Goal: Information Seeking & Learning: Learn about a topic

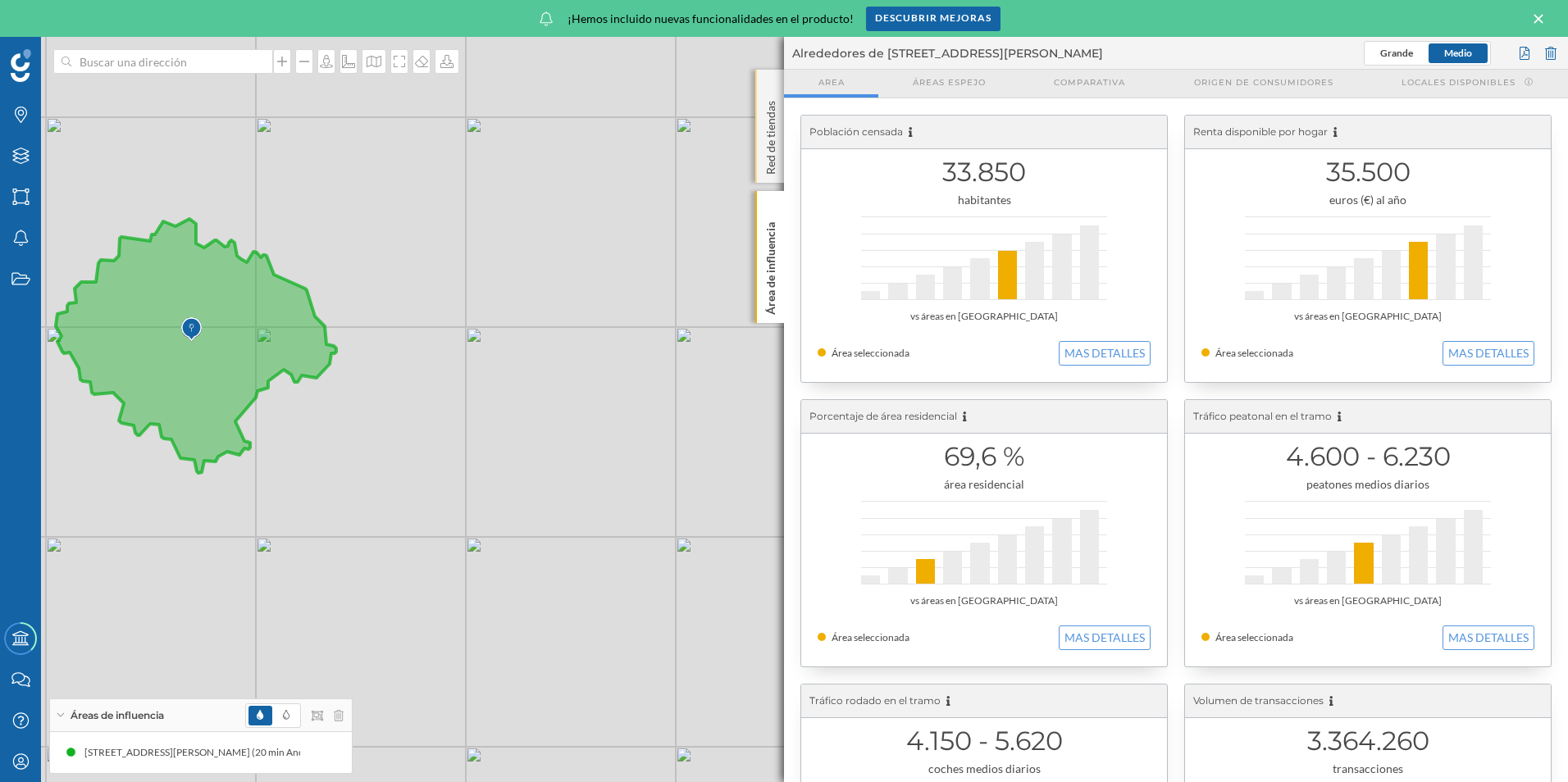
click at [771, 78] on div "Red de tiendas" at bounding box center [769, 126] width 29 height 113
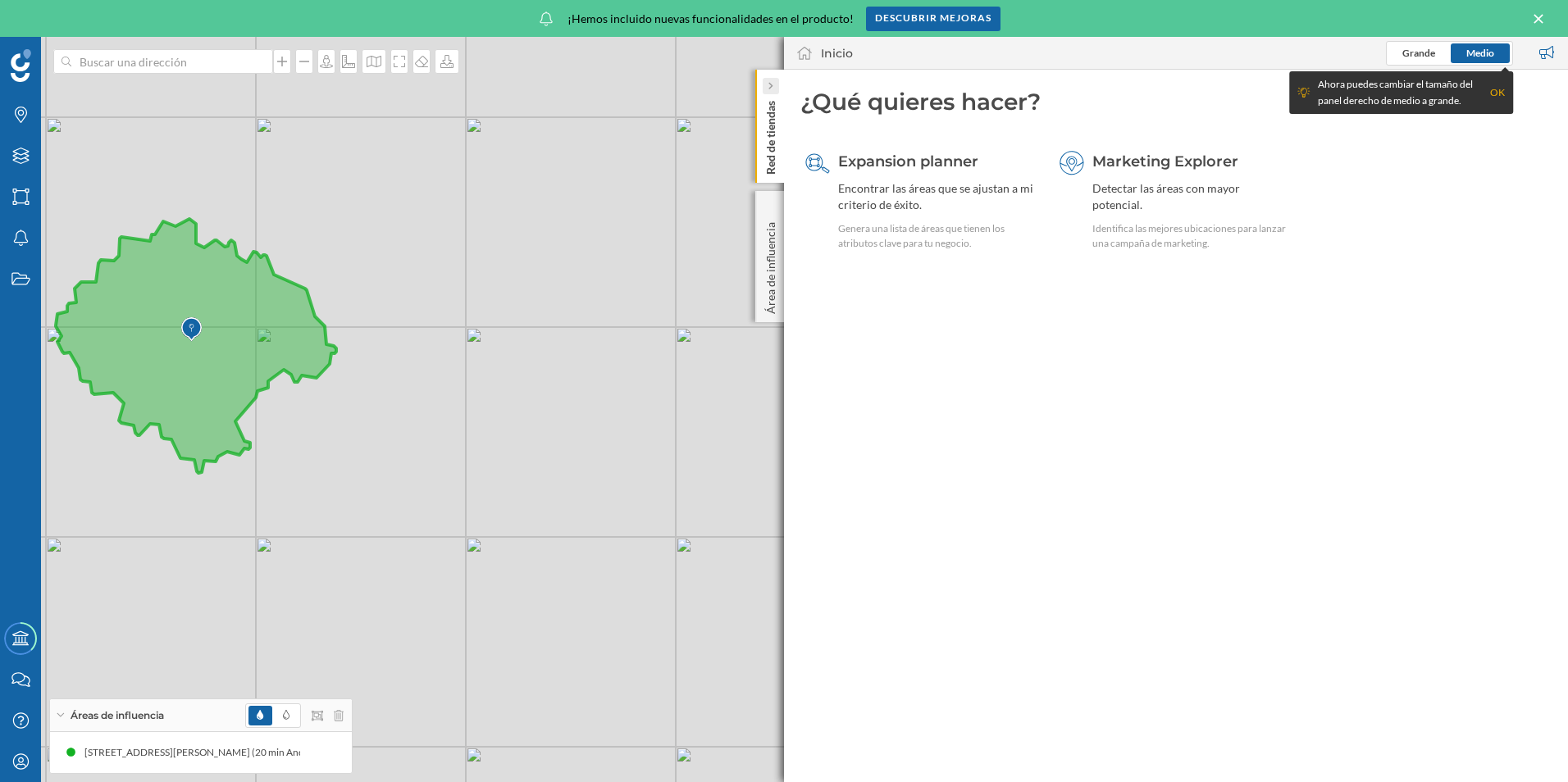
click at [765, 86] on div at bounding box center [771, 86] width 17 height 17
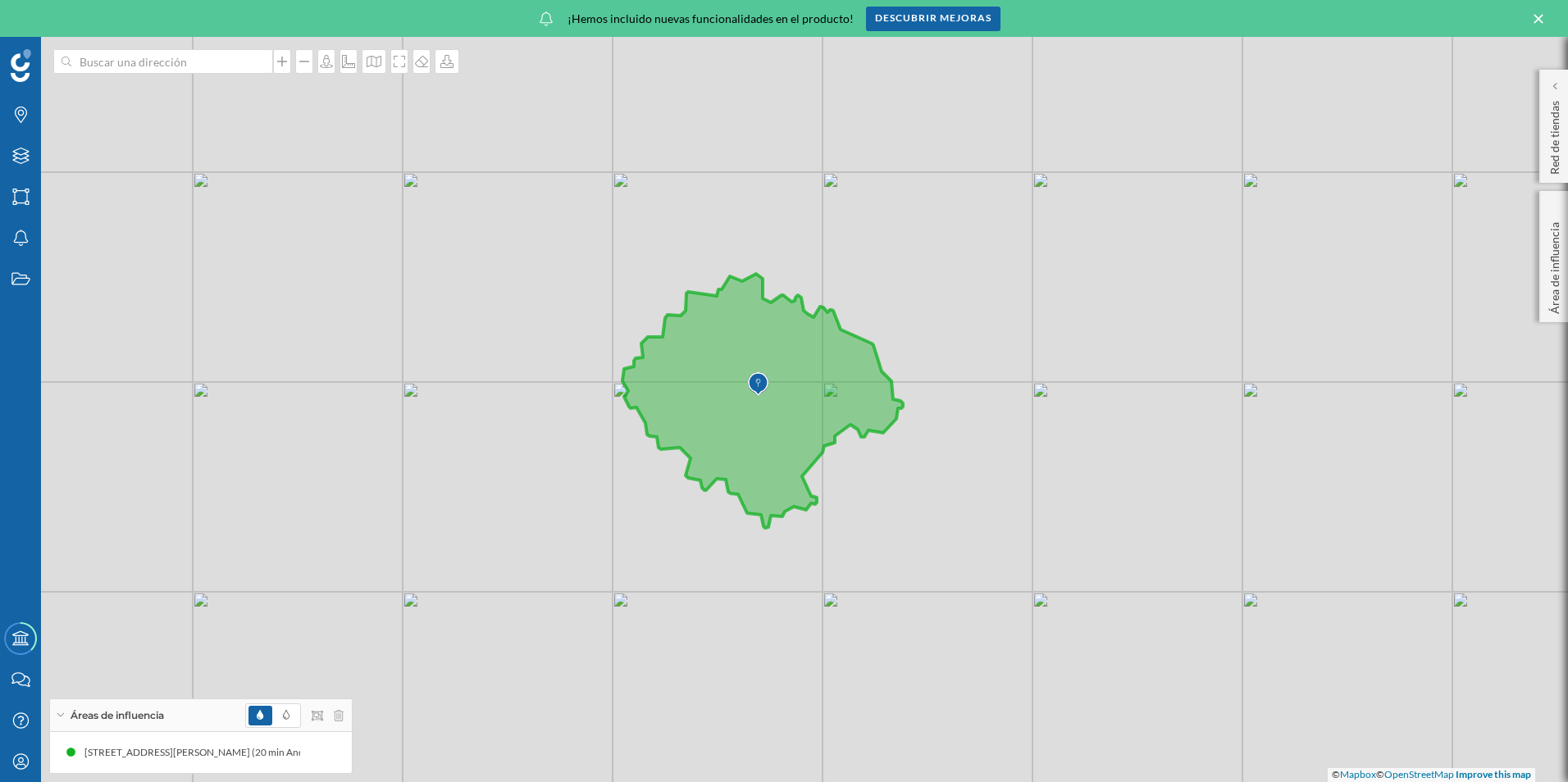
drag, startPoint x: 601, startPoint y: 450, endPoint x: 1167, endPoint y: 505, distance: 568.7
click at [1167, 505] on div "© Mapbox © OpenStreetMap Improve this map" at bounding box center [784, 409] width 1568 height 745
click at [19, 167] on div "Capas" at bounding box center [20, 155] width 41 height 41
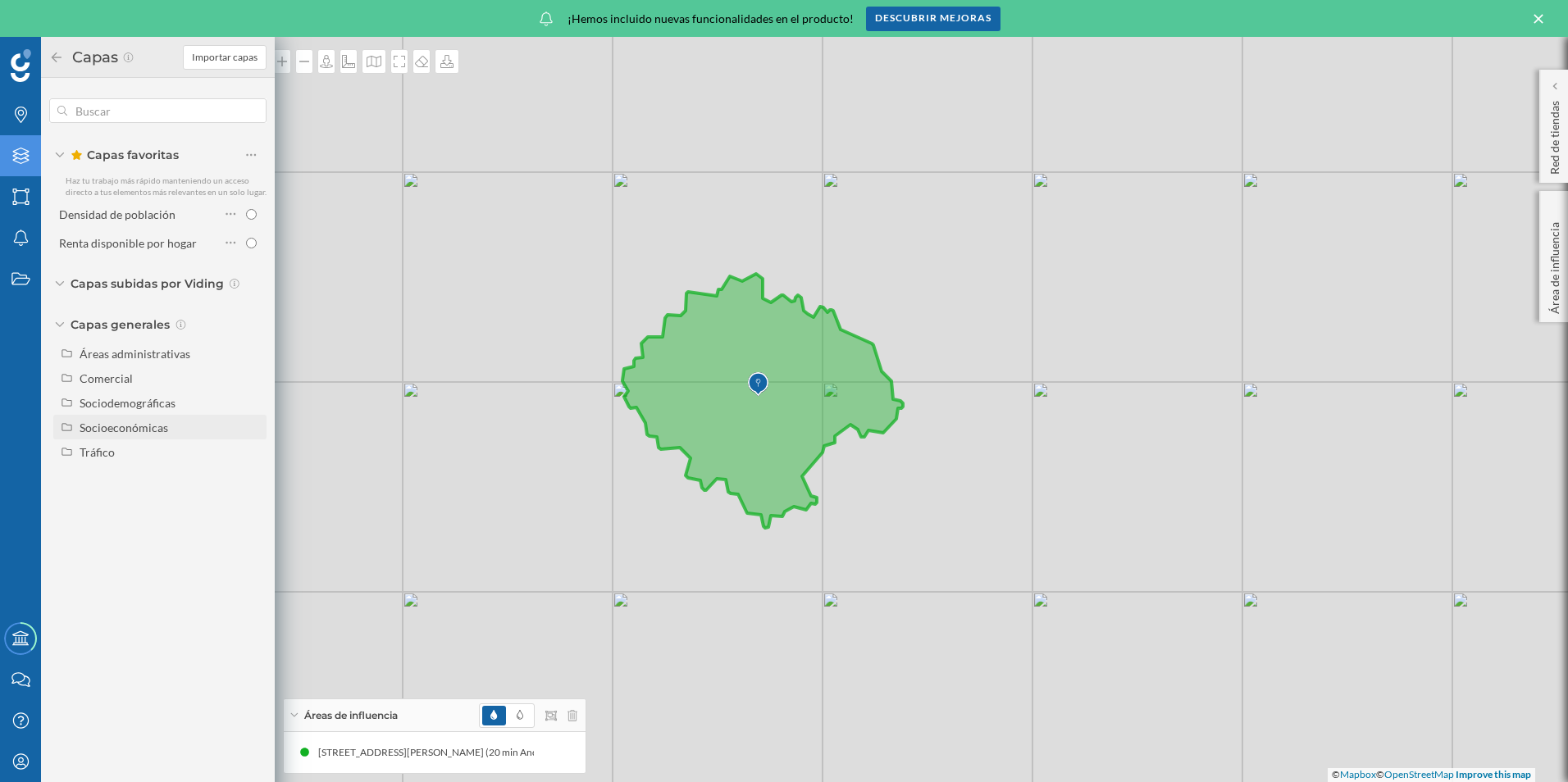
click at [131, 434] on div "Socioeconómicas" at bounding box center [123, 428] width 88 height 14
click at [249, 482] on span at bounding box center [239, 481] width 22 height 23
click at [250, 482] on input "Renta disponible por hogar" at bounding box center [256, 481] width 11 height 11
radio input "true"
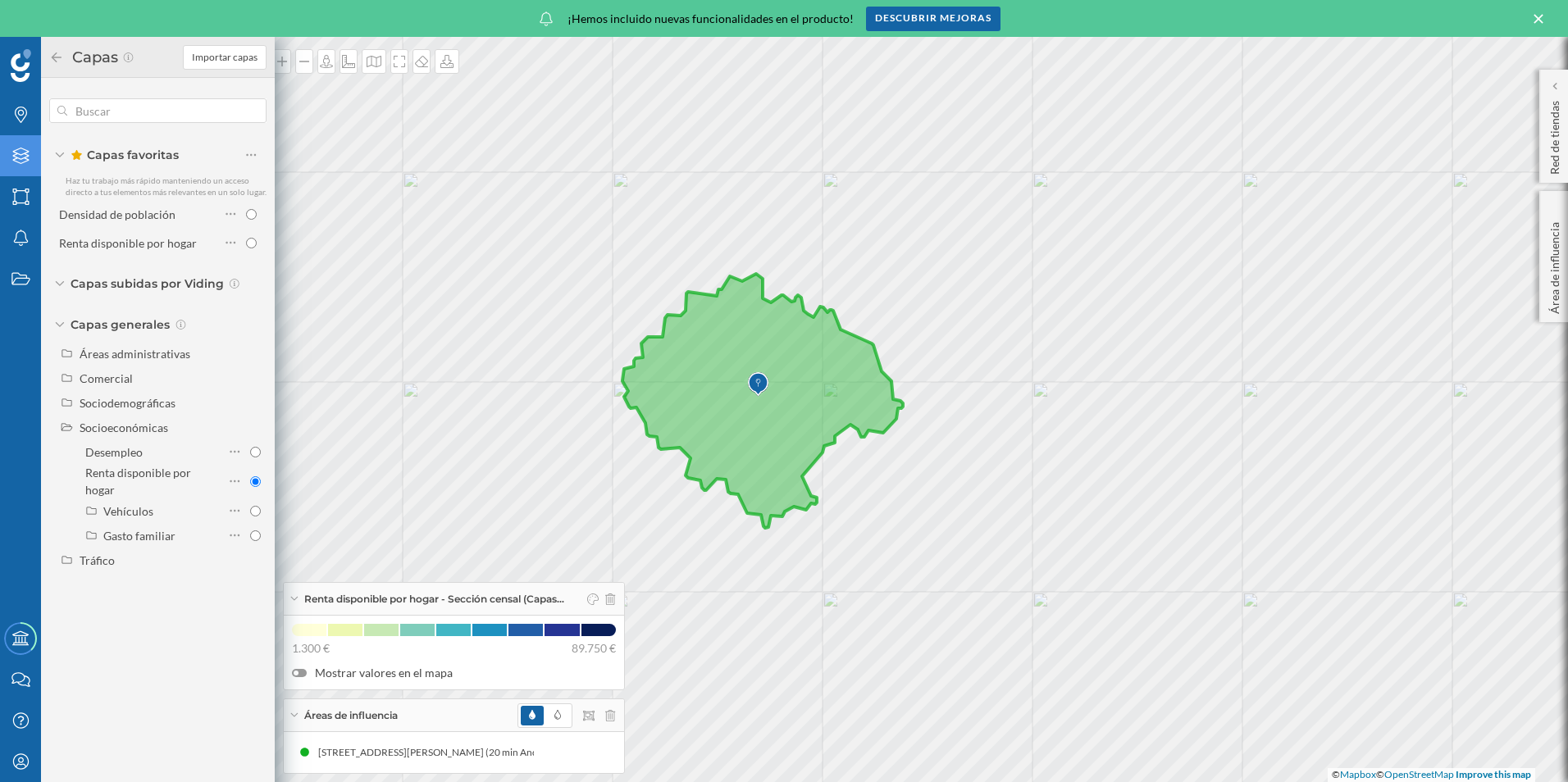
click at [61, 55] on icon at bounding box center [56, 57] width 15 height 11
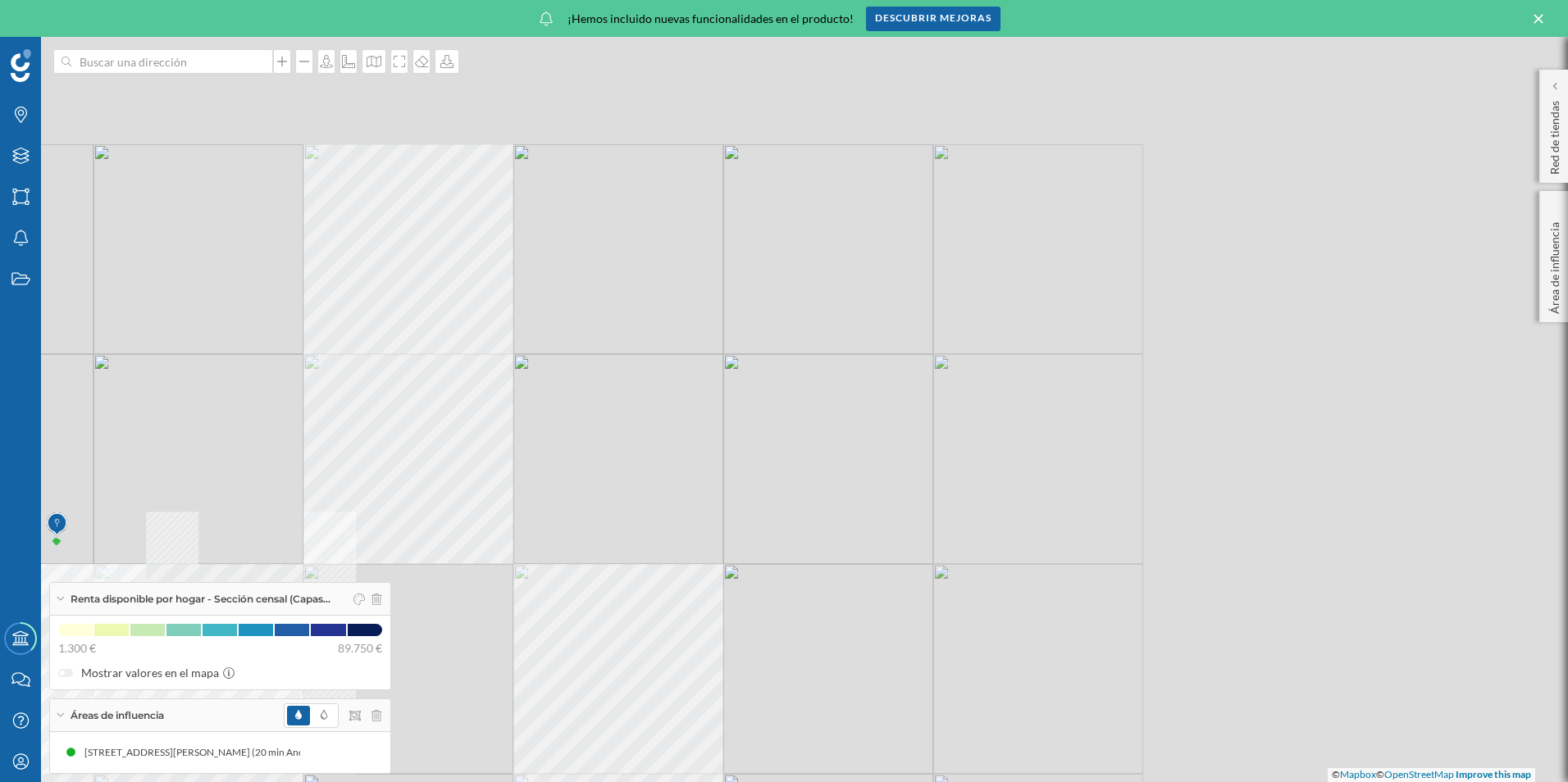
drag, startPoint x: 691, startPoint y: 517, endPoint x: 217, endPoint y: 616, distance: 484.2
click at [215, 618] on div "Marcas Capas Áreas Notificaciones Estados Academy Contacta con nosotros Centro …" at bounding box center [784, 409] width 1568 height 745
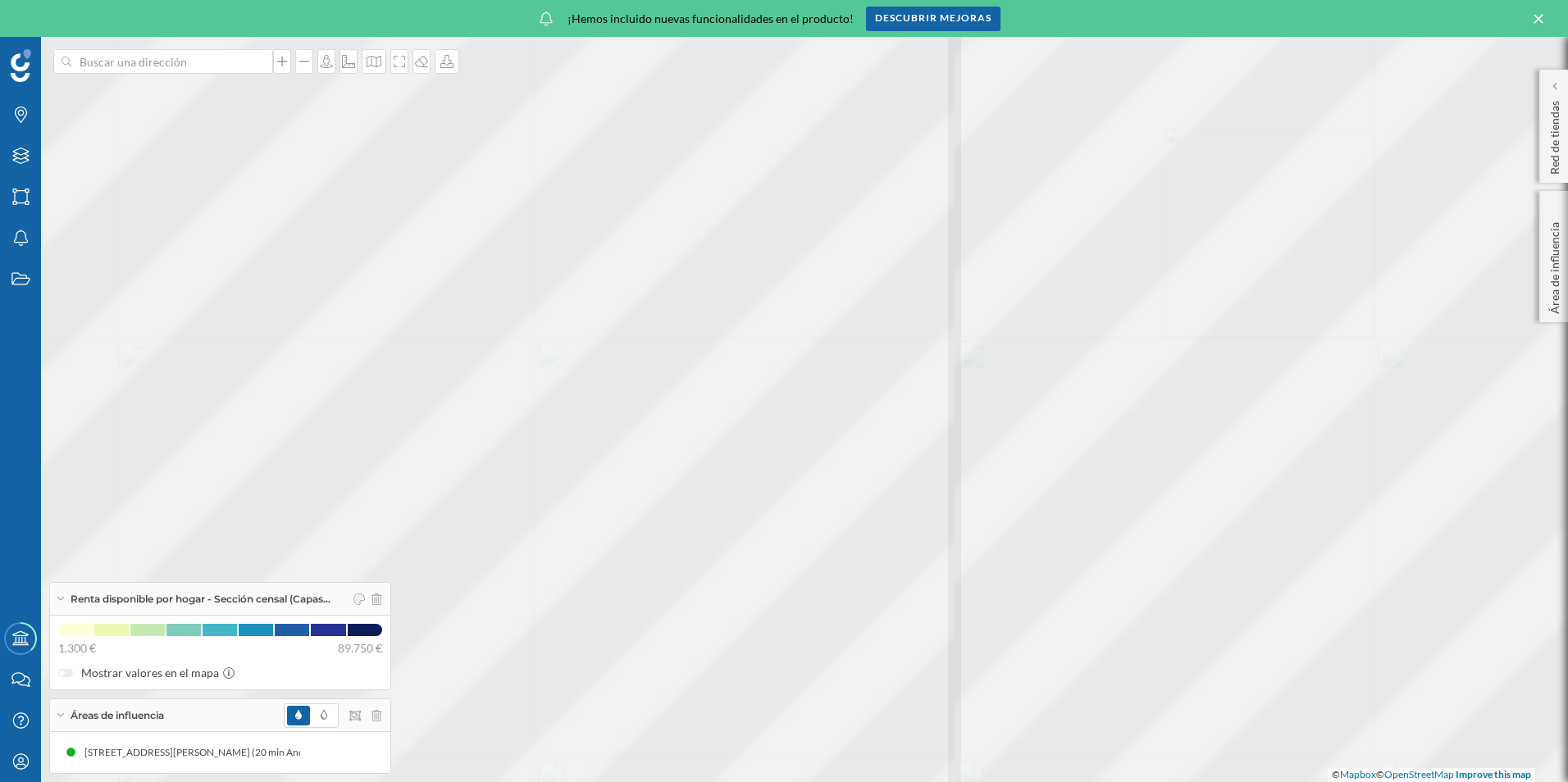
click at [816, 781] on html "Marcas Capas Áreas Notificaciones Estados Academy Contacta con nosotros Centro …" at bounding box center [784, 391] width 1568 height 782
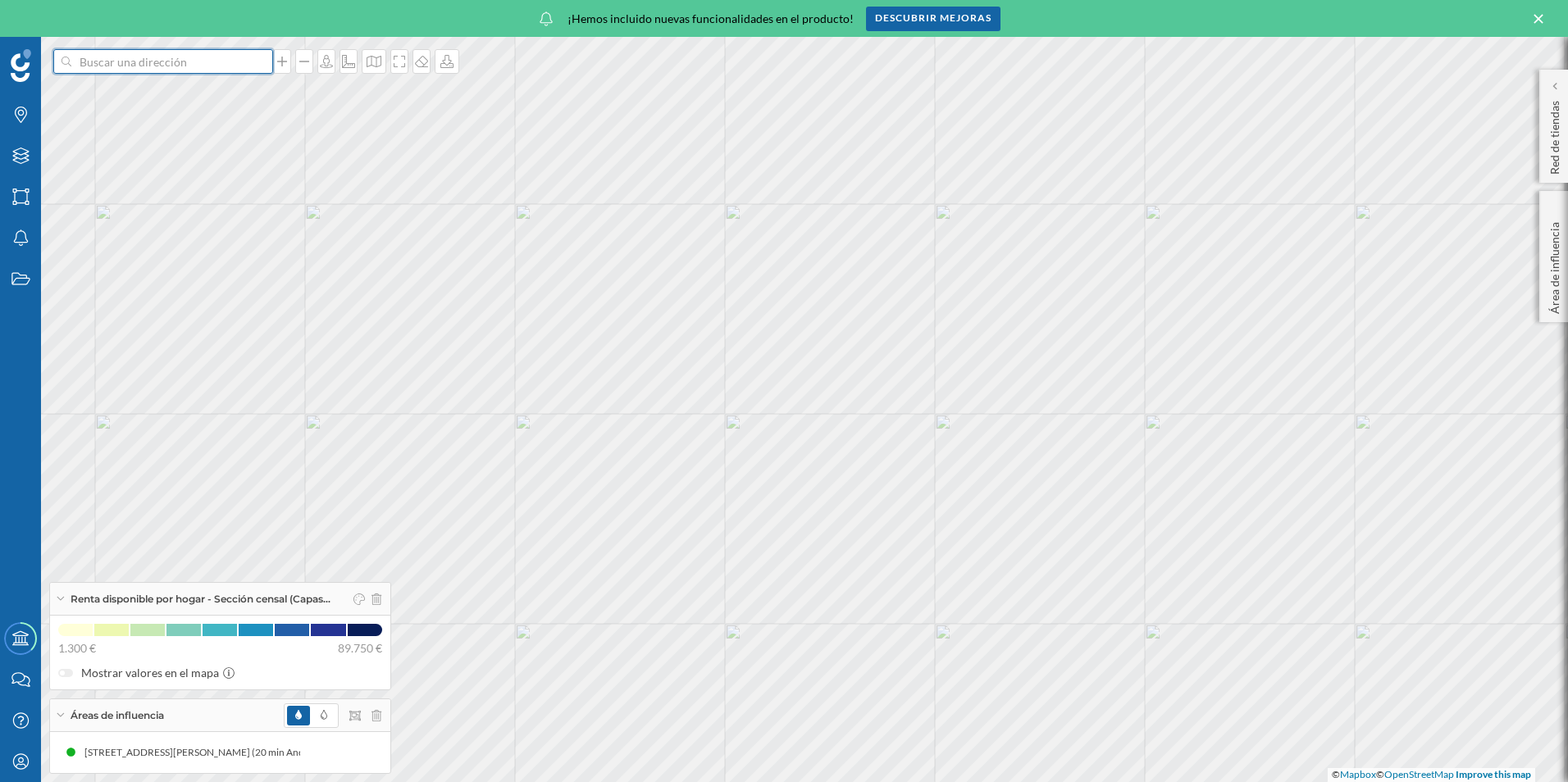
click at [100, 70] on input at bounding box center [163, 62] width 183 height 25
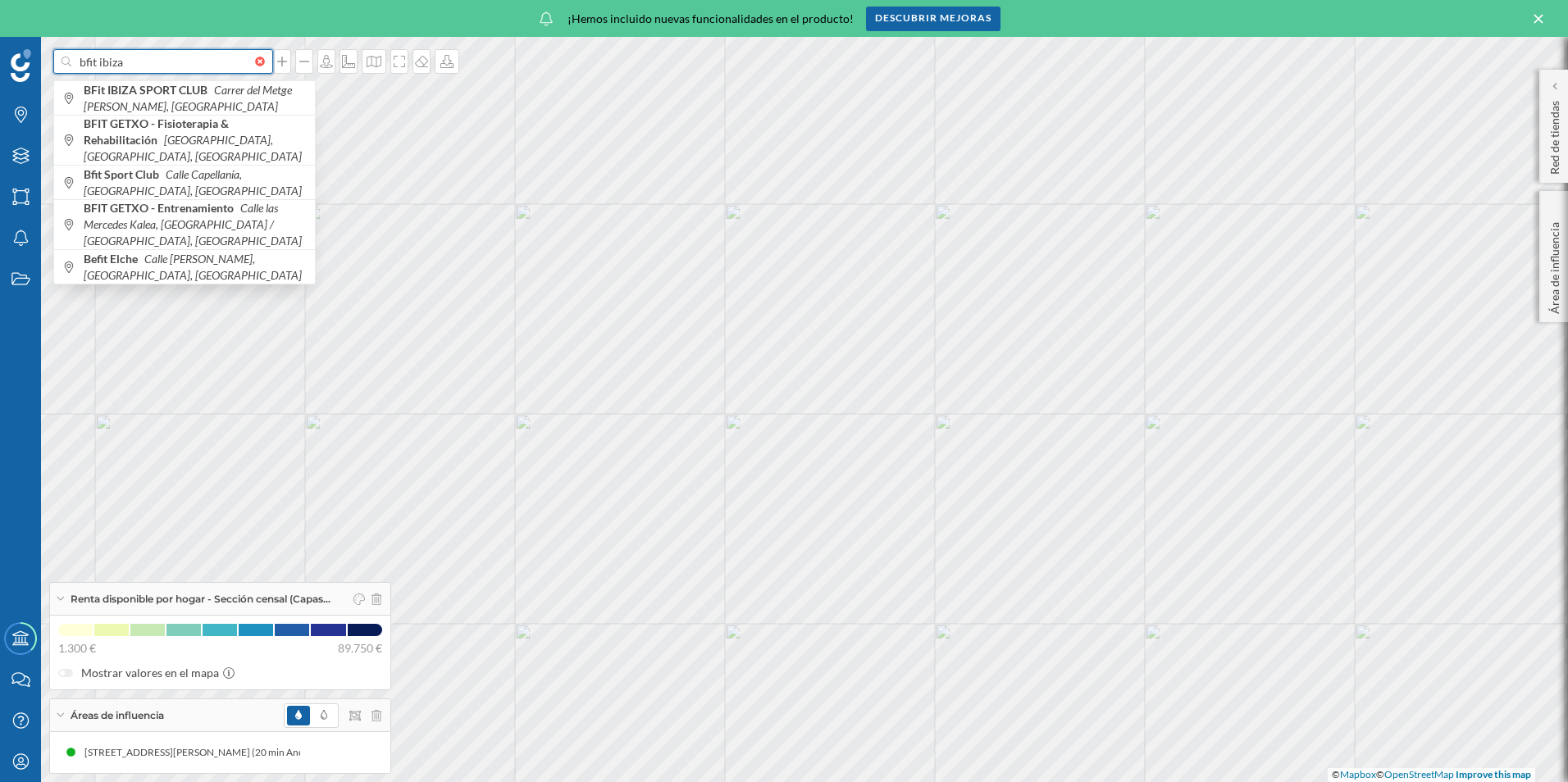
type input "bfit ibiza"
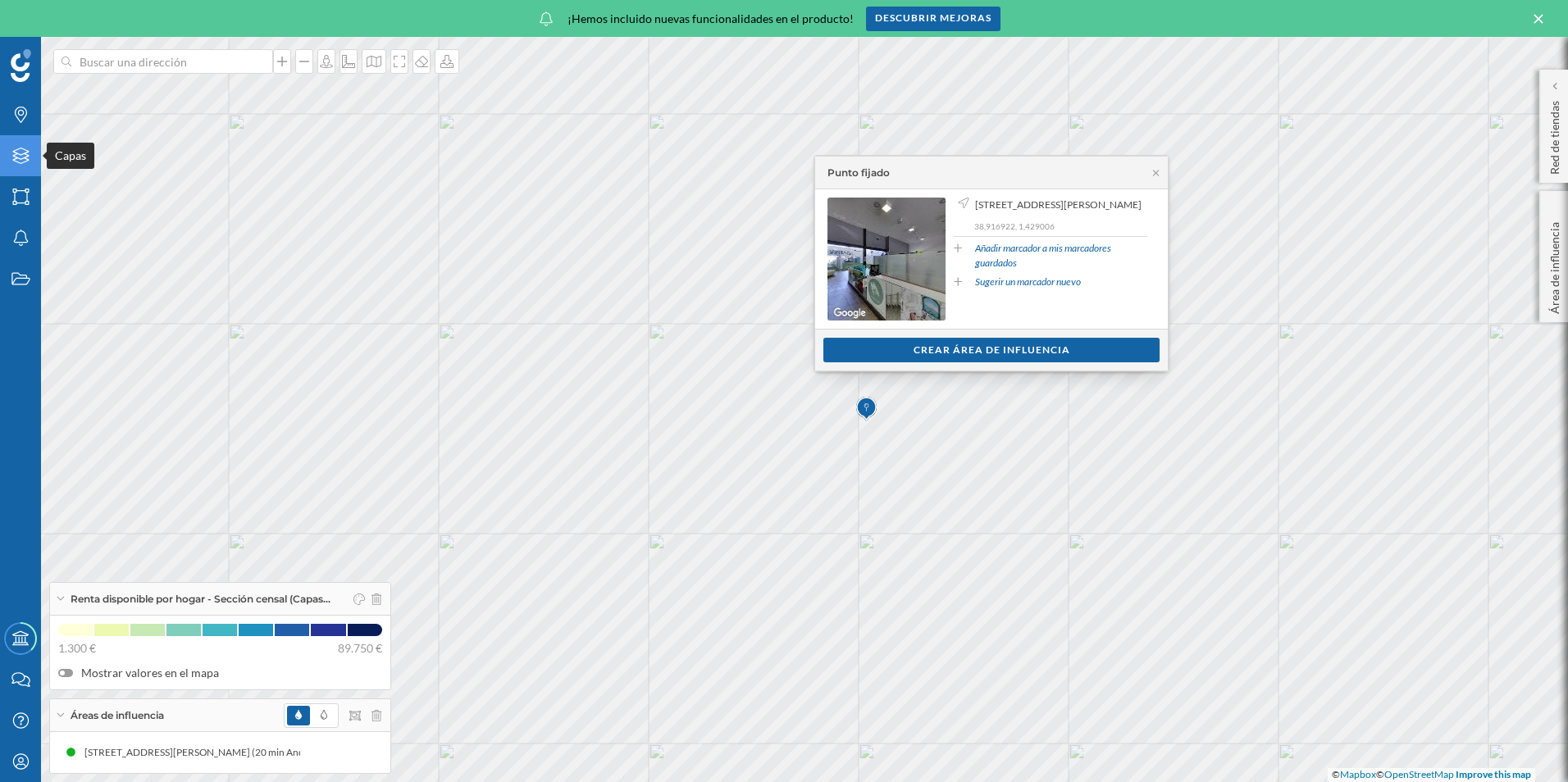
click at [17, 156] on icon "Capas" at bounding box center [20, 155] width 20 height 17
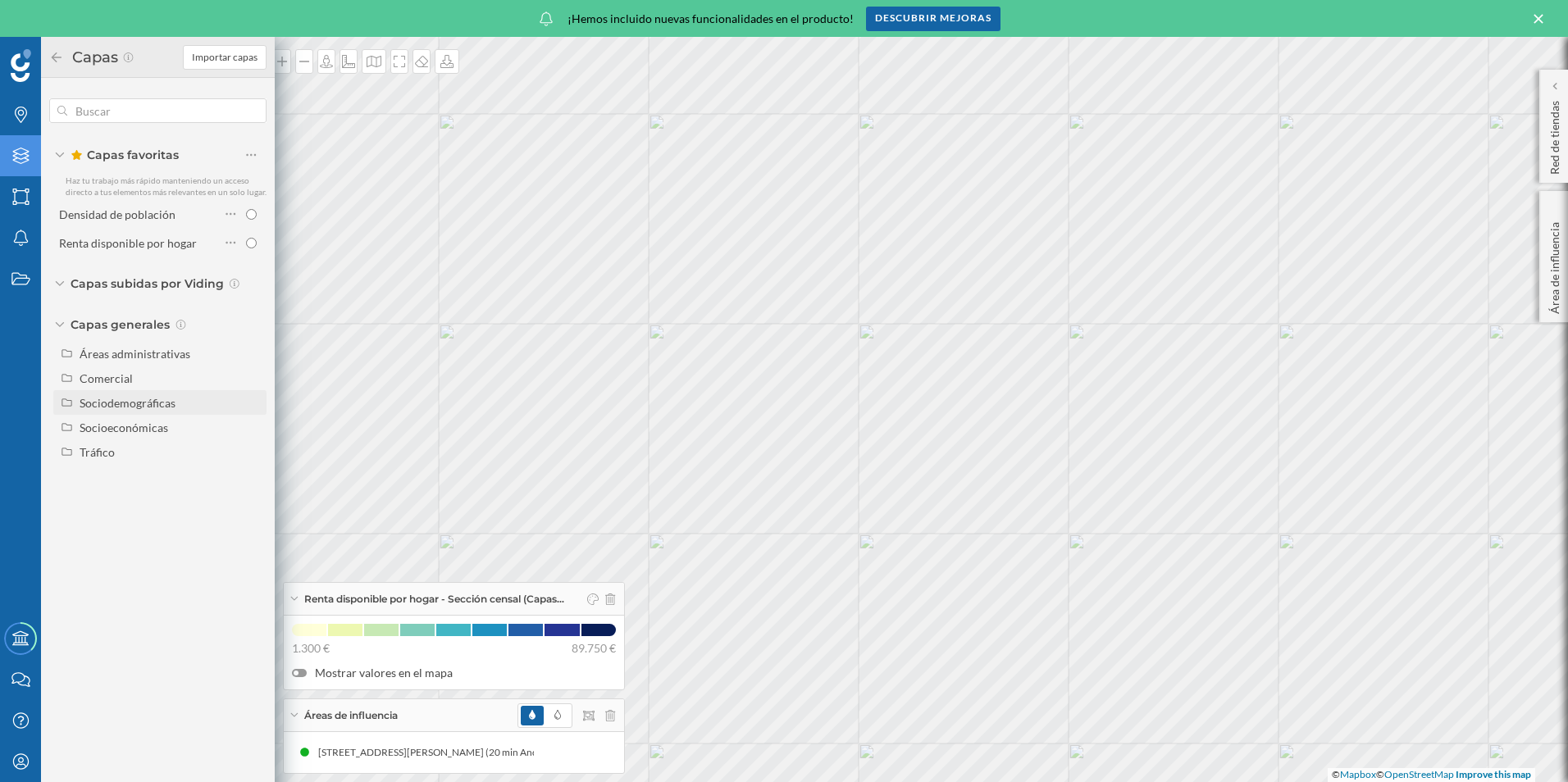
click at [100, 402] on div "Sociodemográficas" at bounding box center [127, 403] width 96 height 14
click at [257, 428] on input "Densidad de población" at bounding box center [256, 428] width 11 height 11
radio input "true"
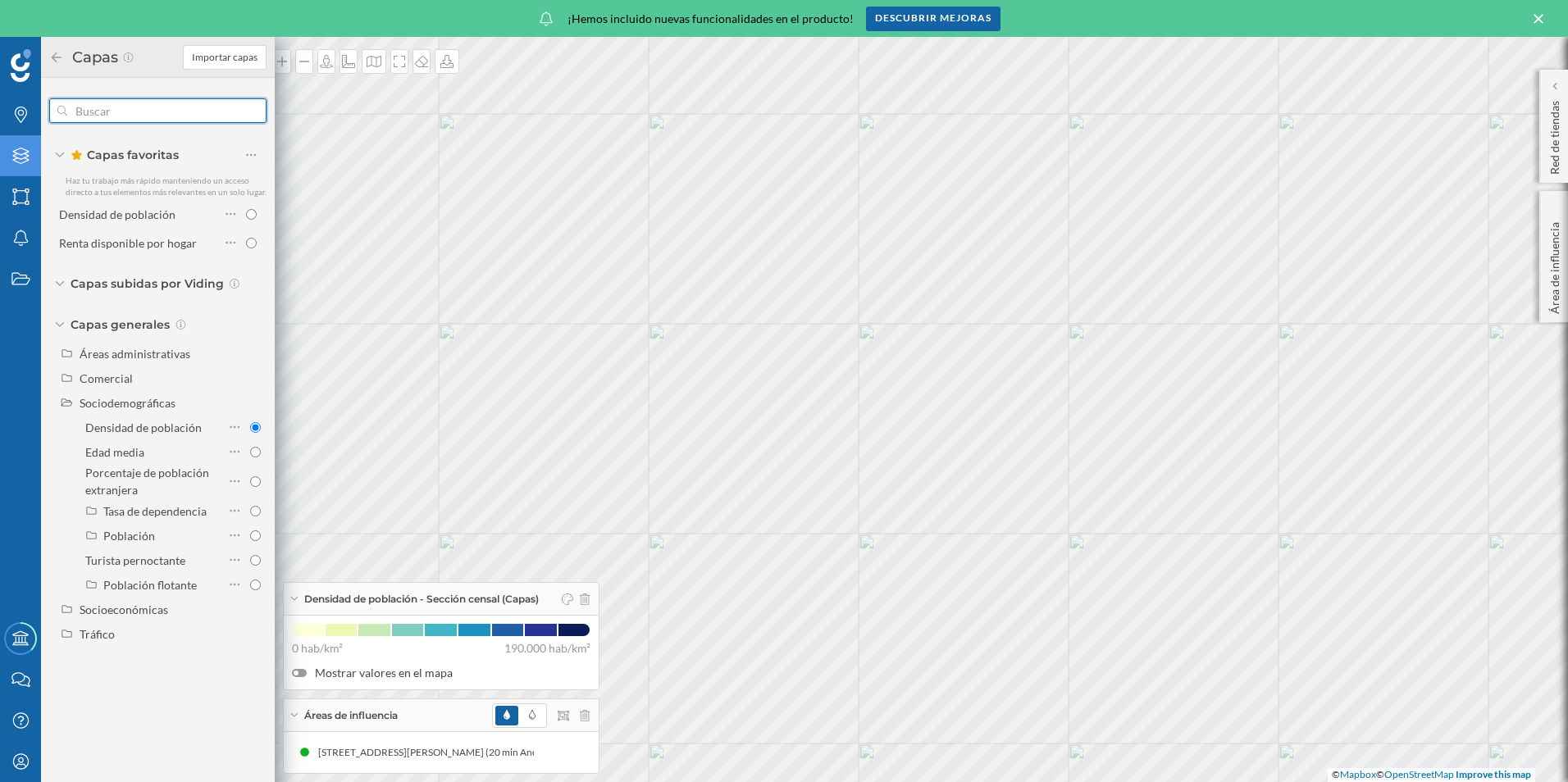
click at [151, 119] on input "text" at bounding box center [158, 110] width 182 height 33
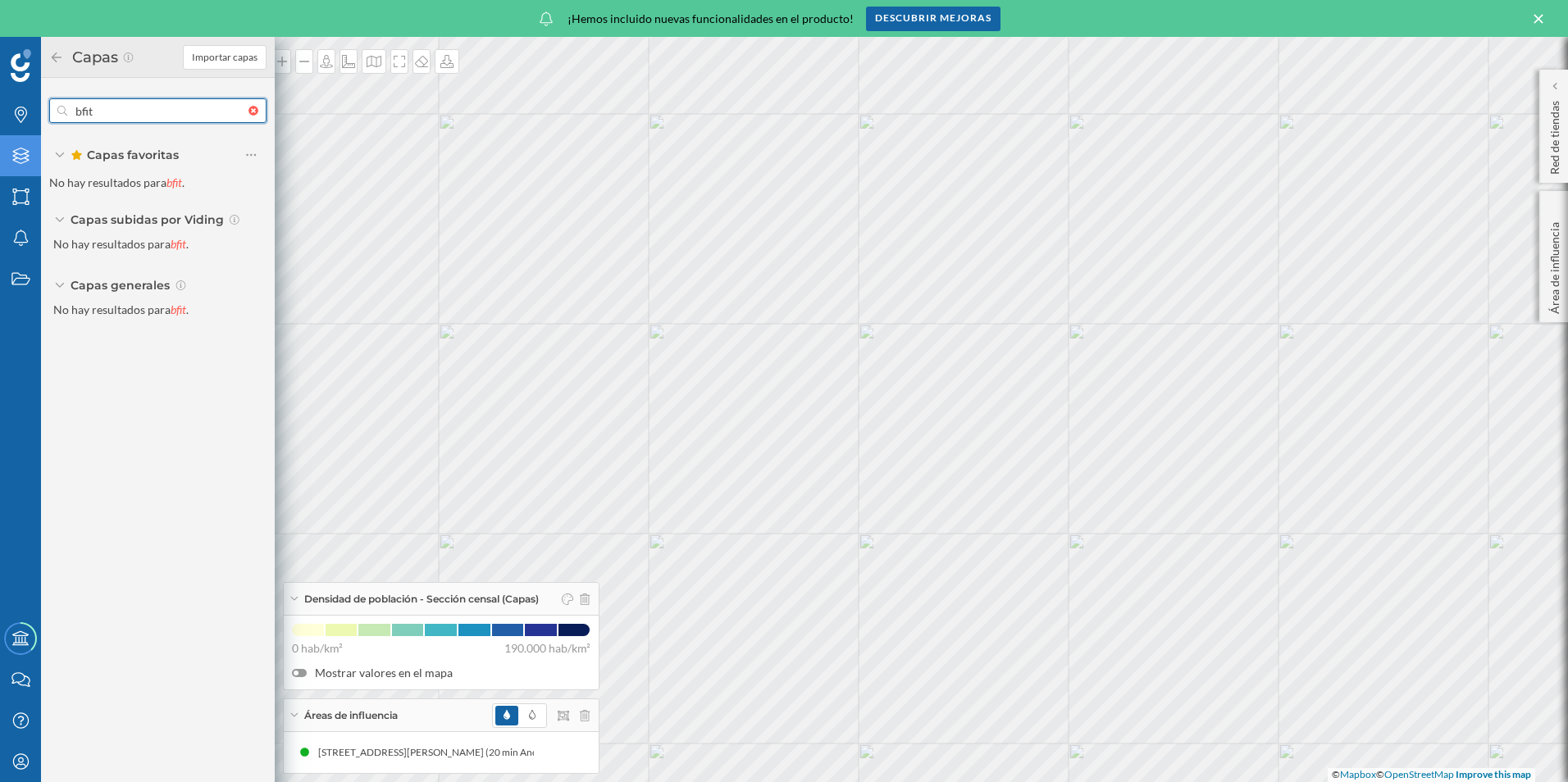
click at [156, 108] on input "bfit" at bounding box center [158, 110] width 182 height 33
type input "bfit ibiza"
click at [170, 115] on input "bfit ibiza" at bounding box center [158, 110] width 182 height 33
click at [159, 111] on input "bfit ibiza" at bounding box center [158, 110] width 182 height 33
click at [51, 53] on icon at bounding box center [56, 57] width 15 height 11
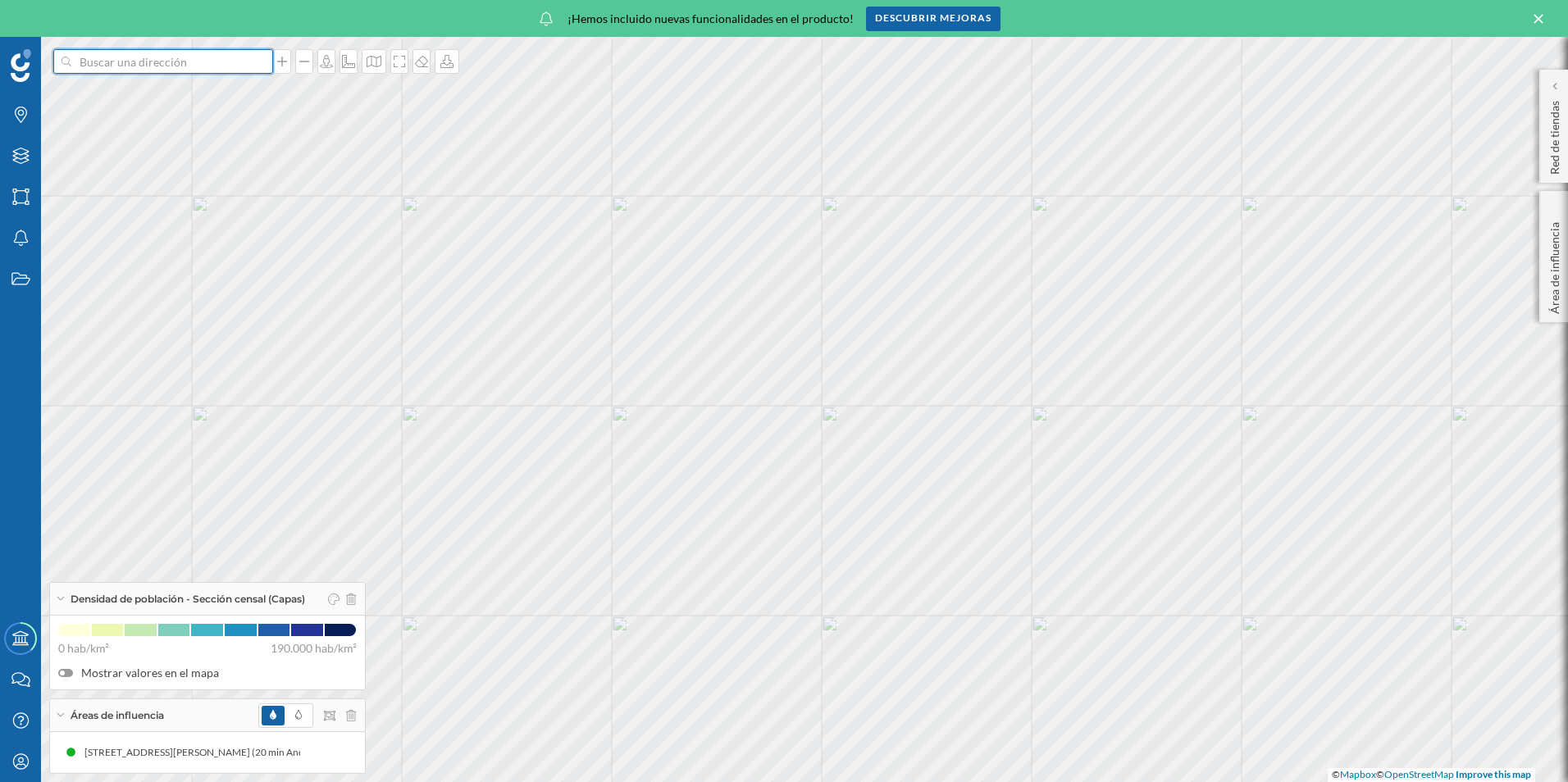
click at [116, 71] on input at bounding box center [163, 62] width 183 height 25
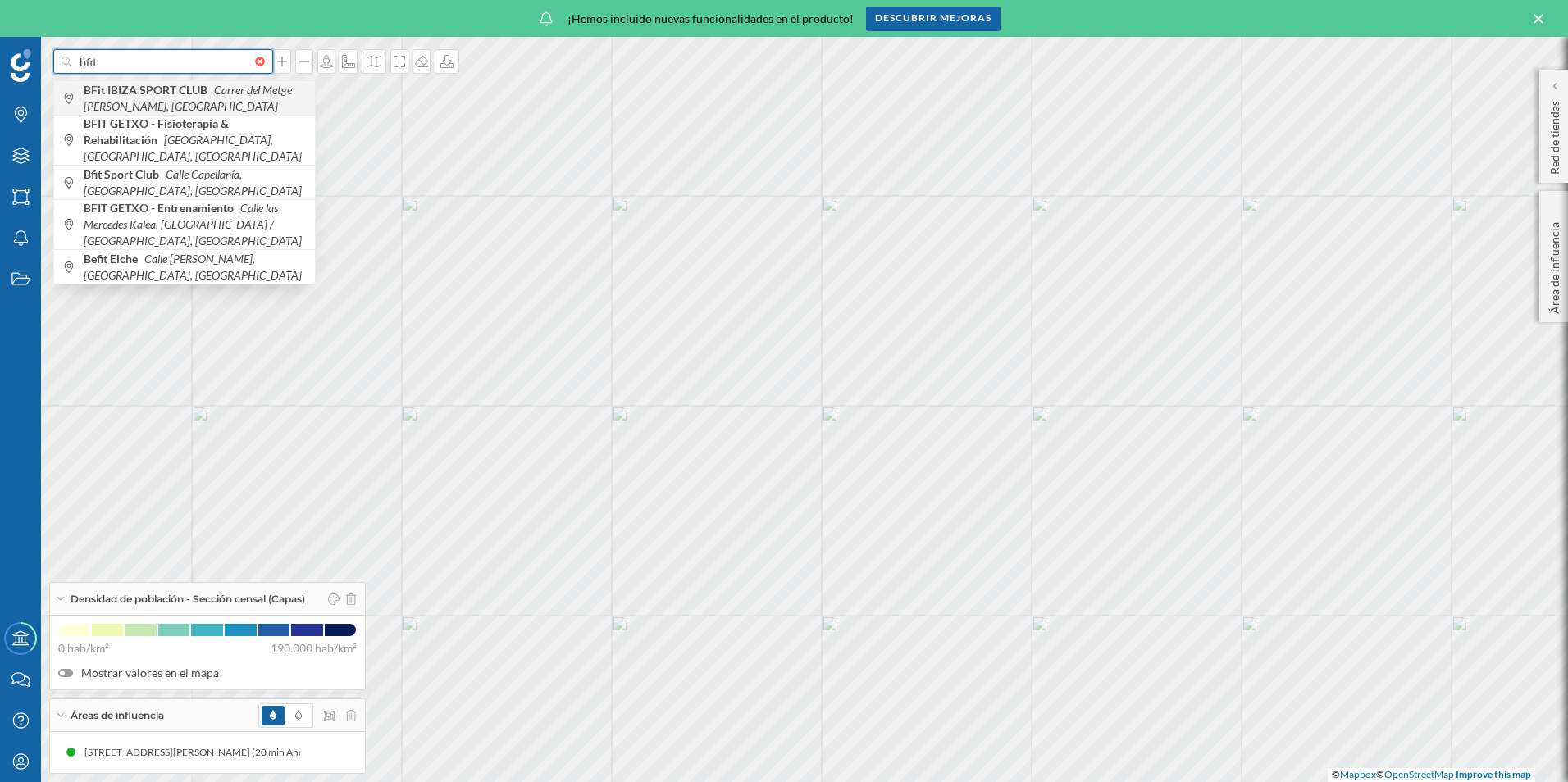
type input "bfit"
click at [192, 97] on span "BFit IBIZA SPORT CLUB Carrer del Metge [PERSON_NAME], [GEOGRAPHIC_DATA]" at bounding box center [195, 98] width 223 height 33
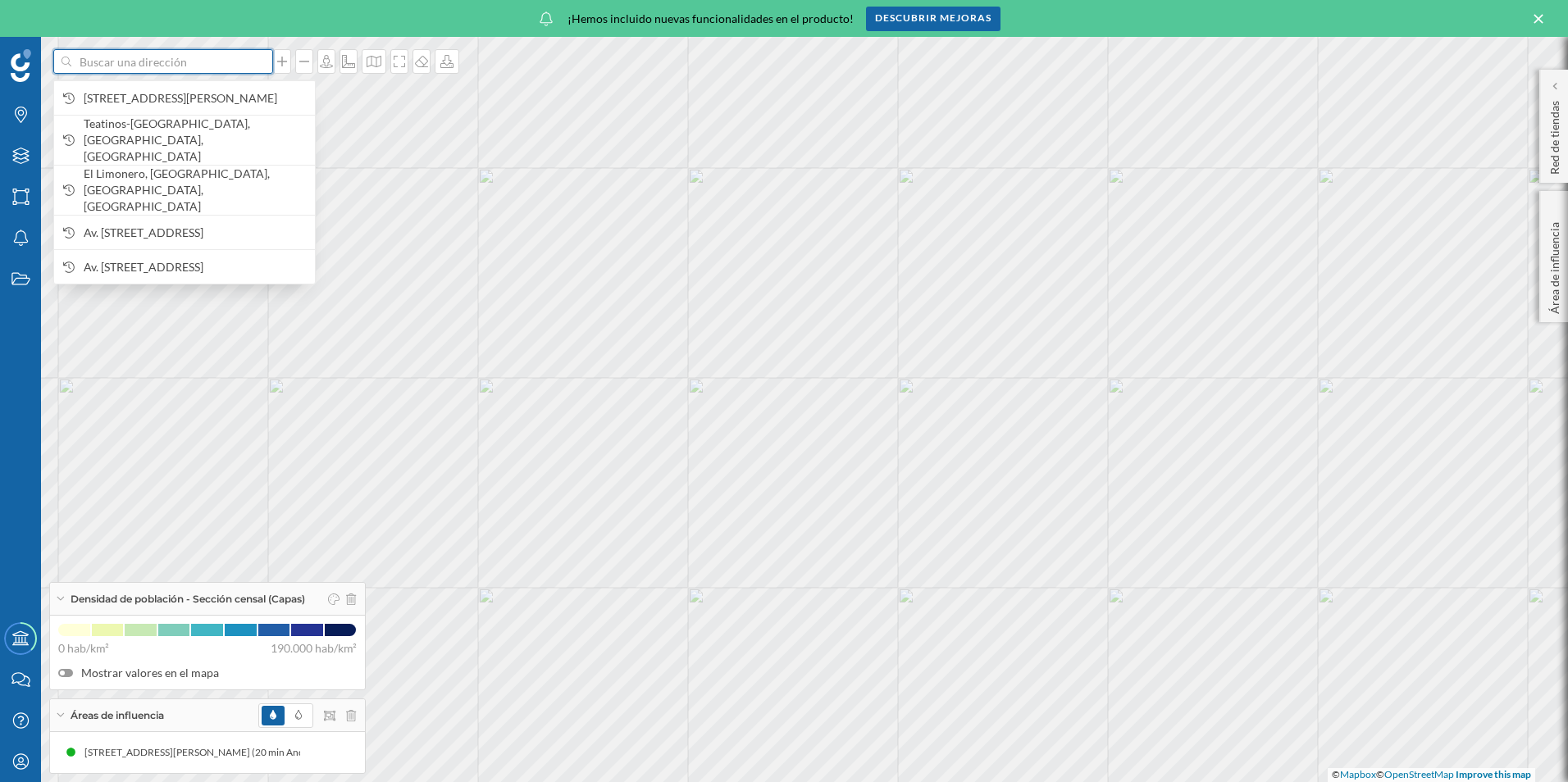
click at [154, 57] on input at bounding box center [163, 62] width 183 height 25
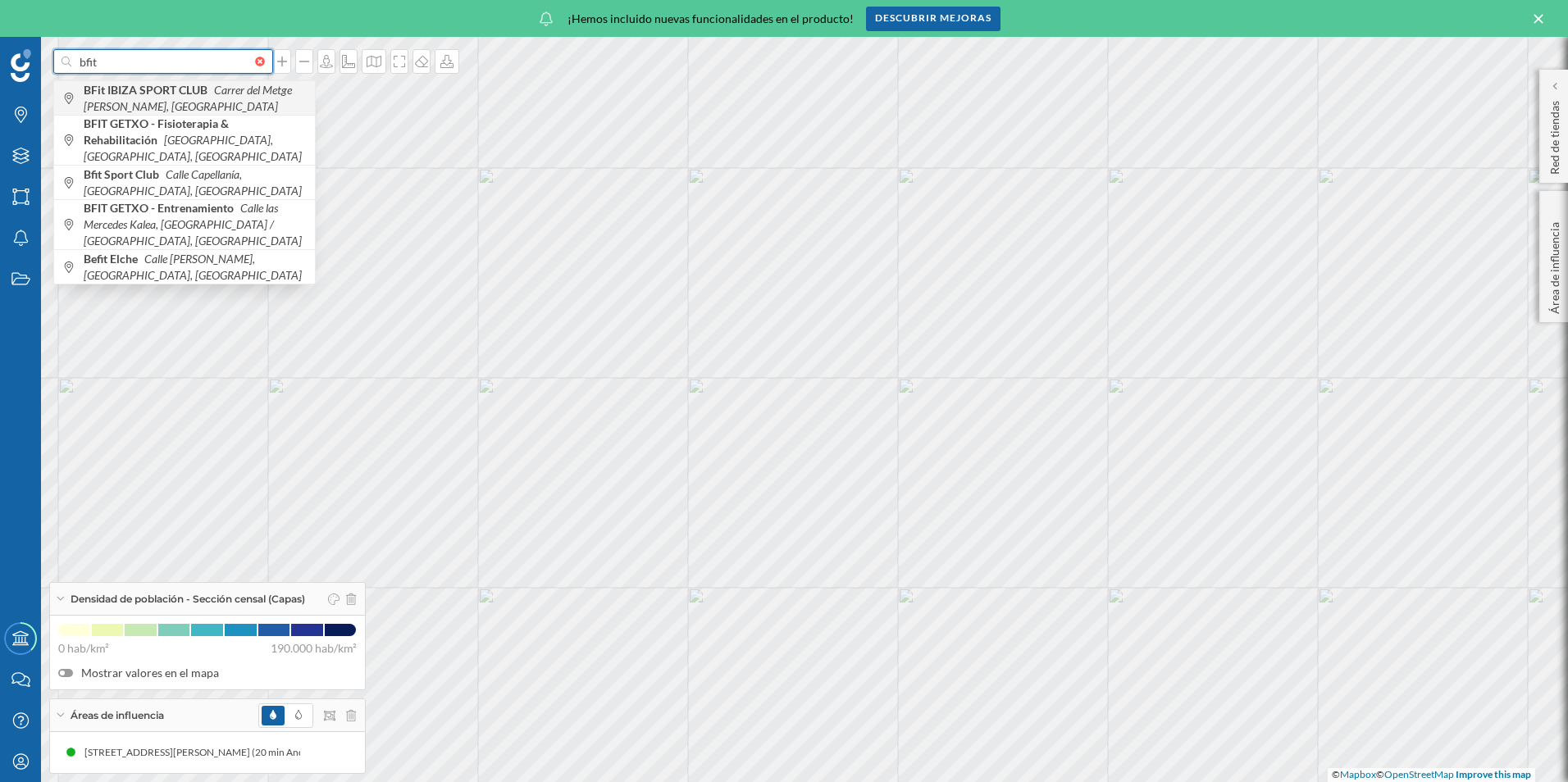
type input "bfit"
click at [213, 96] on span "BFit IBIZA SPORT CLUB Carrer del Metge [PERSON_NAME], [GEOGRAPHIC_DATA]" at bounding box center [195, 98] width 223 height 33
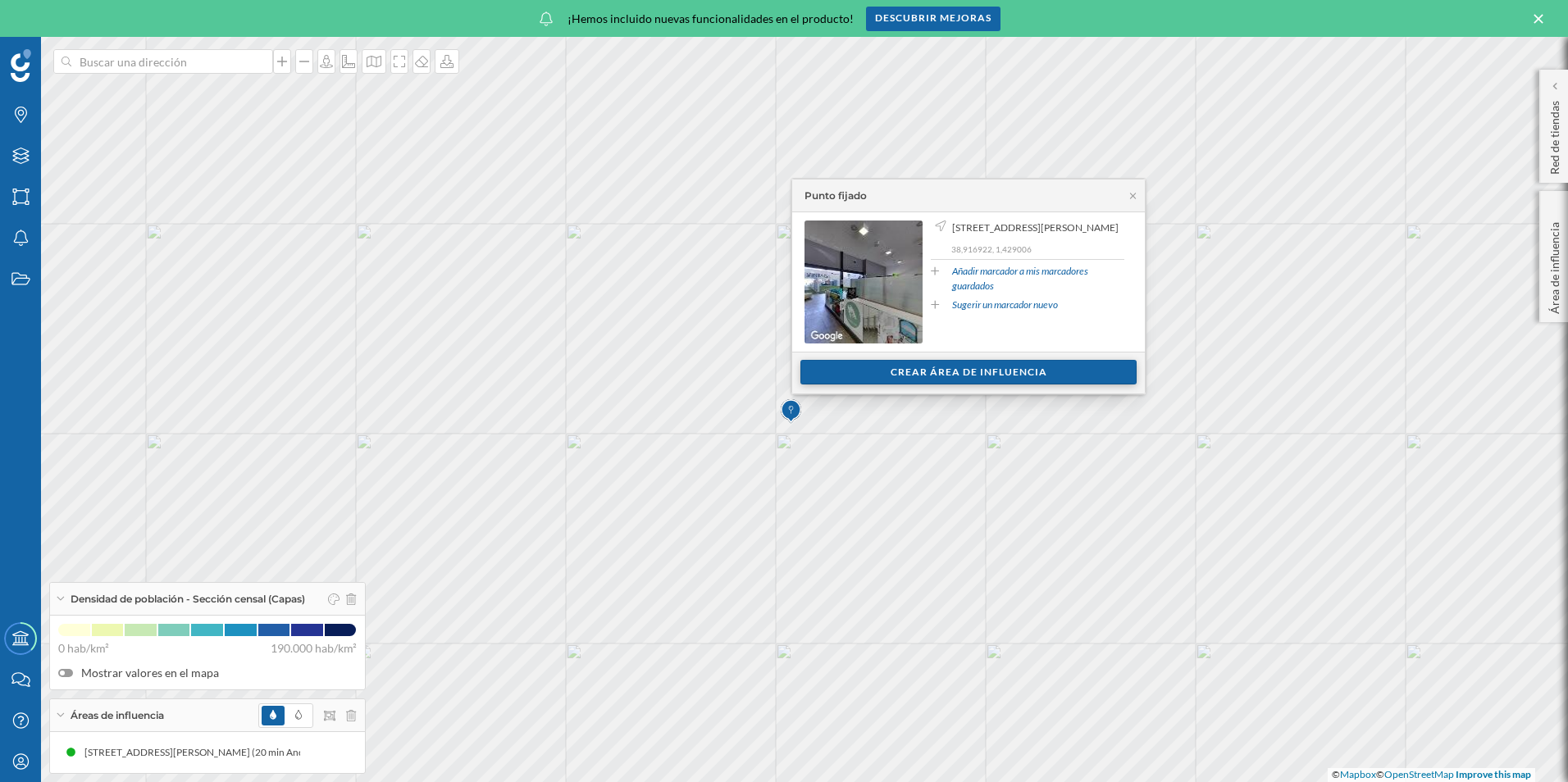
click at [860, 378] on div "Crear área de influencia" at bounding box center [968, 372] width 336 height 25
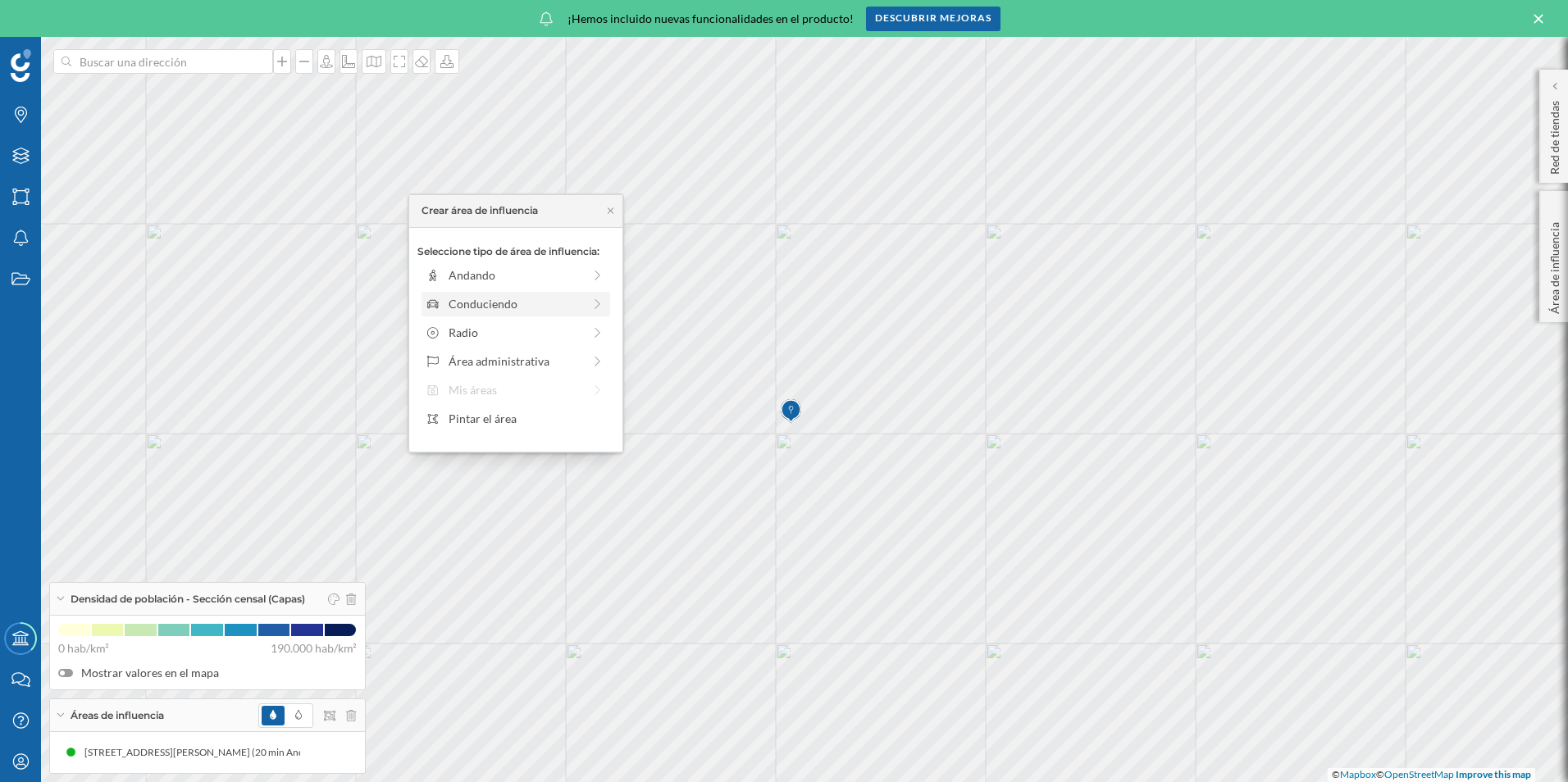
click at [597, 301] on icon at bounding box center [598, 303] width 15 height 11
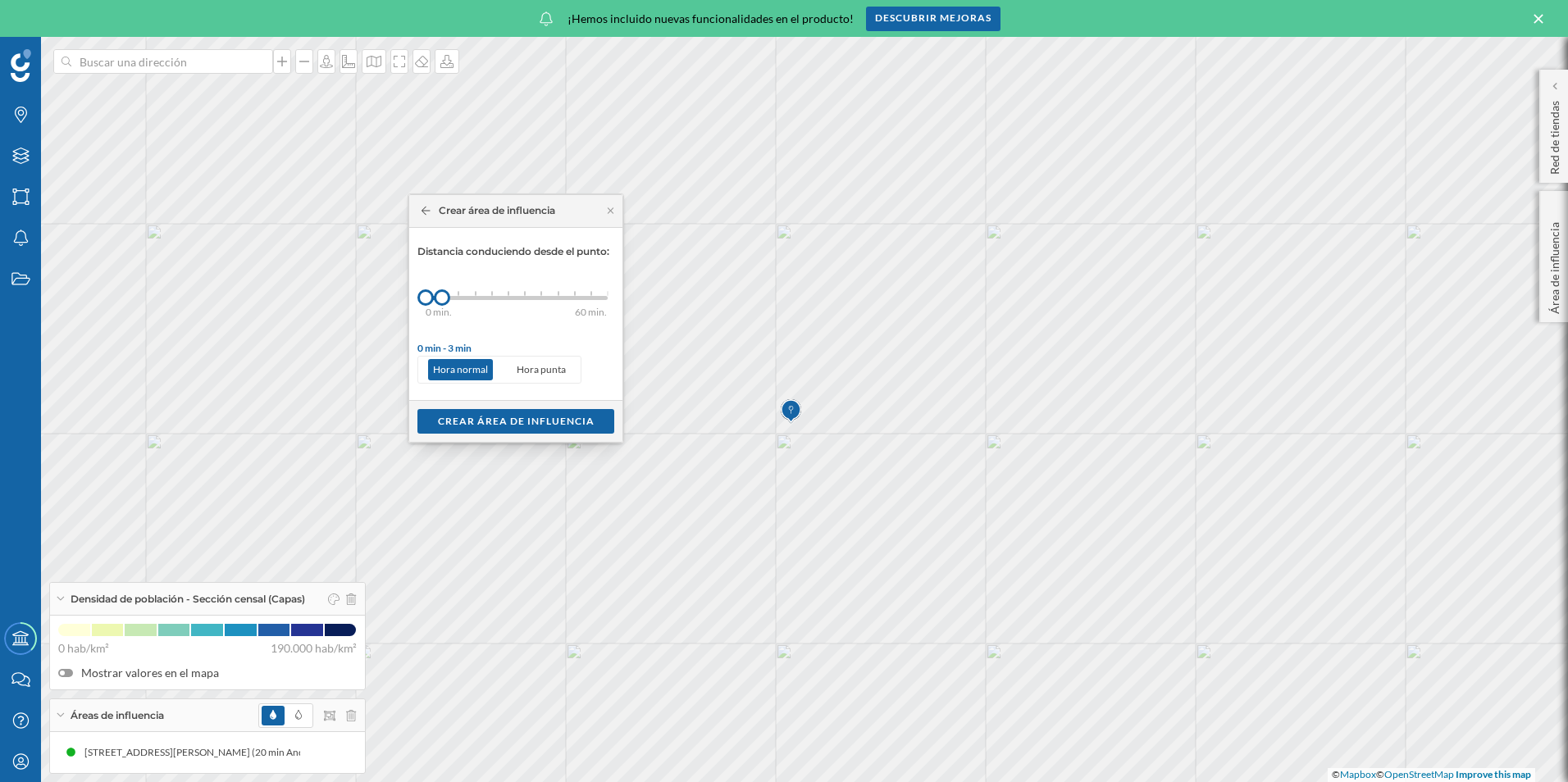
click at [487, 291] on div "0 min. 3 min. 5 min. 7 min. 10 min. 12 min. 15 min. 20 min. 30 min. 45 min. 50 …" at bounding box center [517, 297] width 182 height 20
click at [497, 411] on div "Crear área de influencia" at bounding box center [515, 421] width 197 height 25
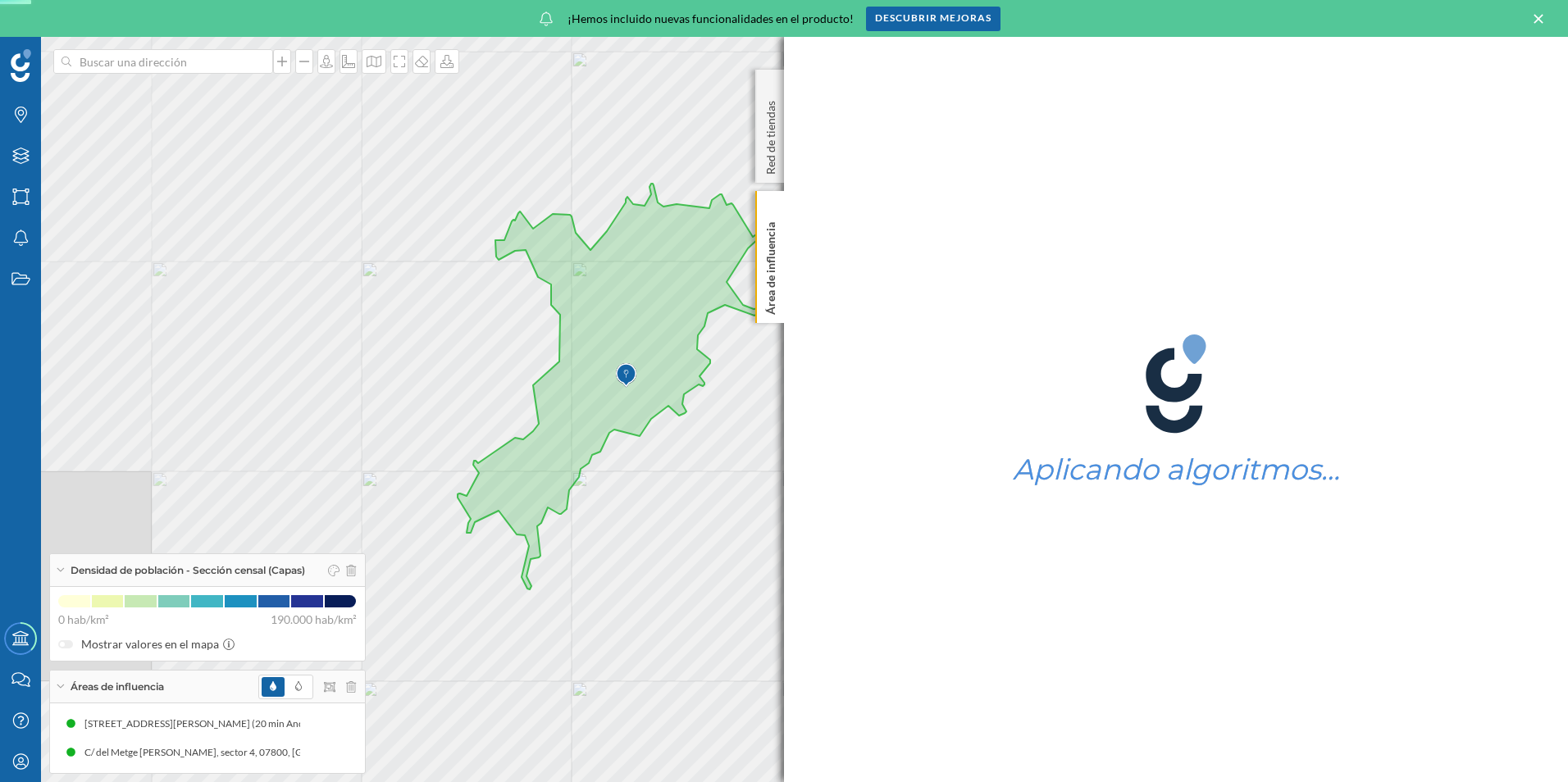
click at [854, 488] on div "Marcas Capas Áreas Notificaciones Estados Academy Contacta con nosotros Centro …" at bounding box center [784, 409] width 1568 height 745
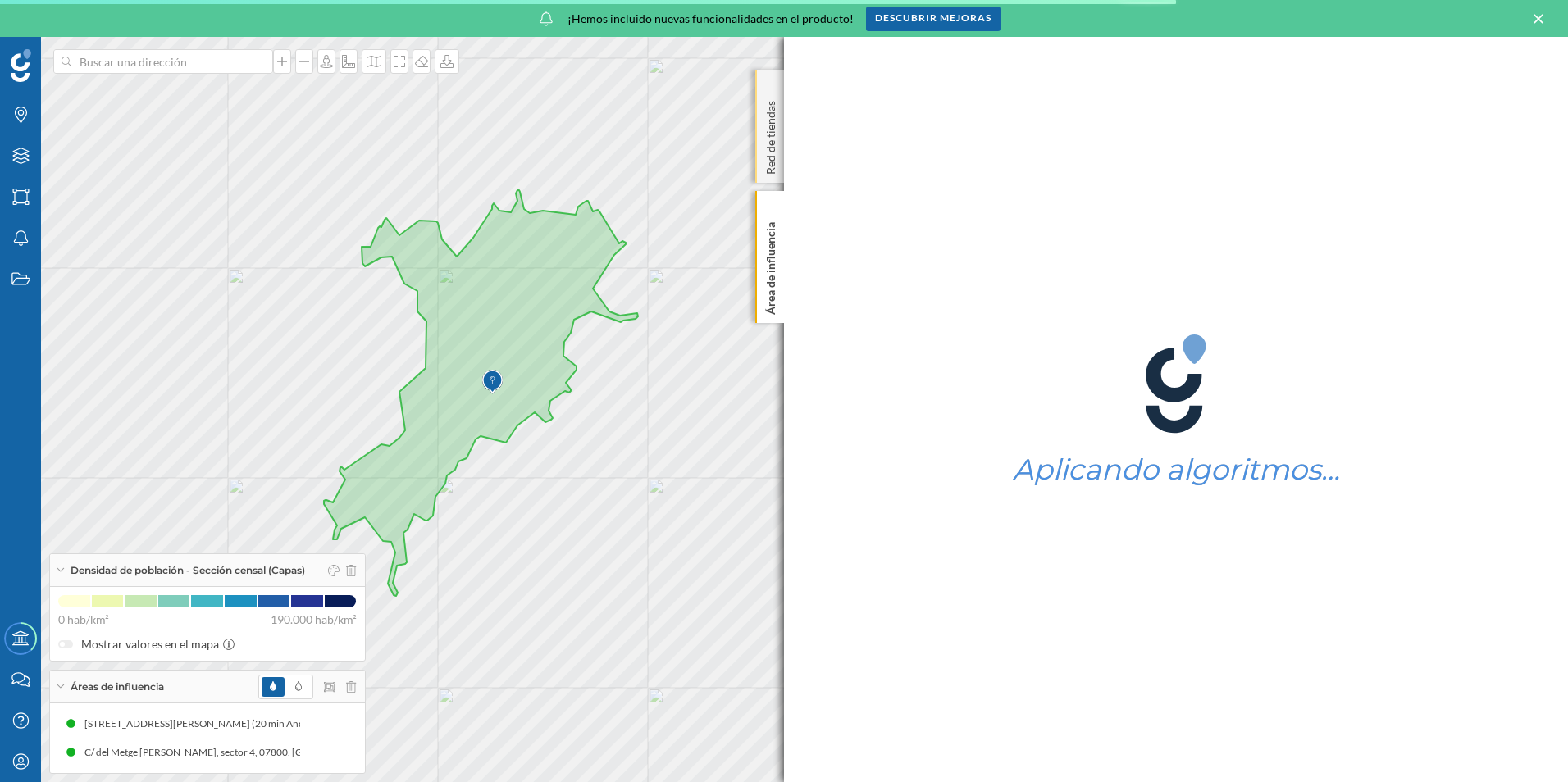
click at [771, 86] on div "Red de tiendas" at bounding box center [769, 126] width 29 height 113
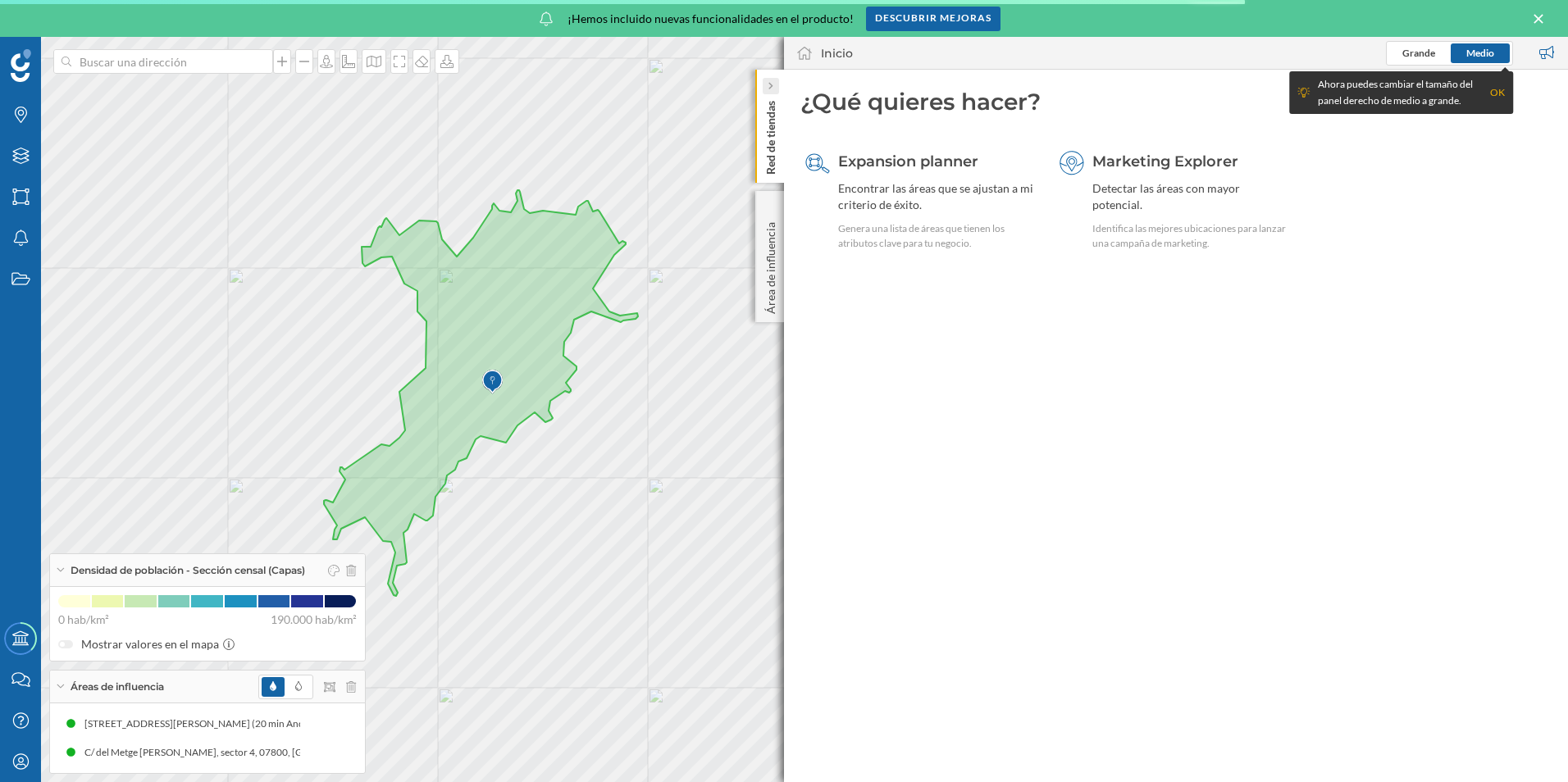
click at [769, 87] on icon at bounding box center [770, 86] width 5 height 8
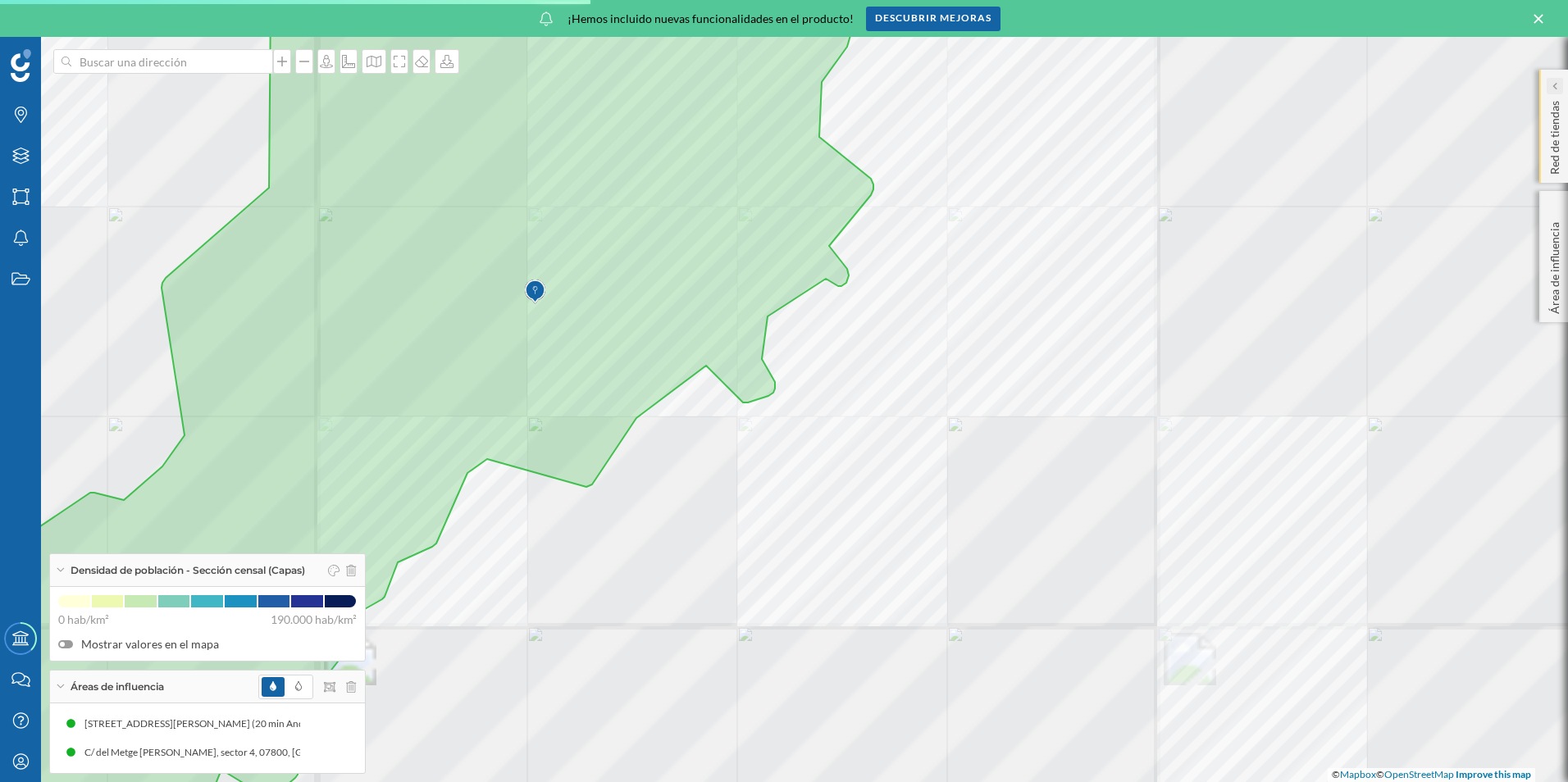
click at [800, 600] on div at bounding box center [800, 600] width 0 height 0
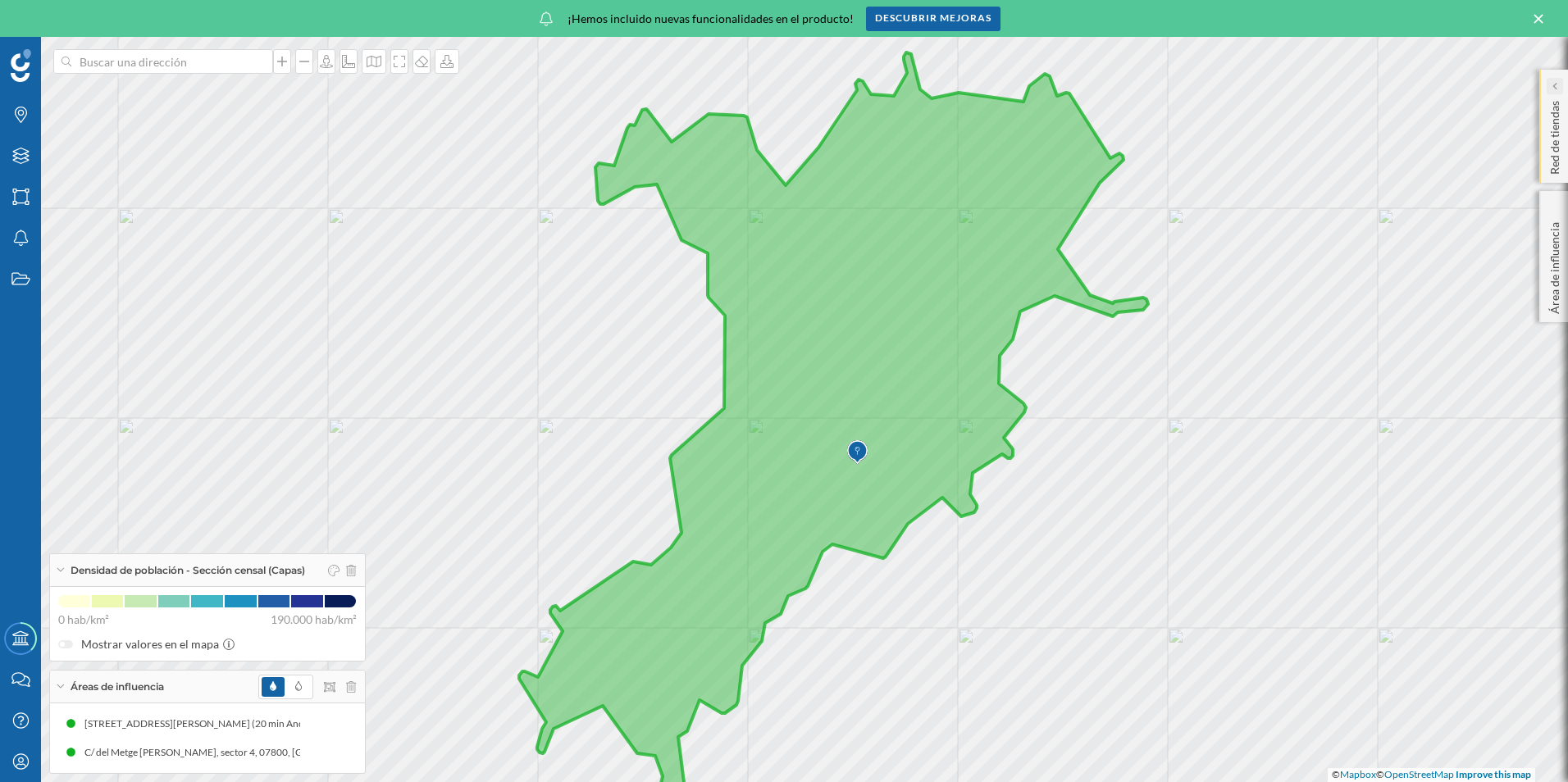
click at [1556, 85] on div at bounding box center [1555, 86] width 17 height 17
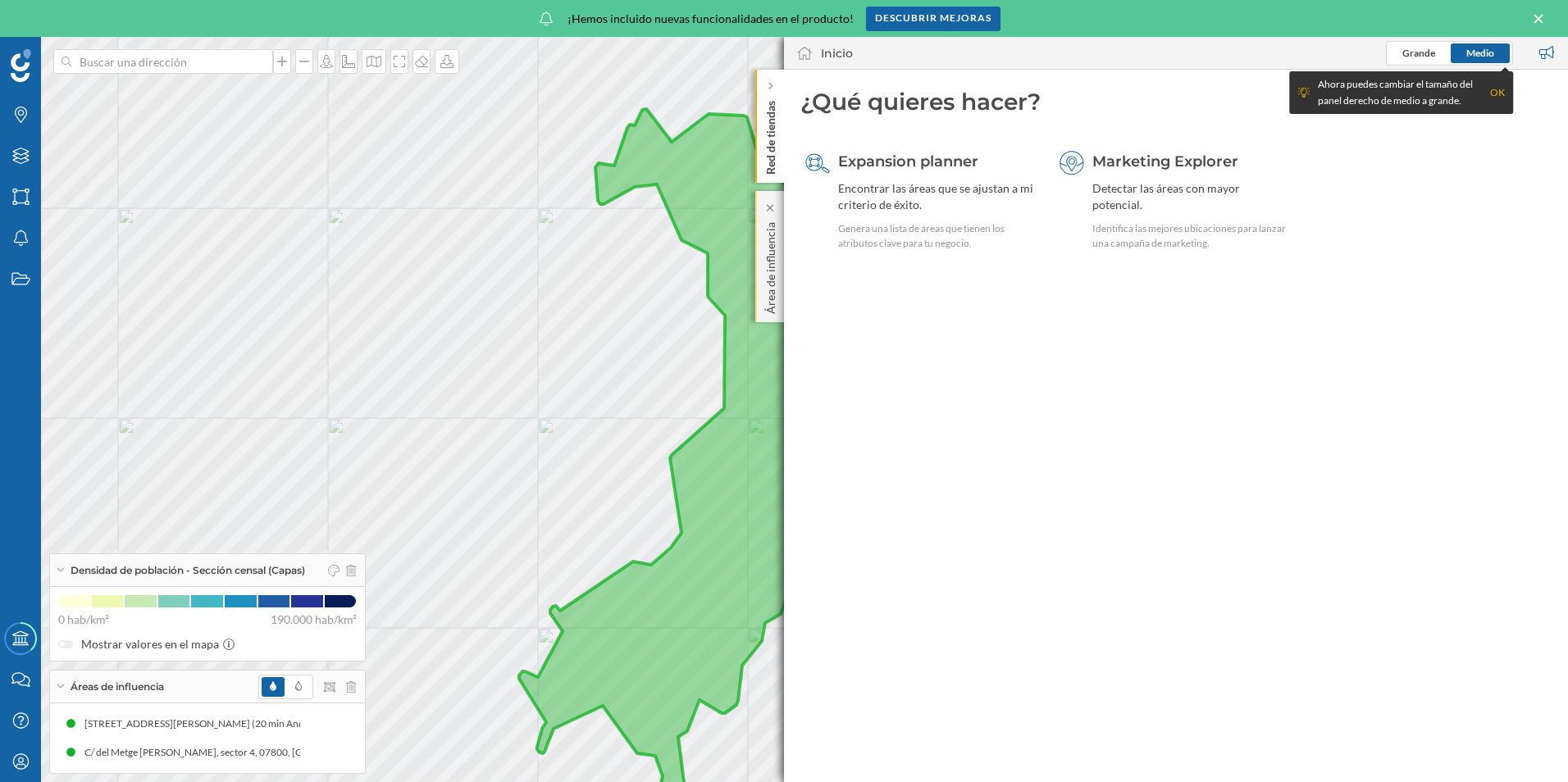
click at [774, 249] on p "Área de influencia" at bounding box center [771, 265] width 17 height 99
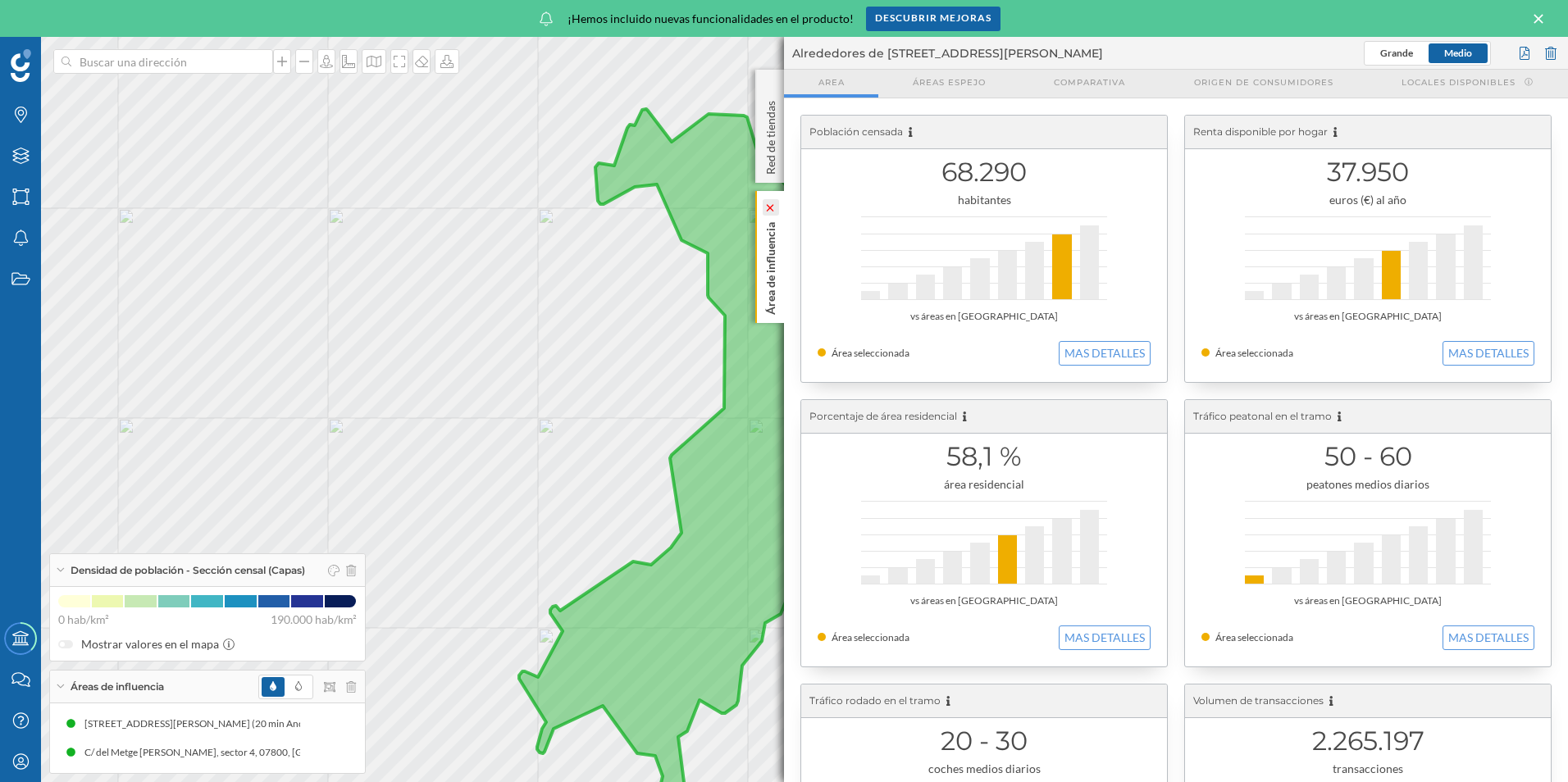
click at [770, 205] on icon at bounding box center [770, 208] width 11 height 7
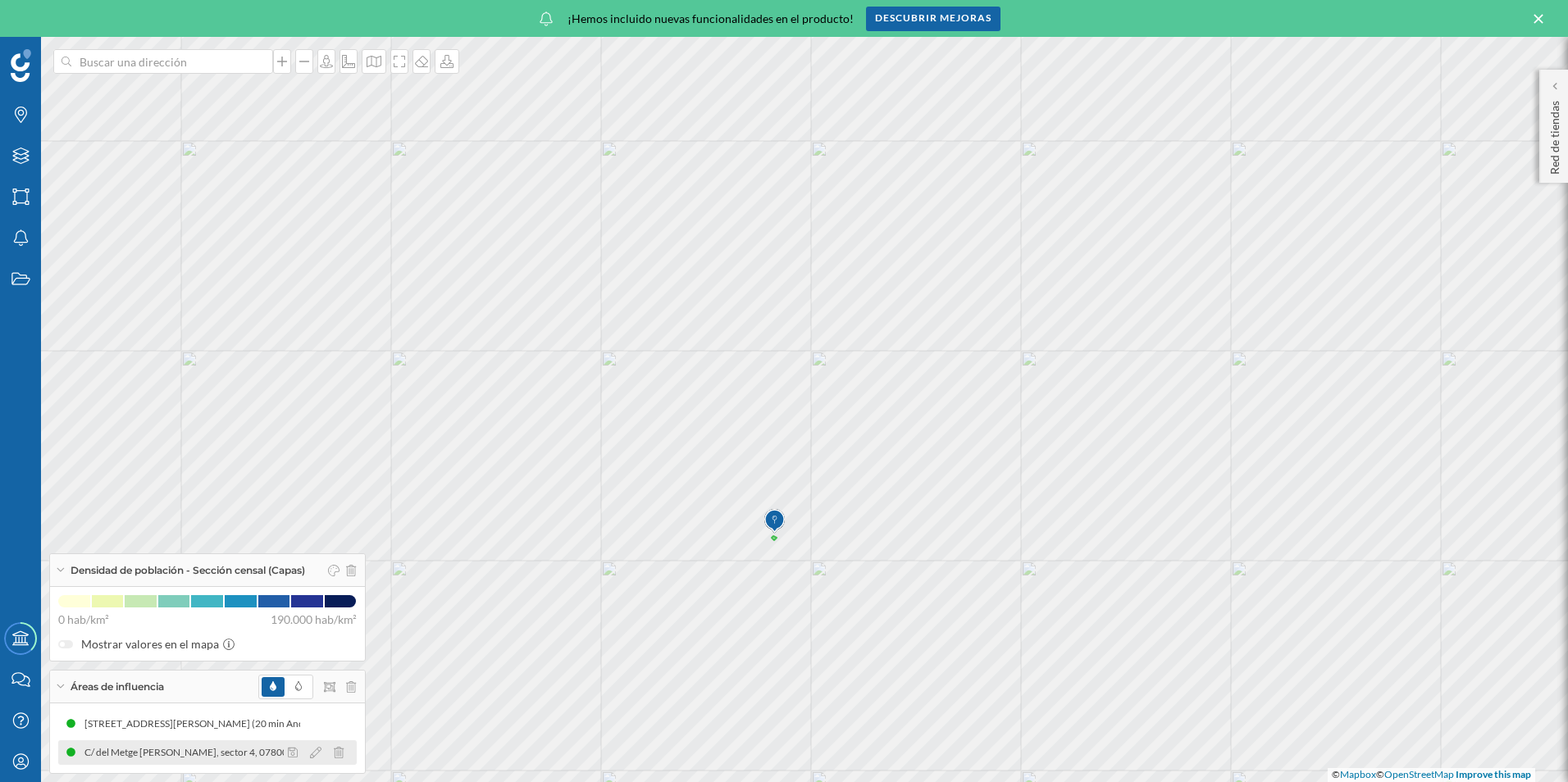
click at [345, 758] on div at bounding box center [320, 752] width 73 height 19
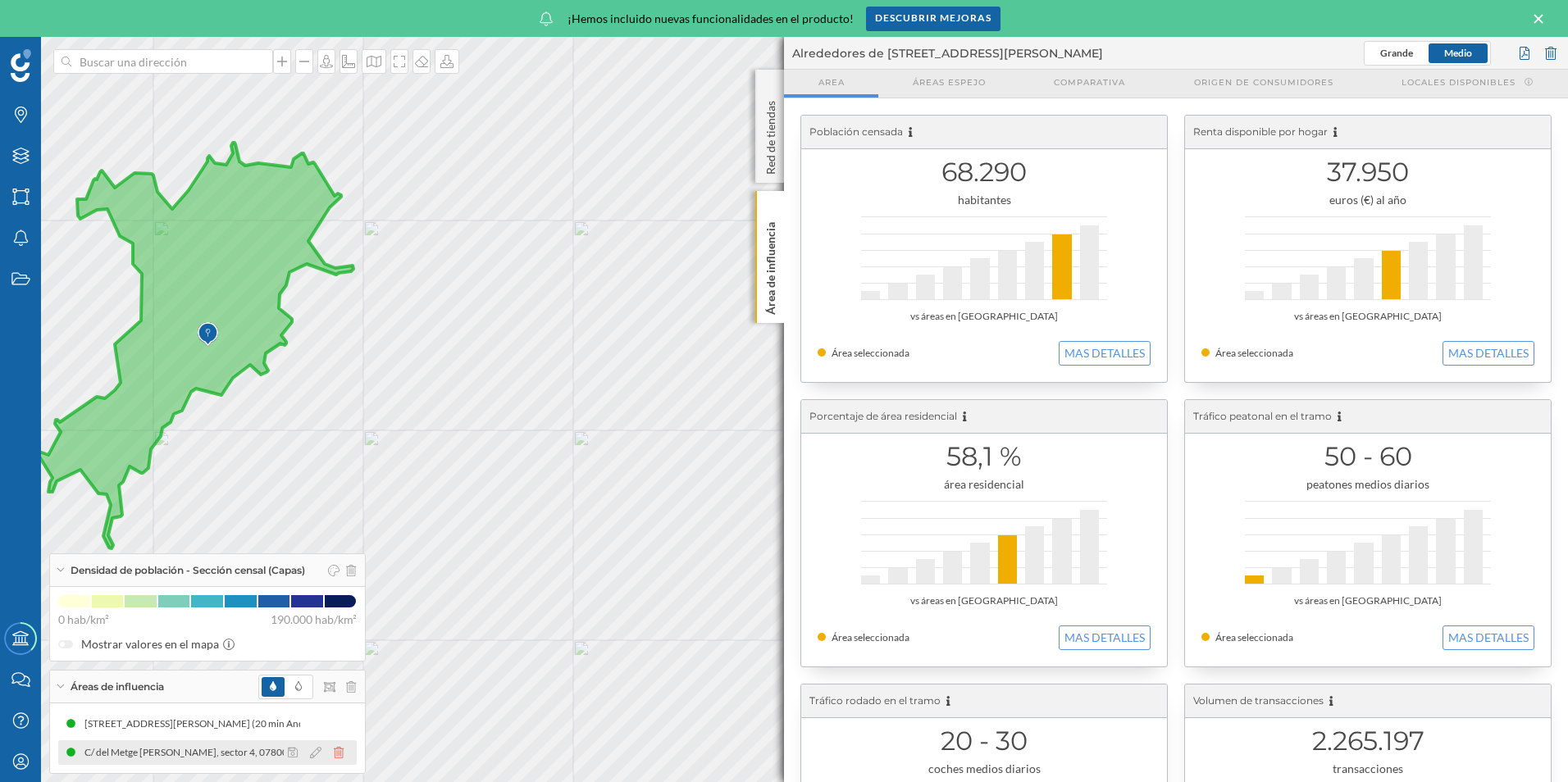
click at [344, 756] on icon at bounding box center [338, 752] width 10 height 11
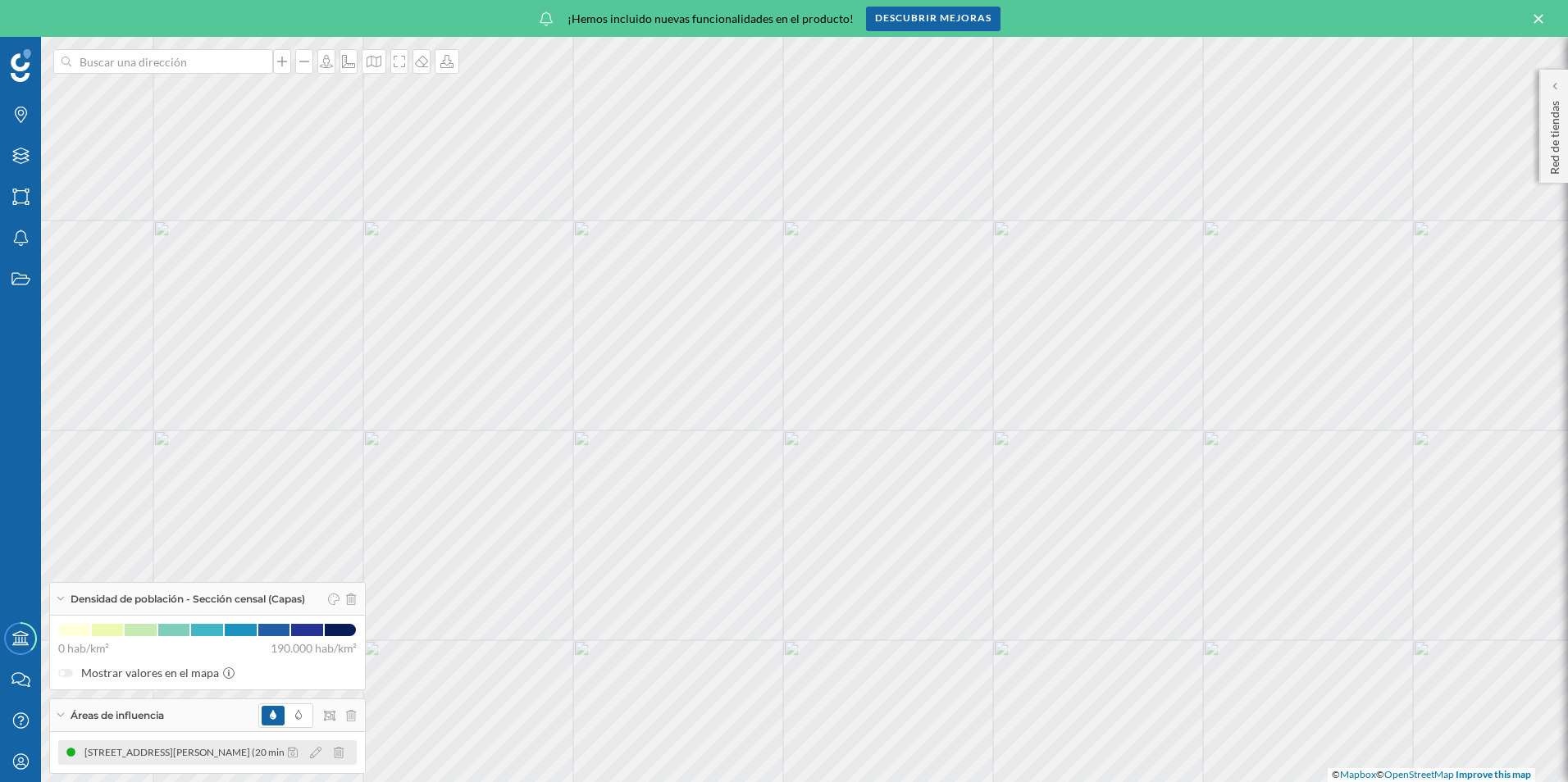
click at [169, 754] on div "[STREET_ADDRESS][PERSON_NAME] (20 min Andando)" at bounding box center [211, 752] width 253 height 17
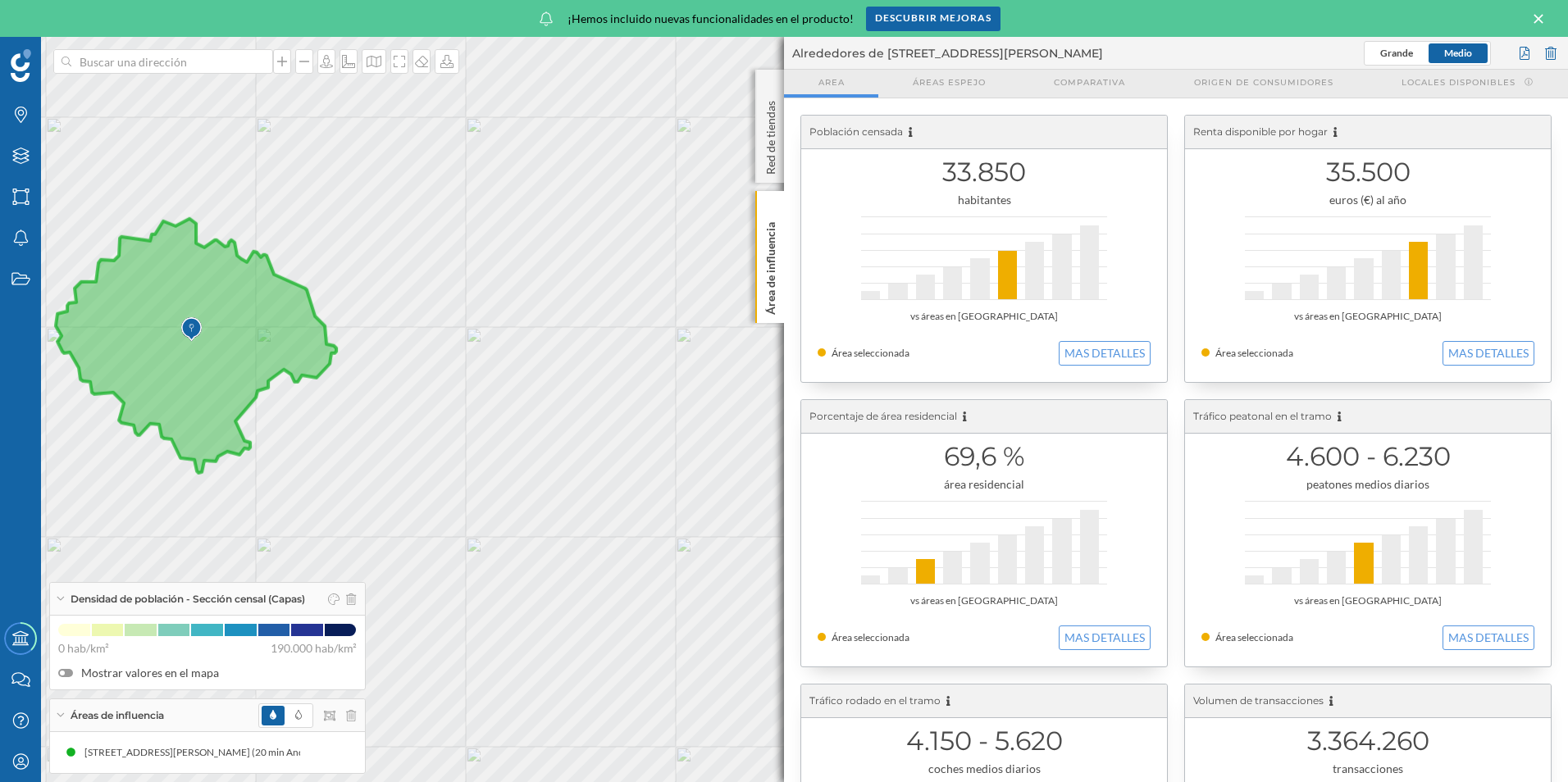
click at [56, 602] on div "Densidad de población - Sección censal (Capas)" at bounding box center [207, 599] width 315 height 33
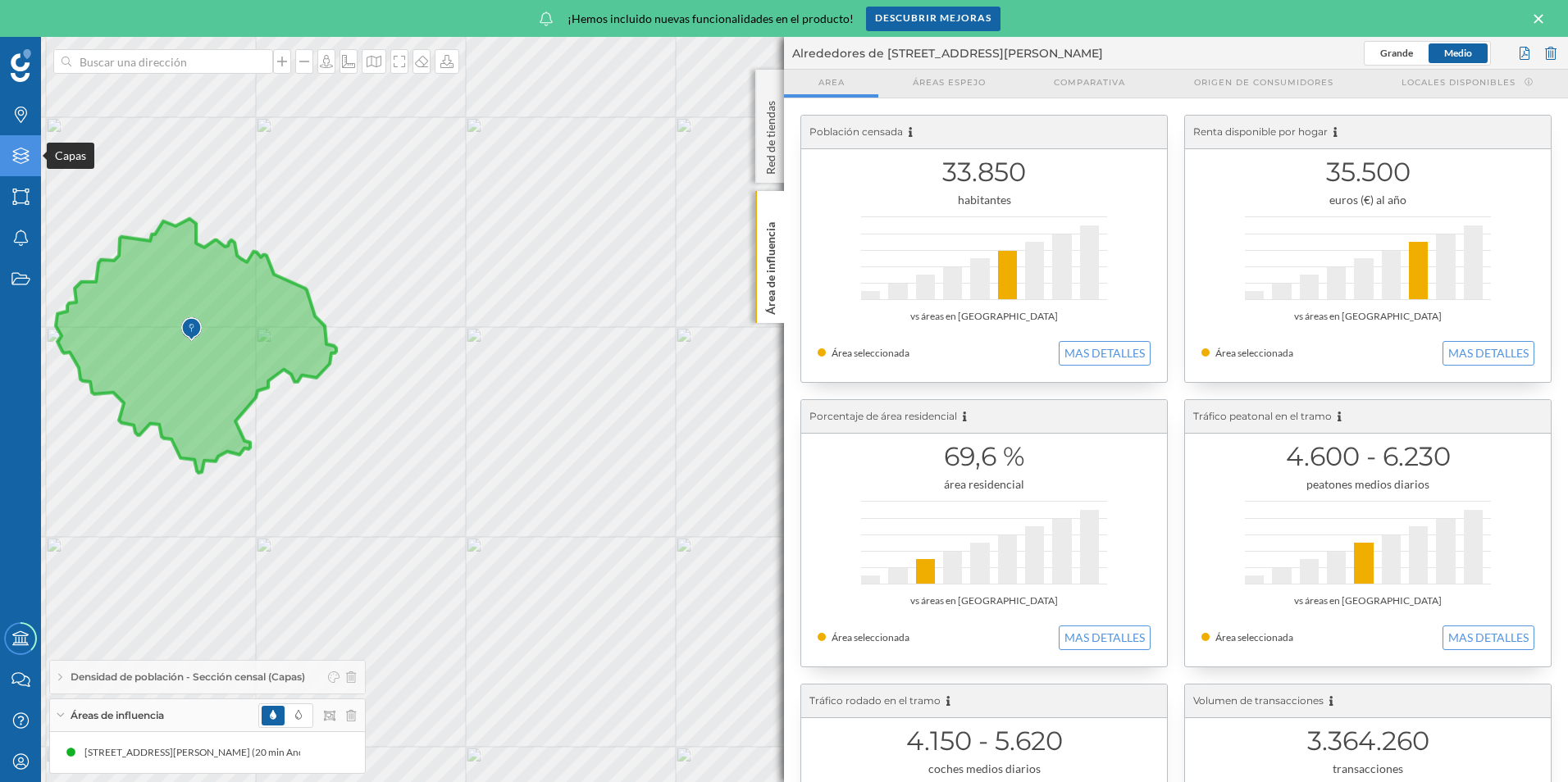
click at [6, 156] on div "Capas" at bounding box center [20, 155] width 41 height 41
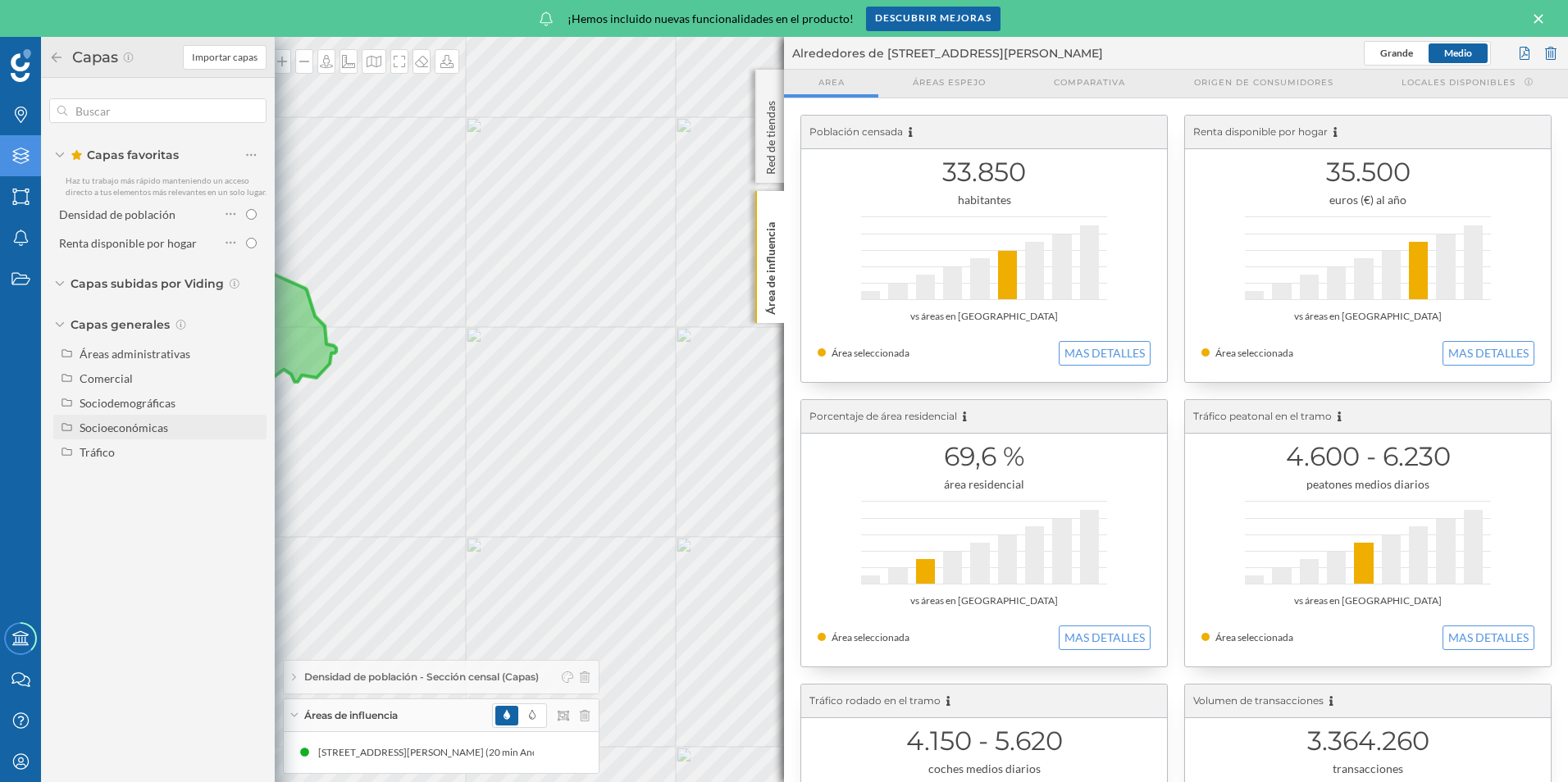
click at [122, 428] on div "Socioeconómicas" at bounding box center [123, 428] width 88 height 14
click at [255, 480] on input "Renta disponible por hogar" at bounding box center [256, 481] width 11 height 11
radio input "true"
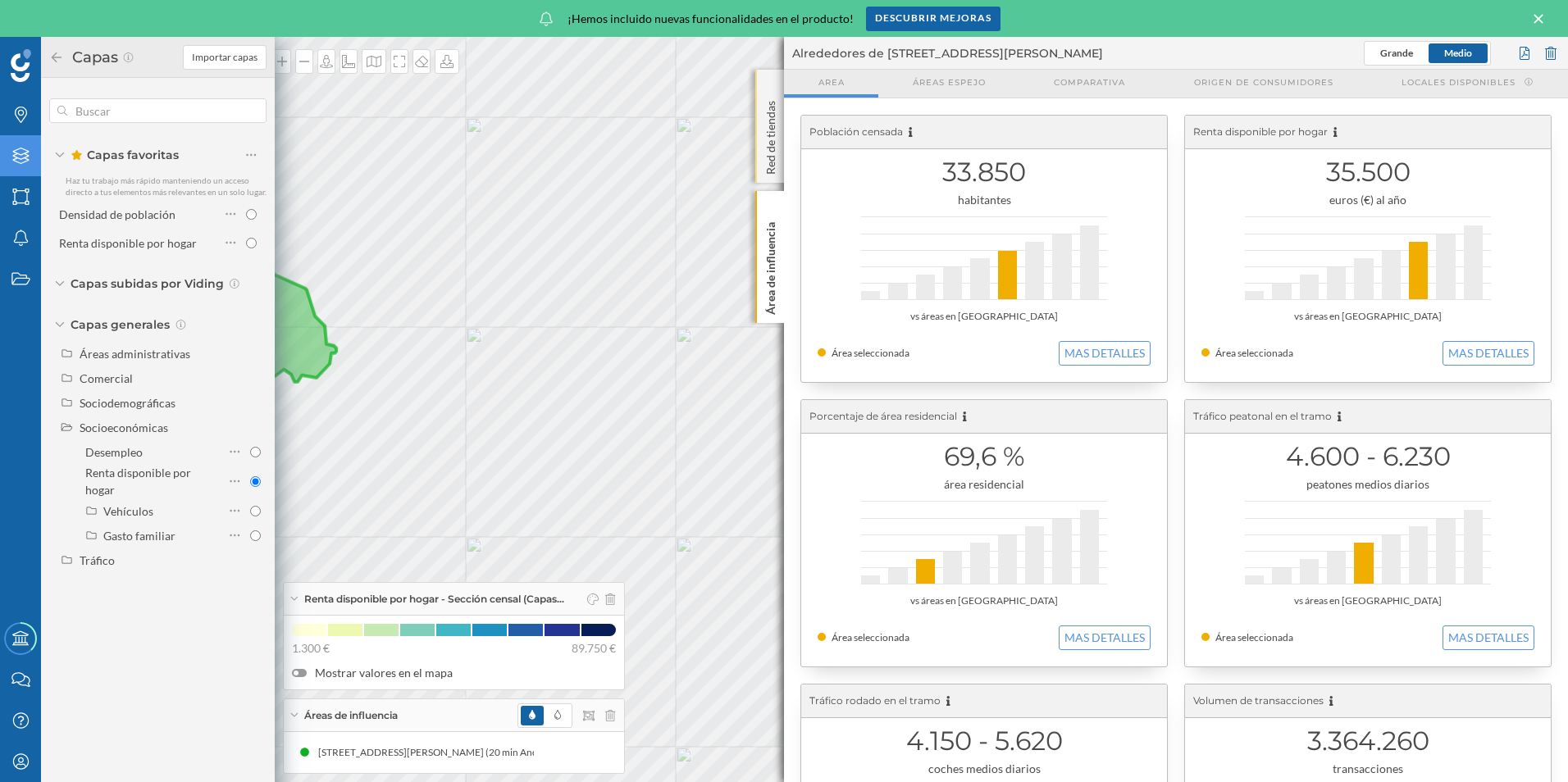
click at [773, 84] on div "Red de tiendas" at bounding box center [769, 126] width 29 height 113
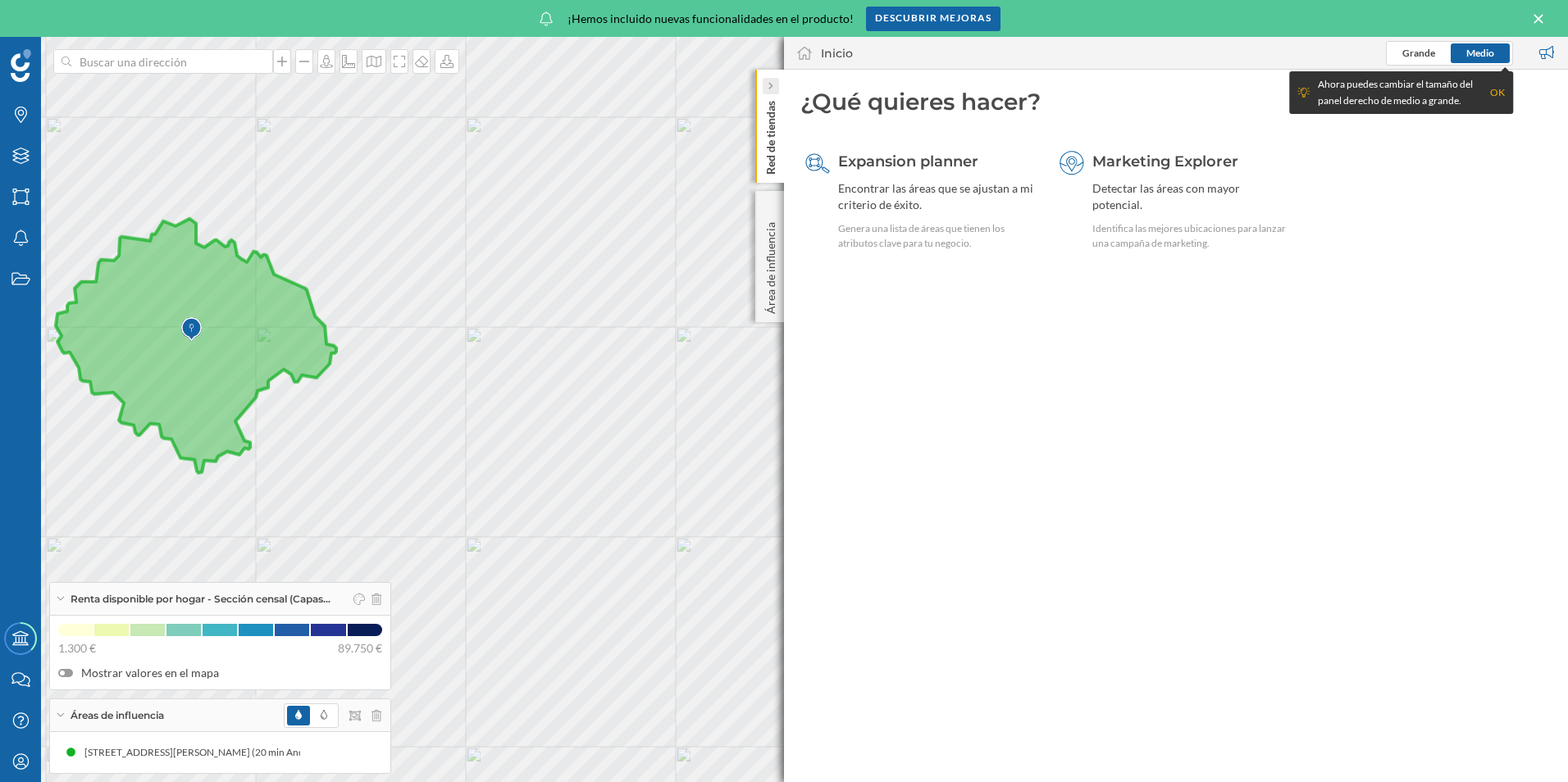
click at [767, 86] on icon at bounding box center [770, 86] width 5 height 8
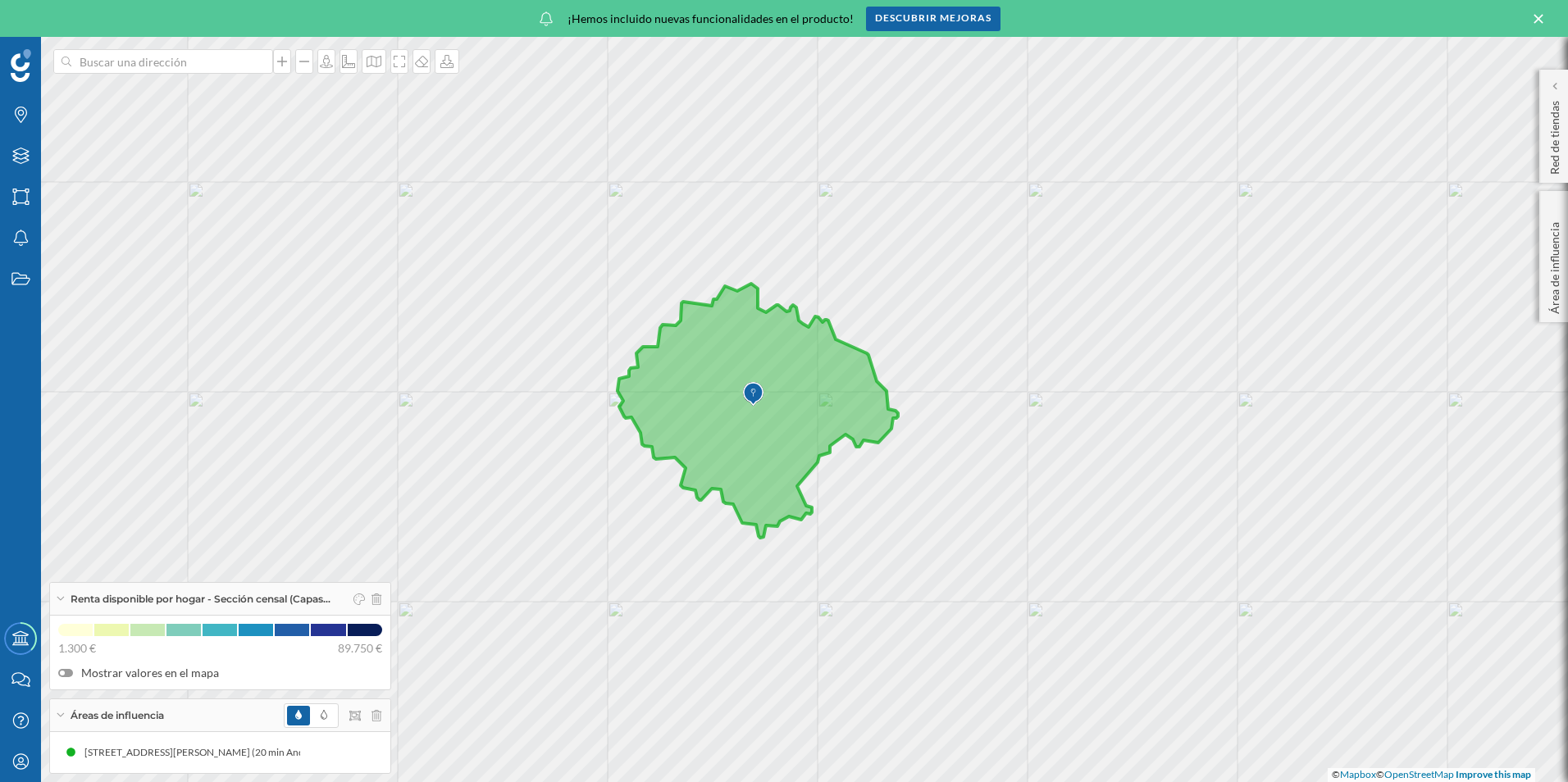
click at [1333, 771] on div "© Mapbox © OpenStreetMap Improve this map" at bounding box center [784, 409] width 1568 height 745
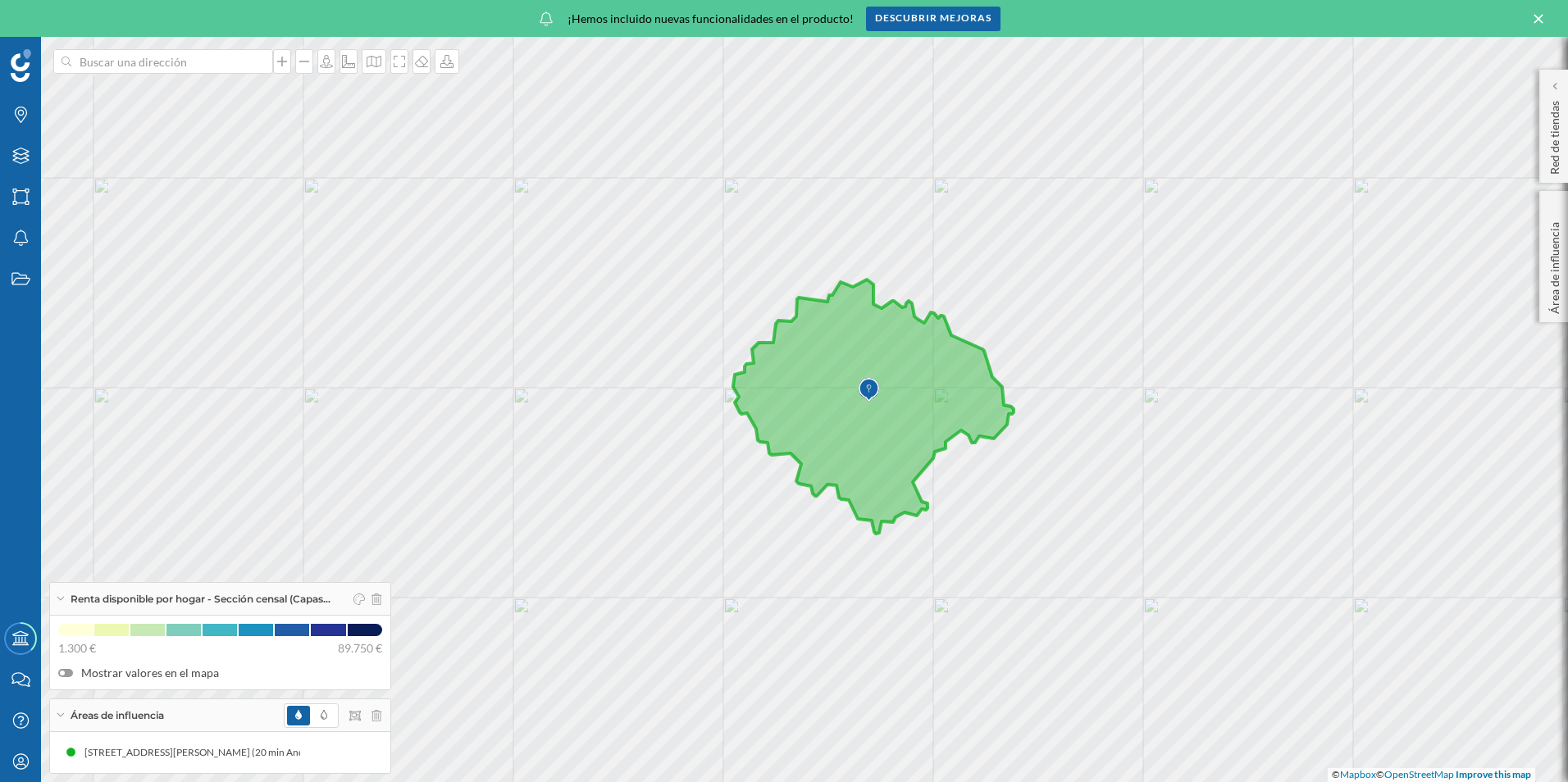
click at [55, 602] on div "Renta disponible por hogar - Sección censal (Capas…" at bounding box center [220, 599] width 340 height 33
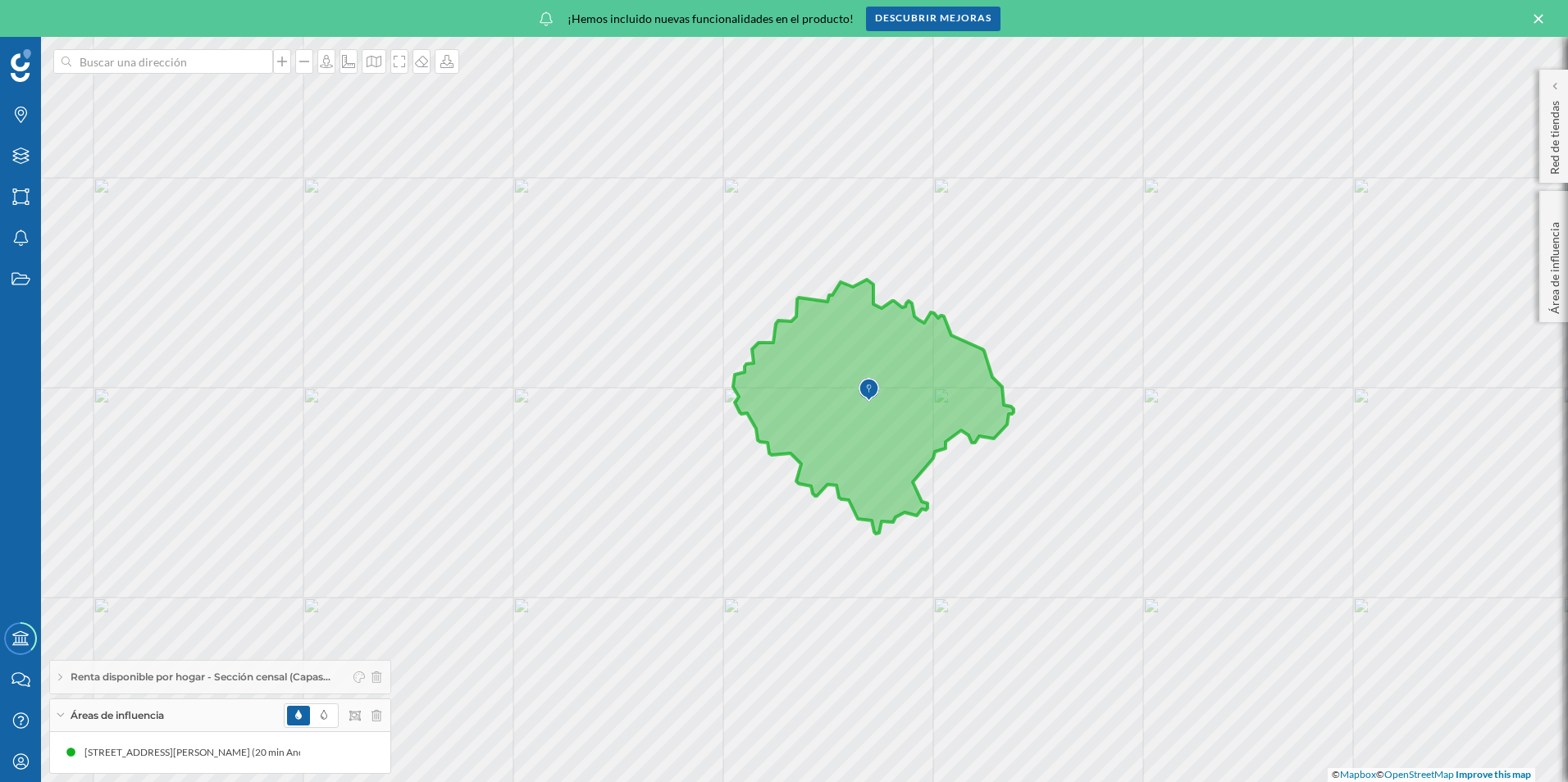
click at [63, 710] on div "Áreas de influencia" at bounding box center [220, 715] width 340 height 33
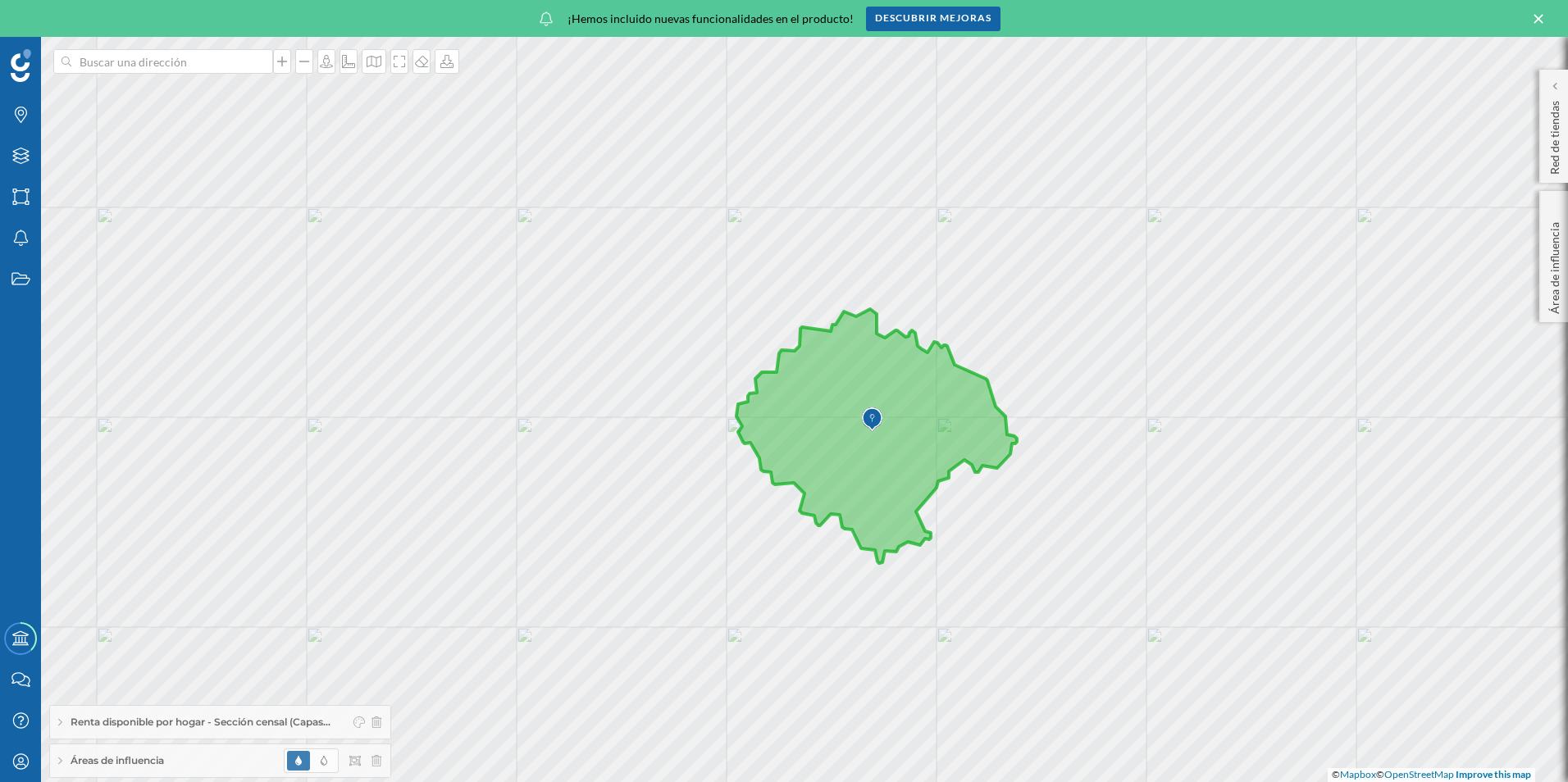
drag, startPoint x: 894, startPoint y: 462, endPoint x: 849, endPoint y: 497, distance: 57.0
click at [849, 497] on icon at bounding box center [877, 436] width 280 height 254
click at [61, 764] on icon at bounding box center [60, 761] width 4 height 9
click at [347, 749] on icon at bounding box center [340, 752] width 11 height 11
click at [13, 156] on icon at bounding box center [20, 155] width 17 height 17
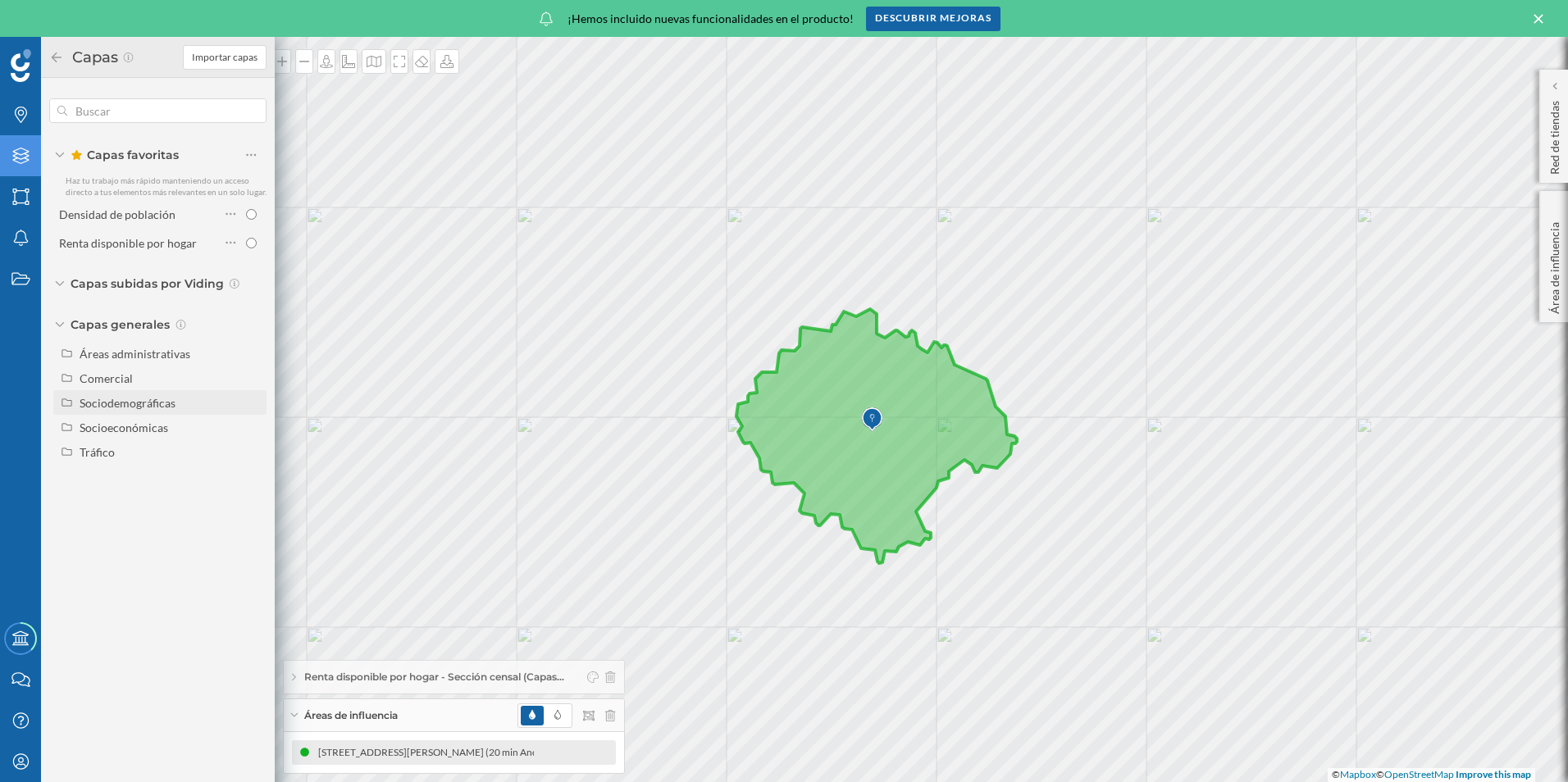
click at [135, 413] on div "Sociodemográficas" at bounding box center [160, 403] width 213 height 25
click at [256, 428] on input "Densidad de población" at bounding box center [256, 428] width 11 height 11
radio input "true"
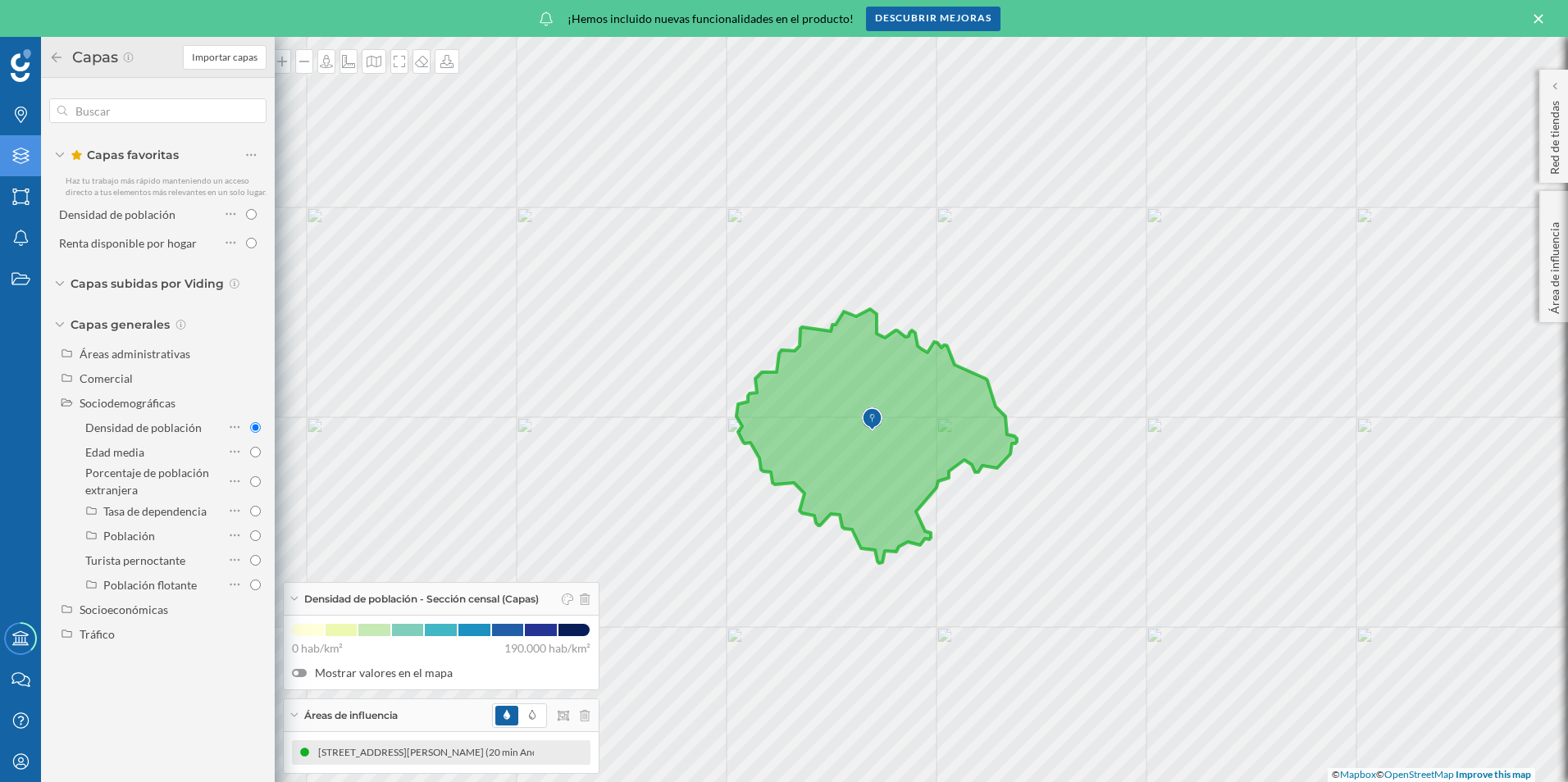
click at [52, 58] on icon at bounding box center [56, 57] width 15 height 11
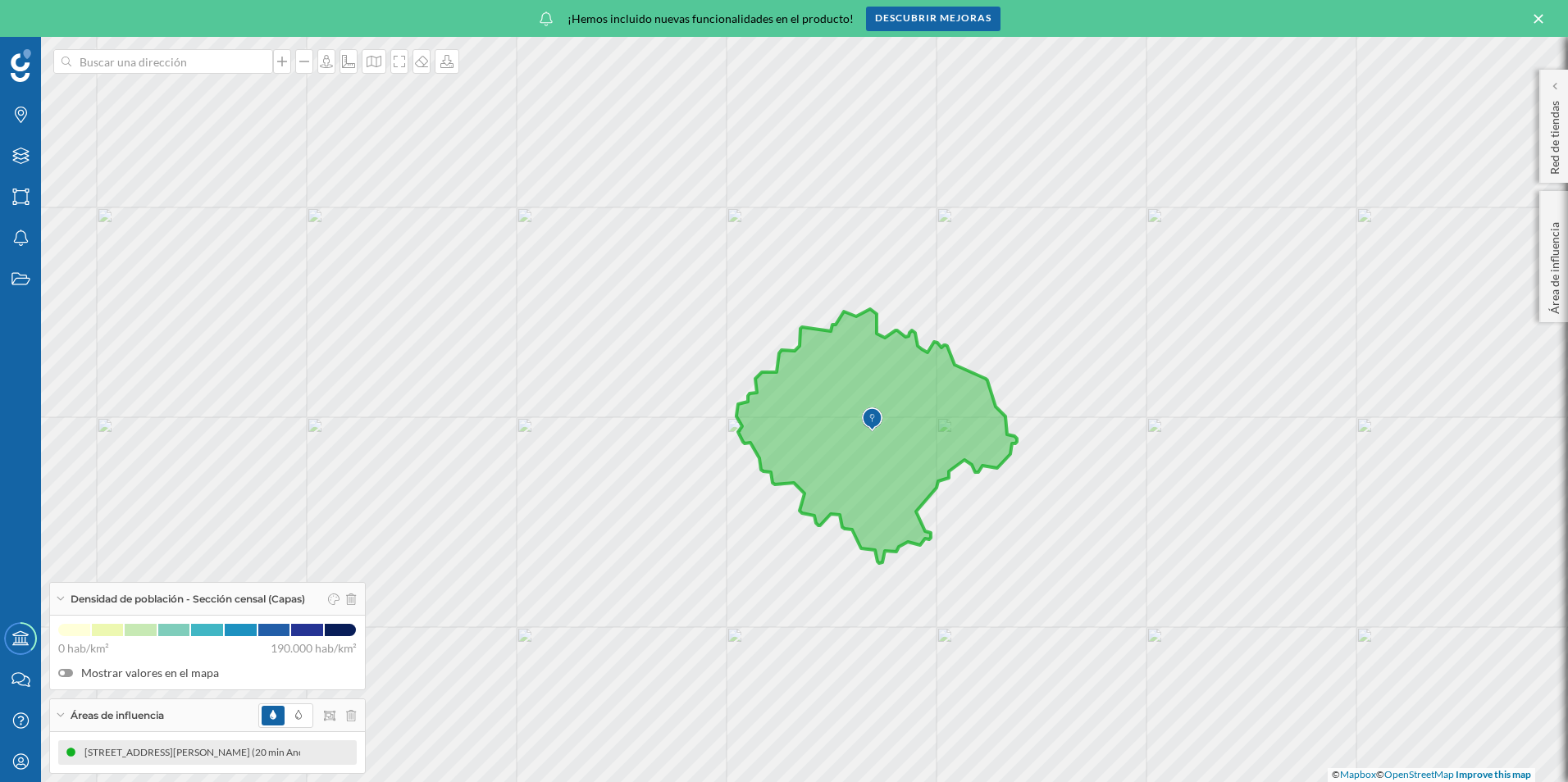
click at [61, 594] on div "Densidad de población - Sección censal (Capas)" at bounding box center [207, 599] width 315 height 33
click at [59, 716] on icon at bounding box center [60, 715] width 7 height 4
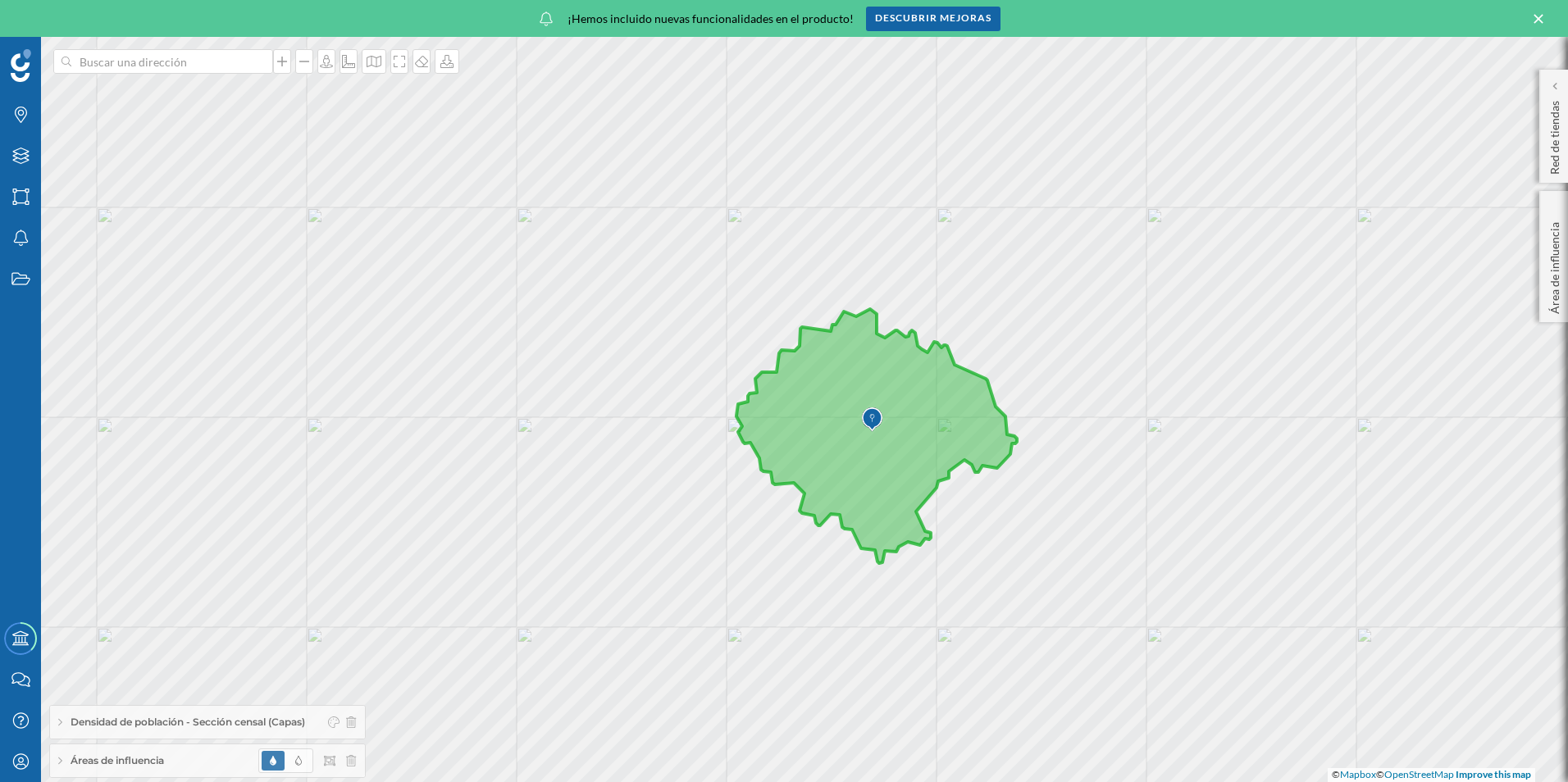
click at [365, 719] on div "Densidad de población - Sección censal (Capas)" at bounding box center [207, 722] width 315 height 33
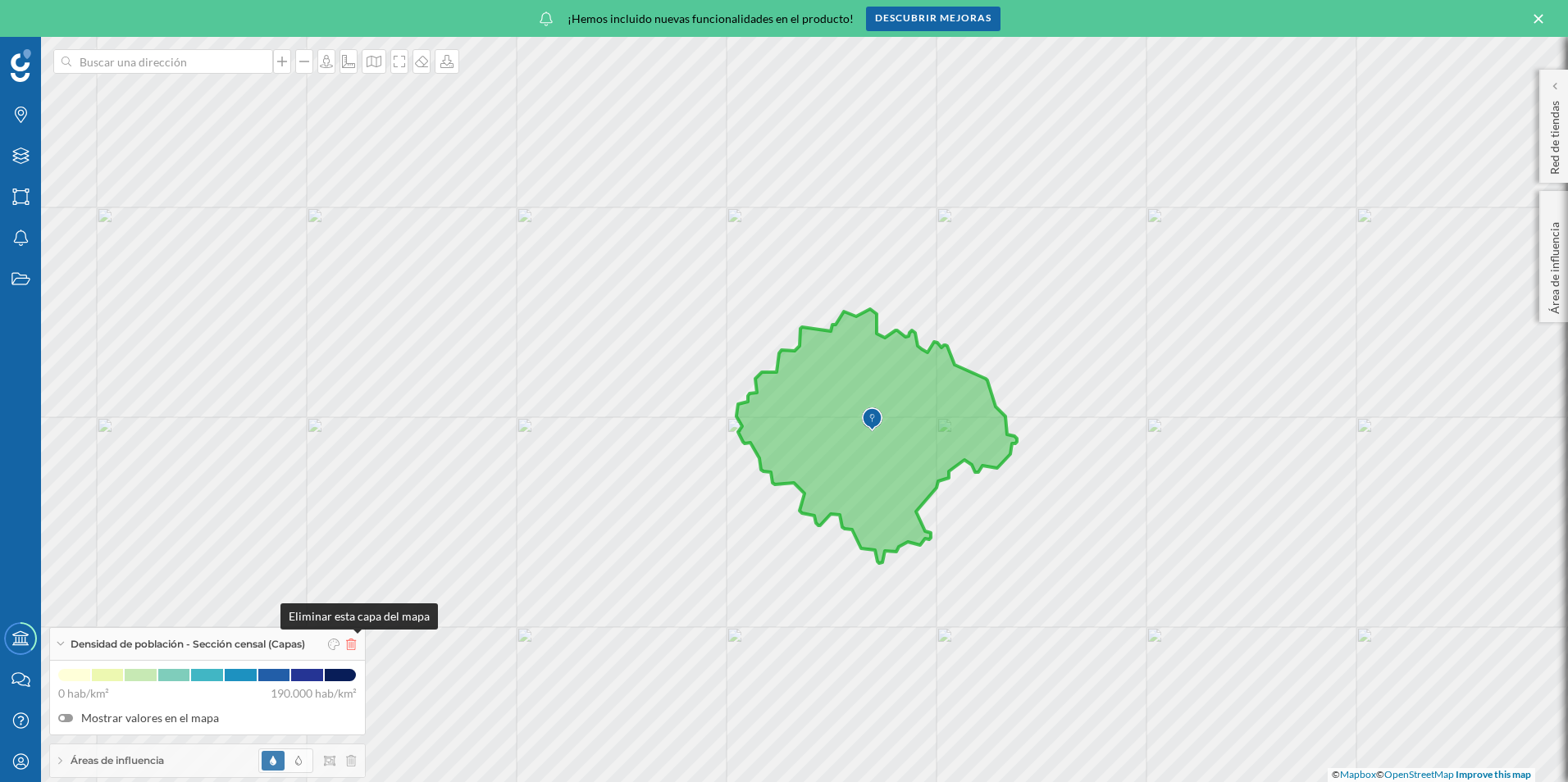
click at [356, 649] on icon at bounding box center [350, 644] width 10 height 11
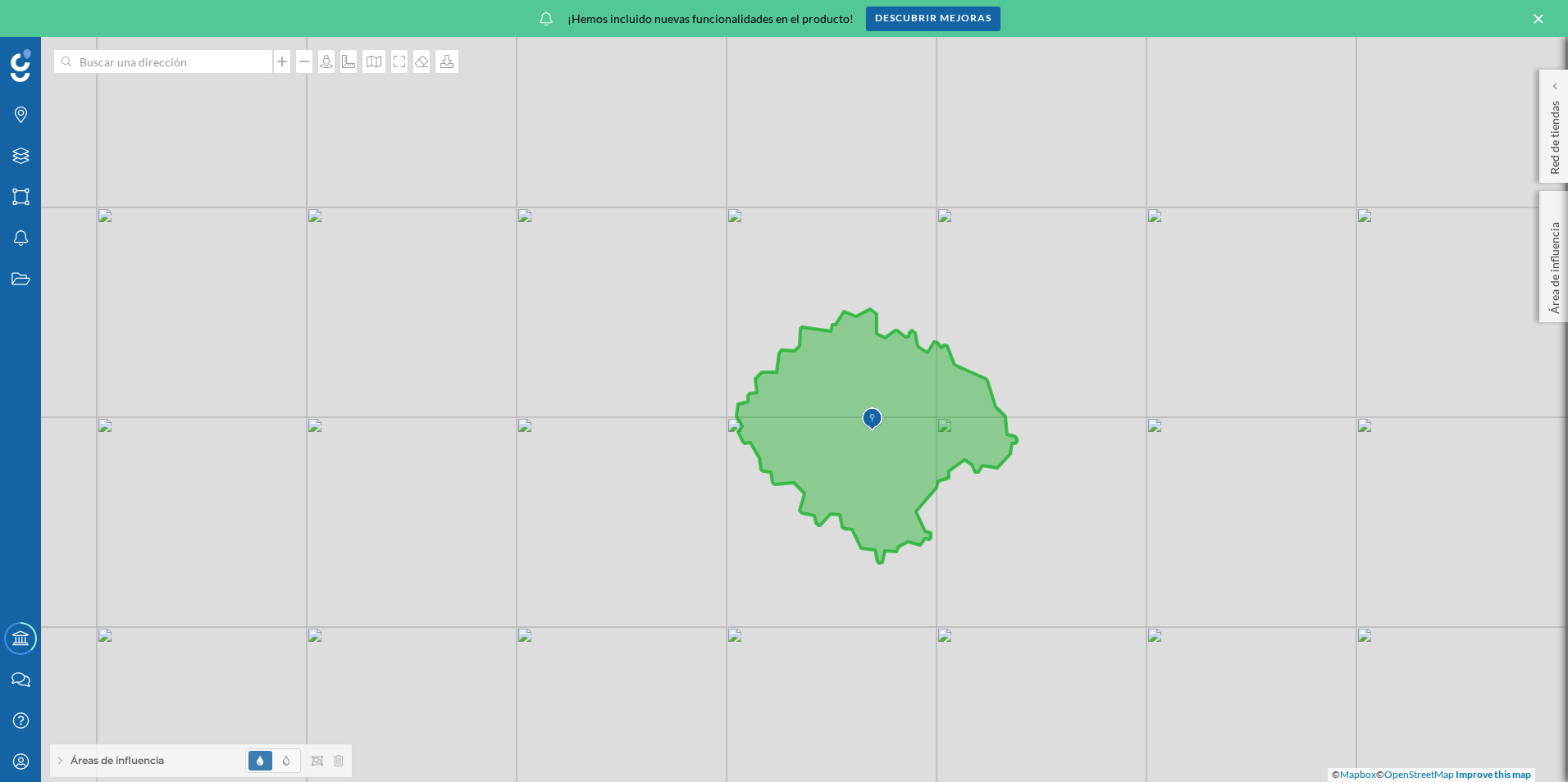
click at [64, 755] on div "Áreas de influencia" at bounding box center [201, 760] width 302 height 33
click at [302, 754] on icon at bounding box center [303, 752] width 11 height 11
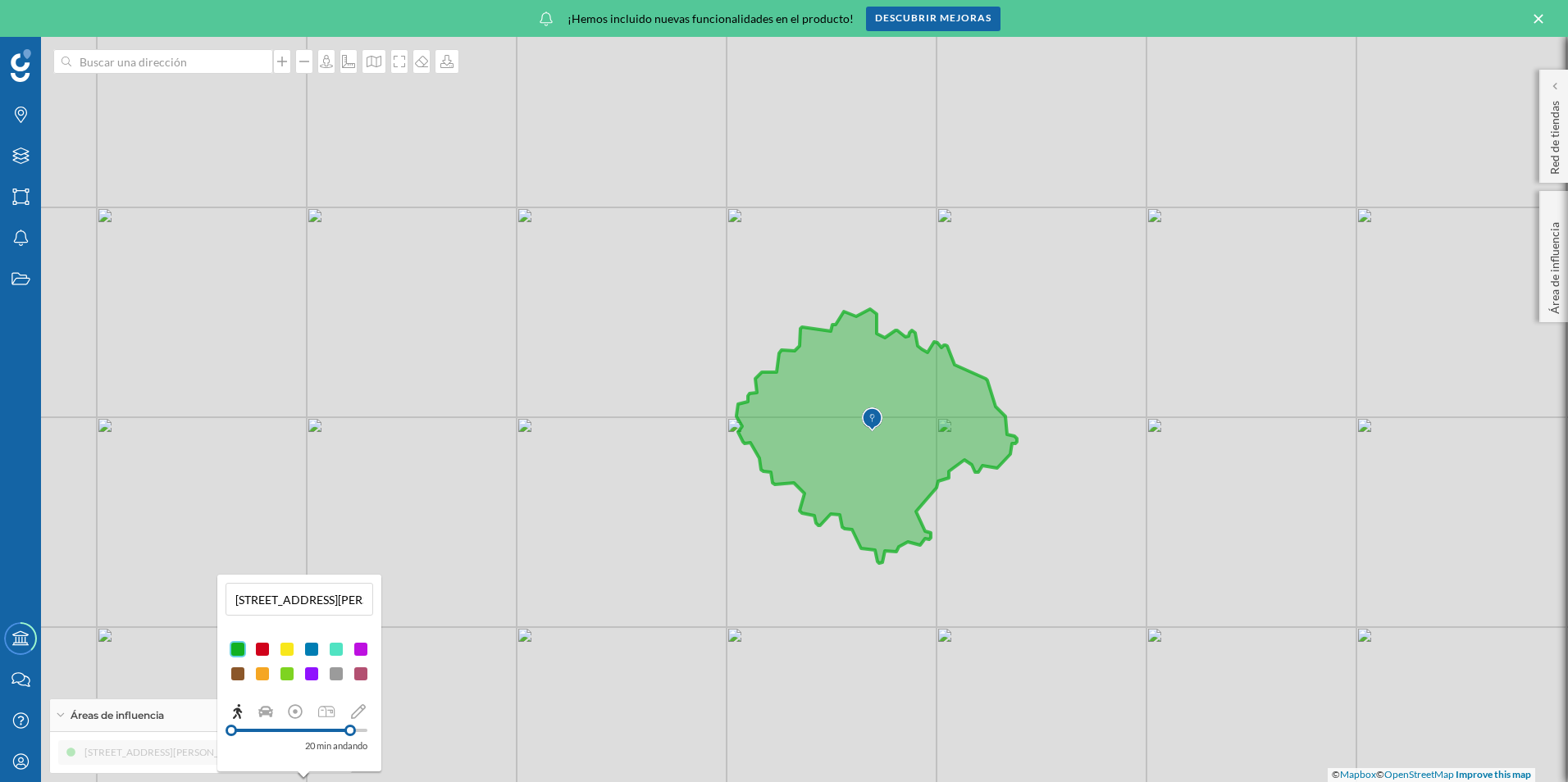
click at [265, 674] on div at bounding box center [262, 674] width 17 height 17
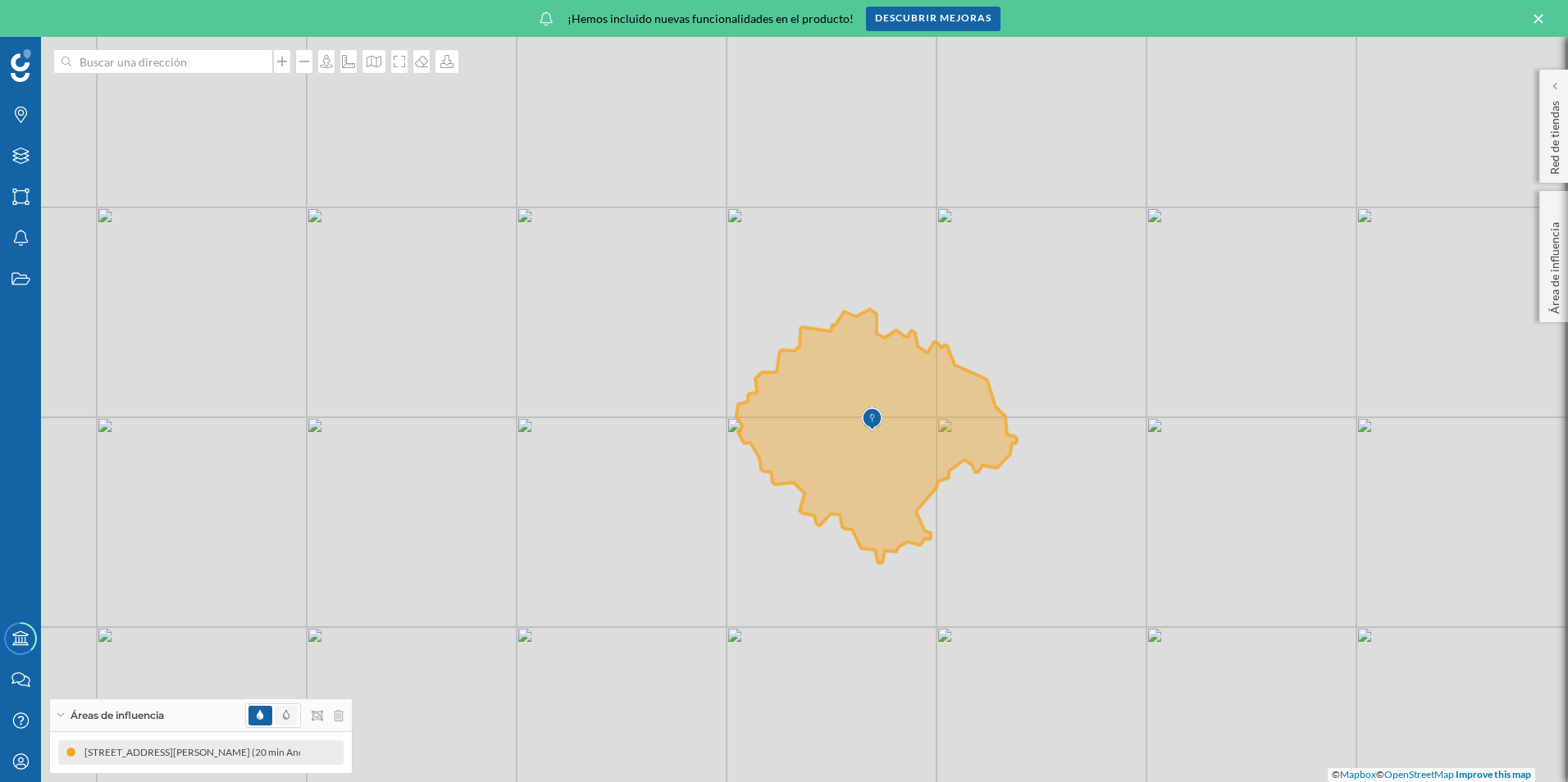
click at [297, 713] on span at bounding box center [287, 716] width 23 height 19
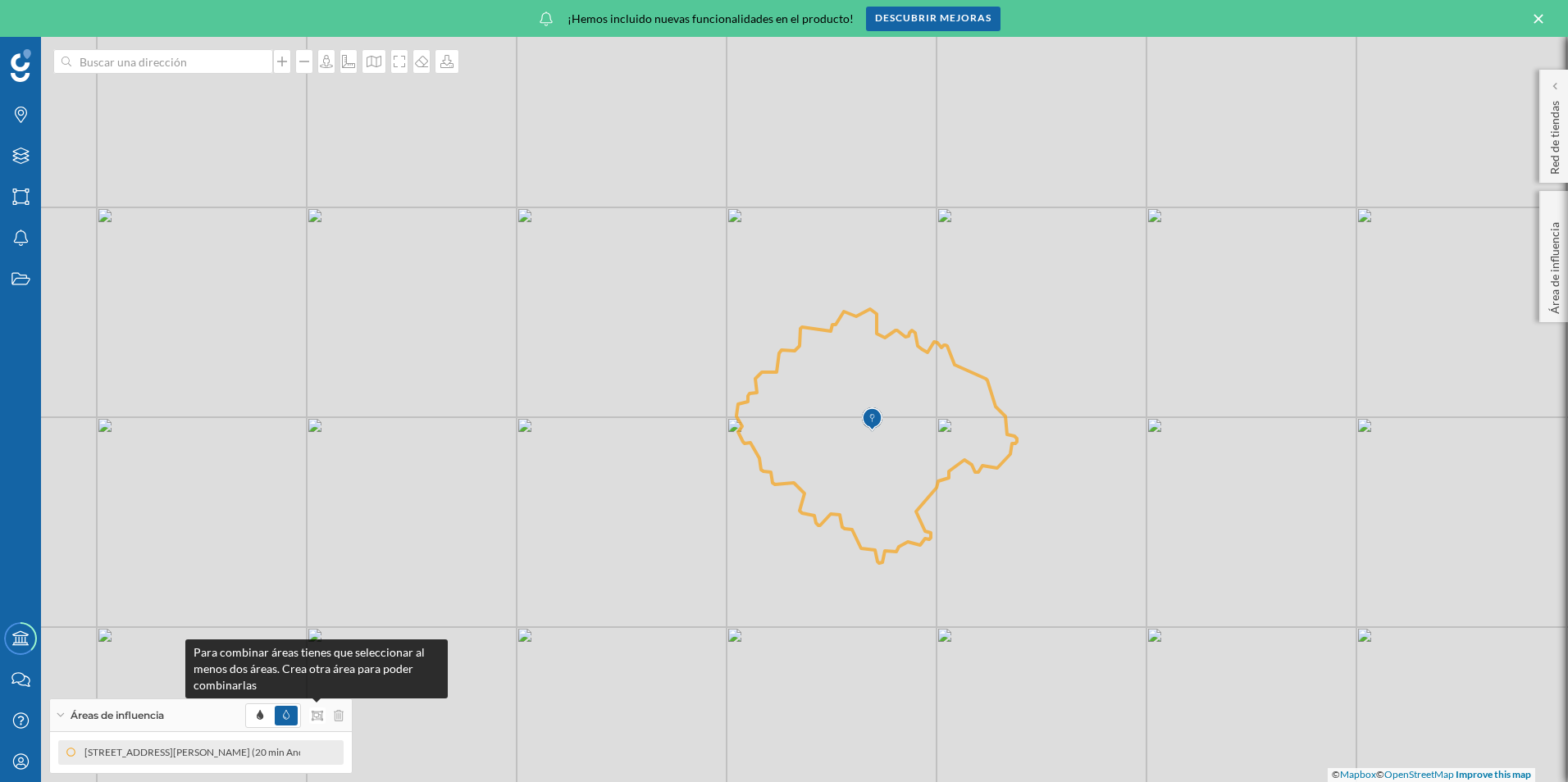
click at [319, 718] on icon at bounding box center [317, 715] width 11 height 11
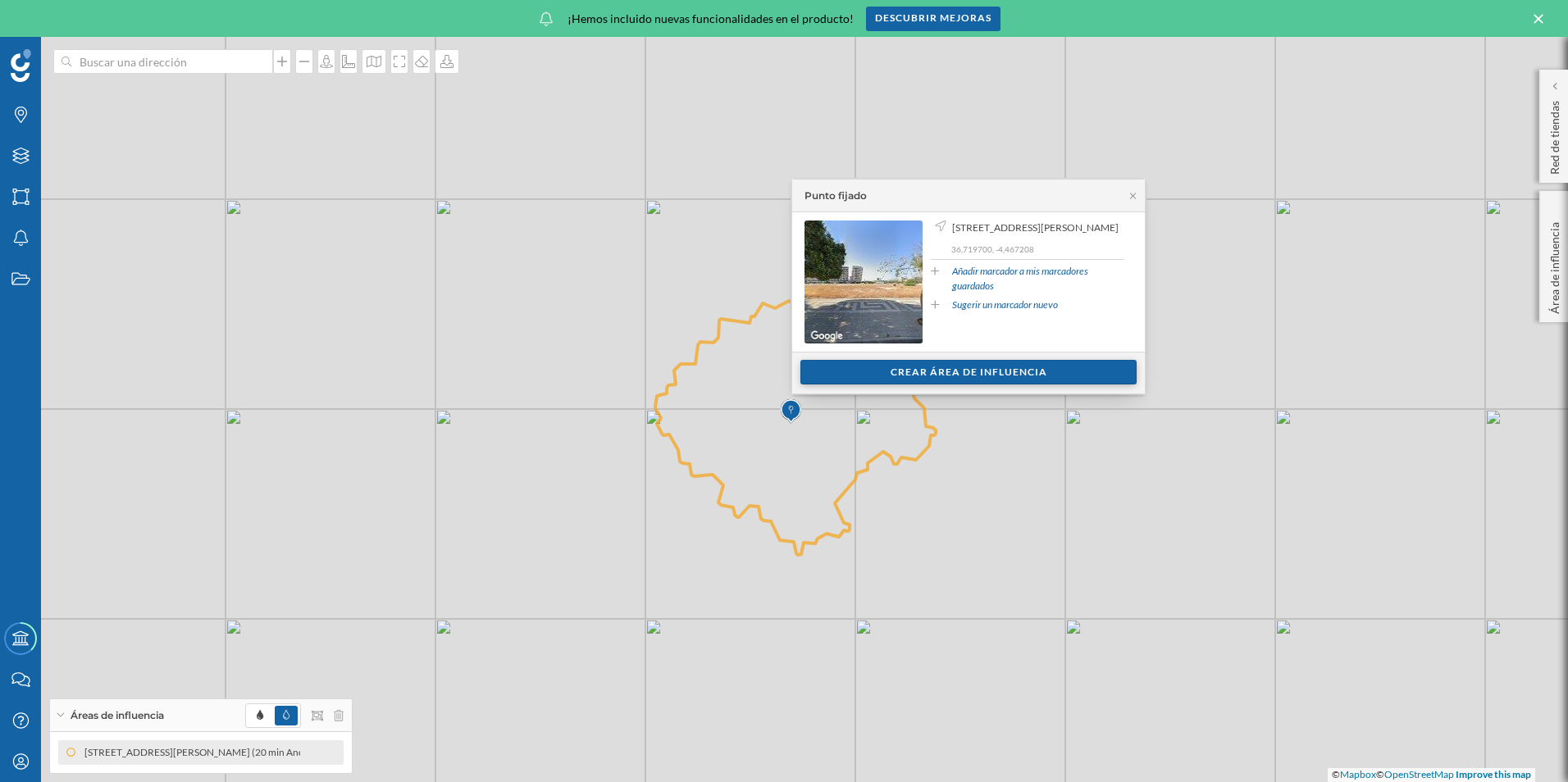
click at [927, 376] on div "Crear área de influencia" at bounding box center [968, 372] width 336 height 25
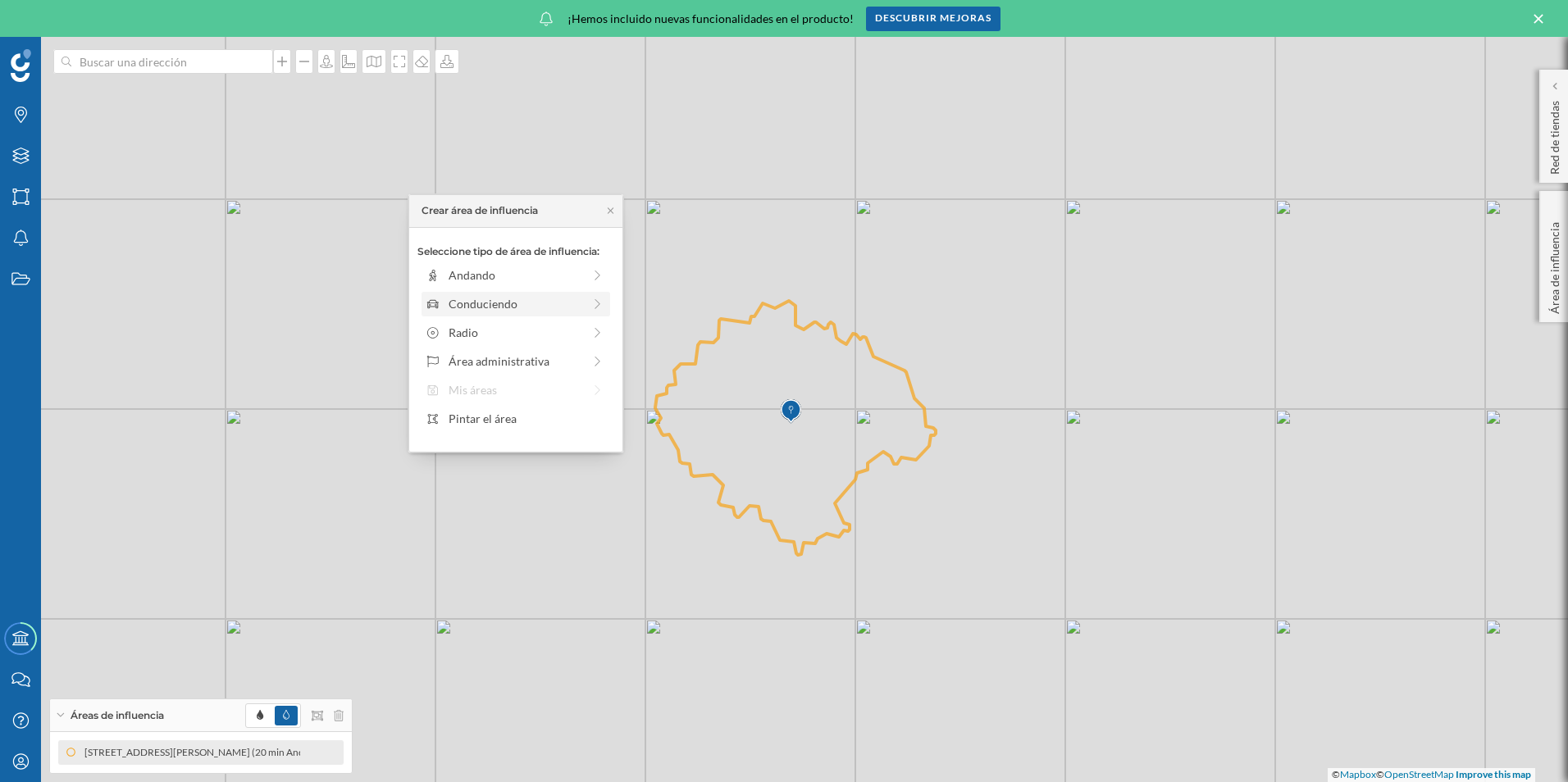
click at [530, 302] on div "Conduciendo" at bounding box center [516, 304] width 134 height 18
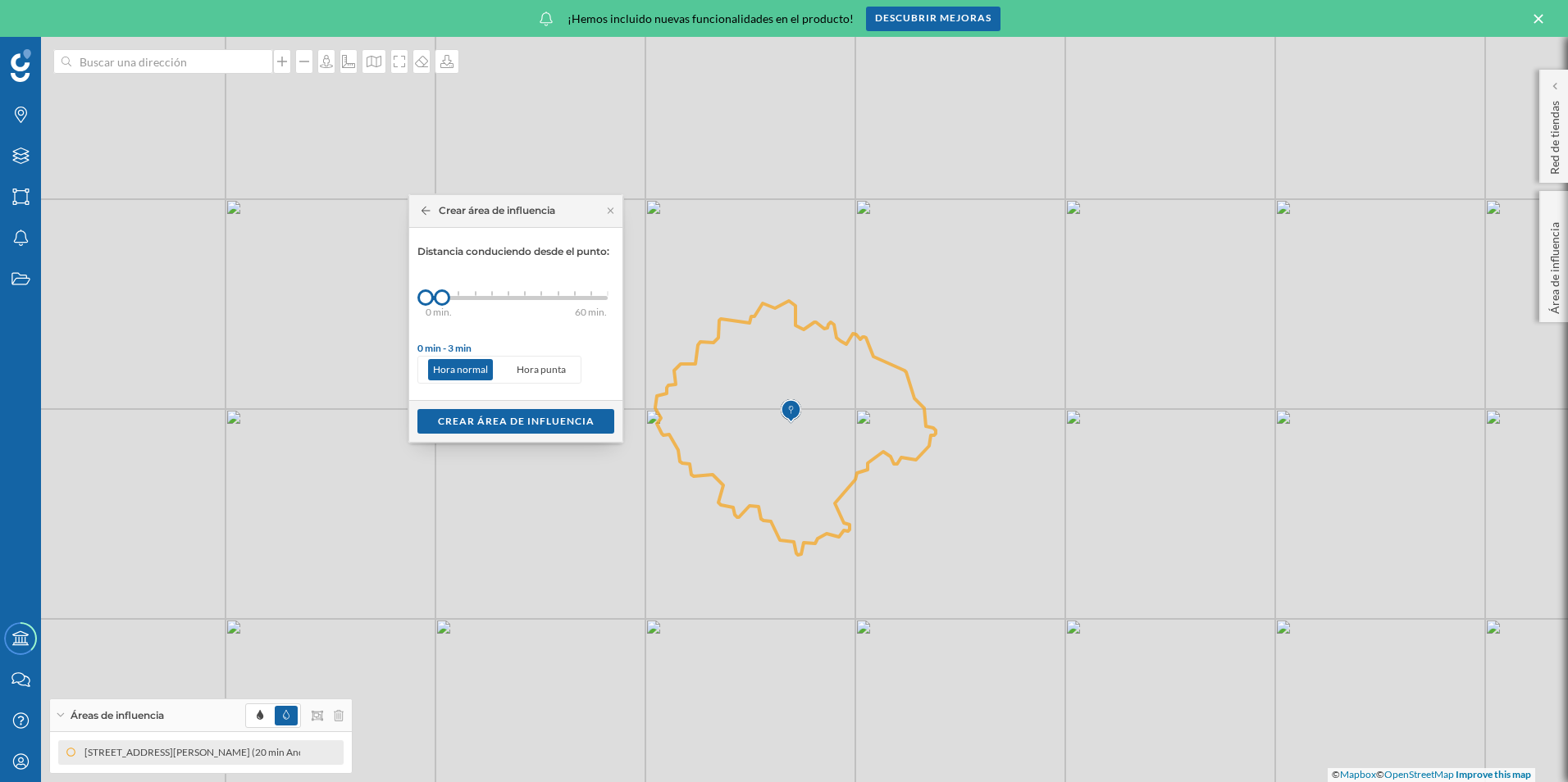
click at [500, 296] on div "0 min. 3 min. 5 min. 7 min. 10 min. 12 min. 15 min. 20 min. 30 min. 45 min. 50 …" at bounding box center [517, 298] width 182 height 4
click at [504, 423] on div "Crear área de influencia" at bounding box center [515, 421] width 197 height 25
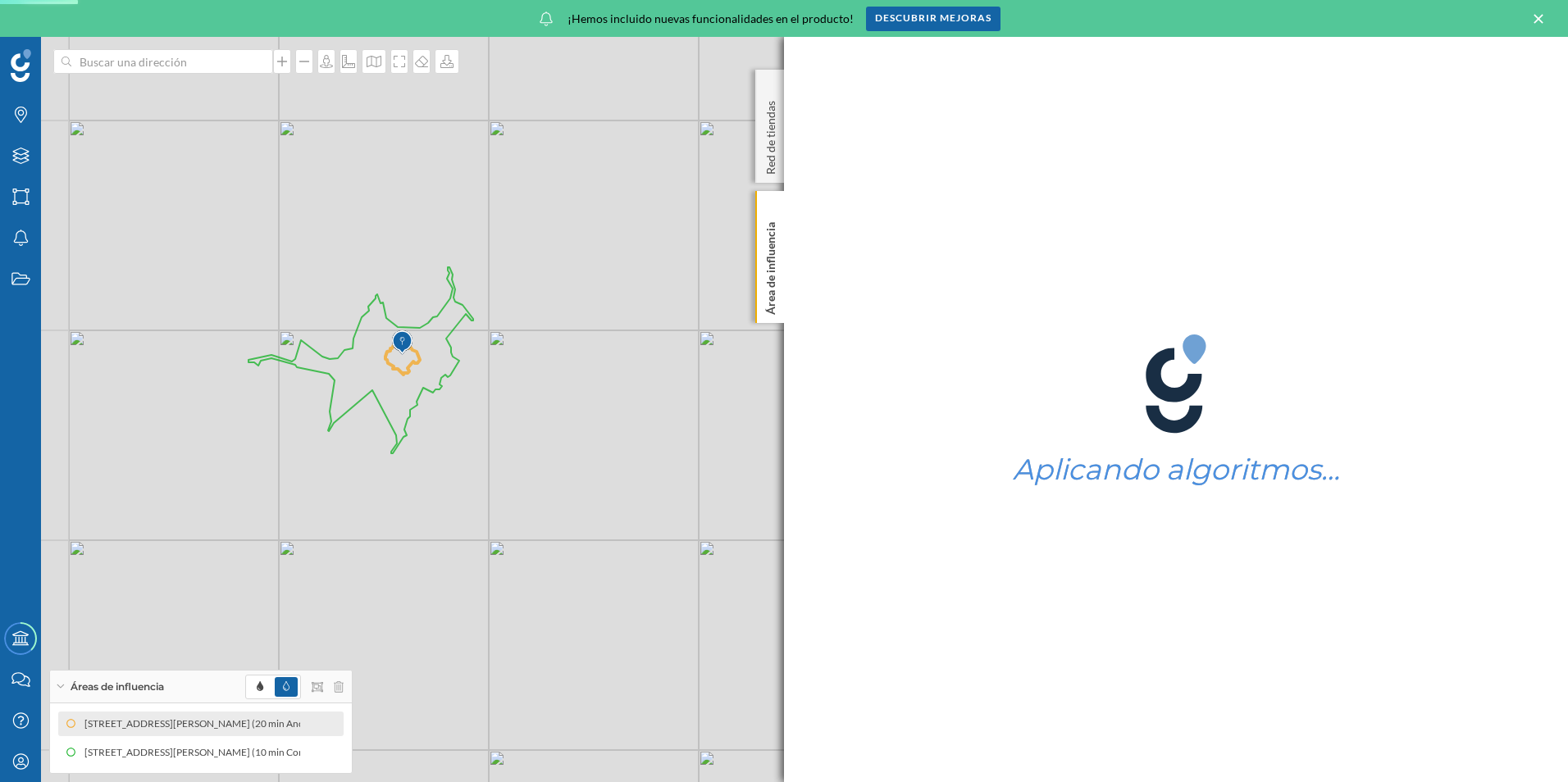
drag, startPoint x: 385, startPoint y: 473, endPoint x: 550, endPoint y: 488, distance: 165.7
click at [550, 488] on div "© Mapbox © OpenStreetMap Improve this map" at bounding box center [784, 409] width 1568 height 745
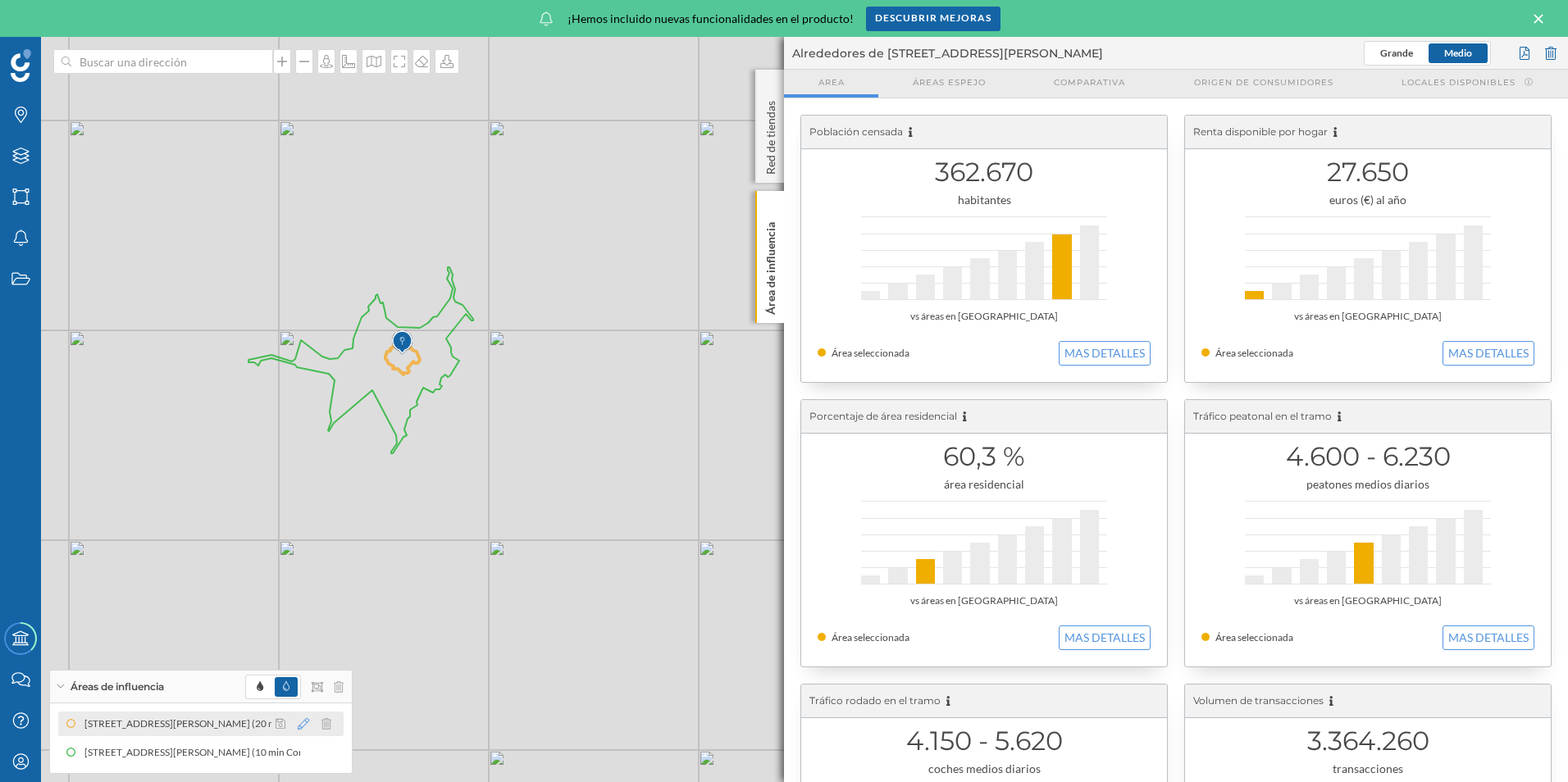
click at [307, 722] on icon at bounding box center [303, 724] width 11 height 11
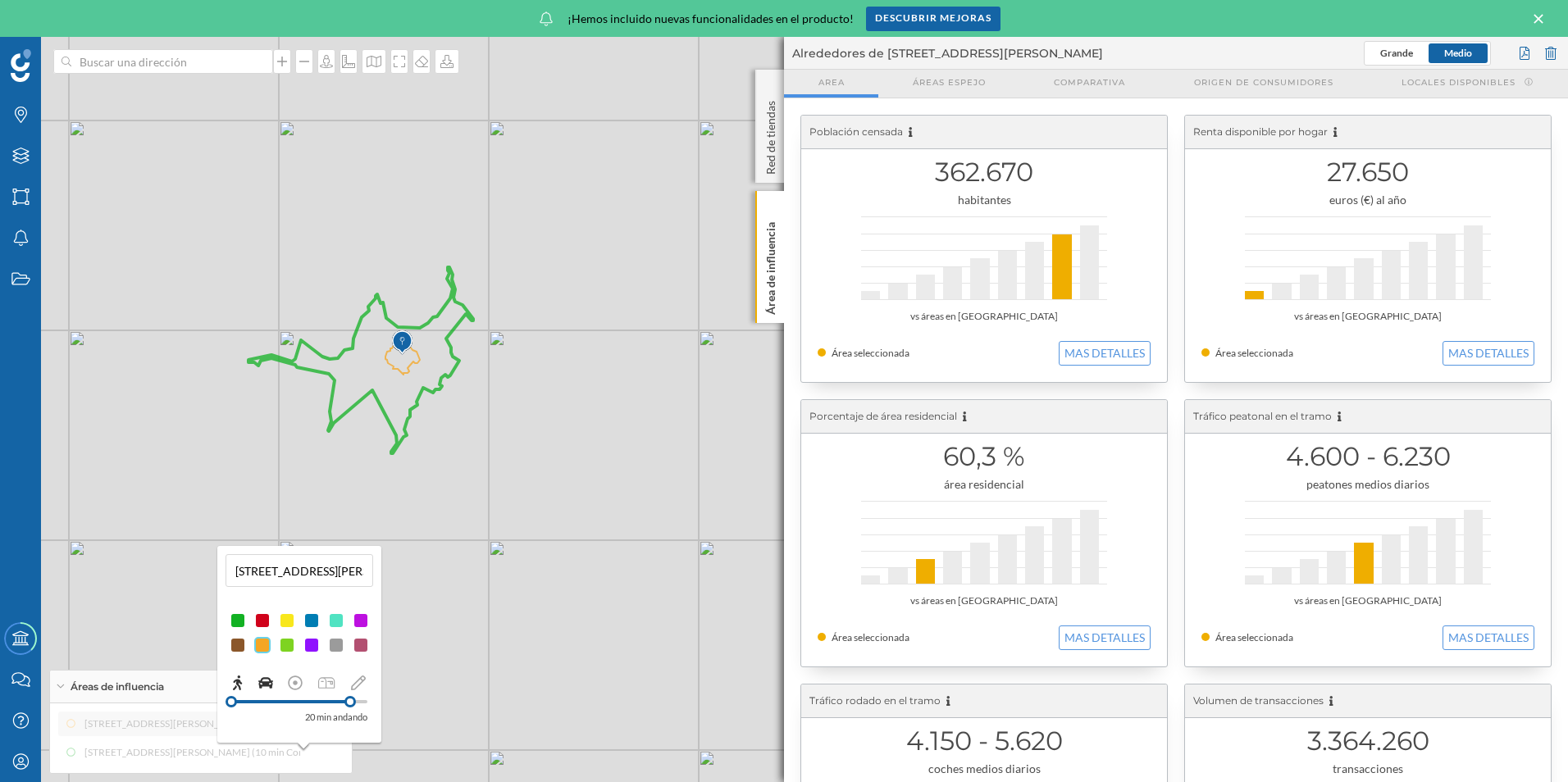
click at [266, 685] on icon at bounding box center [265, 682] width 15 height 11
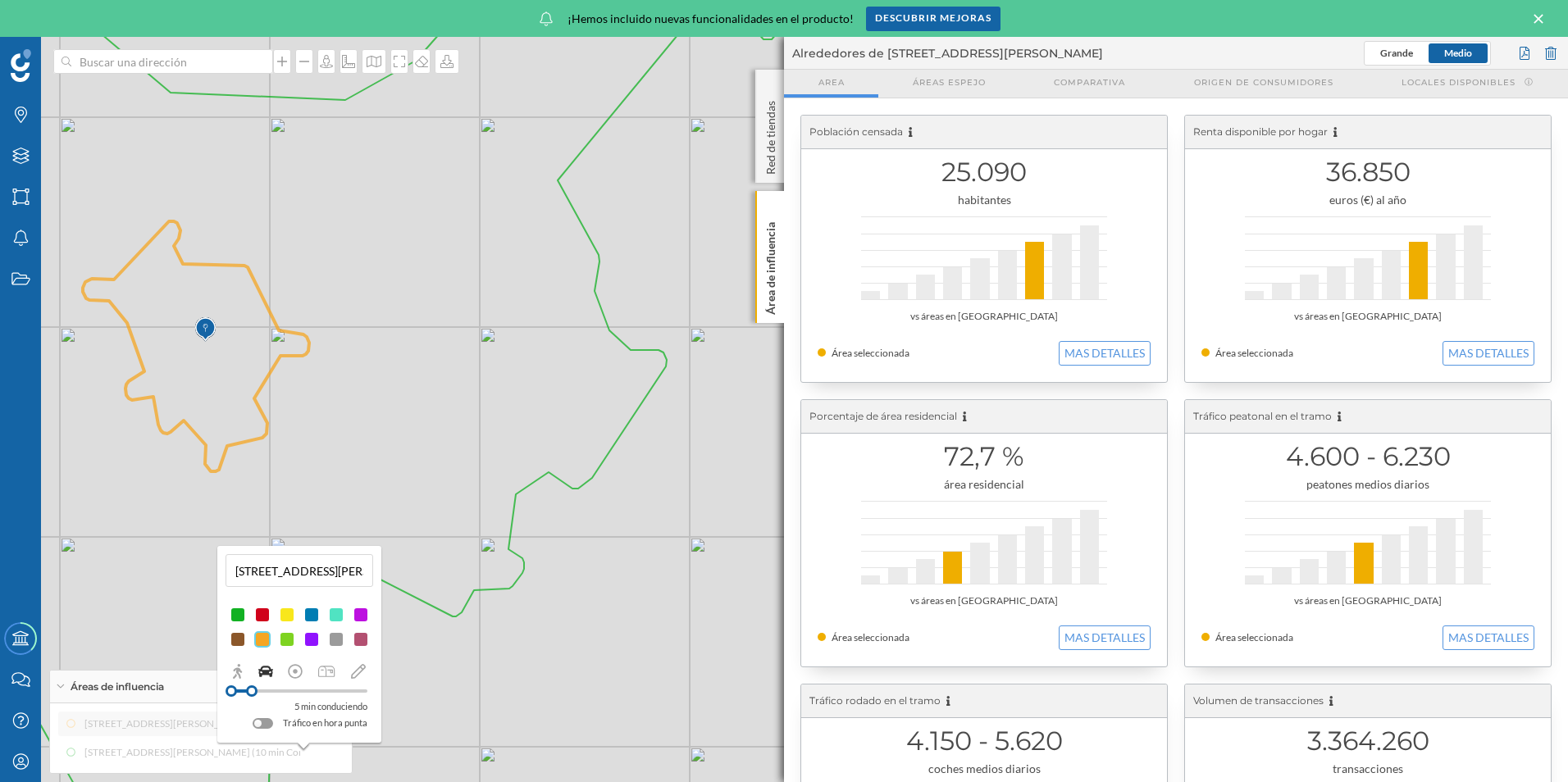
drag, startPoint x: 243, startPoint y: 690, endPoint x: 251, endPoint y: 692, distance: 8.2
click at [251, 692] on div at bounding box center [251, 690] width 11 height 11
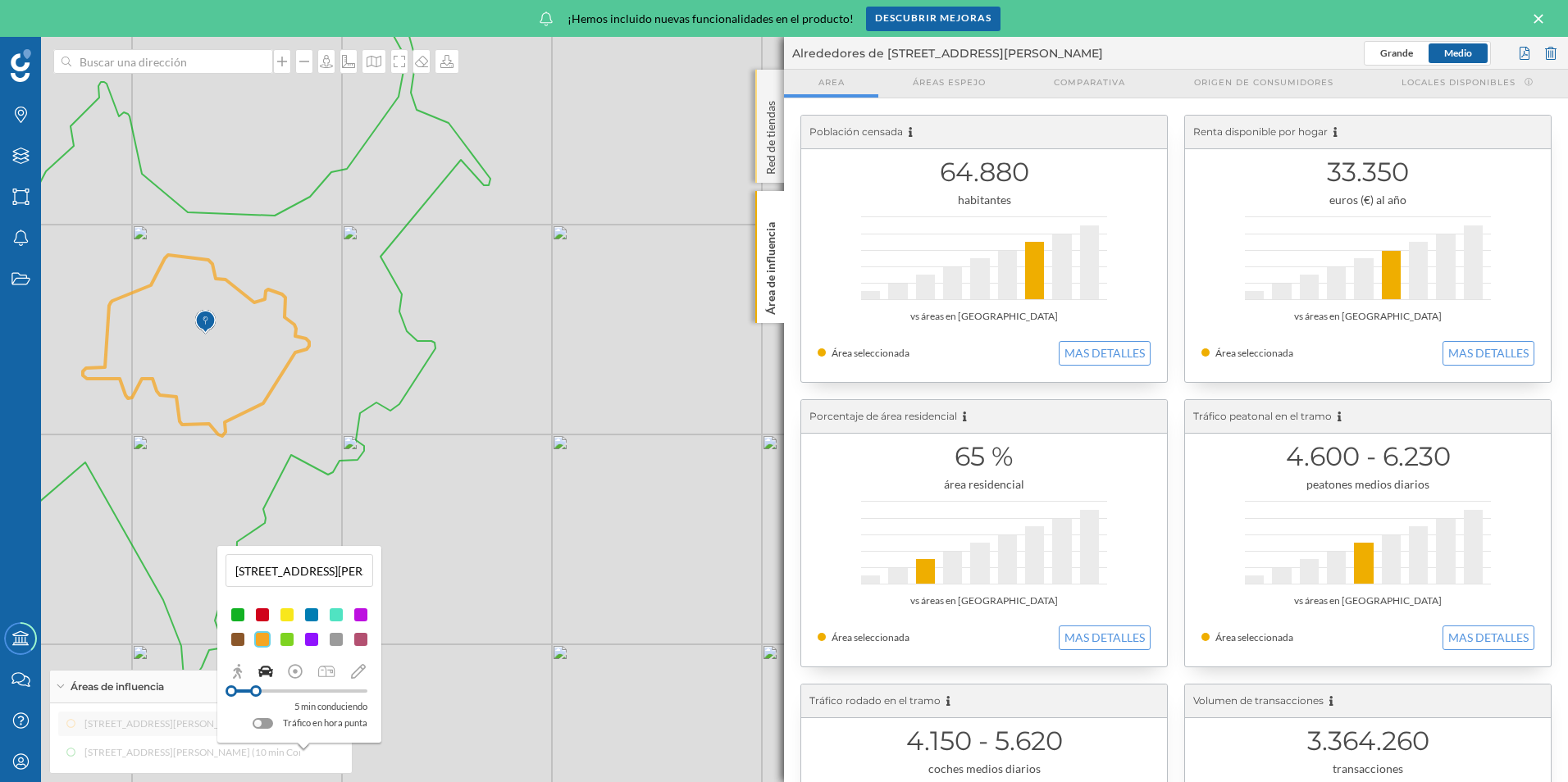
click at [771, 82] on div "Red de tiendas" at bounding box center [769, 126] width 29 height 113
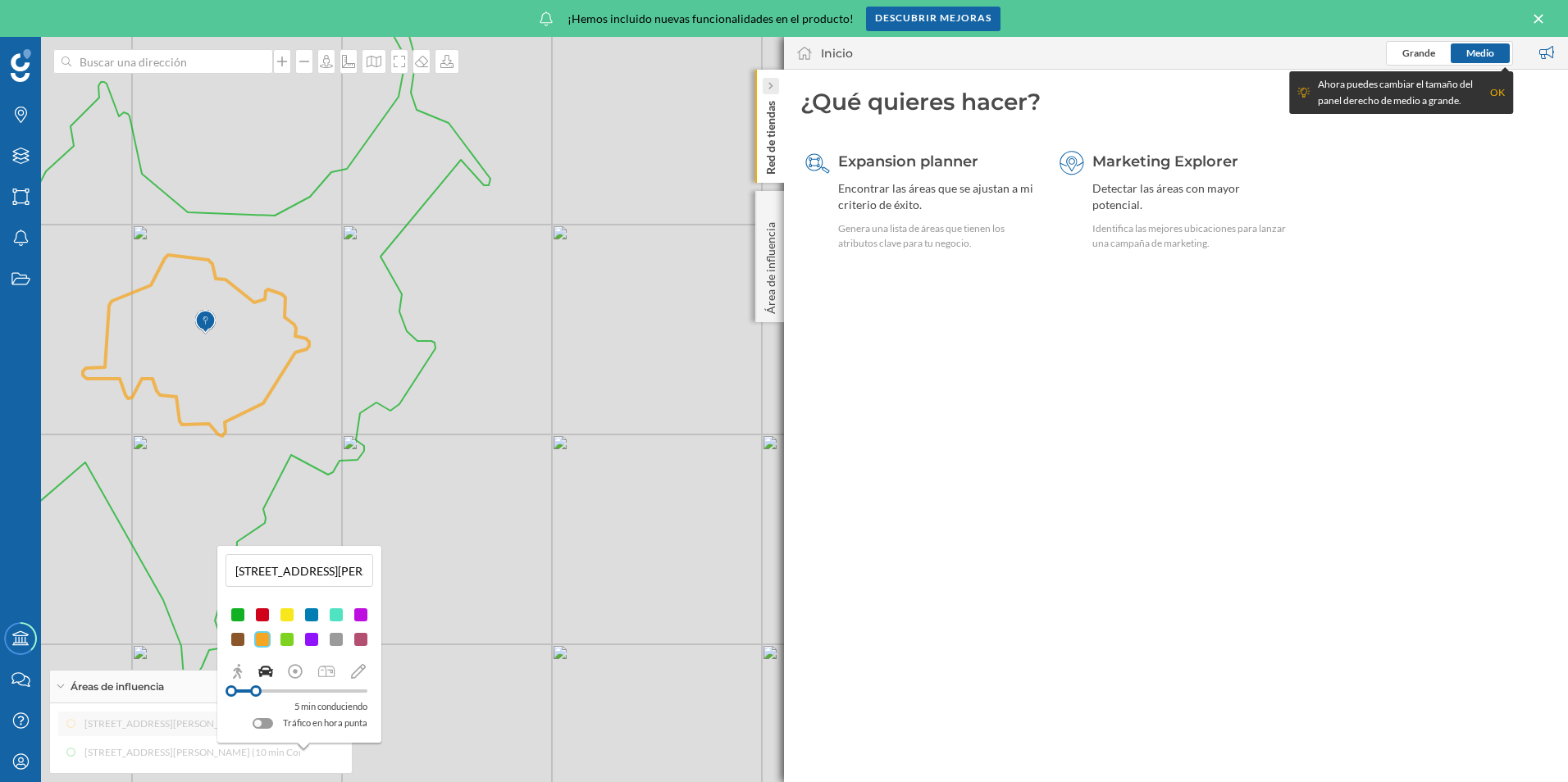
click at [770, 82] on icon at bounding box center [770, 86] width 5 height 8
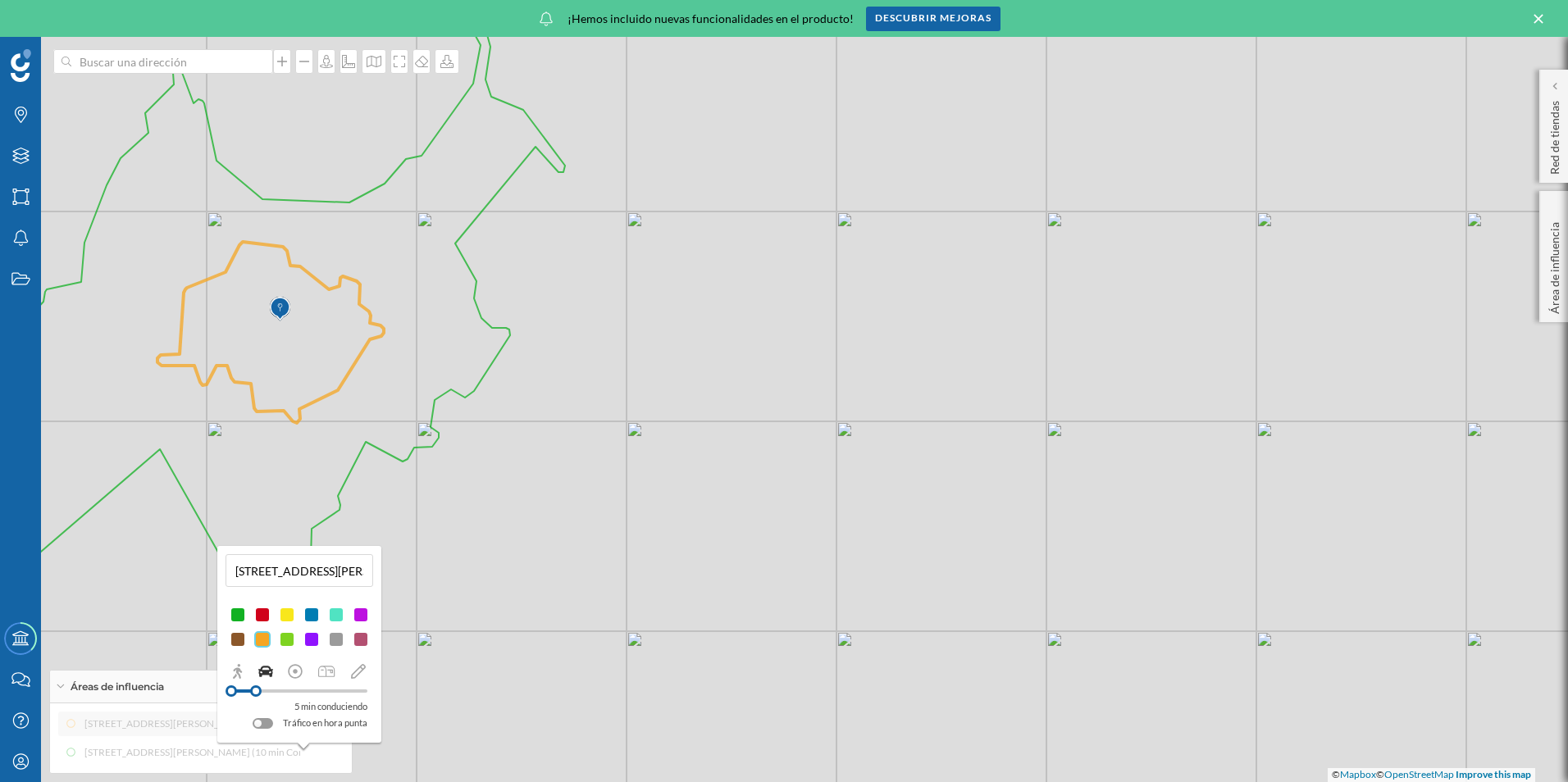
drag, startPoint x: 536, startPoint y: 639, endPoint x: 646, endPoint y: 624, distance: 111.0
click at [638, 625] on div "© Mapbox © OpenStreetMap Improve this map" at bounding box center [784, 409] width 1568 height 745
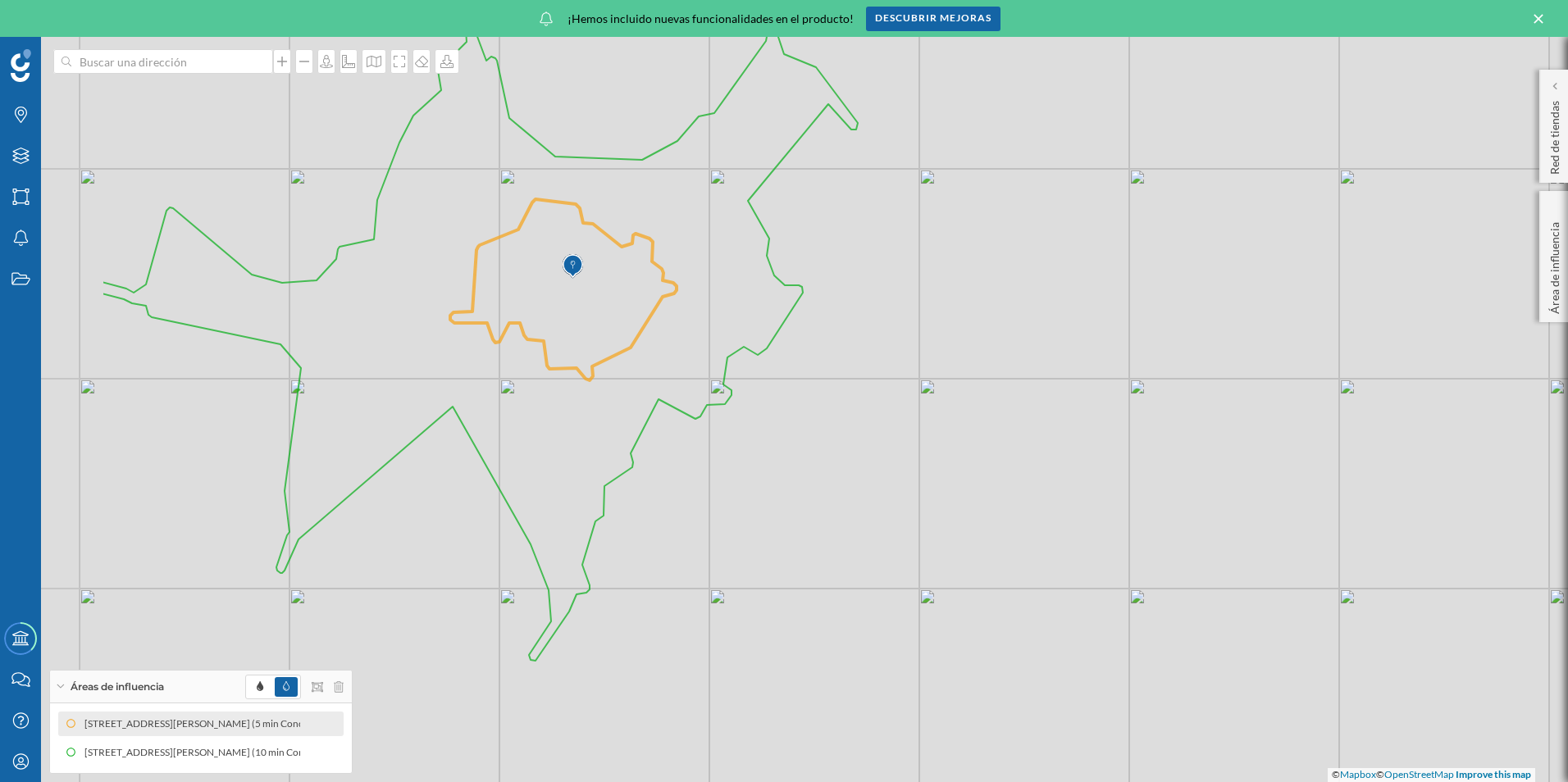
drag, startPoint x: 544, startPoint y: 593, endPoint x: 762, endPoint y: 555, distance: 221.3
click at [762, 555] on div "© Mapbox © OpenStreetMap Improve this map" at bounding box center [784, 409] width 1568 height 745
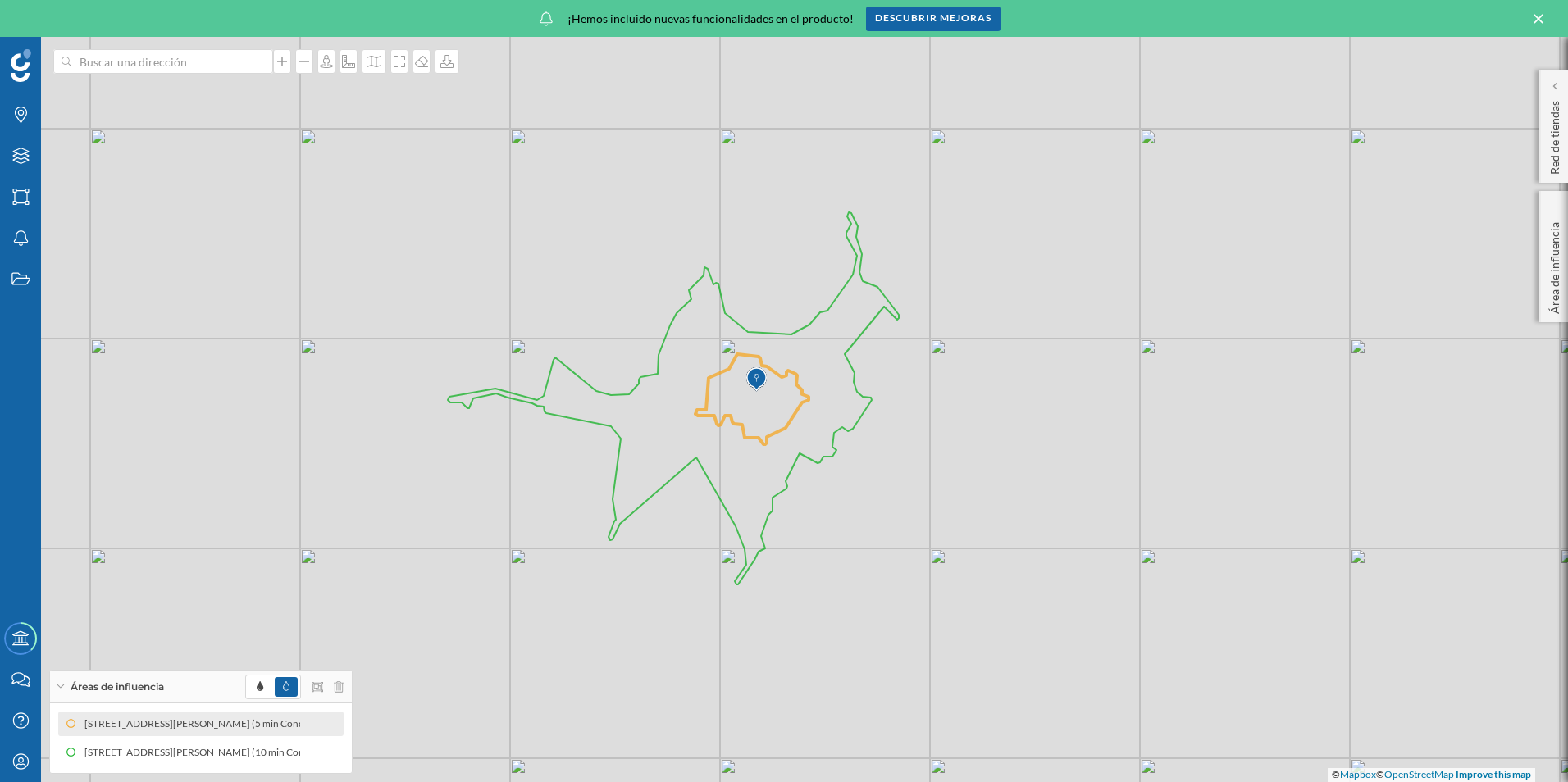
drag, startPoint x: 770, startPoint y: 581, endPoint x: 874, endPoint y: 561, distance: 105.9
click at [874, 561] on div "© Mapbox © OpenStreetMap Improve this map" at bounding box center [784, 409] width 1568 height 745
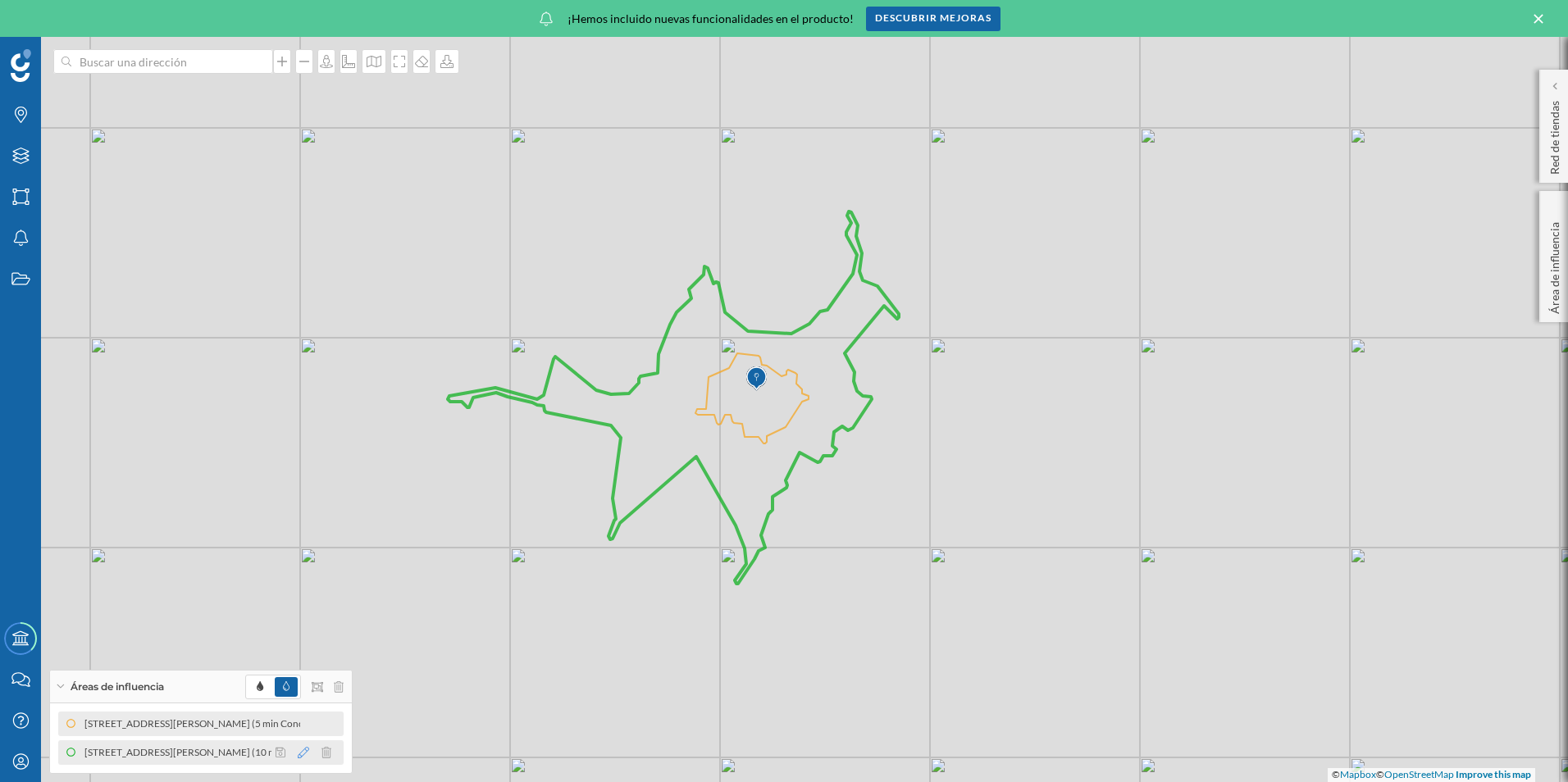
click at [302, 753] on icon at bounding box center [303, 752] width 11 height 11
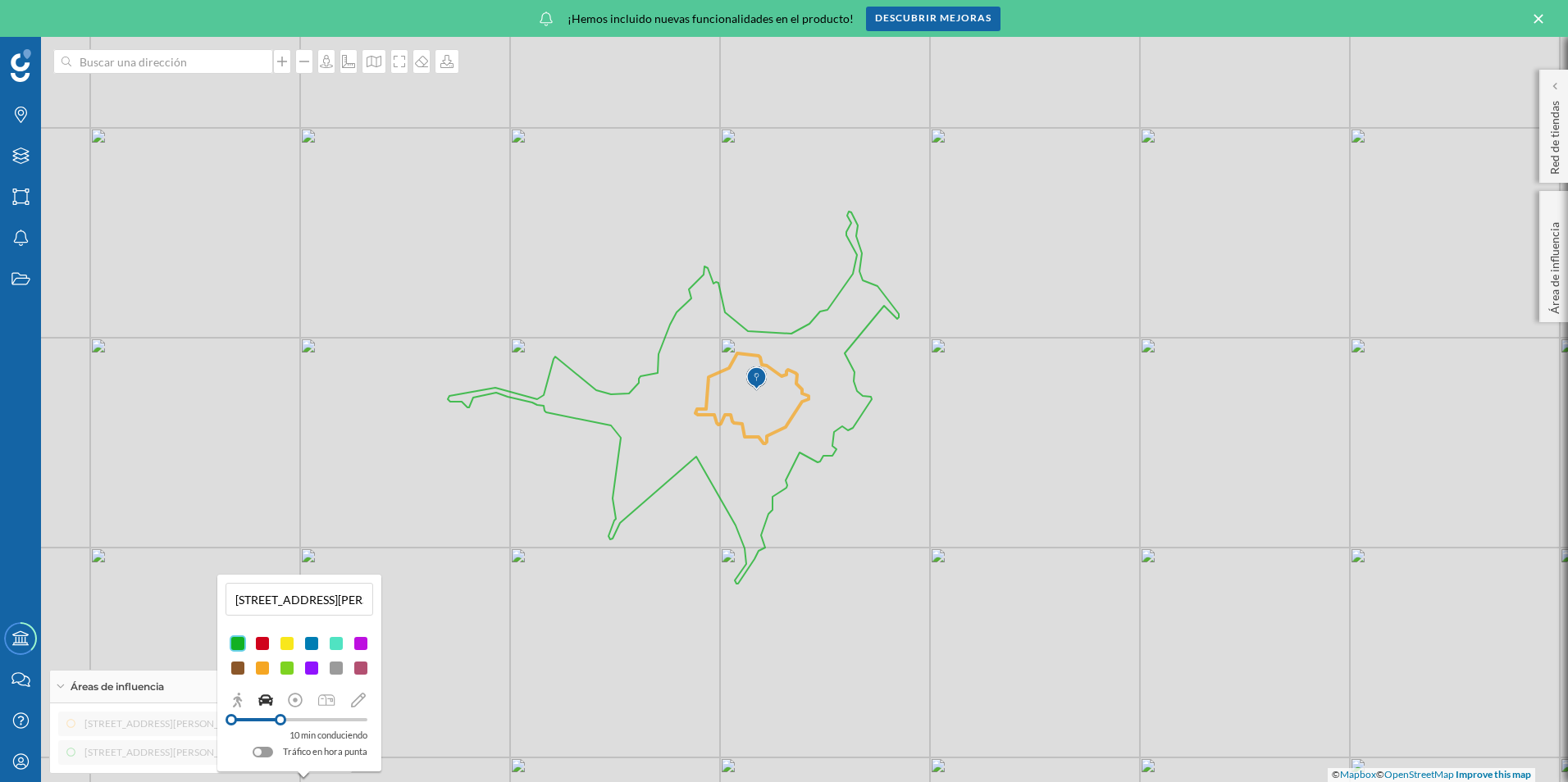
click at [836, 682] on div "© Mapbox © OpenStreetMap Improve this map" at bounding box center [784, 409] width 1568 height 745
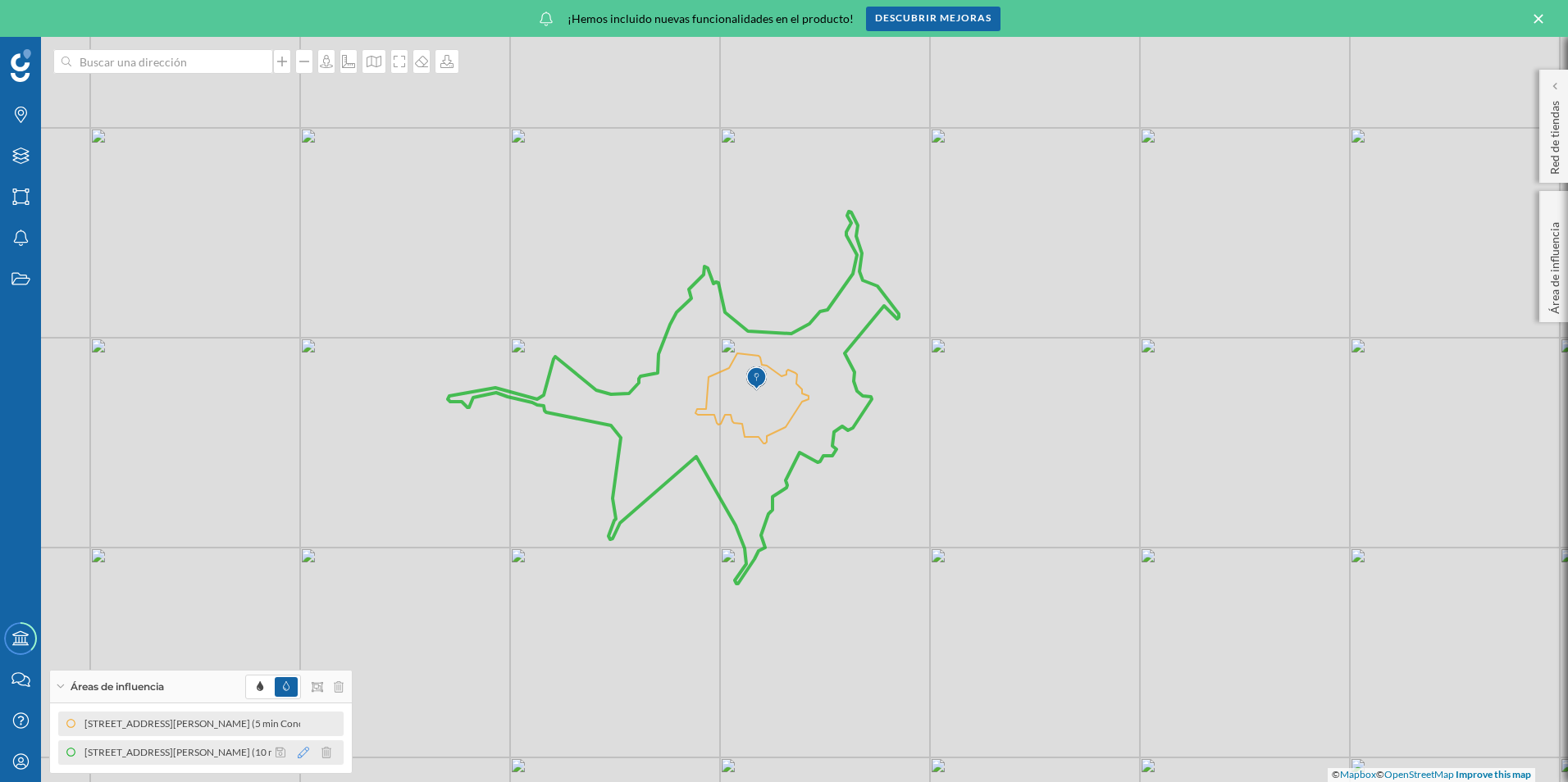
click at [307, 749] on icon at bounding box center [303, 752] width 11 height 11
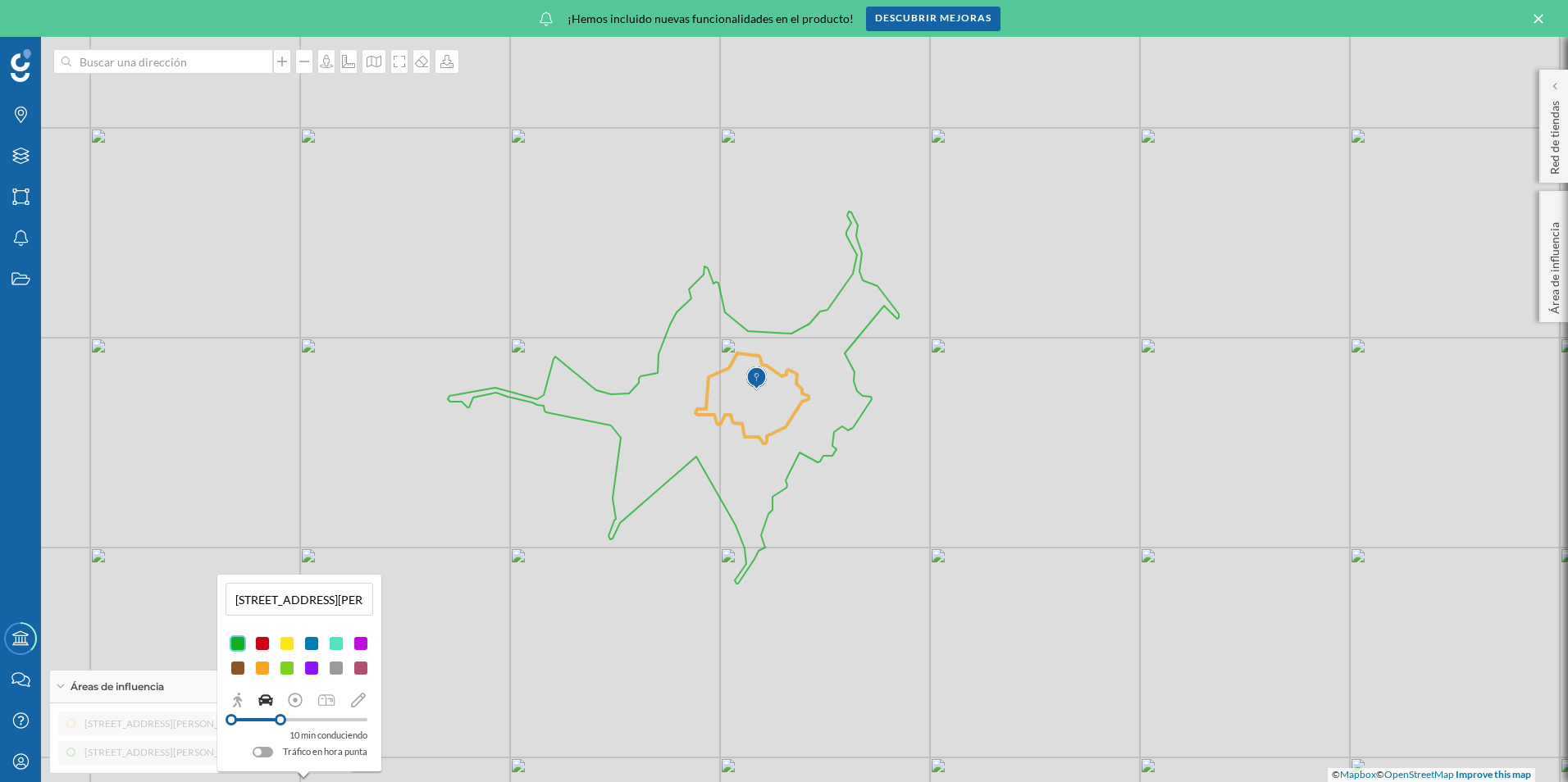
click at [255, 750] on div at bounding box center [258, 752] width 7 height 7
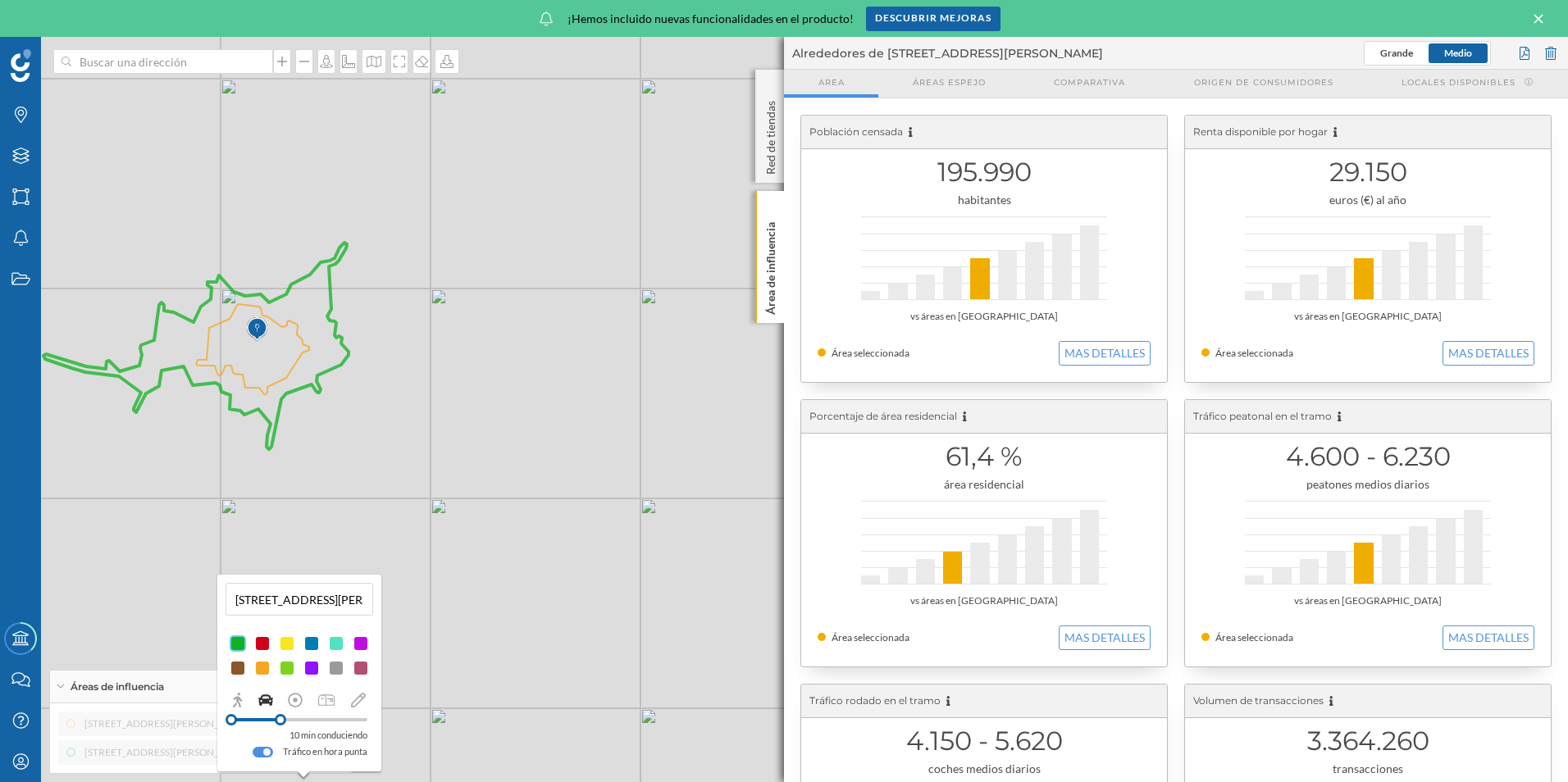
click at [258, 748] on div at bounding box center [262, 752] width 20 height 11
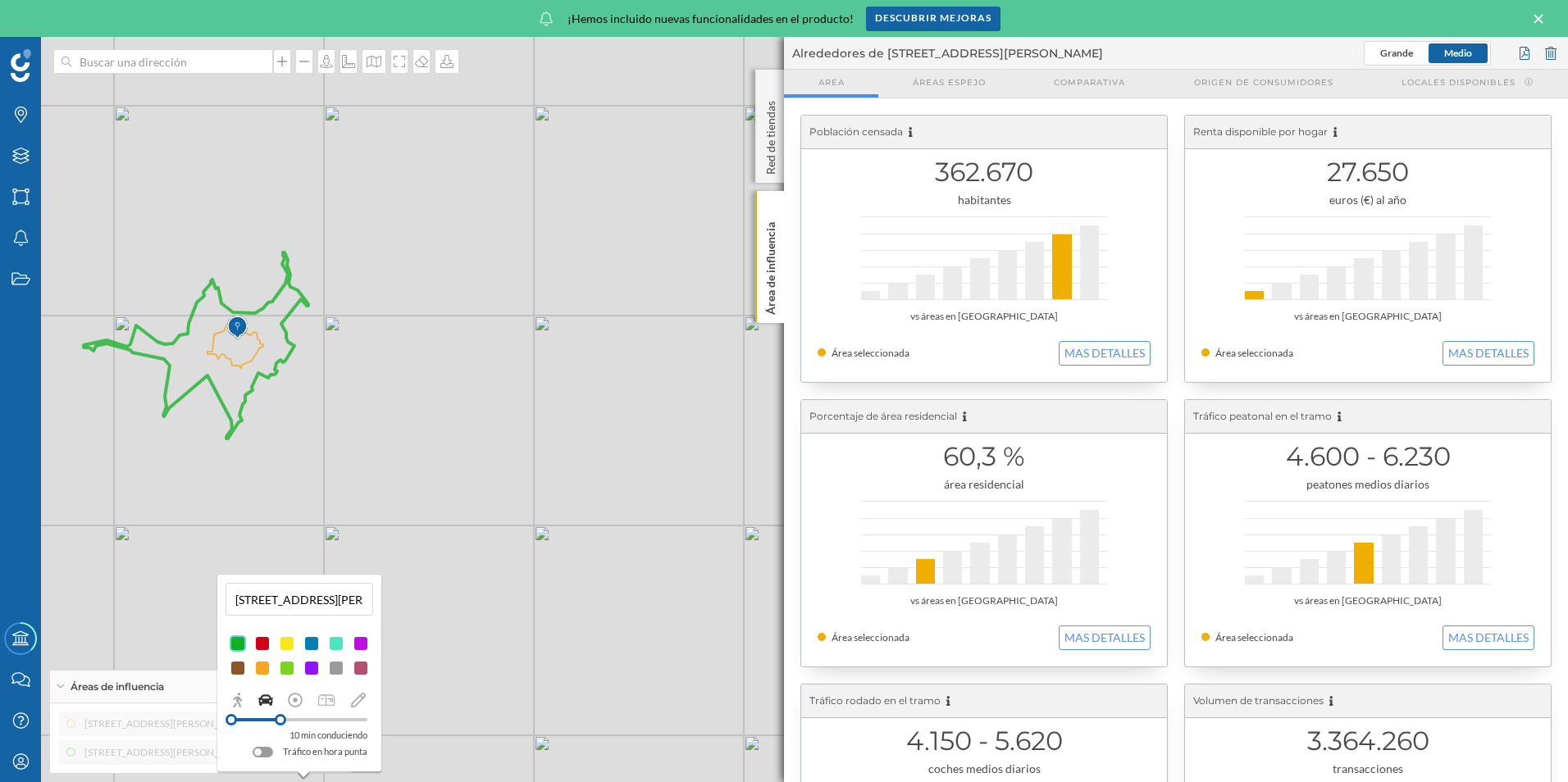
click at [551, 644] on div "© Mapbox © OpenStreetMap Improve this map" at bounding box center [784, 409] width 1568 height 745
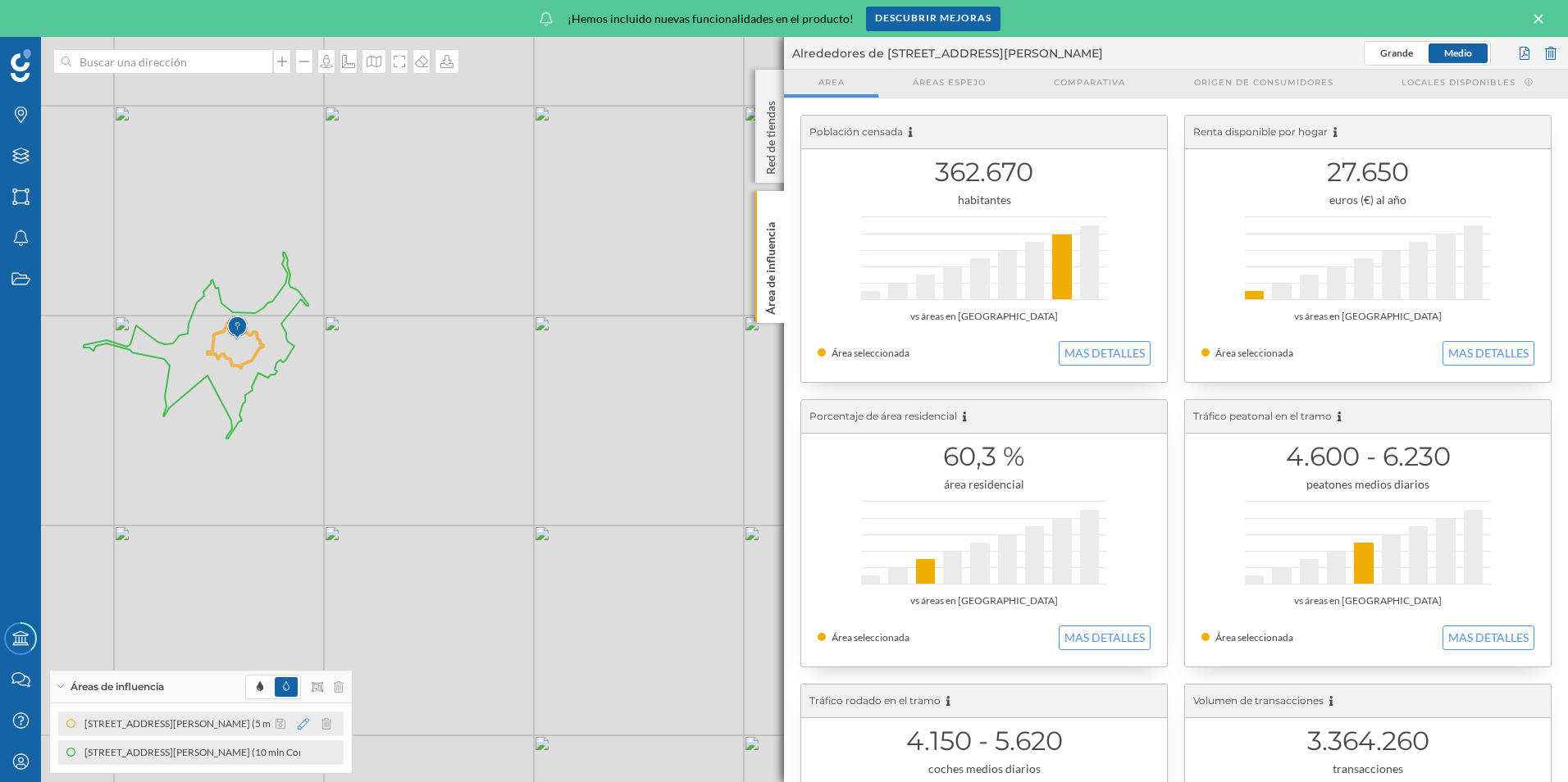
click at [303, 723] on icon at bounding box center [303, 724] width 11 height 11
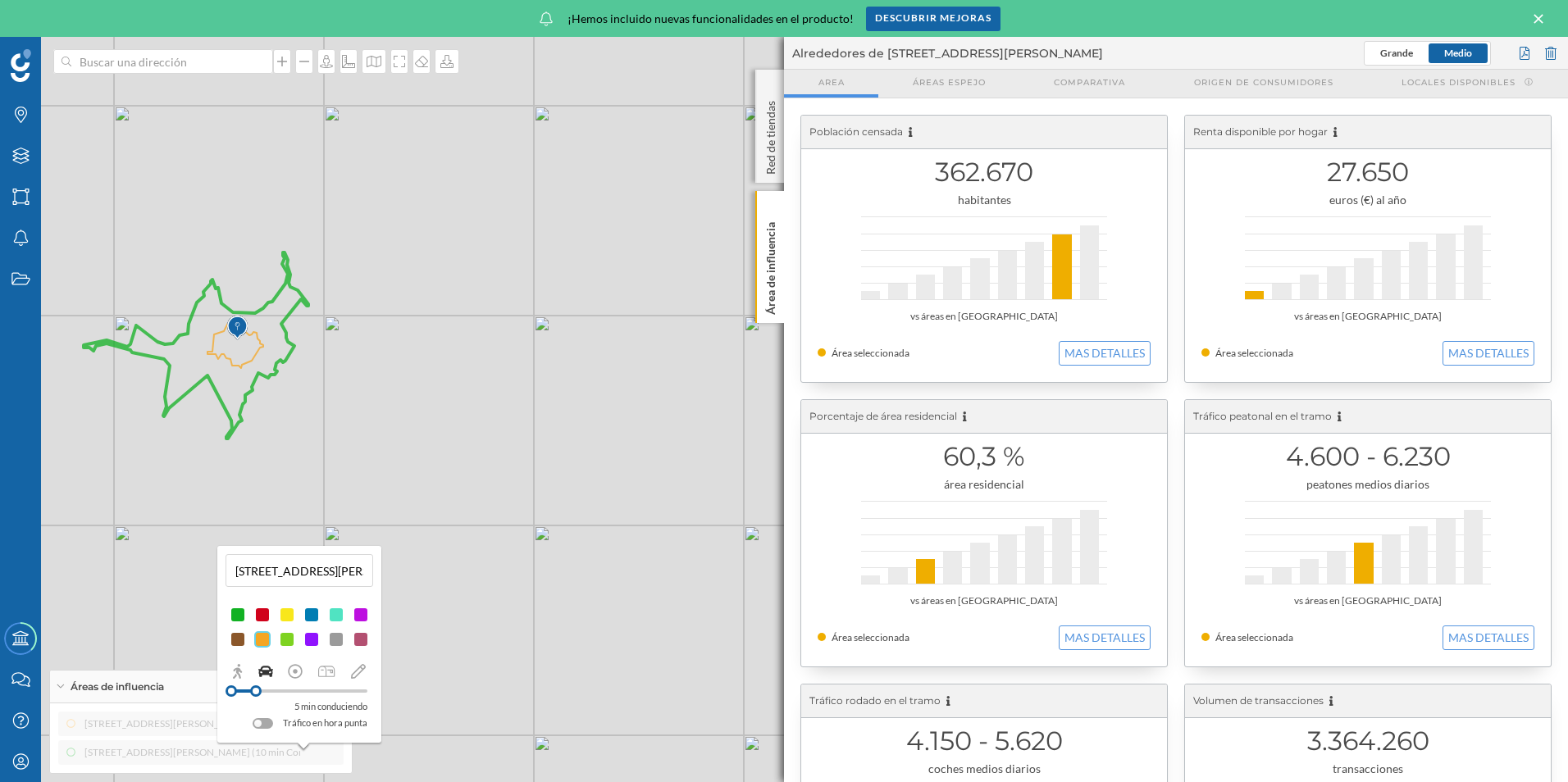
click at [265, 721] on div at bounding box center [262, 724] width 20 height 11
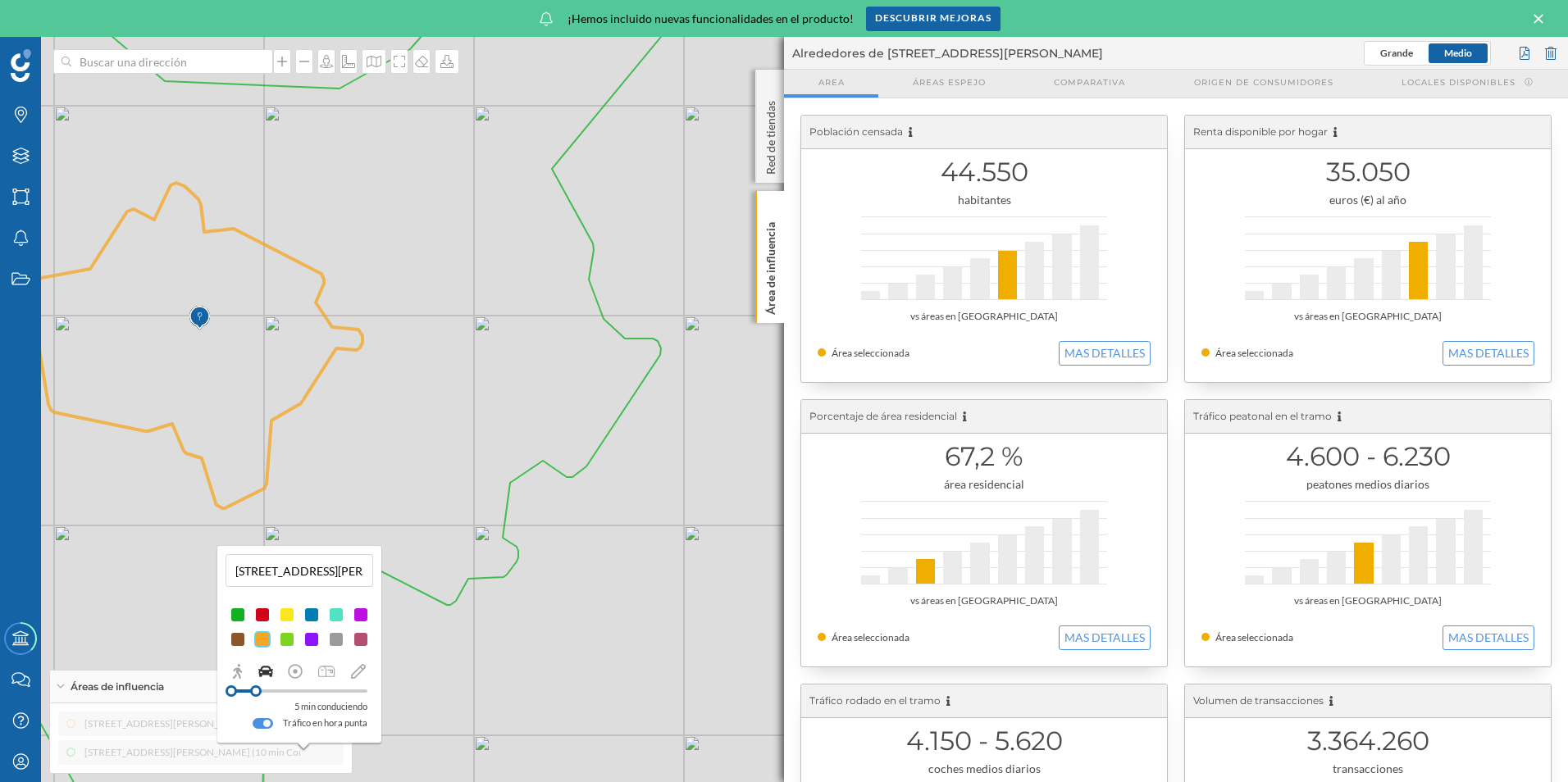
click at [265, 721] on div at bounding box center [266, 723] width 7 height 7
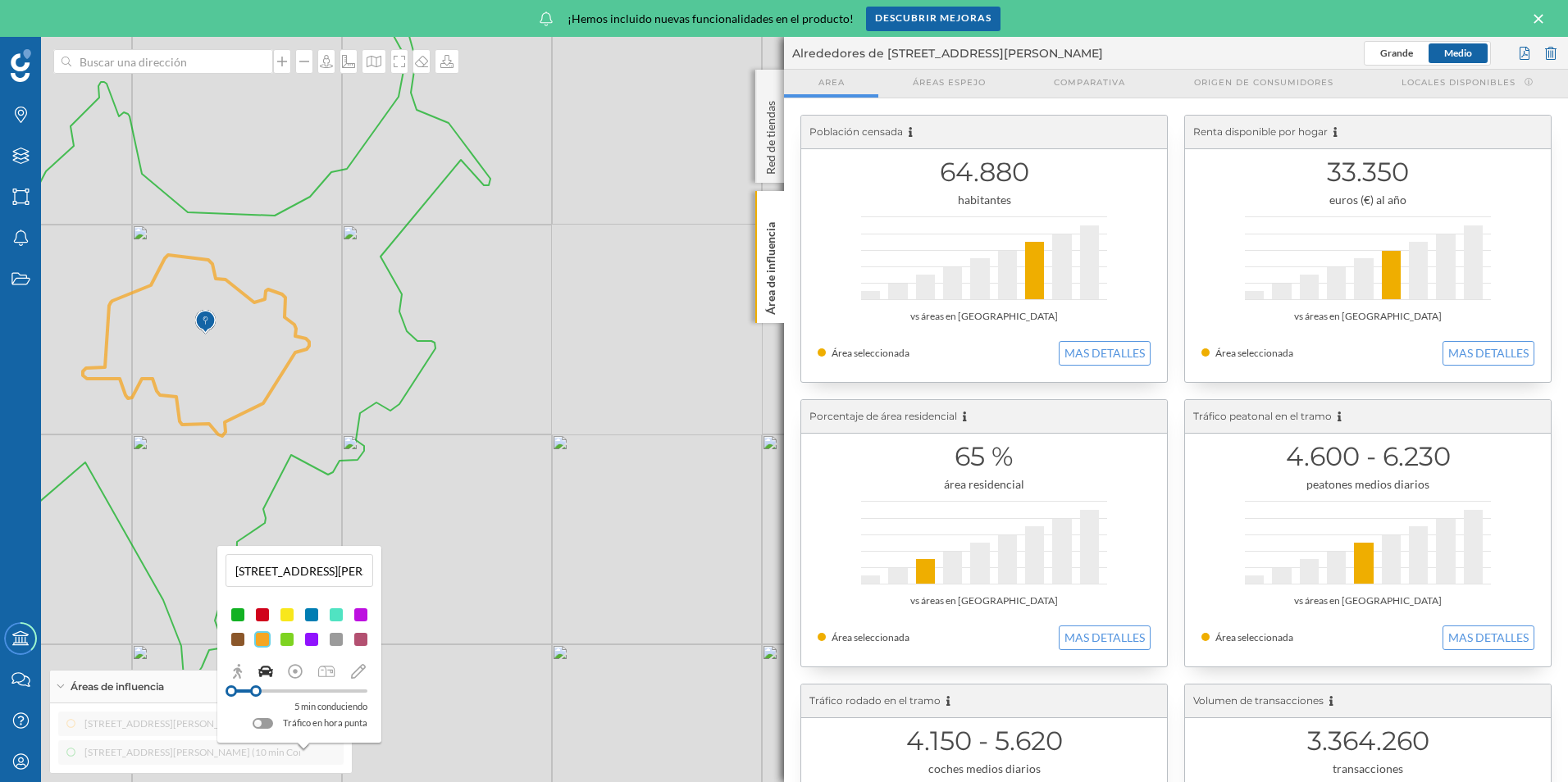
click at [607, 492] on div "© Mapbox © OpenStreetMap Improve this map" at bounding box center [784, 409] width 1568 height 745
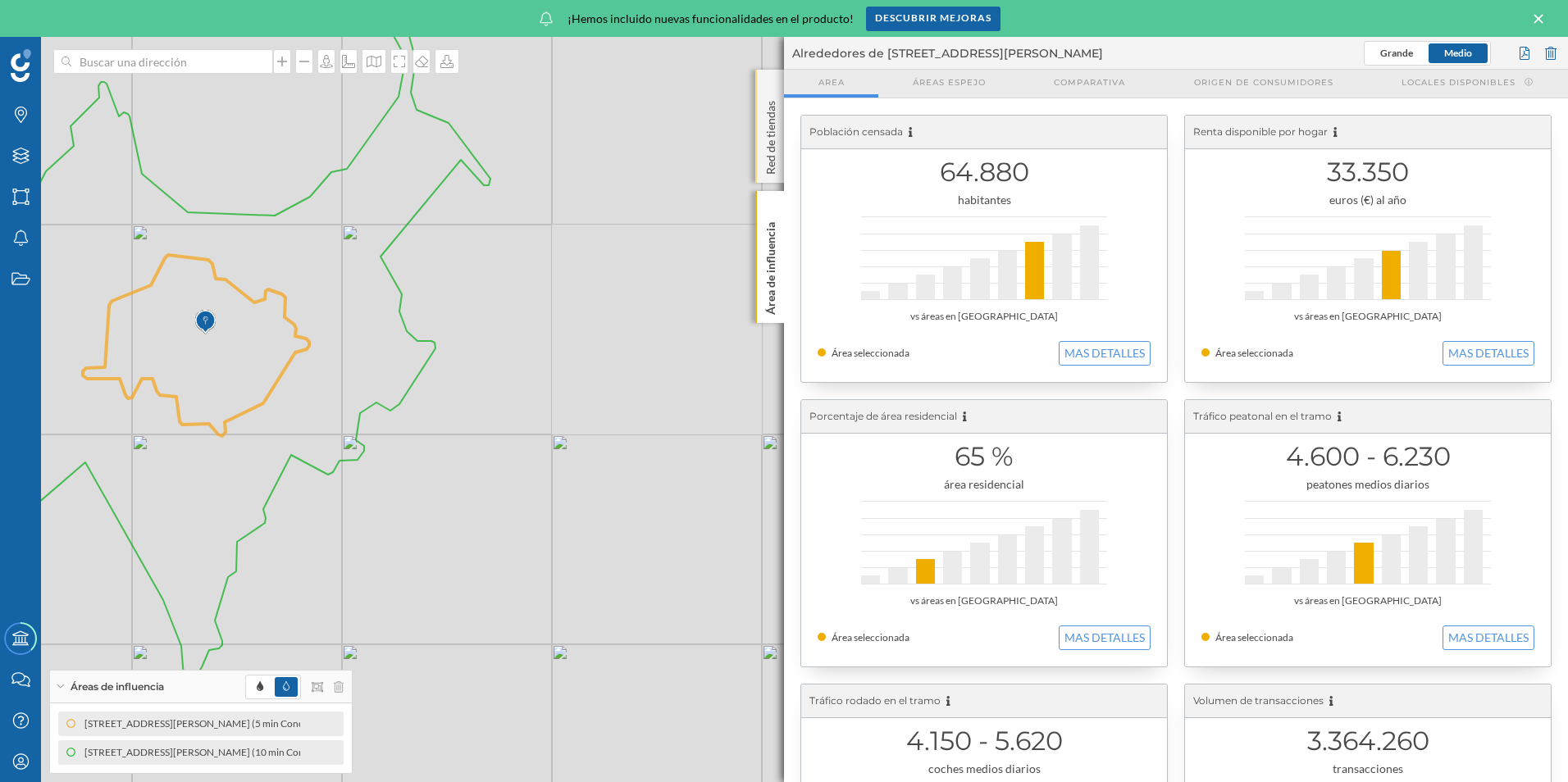
click at [765, 83] on div "Red de tiendas" at bounding box center [769, 126] width 29 height 113
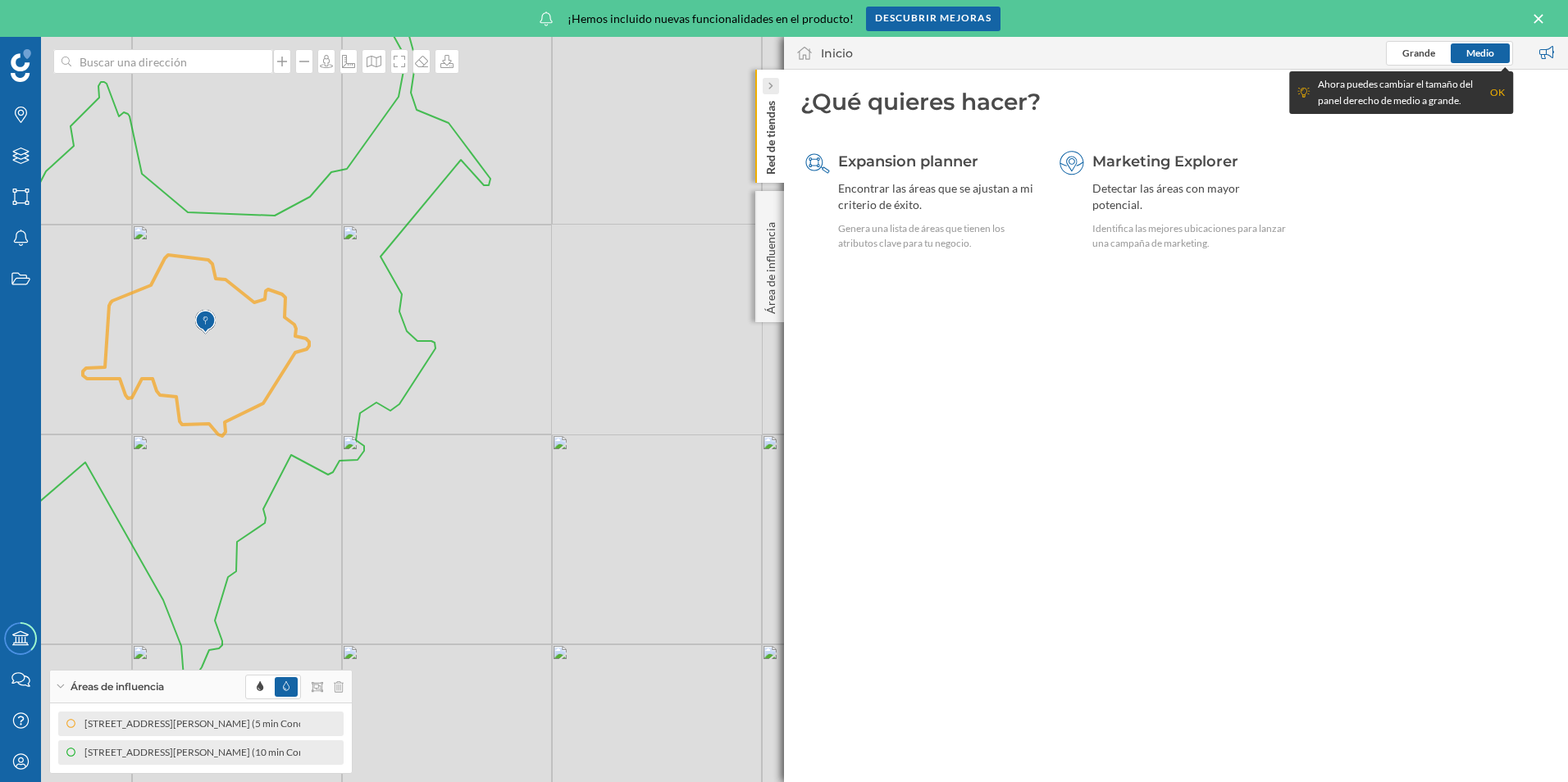
click at [765, 83] on div at bounding box center [771, 86] width 17 height 17
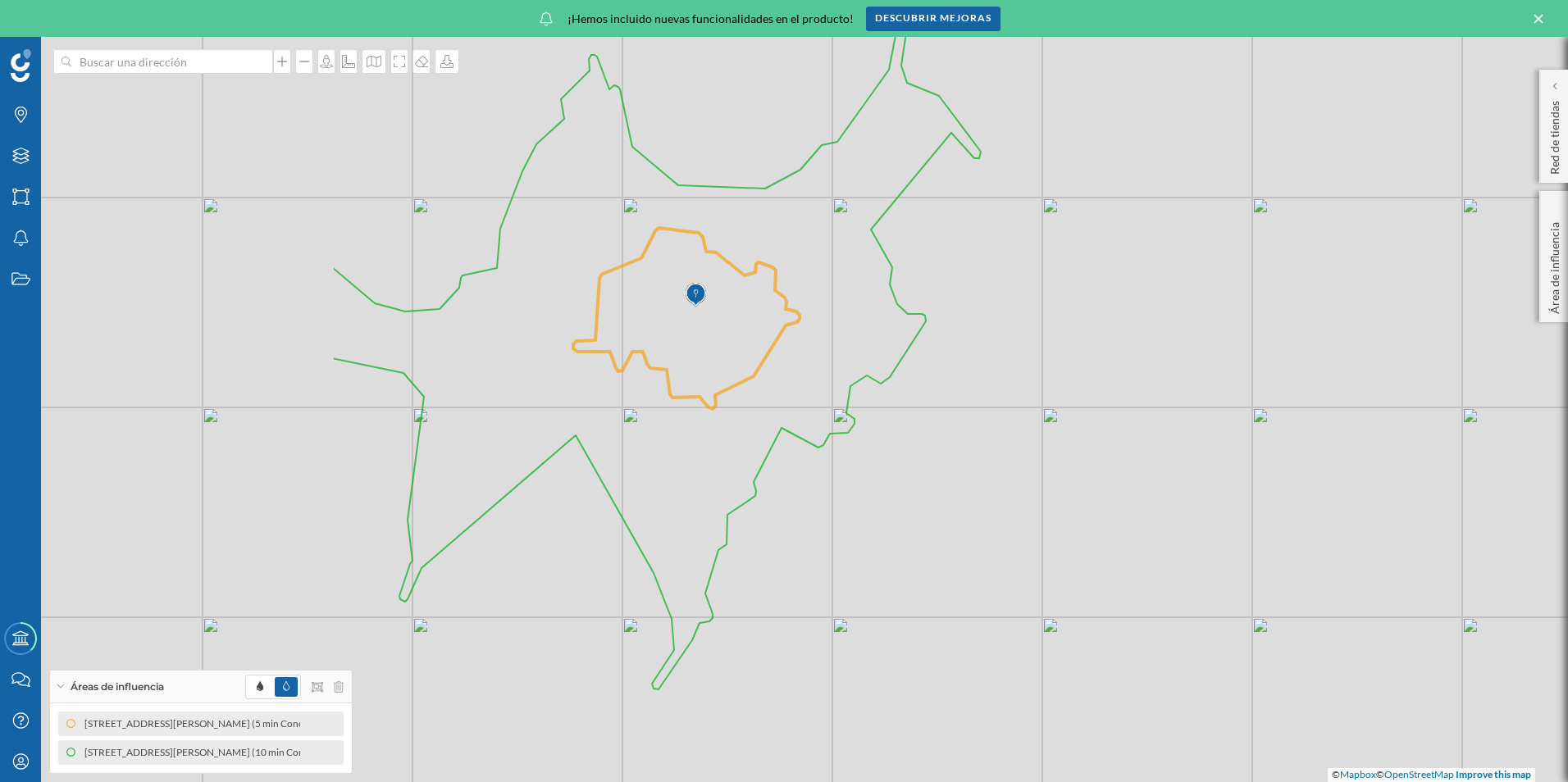
drag, startPoint x: 617, startPoint y: 522, endPoint x: 1105, endPoint y: 497, distance: 488.6
click at [1105, 497] on div "© Mapbox © OpenStreetMap Improve this map" at bounding box center [784, 409] width 1568 height 745
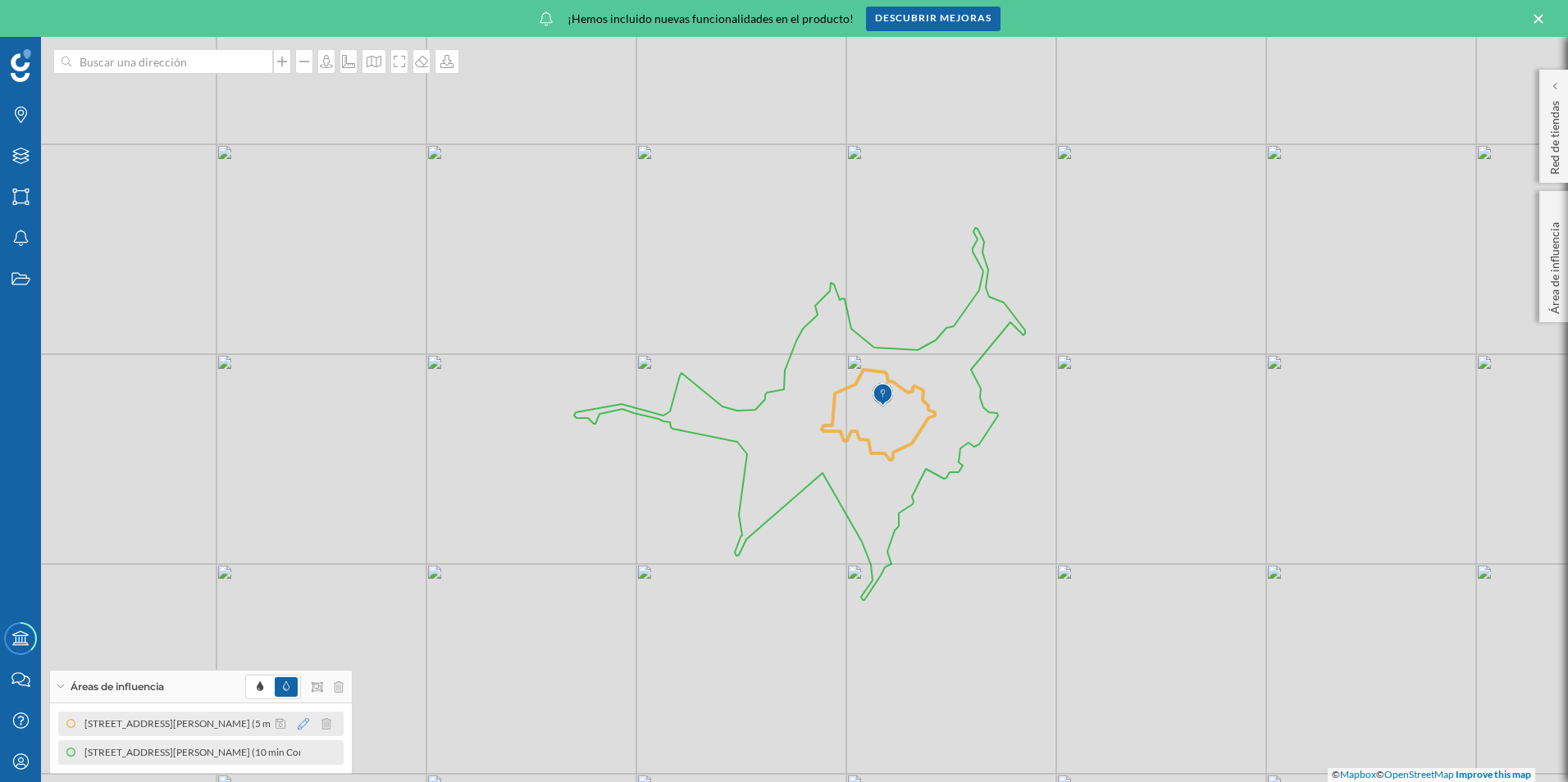
click at [302, 726] on icon at bounding box center [303, 724] width 11 height 11
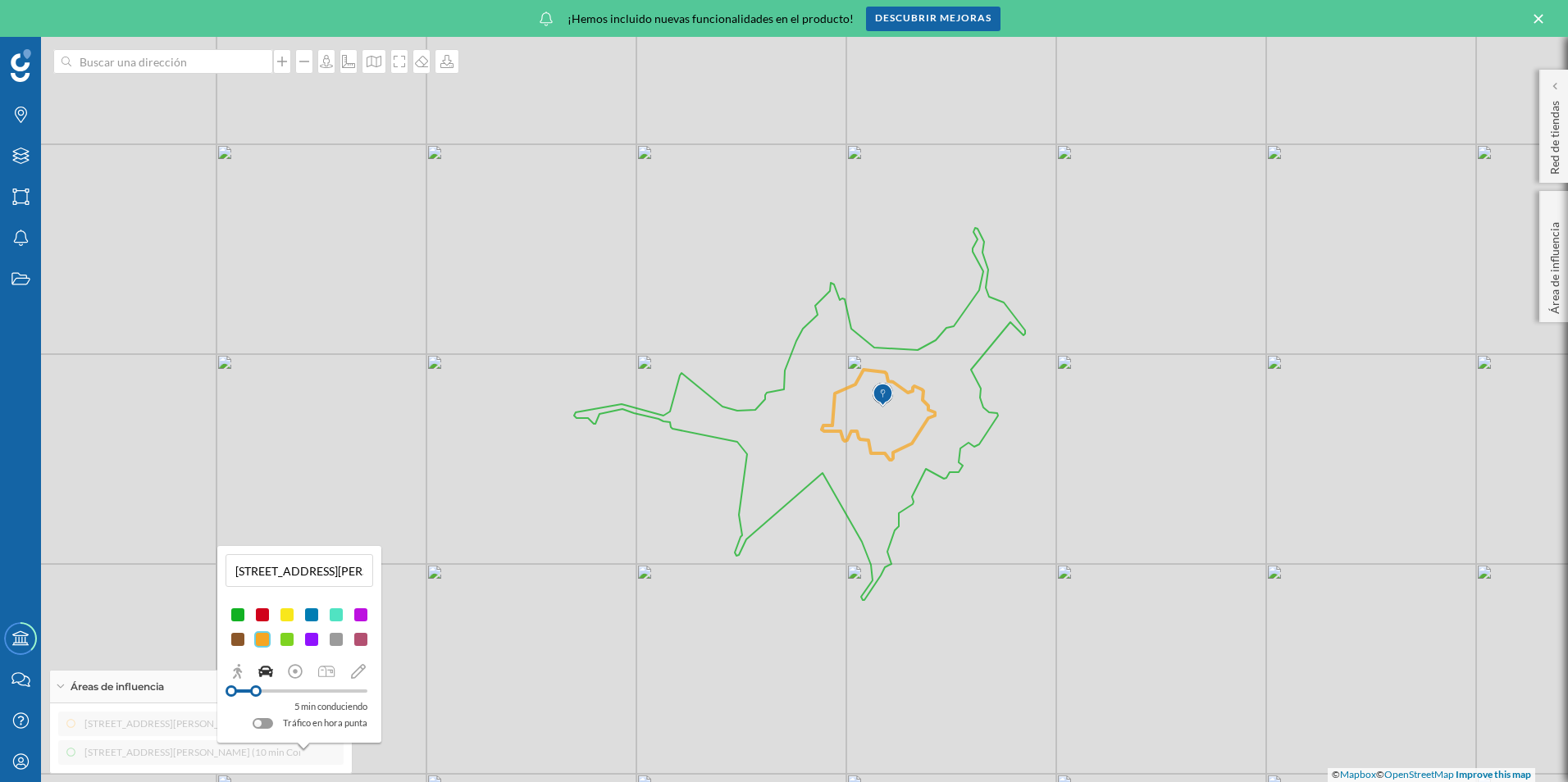
click at [986, 666] on div "© Mapbox © OpenStreetMap Improve this map" at bounding box center [784, 409] width 1568 height 745
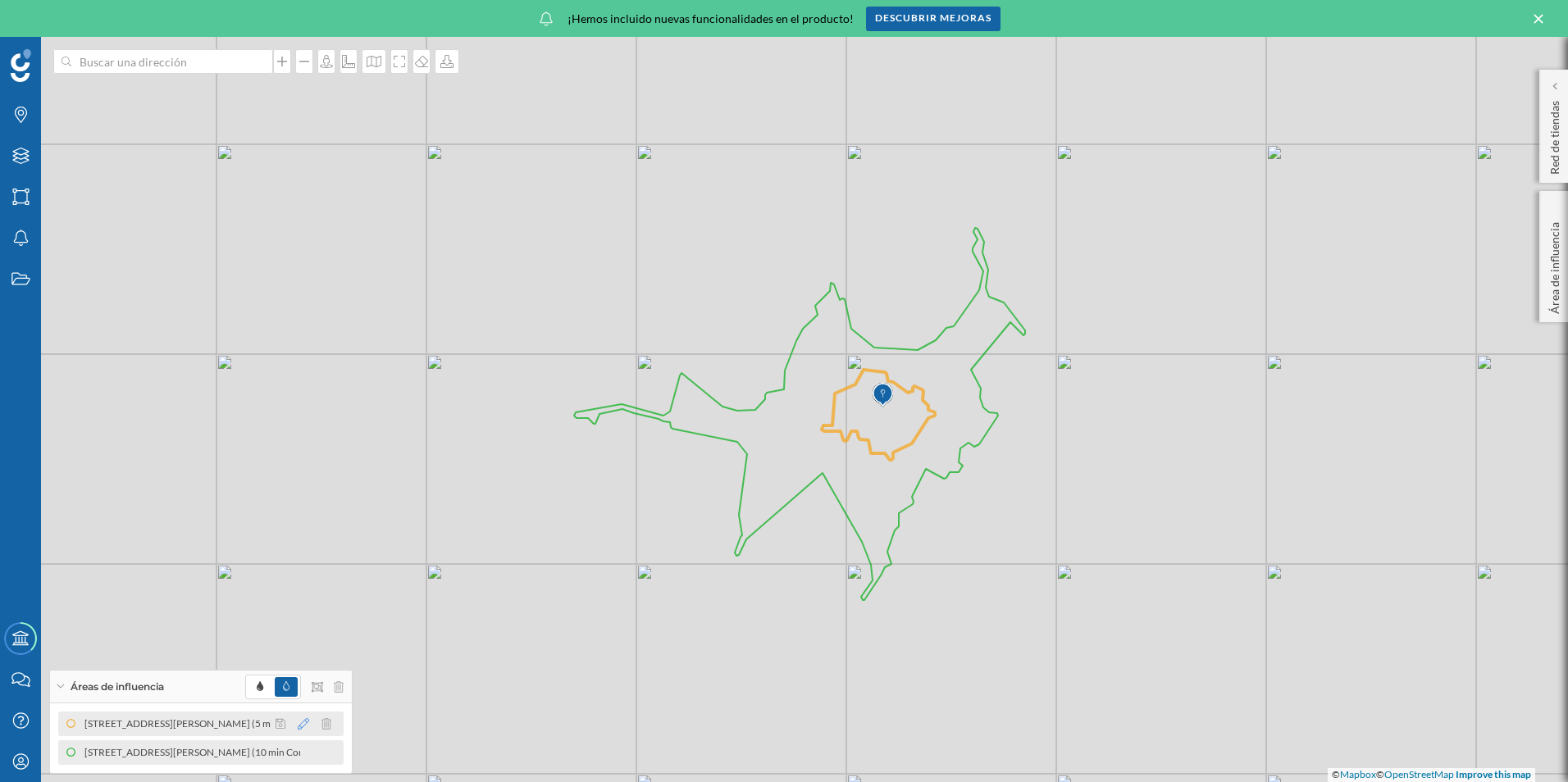
click at [307, 724] on icon at bounding box center [303, 724] width 11 height 11
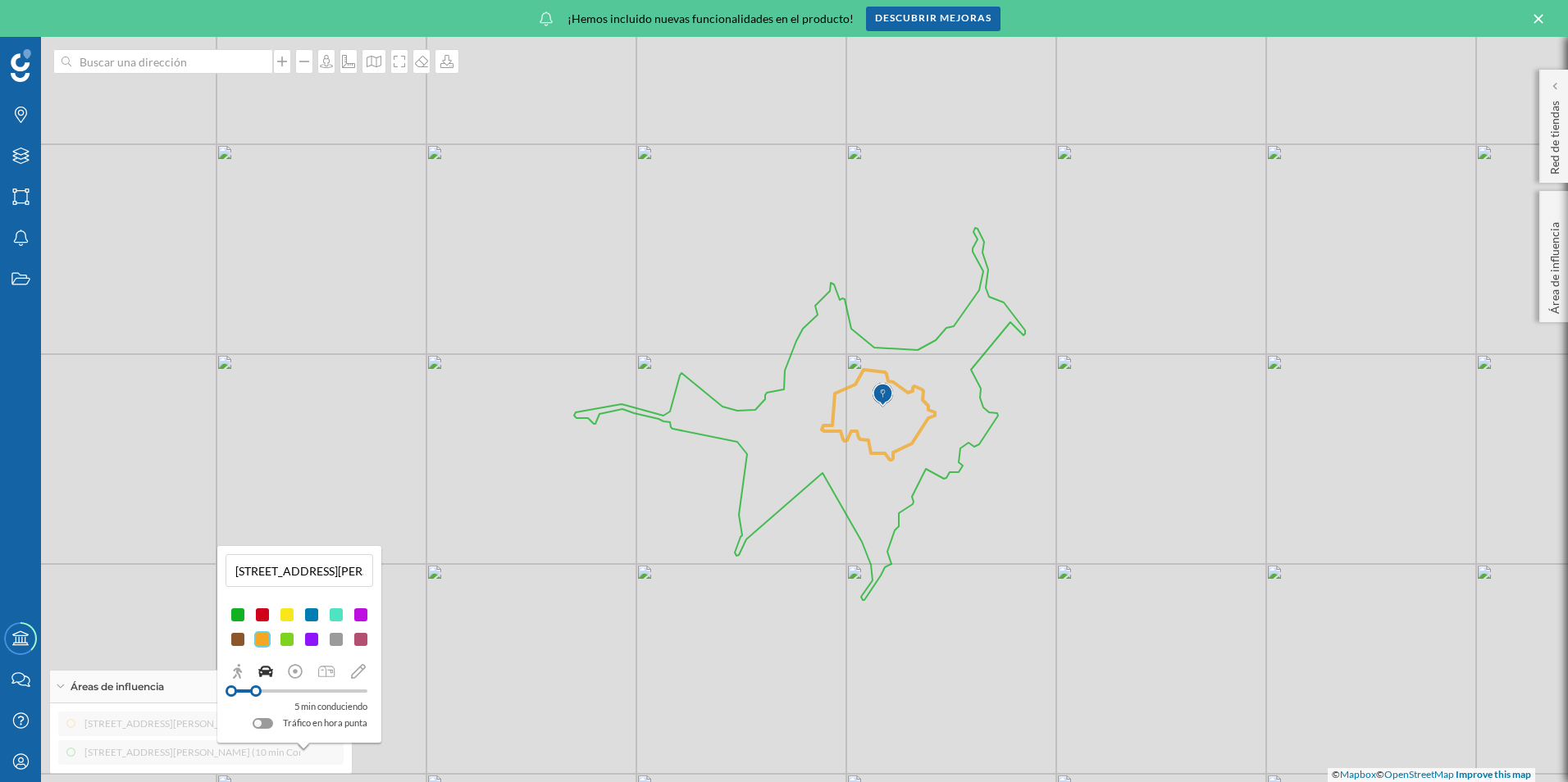
click at [260, 636] on div at bounding box center [262, 639] width 17 height 17
click at [229, 613] on div at bounding box center [237, 614] width 17 height 17
click at [329, 760] on div "[GEOGRAPHIC_DATA][PERSON_NAME], 7 (5 min Conduciendo) [STREET_ADDRESS][PERSON_N…" at bounding box center [201, 738] width 286 height 53
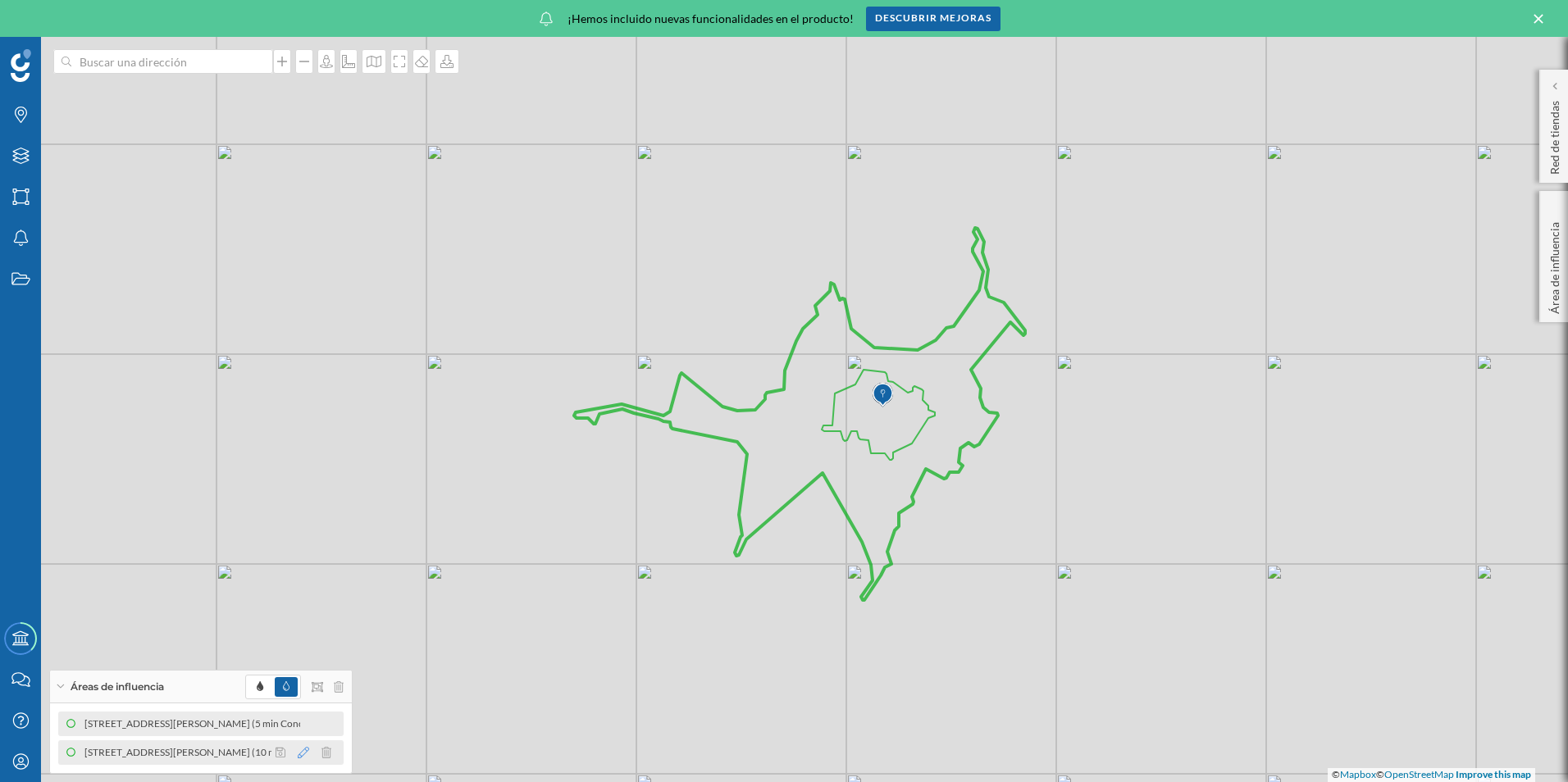
click at [303, 751] on icon at bounding box center [303, 752] width 11 height 11
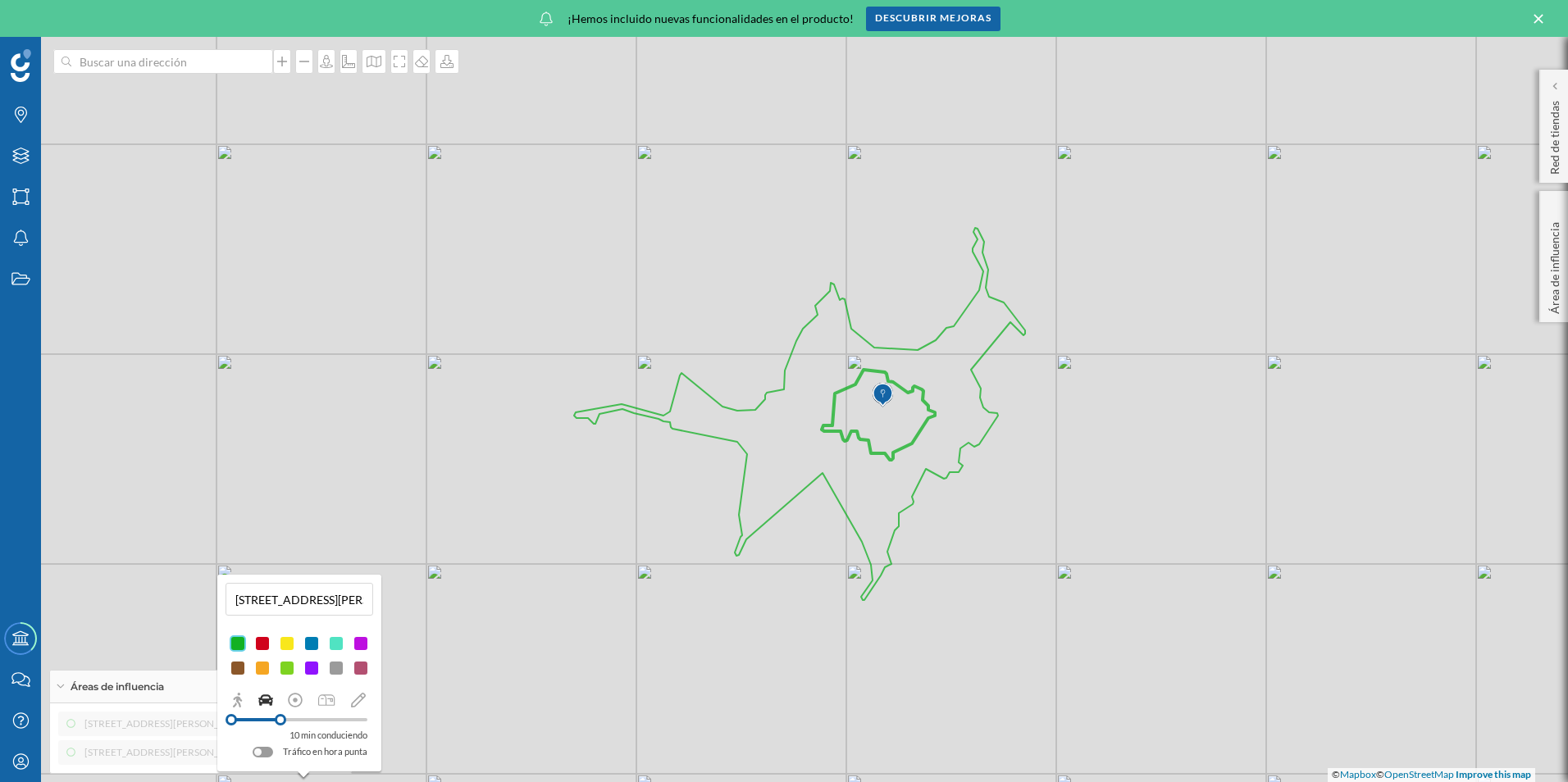
click at [255, 672] on div at bounding box center [262, 668] width 17 height 17
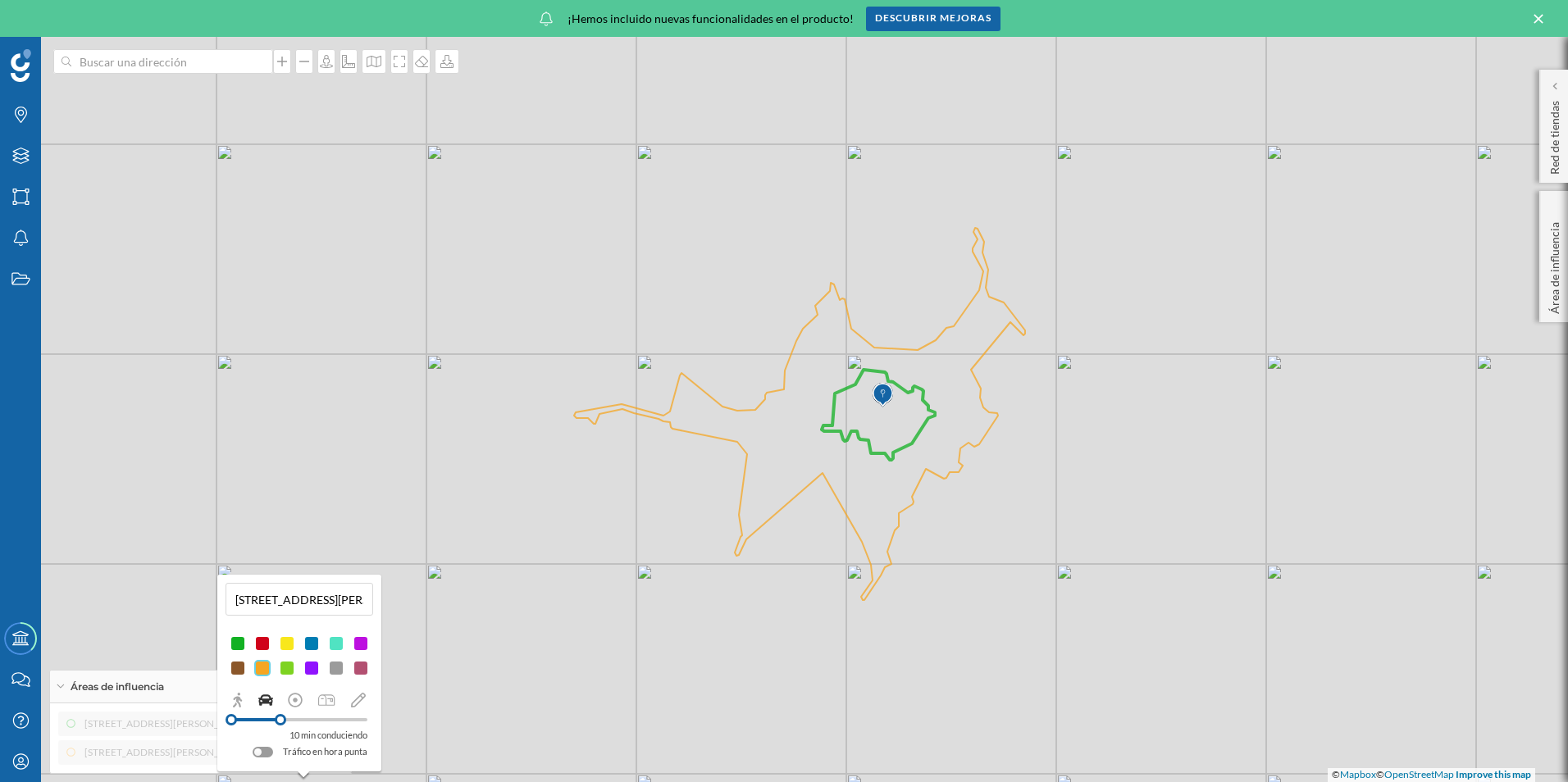
click at [262, 667] on div at bounding box center [262, 668] width 17 height 17
click at [1007, 667] on div "© Mapbox © OpenStreetMap Improve this map" at bounding box center [784, 409] width 1568 height 745
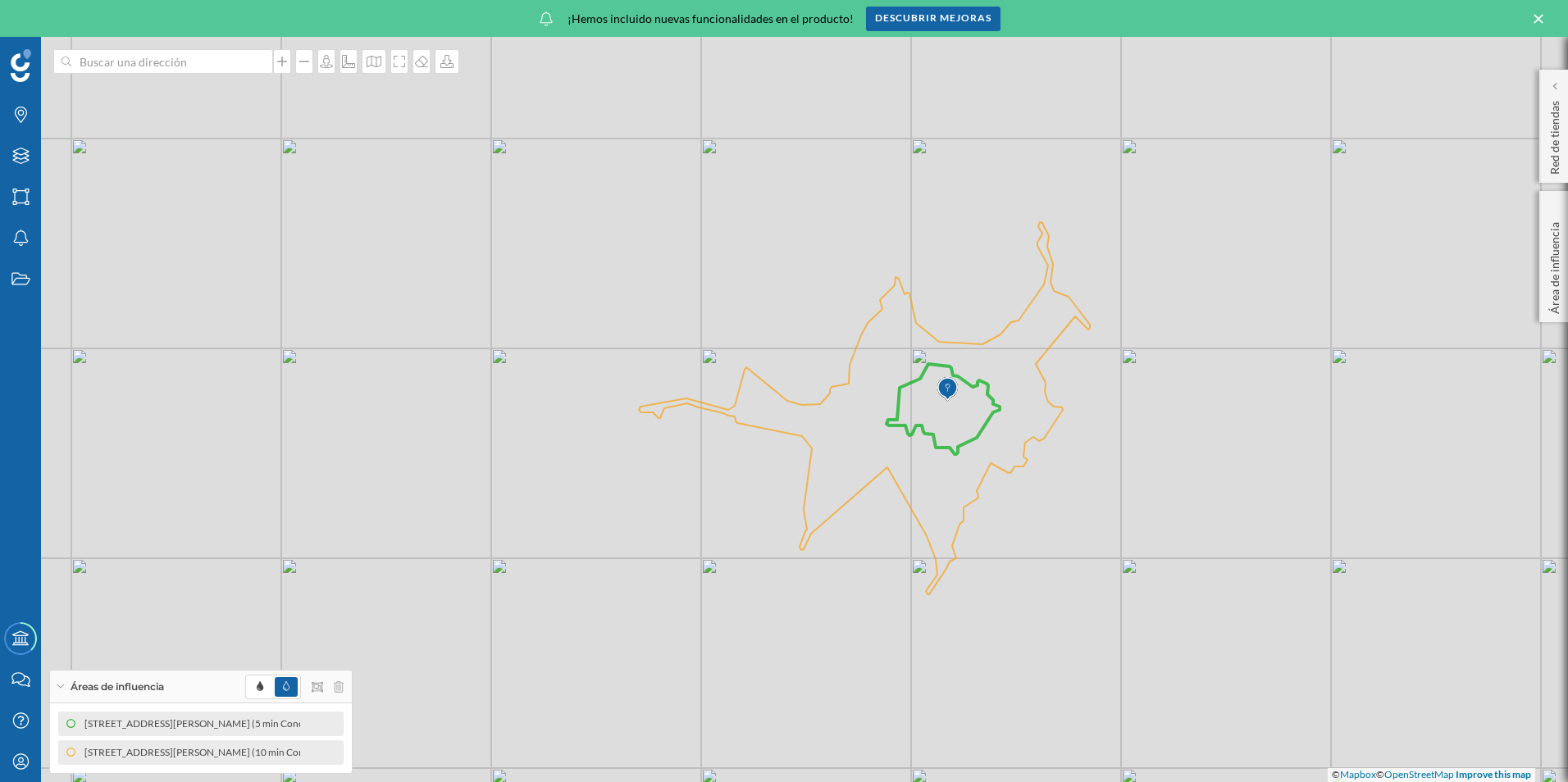
drag, startPoint x: 1057, startPoint y: 581, endPoint x: 1141, endPoint y: 577, distance: 84.1
click at [1141, 577] on div "© Mapbox © OpenStreetMap Improve this map" at bounding box center [784, 409] width 1568 height 745
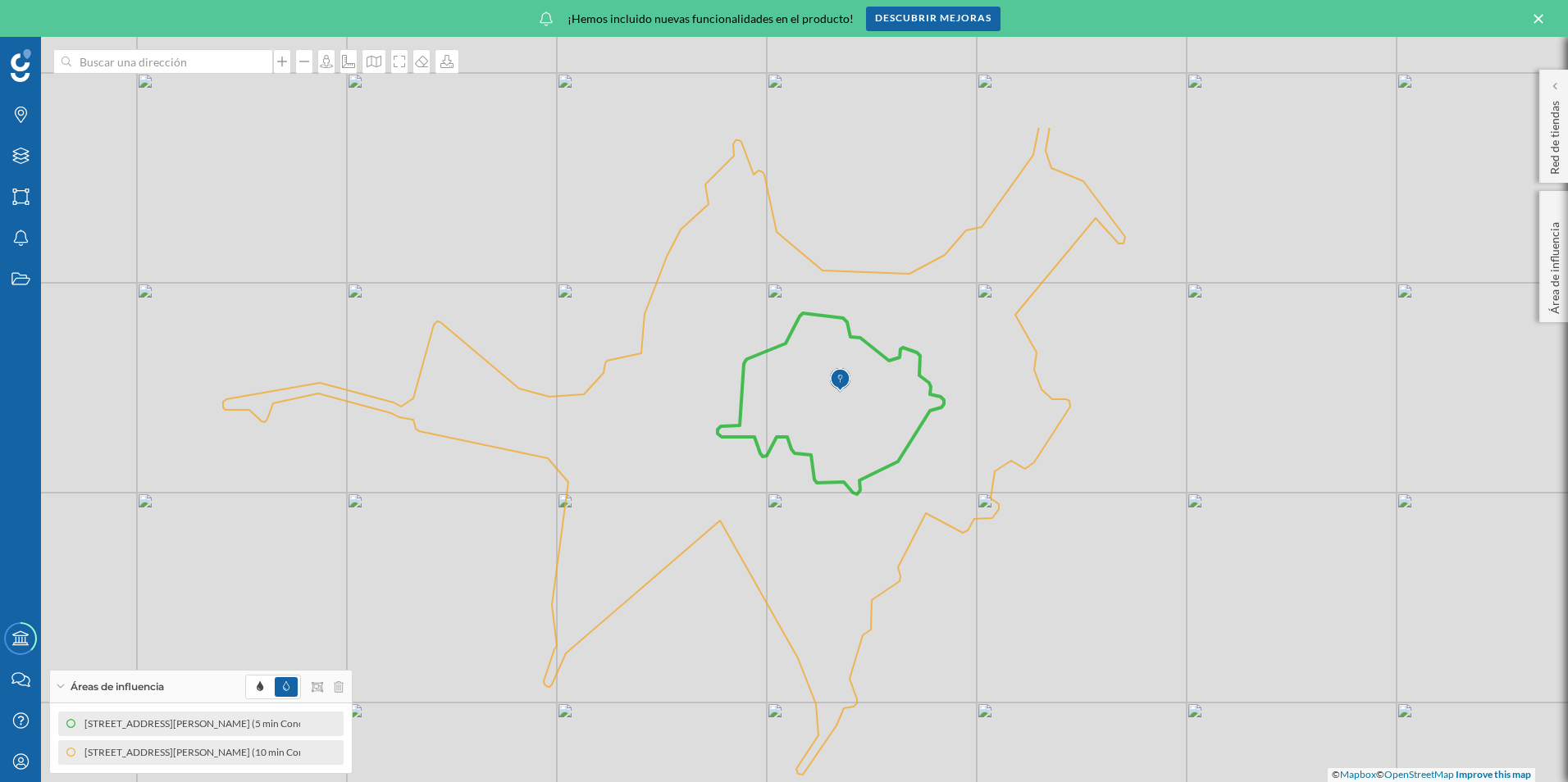
drag, startPoint x: 1057, startPoint y: 584, endPoint x: 1080, endPoint y: 731, distance: 148.8
click at [1080, 731] on div "© Mapbox © OpenStreetMap Improve this map" at bounding box center [784, 409] width 1568 height 745
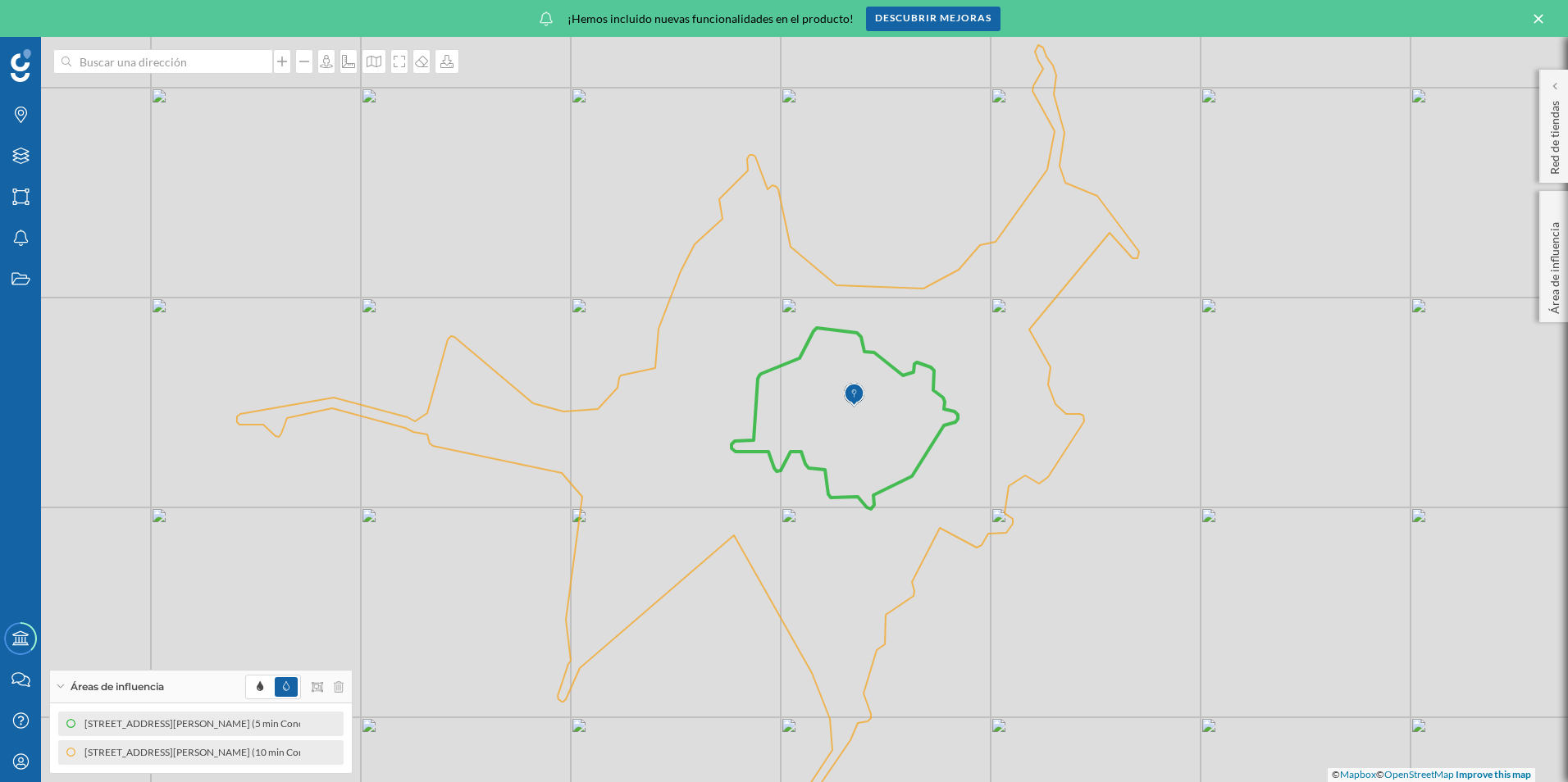
drag, startPoint x: 1068, startPoint y: 695, endPoint x: 1081, endPoint y: 707, distance: 17.7
click at [1081, 707] on div "© Mapbox © OpenStreetMap Improve this map" at bounding box center [784, 409] width 1568 height 745
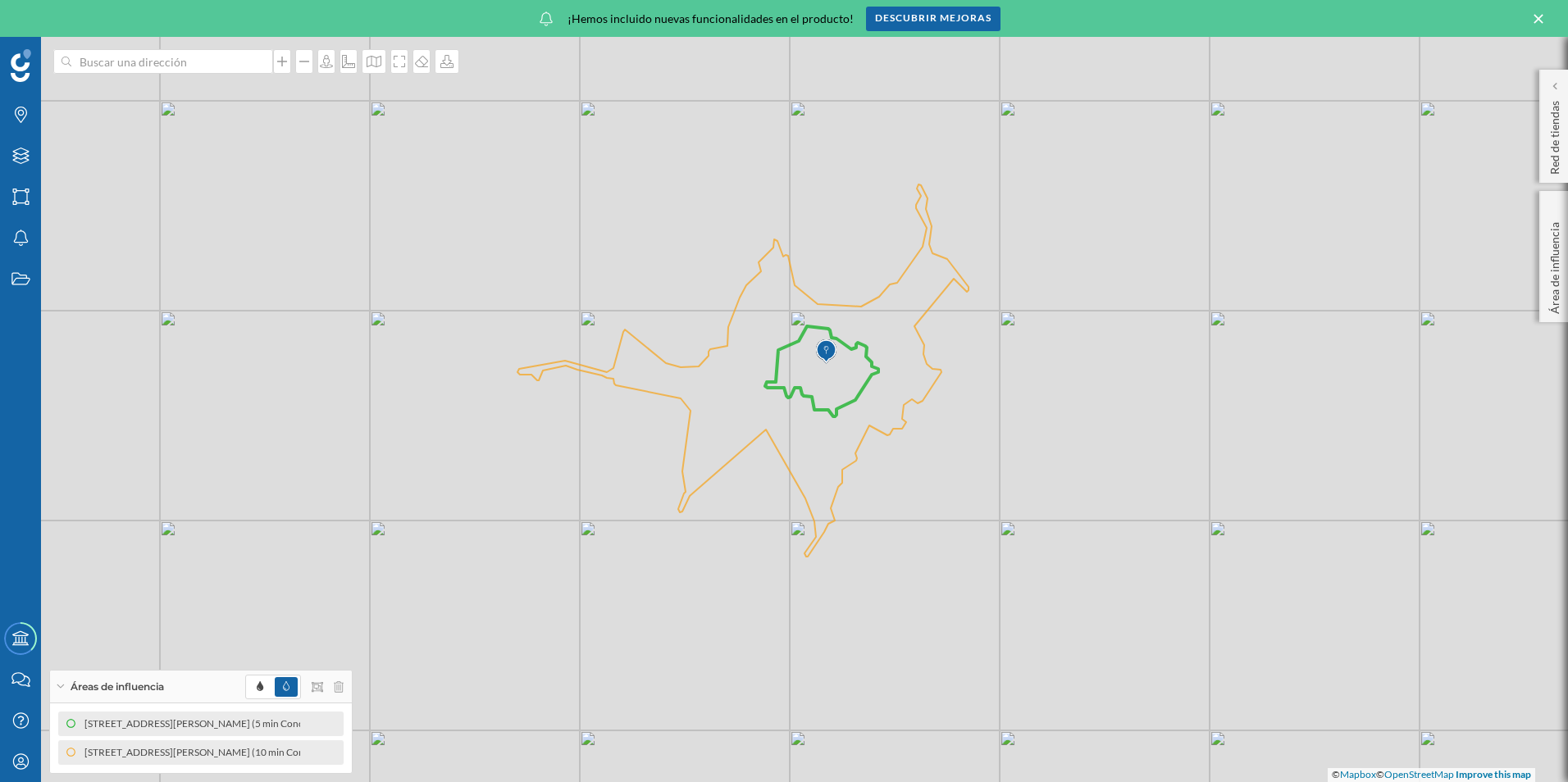
drag, startPoint x: 1082, startPoint y: 696, endPoint x: 943, endPoint y: 509, distance: 233.0
click at [943, 509] on div "© Mapbox © OpenStreetMap Improve this map" at bounding box center [784, 409] width 1568 height 745
click at [1547, 264] on p "Área de influencia" at bounding box center [1555, 265] width 17 height 99
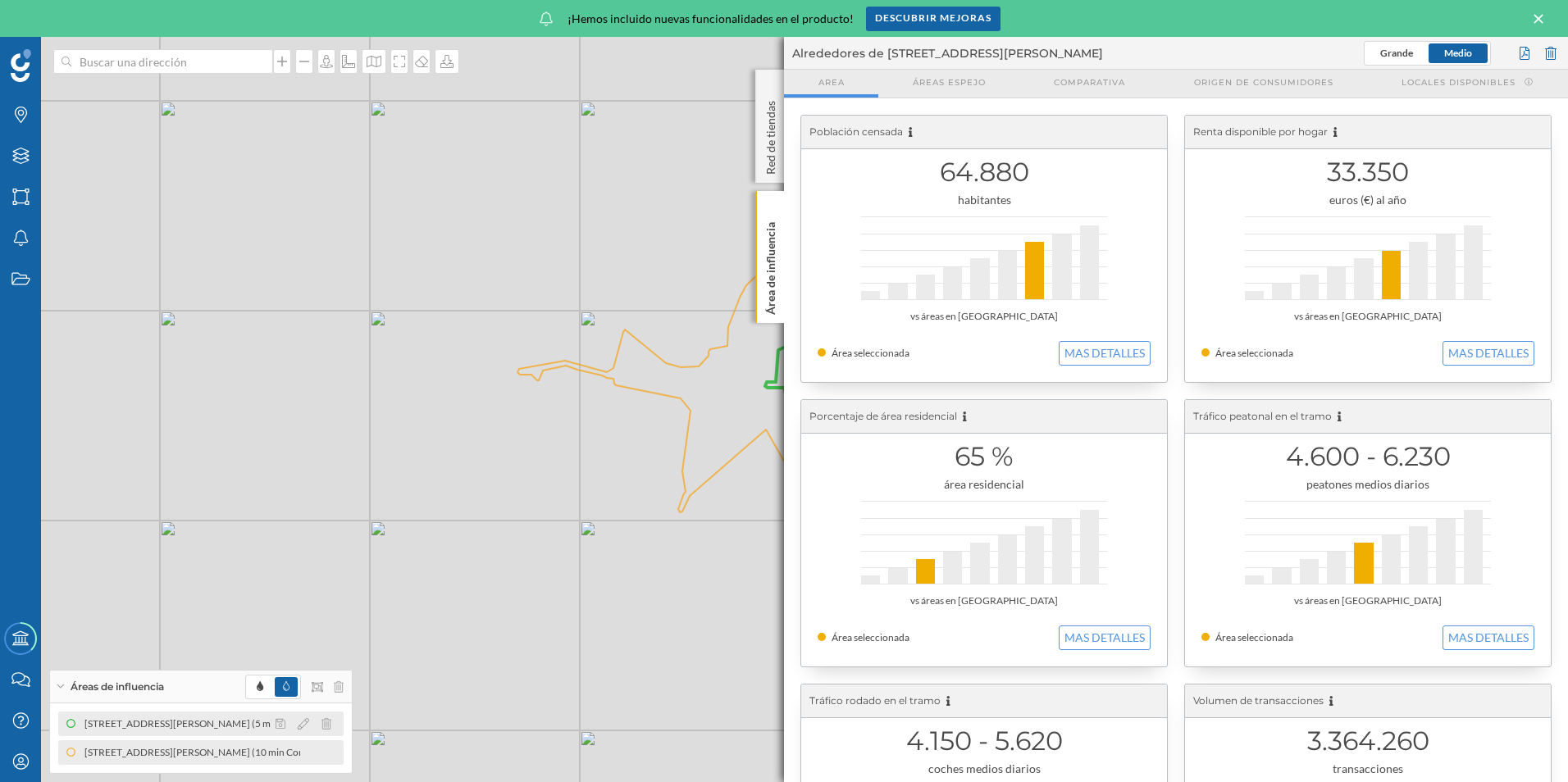
click at [342, 726] on div "[STREET_ADDRESS][PERSON_NAME] (5 min Conduciendo)" at bounding box center [475, 724] width 266 height 17
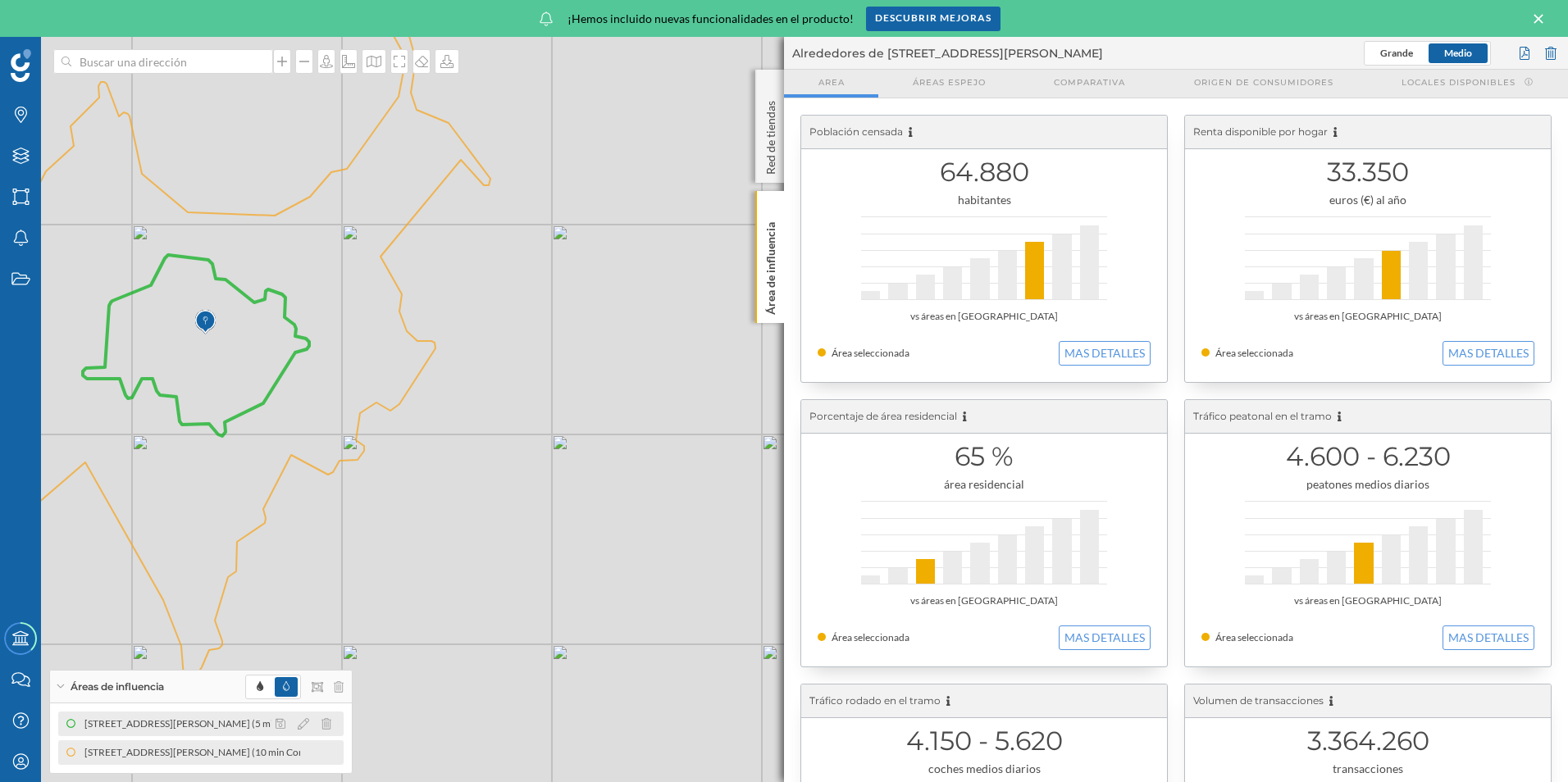
click at [350, 721] on div "[STREET_ADDRESS][PERSON_NAME] (5 min Conduciendo)" at bounding box center [483, 724] width 266 height 17
click at [308, 726] on icon at bounding box center [303, 724] width 11 height 11
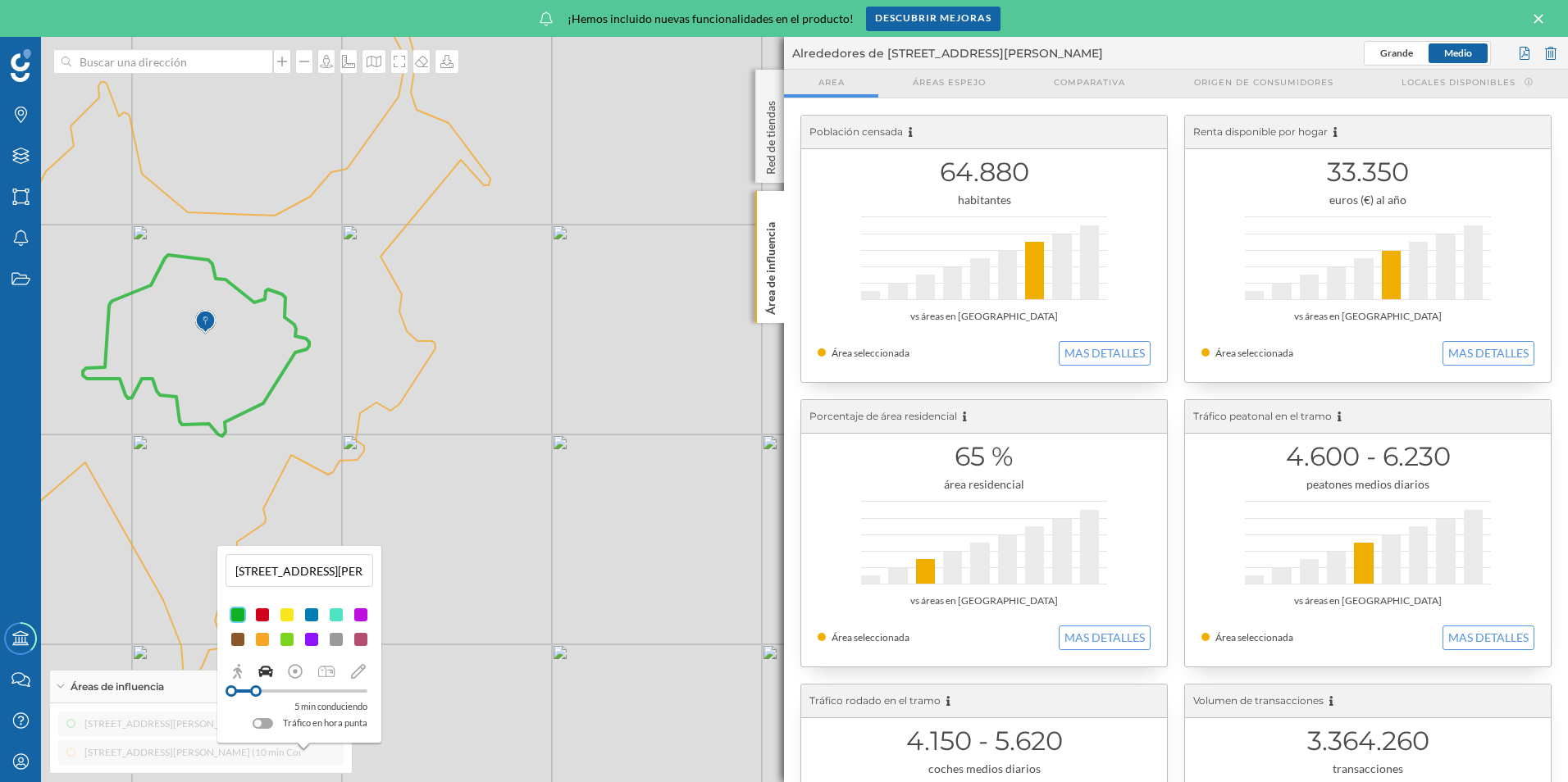
click at [265, 722] on div at bounding box center [262, 724] width 20 height 11
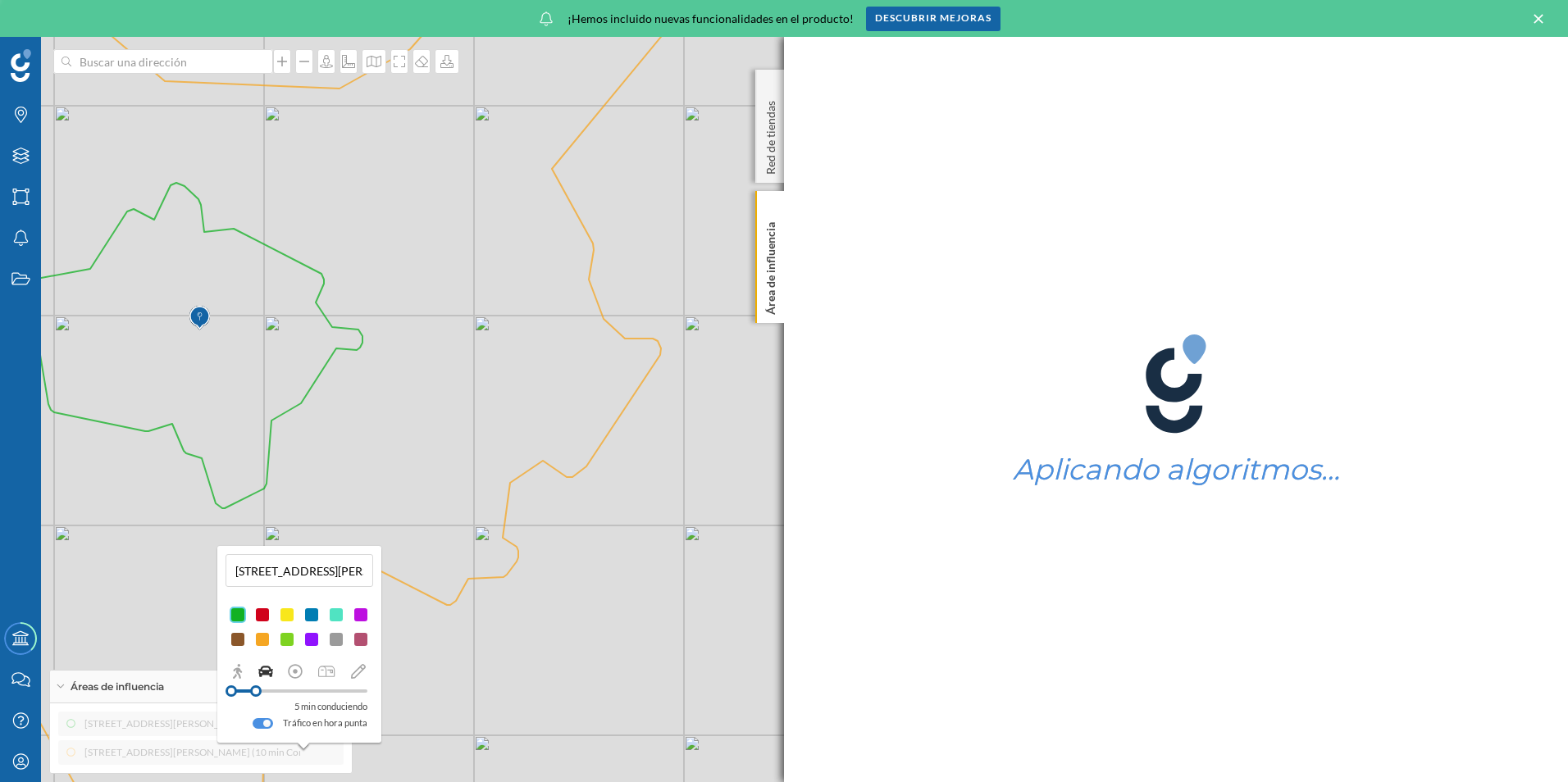
click at [265, 722] on div at bounding box center [266, 723] width 7 height 7
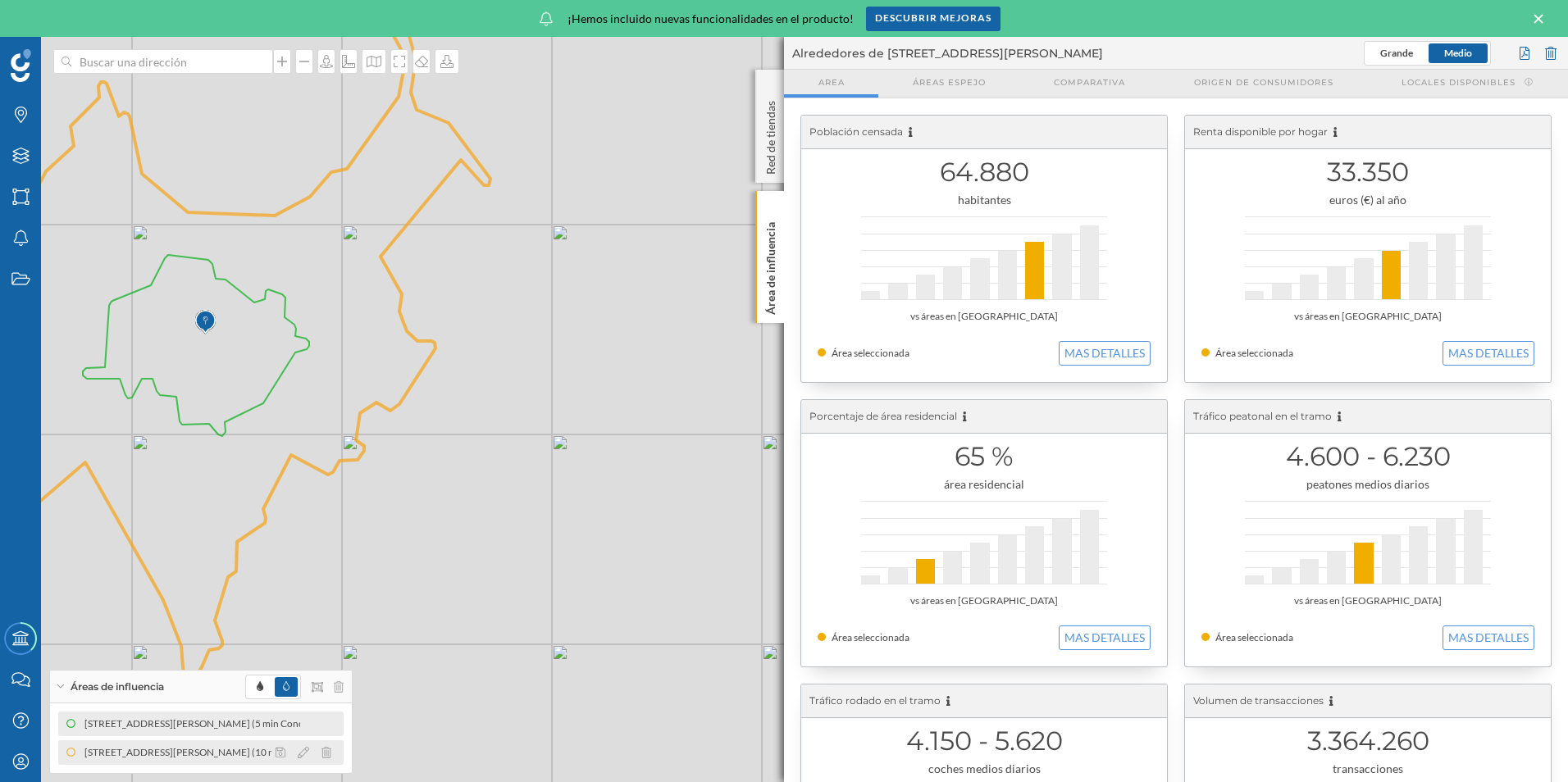
click at [221, 756] on div "[STREET_ADDRESS][PERSON_NAME] (10 min Conduciendo)" at bounding box center [217, 752] width 273 height 17
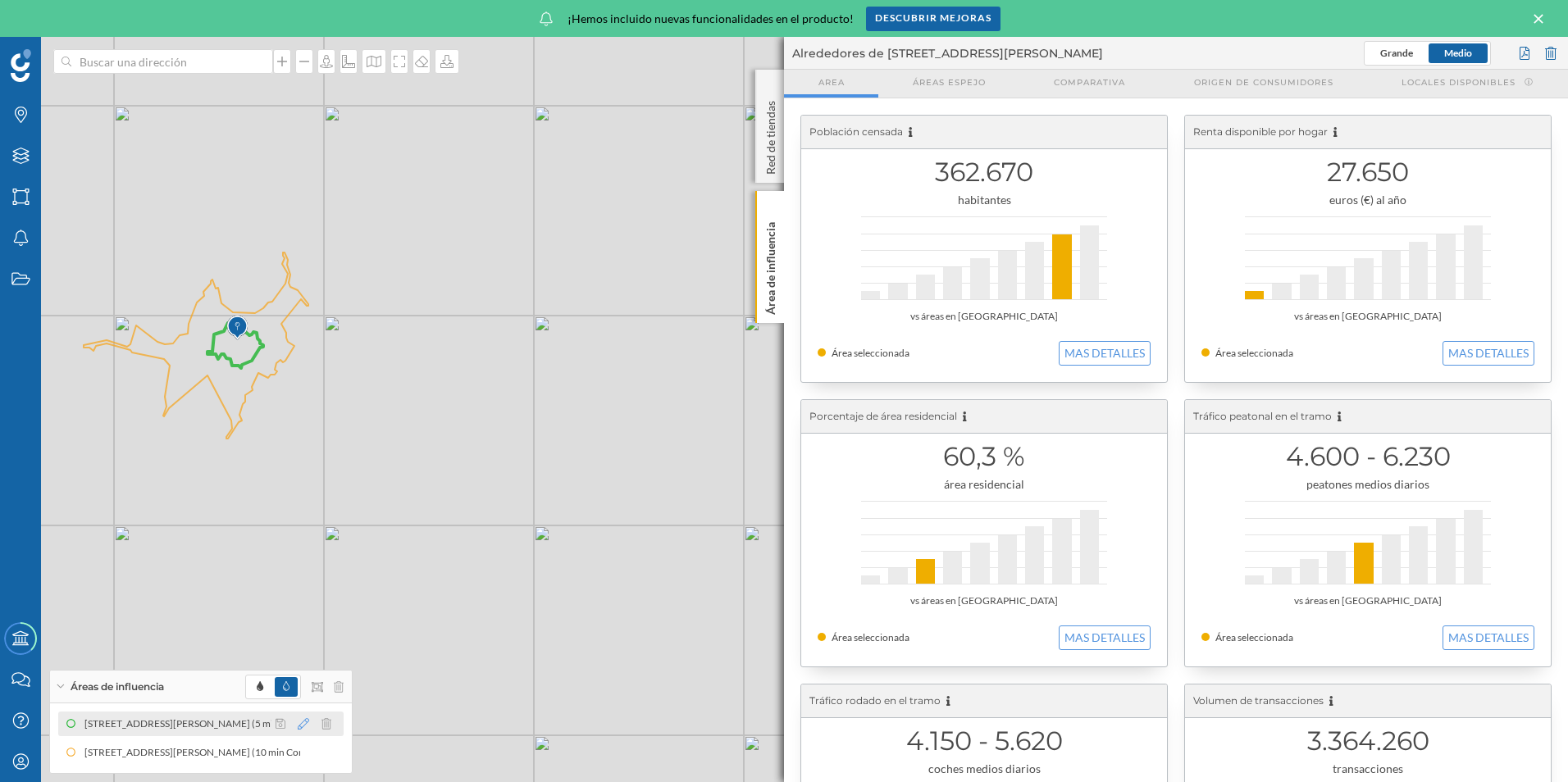
click at [302, 721] on icon at bounding box center [303, 724] width 11 height 11
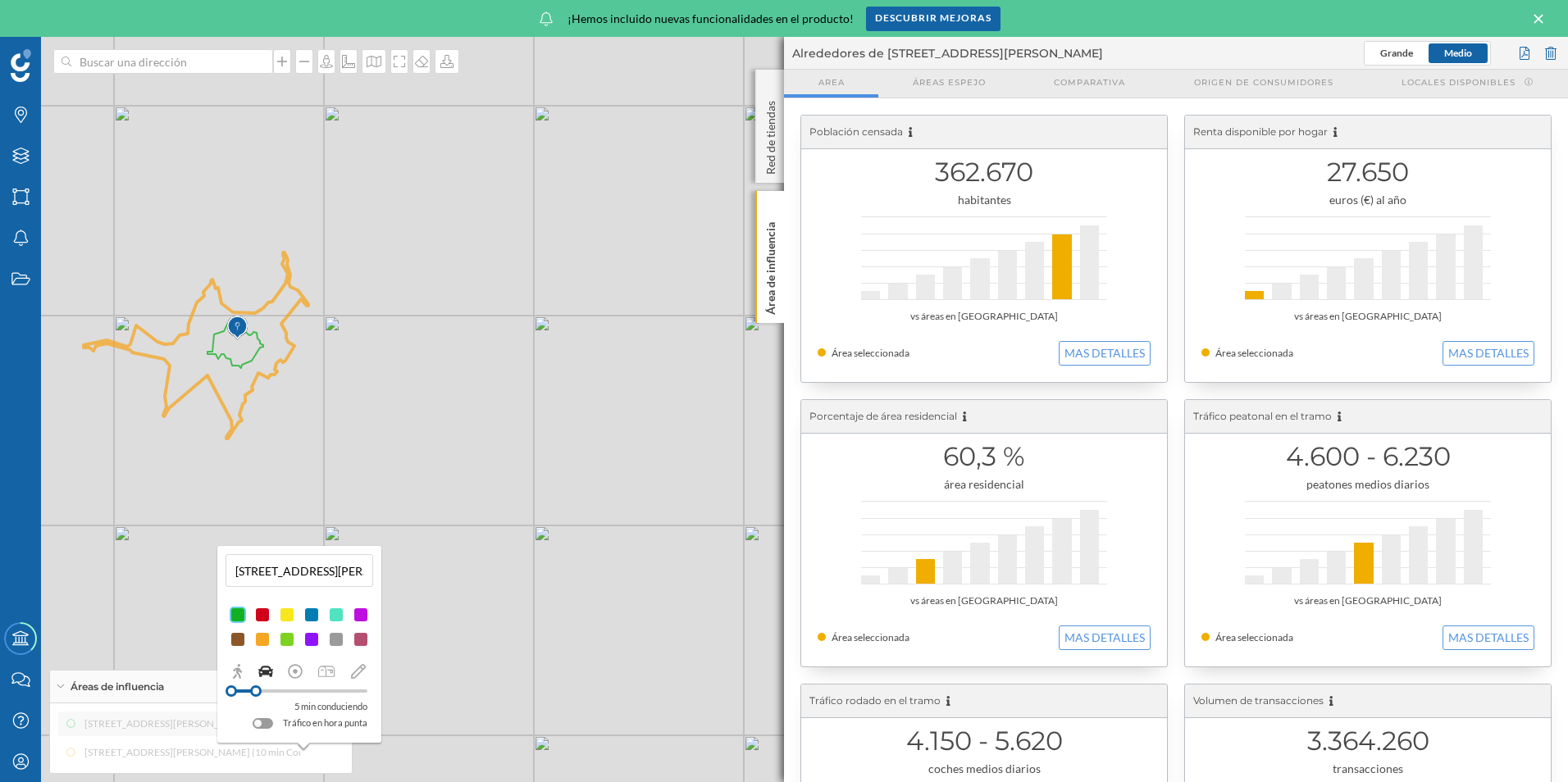
click at [228, 667] on div at bounding box center [299, 673] width 147 height 20
click at [239, 674] on icon at bounding box center [237, 671] width 9 height 15
click at [335, 700] on div "3 min andando" at bounding box center [299, 699] width 147 height 52
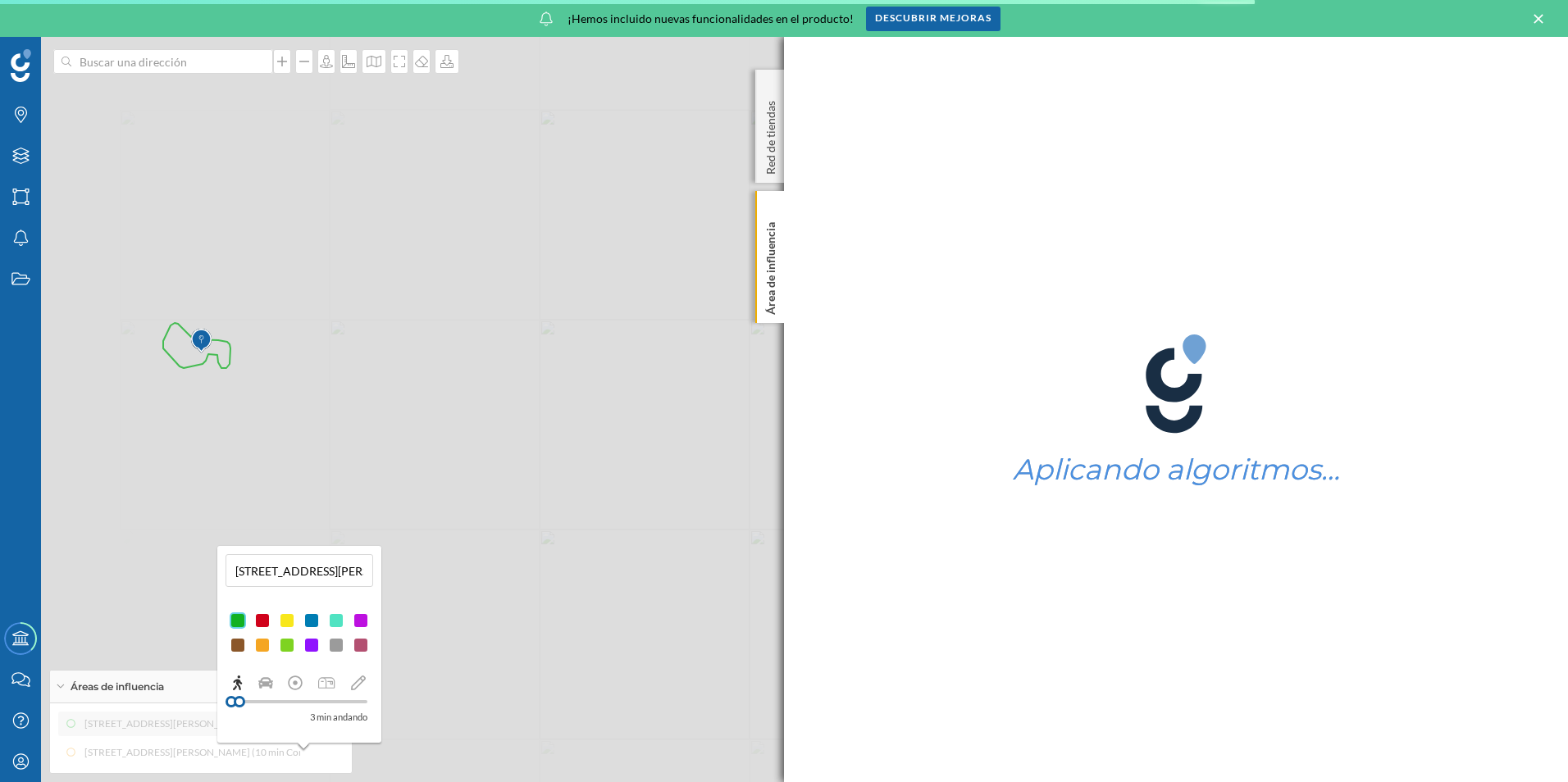
click at [334, 703] on div at bounding box center [299, 702] width 136 height 4
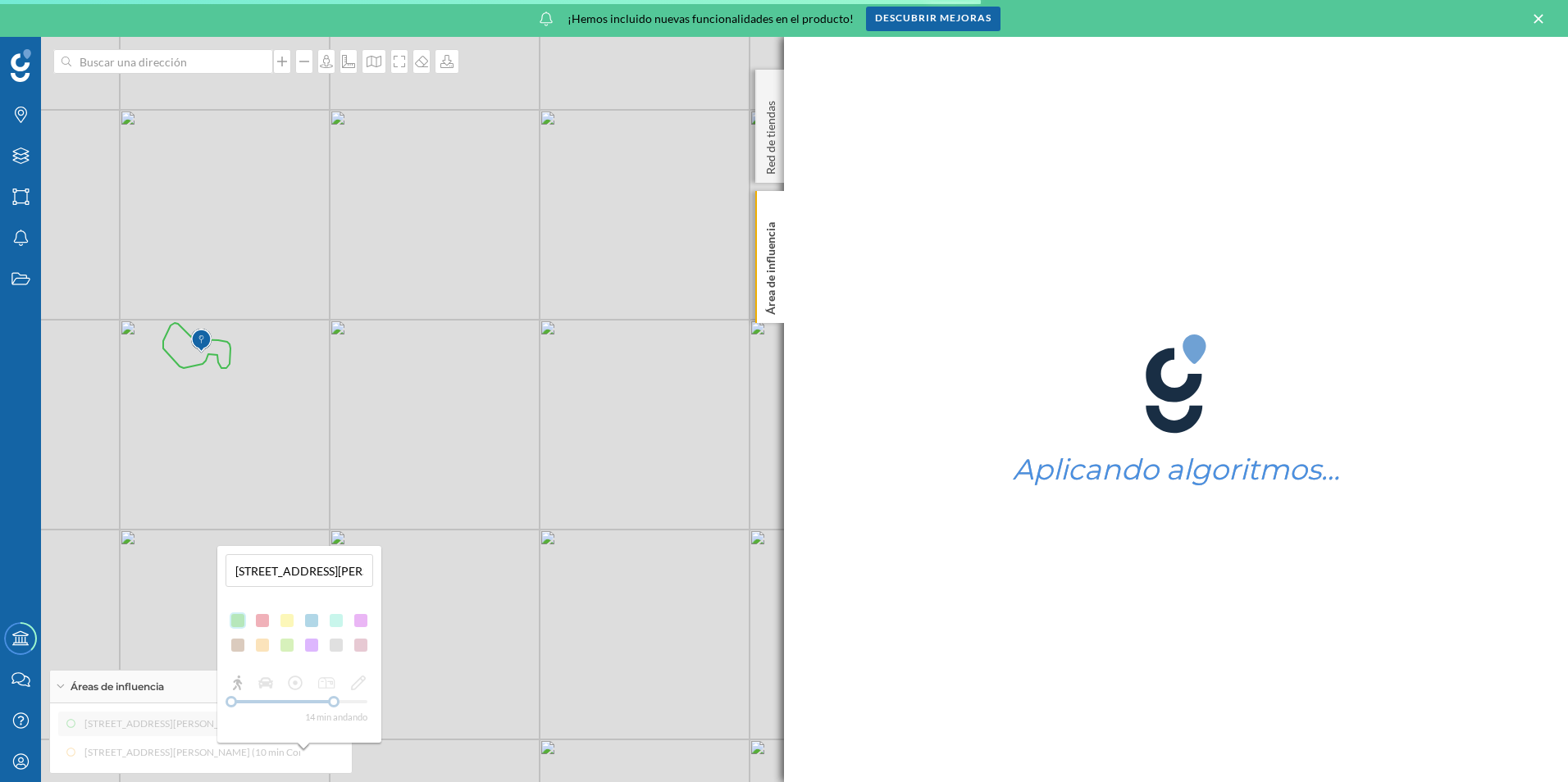
click at [356, 698] on div "14 min andando" at bounding box center [299, 699] width 147 height 52
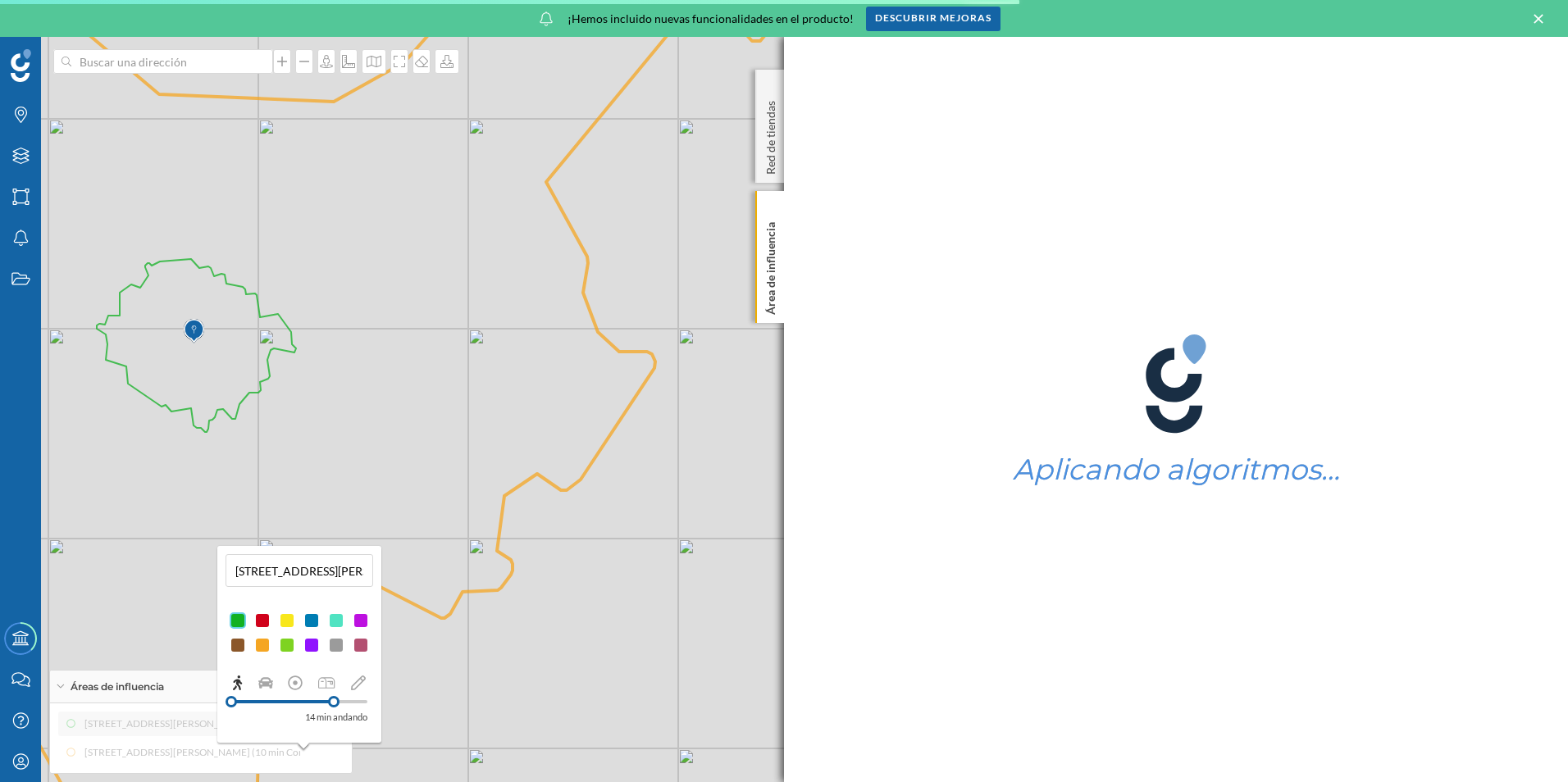
click at [355, 701] on div at bounding box center [299, 702] width 136 height 4
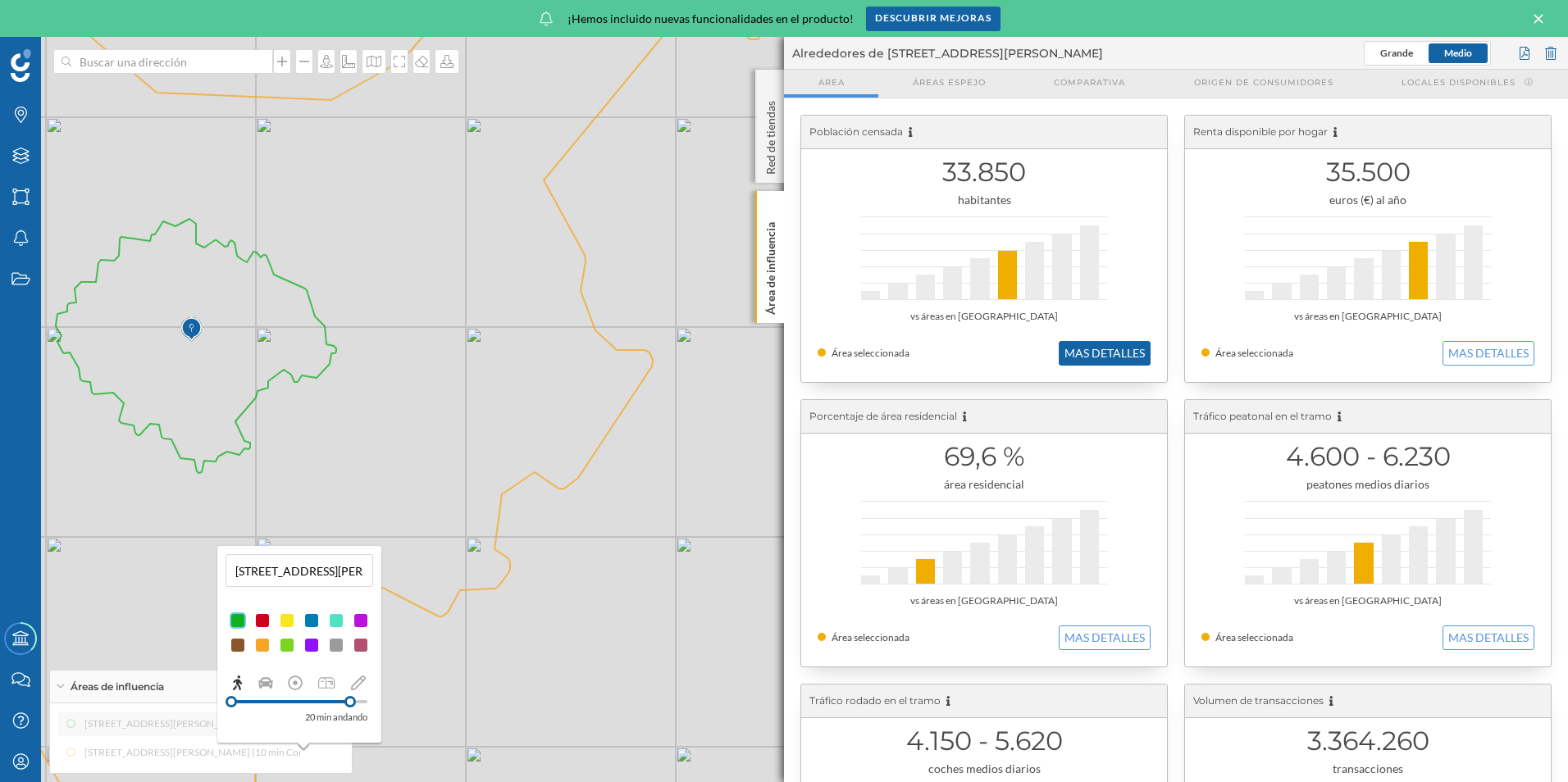
click at [1094, 356] on button "MAS DETALLES" at bounding box center [1104, 354] width 92 height 25
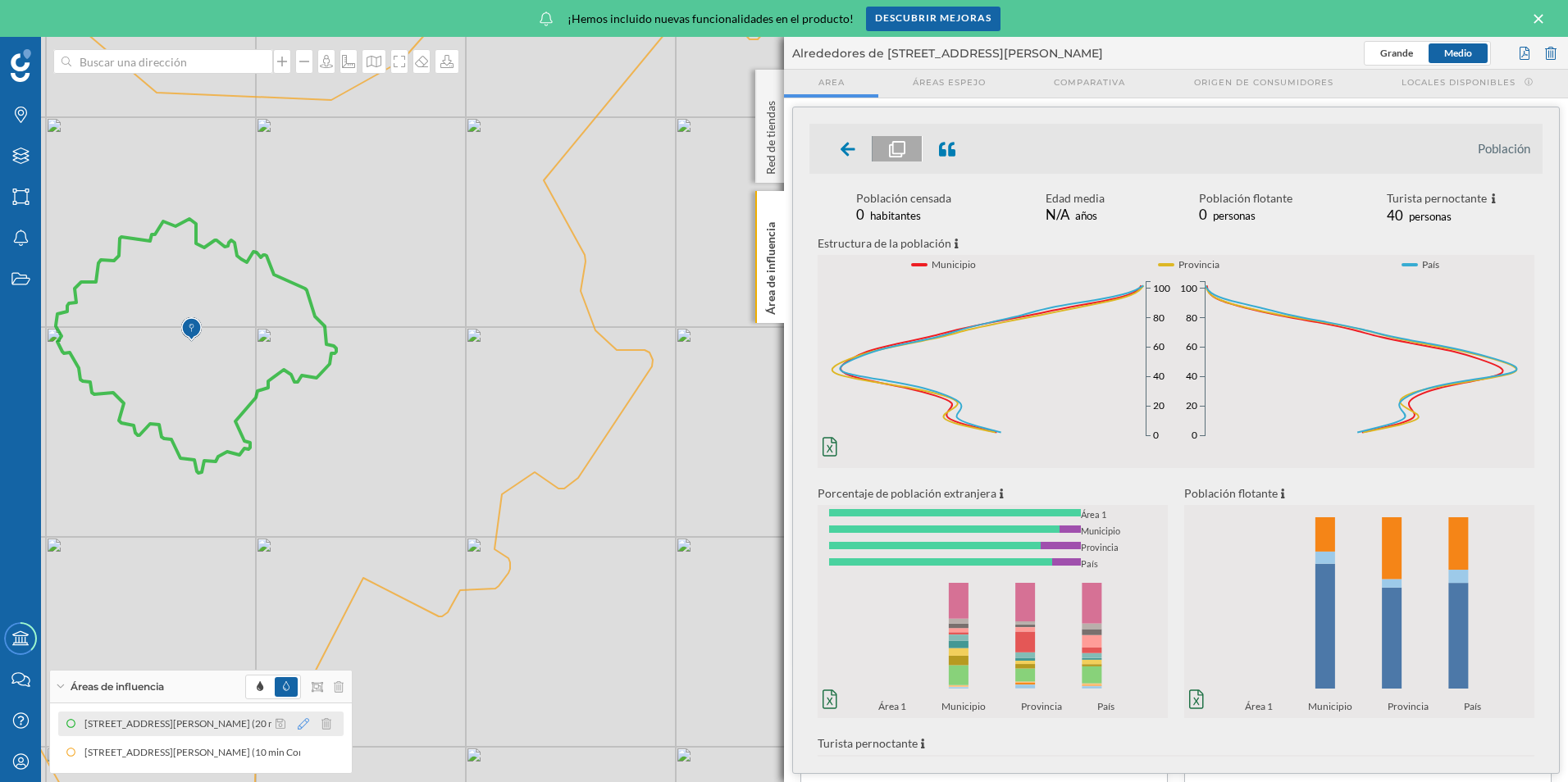
click at [303, 721] on icon at bounding box center [303, 724] width 11 height 11
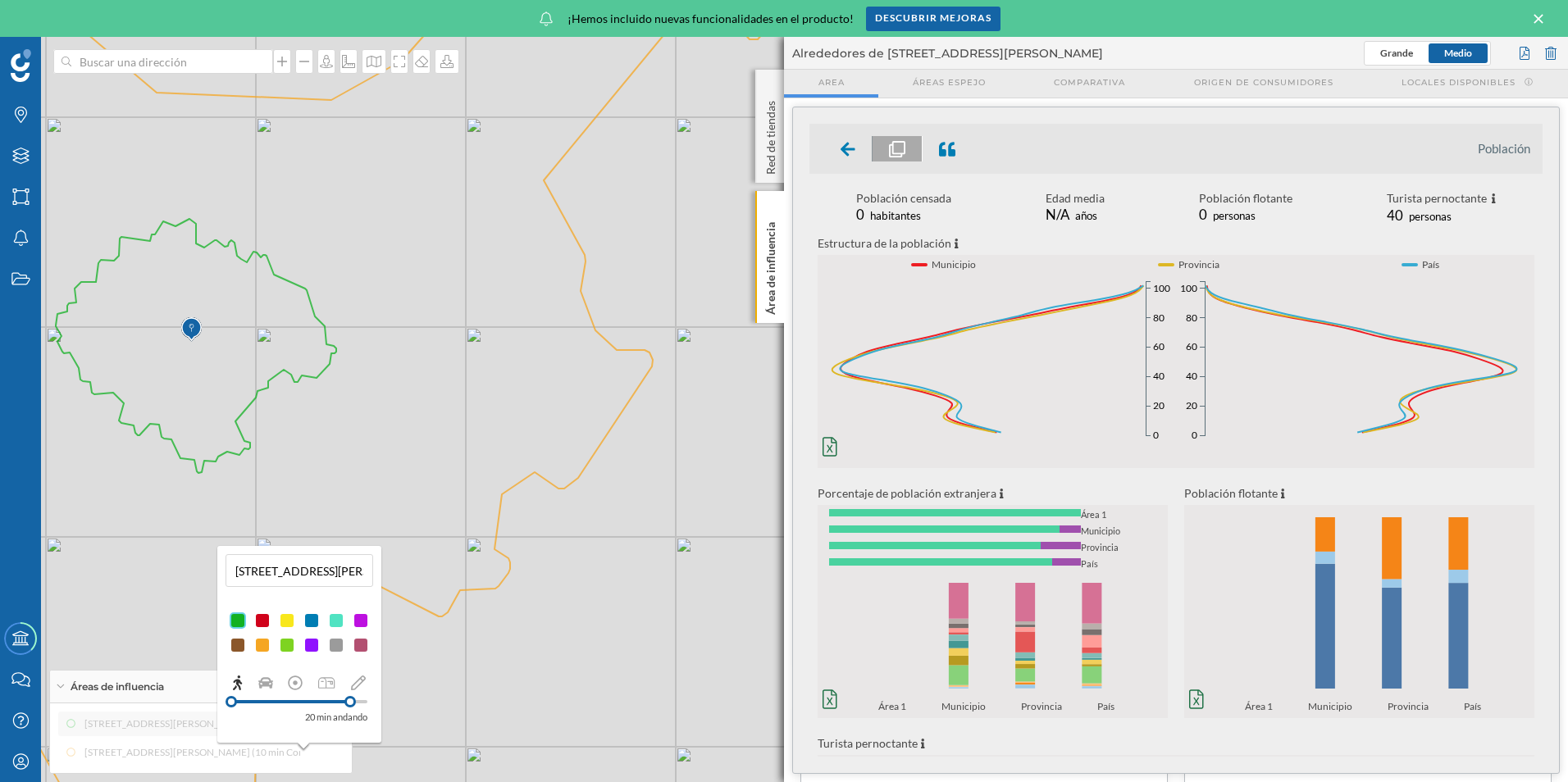
click at [277, 684] on div at bounding box center [299, 683] width 147 height 20
click at [268, 685] on icon at bounding box center [265, 682] width 15 height 11
click at [241, 674] on div "3 min conduciendo Tráfico en hora punta" at bounding box center [299, 696] width 147 height 68
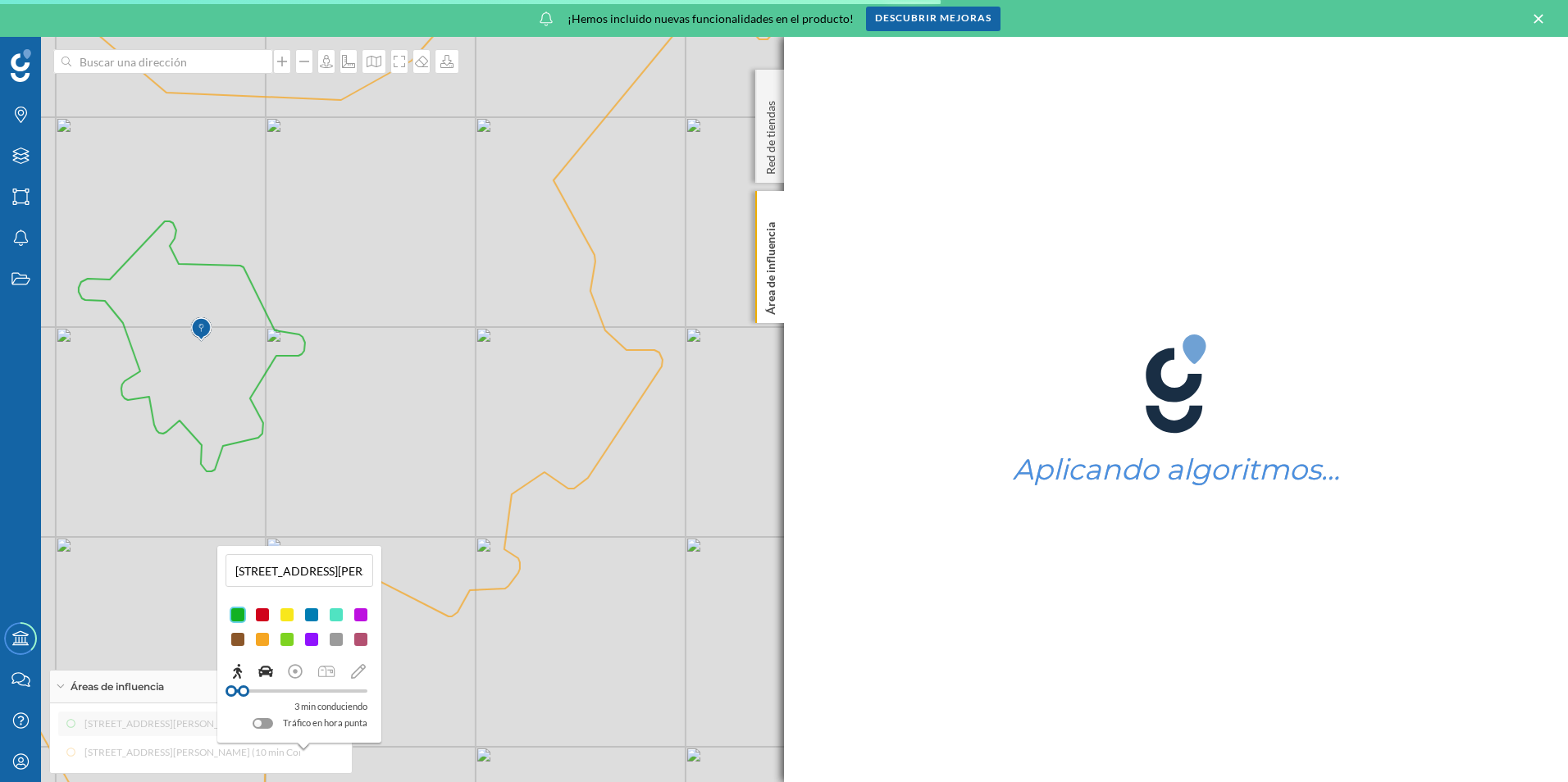
click at [236, 672] on icon at bounding box center [237, 671] width 9 height 15
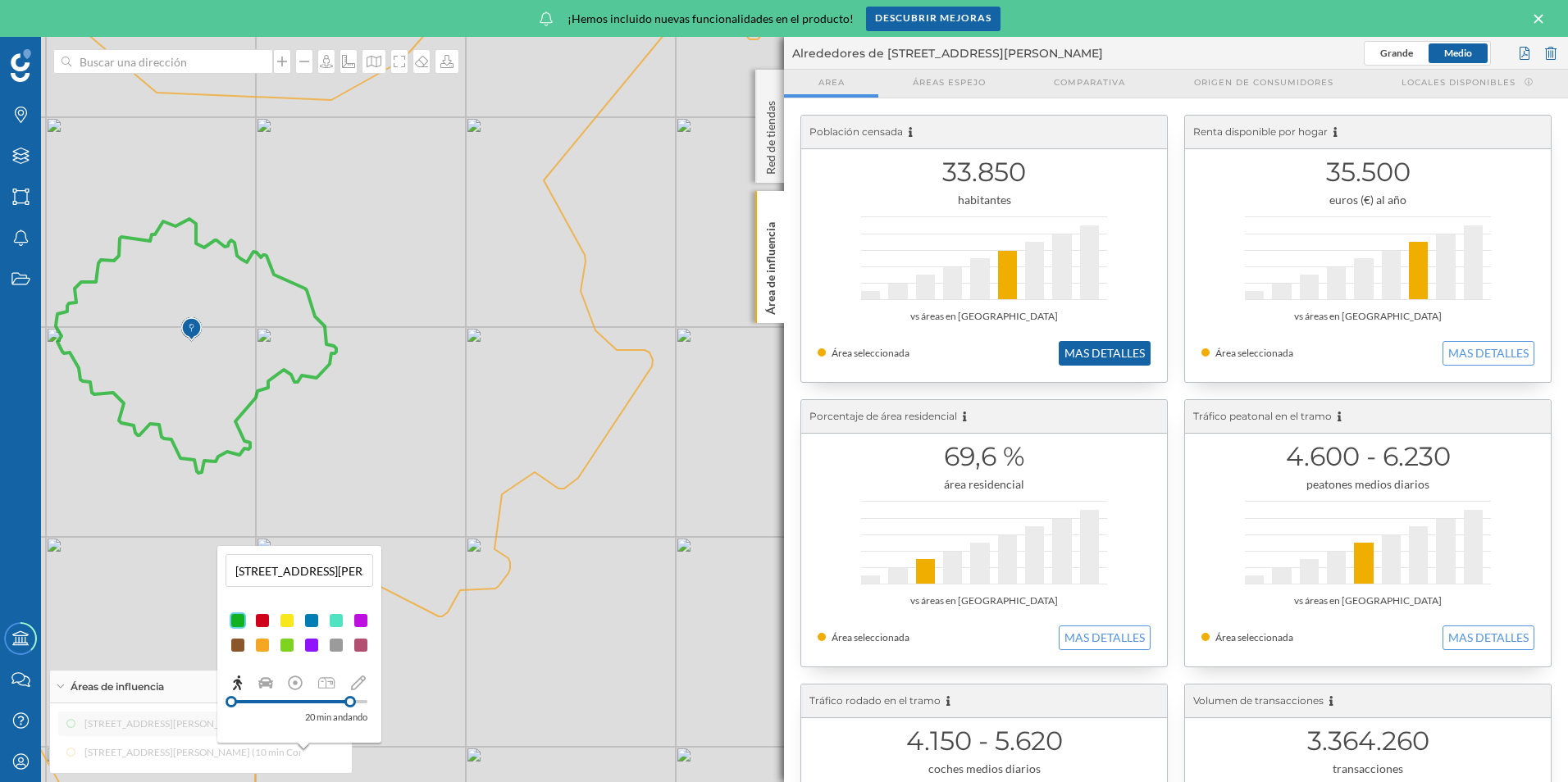
click at [1088, 359] on button "MAS DETALLES" at bounding box center [1104, 354] width 92 height 25
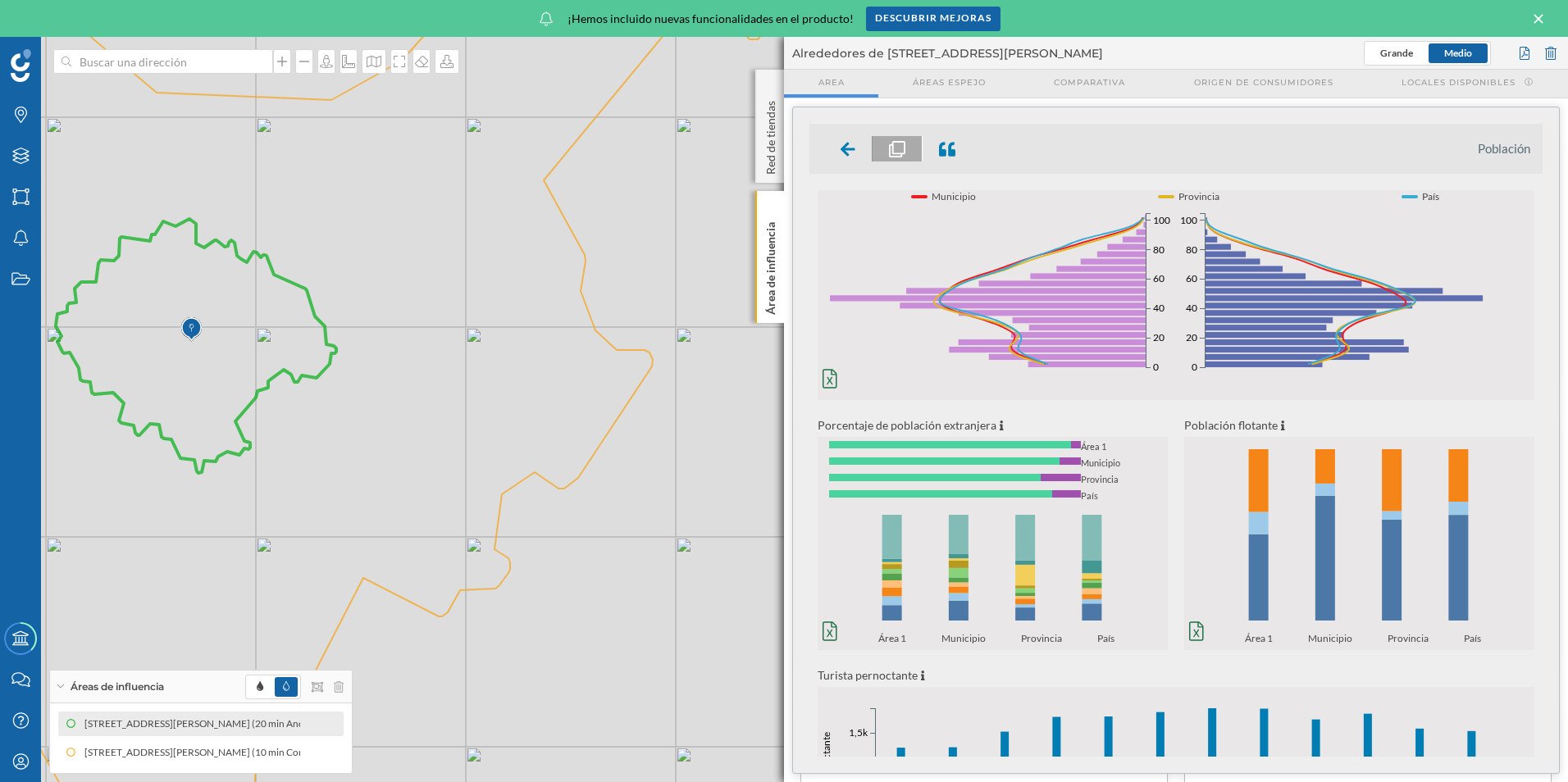
scroll to position [67, 0]
click at [845, 152] on icon at bounding box center [847, 149] width 15 height 14
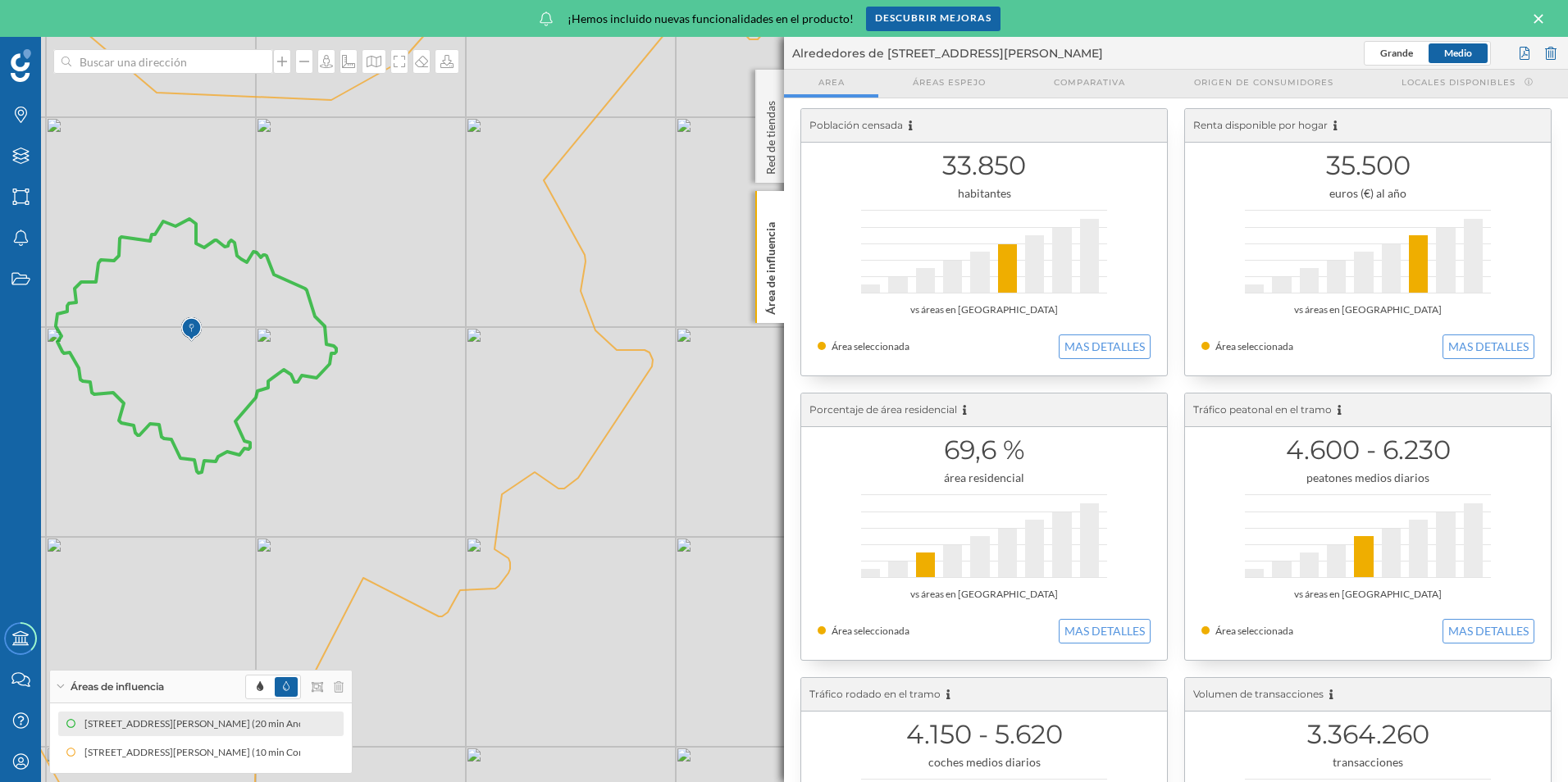
scroll to position [0, 0]
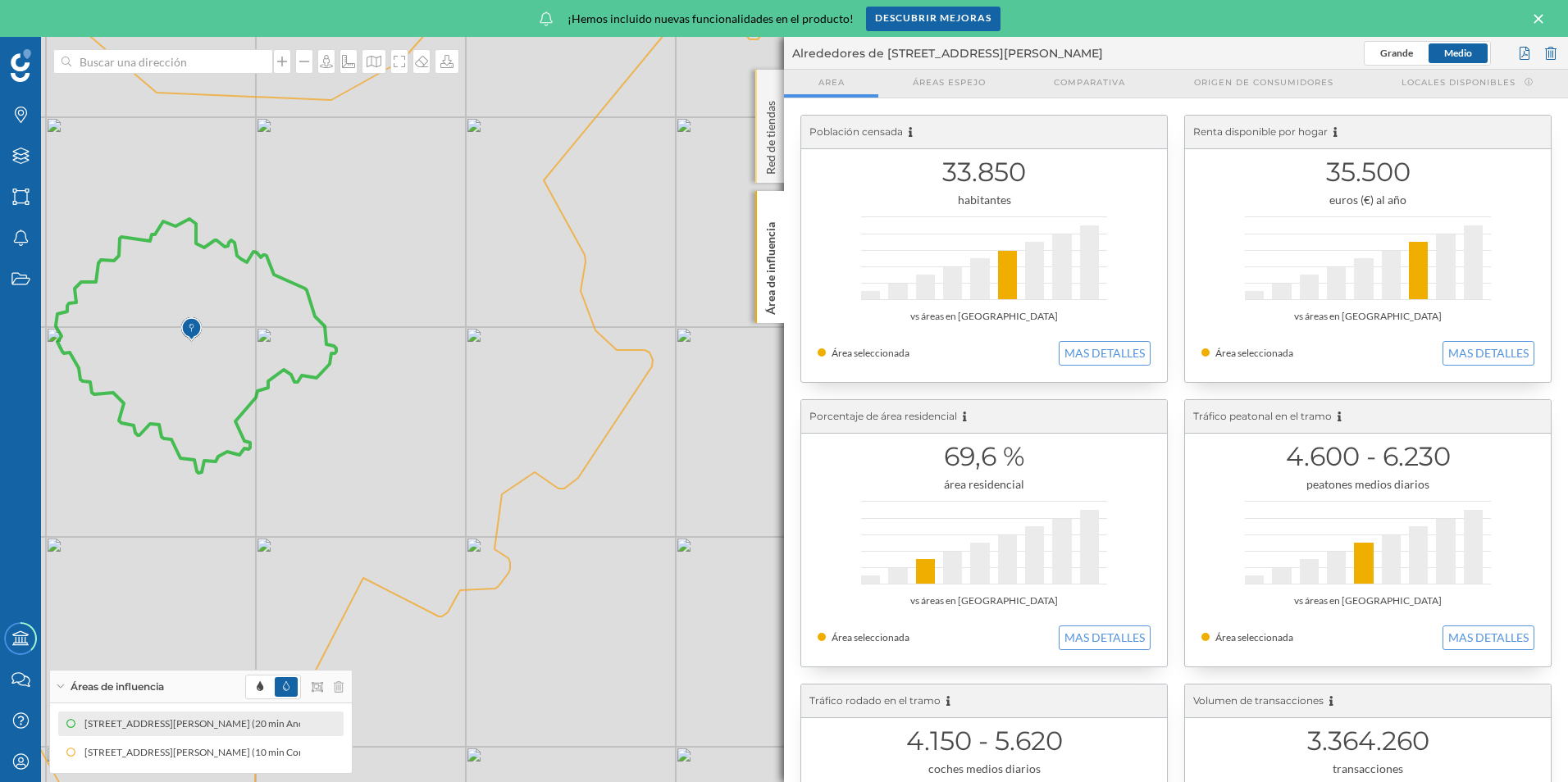
click at [765, 155] on p "Red de tiendas" at bounding box center [771, 134] width 17 height 80
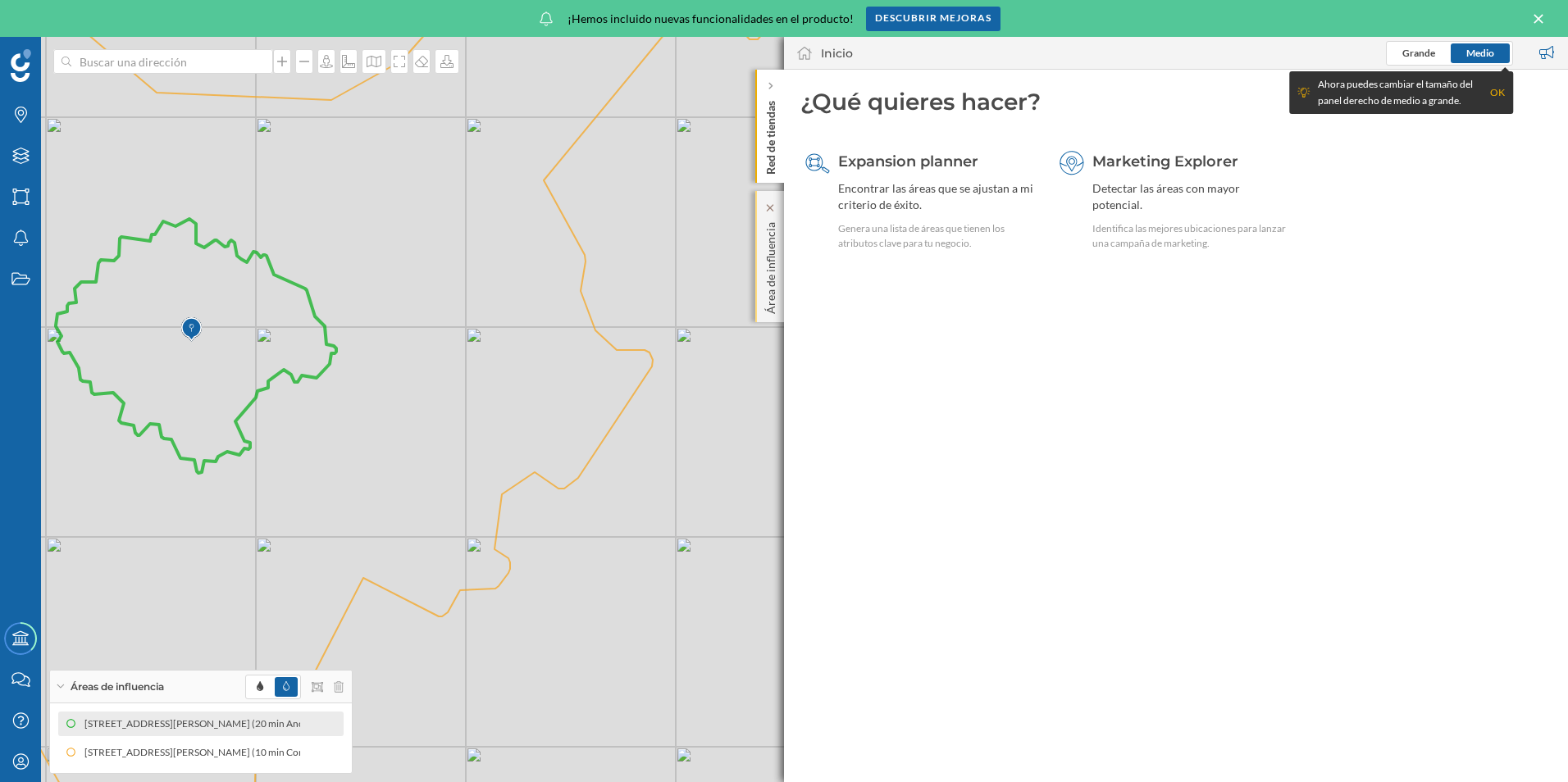
click at [763, 237] on p "Área de influencia" at bounding box center [771, 265] width 17 height 99
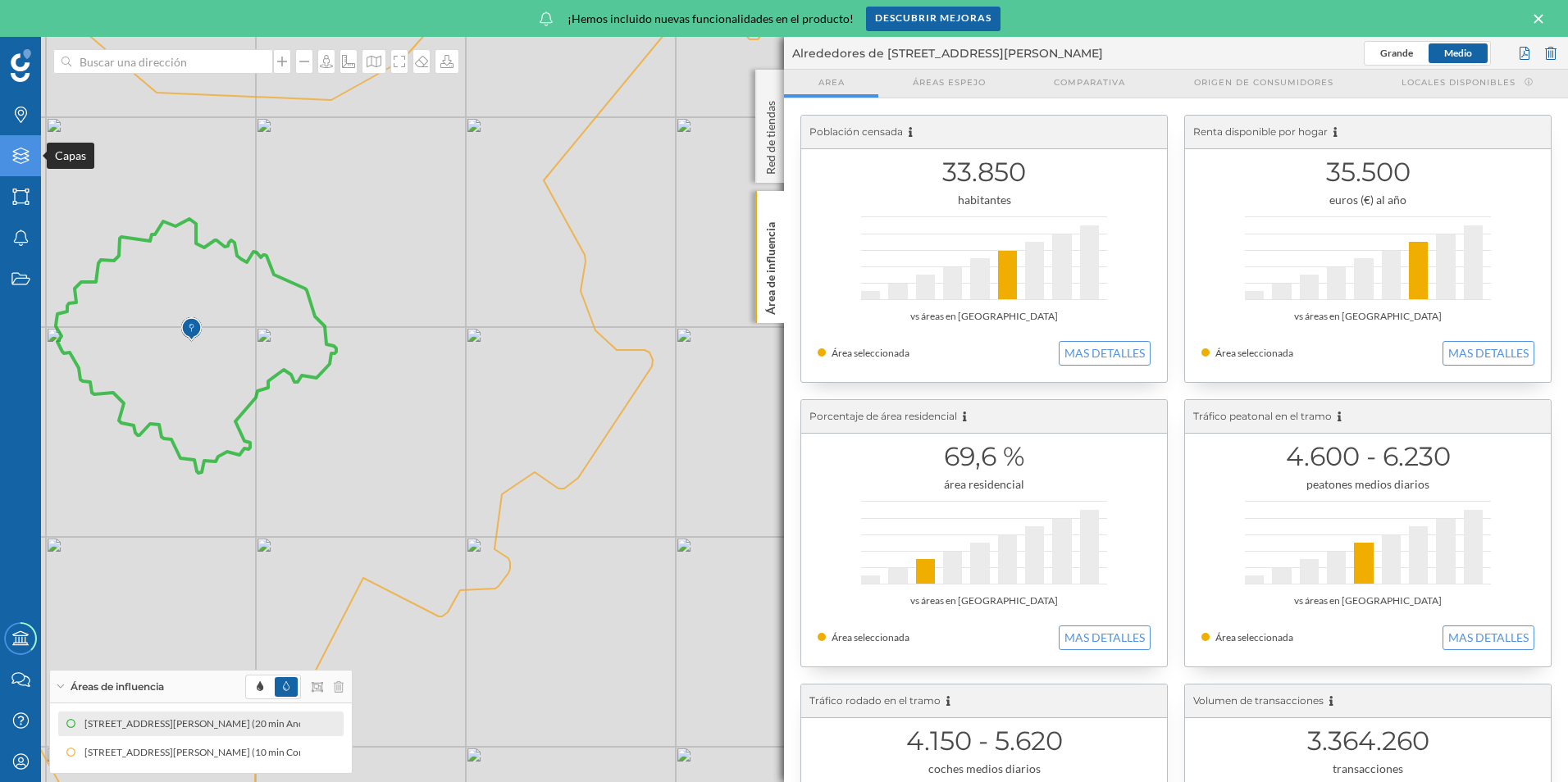
click at [18, 158] on icon "Capas" at bounding box center [20, 155] width 20 height 17
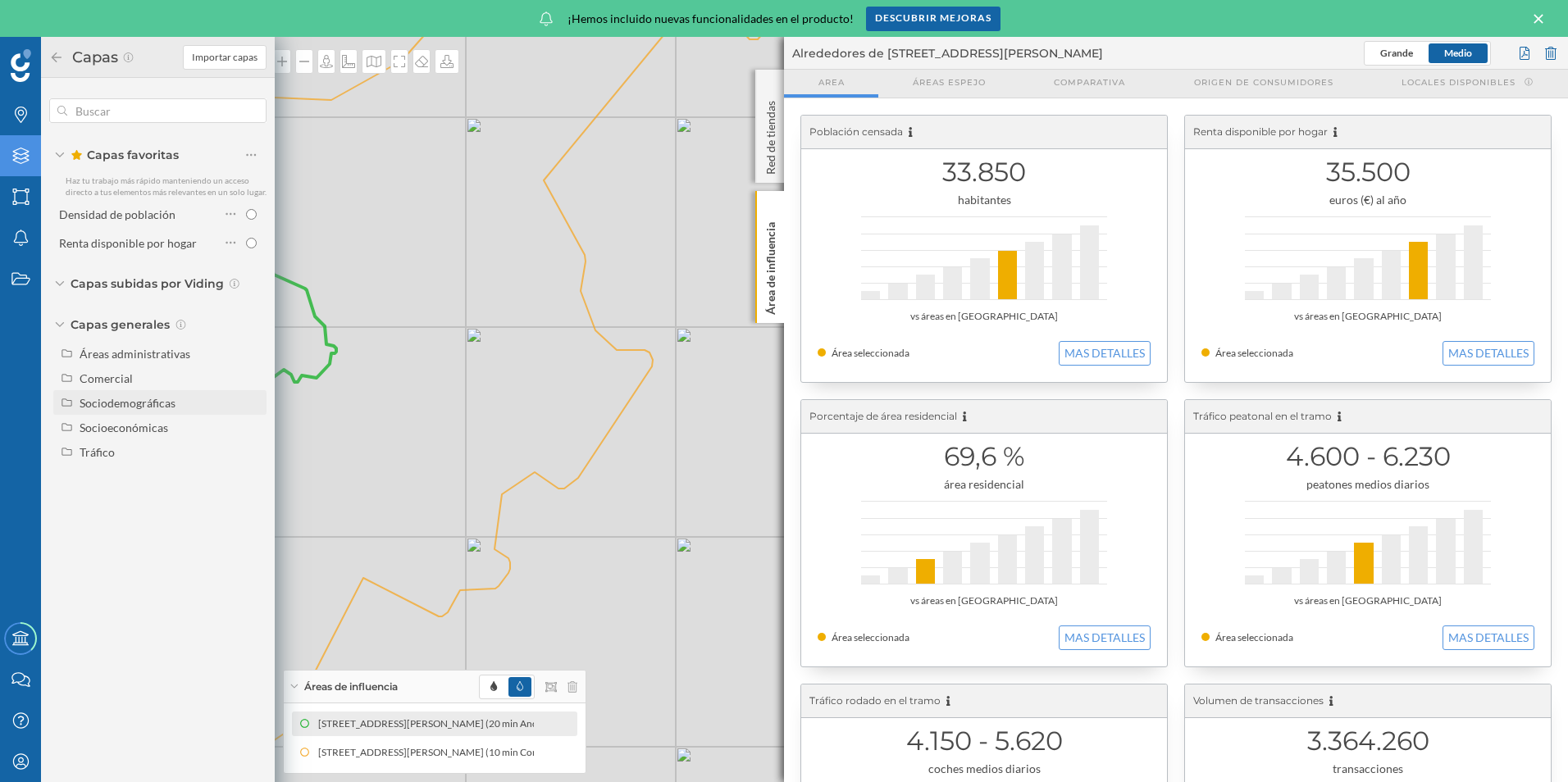
click at [117, 406] on div "Sociodemográficas" at bounding box center [127, 403] width 96 height 14
click at [250, 426] on span at bounding box center [239, 427] width 22 height 23
click at [250, 426] on input "Densidad de población" at bounding box center [256, 428] width 11 height 11
radio input "true"
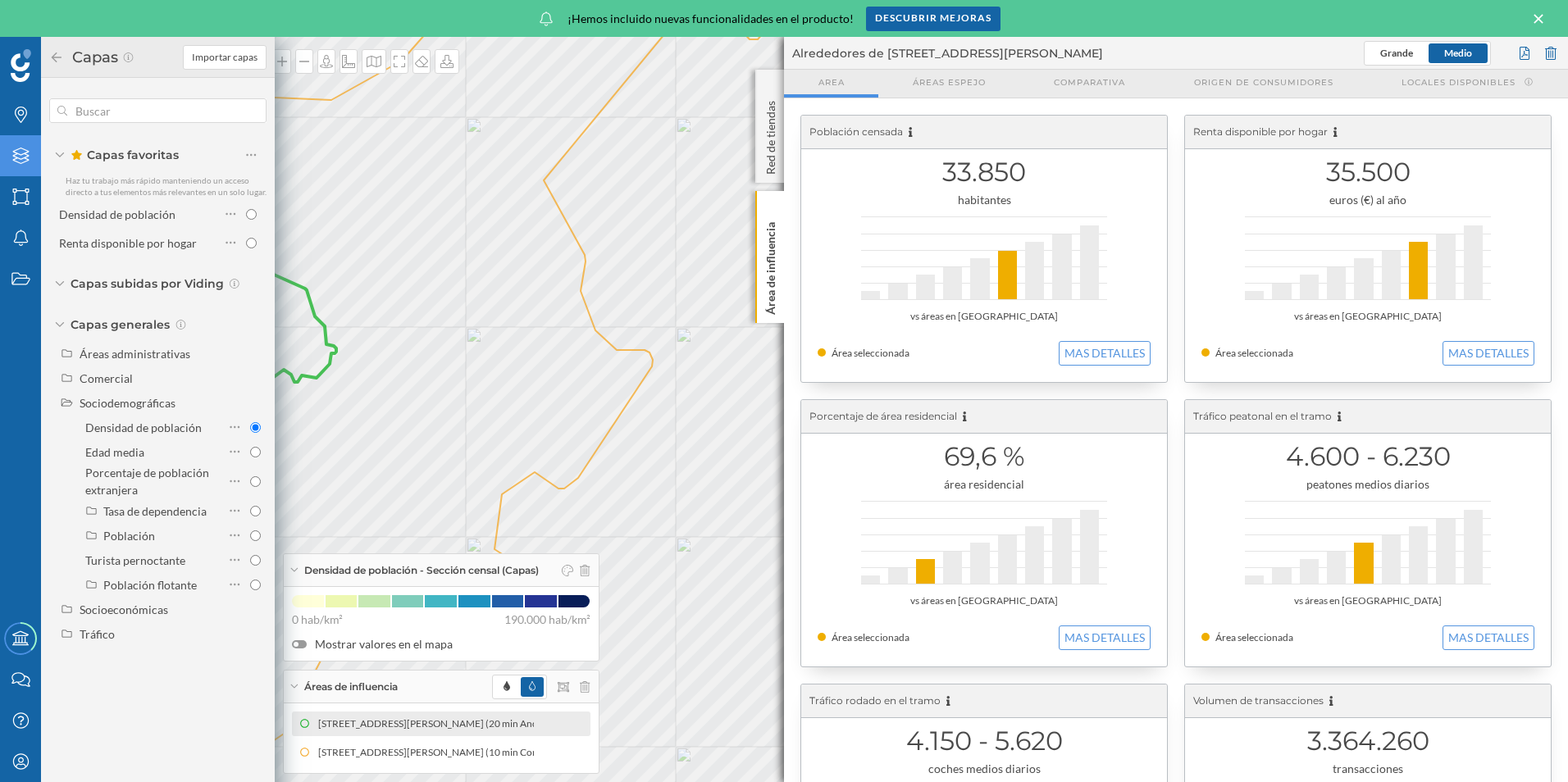
click at [56, 56] on icon at bounding box center [56, 57] width 15 height 11
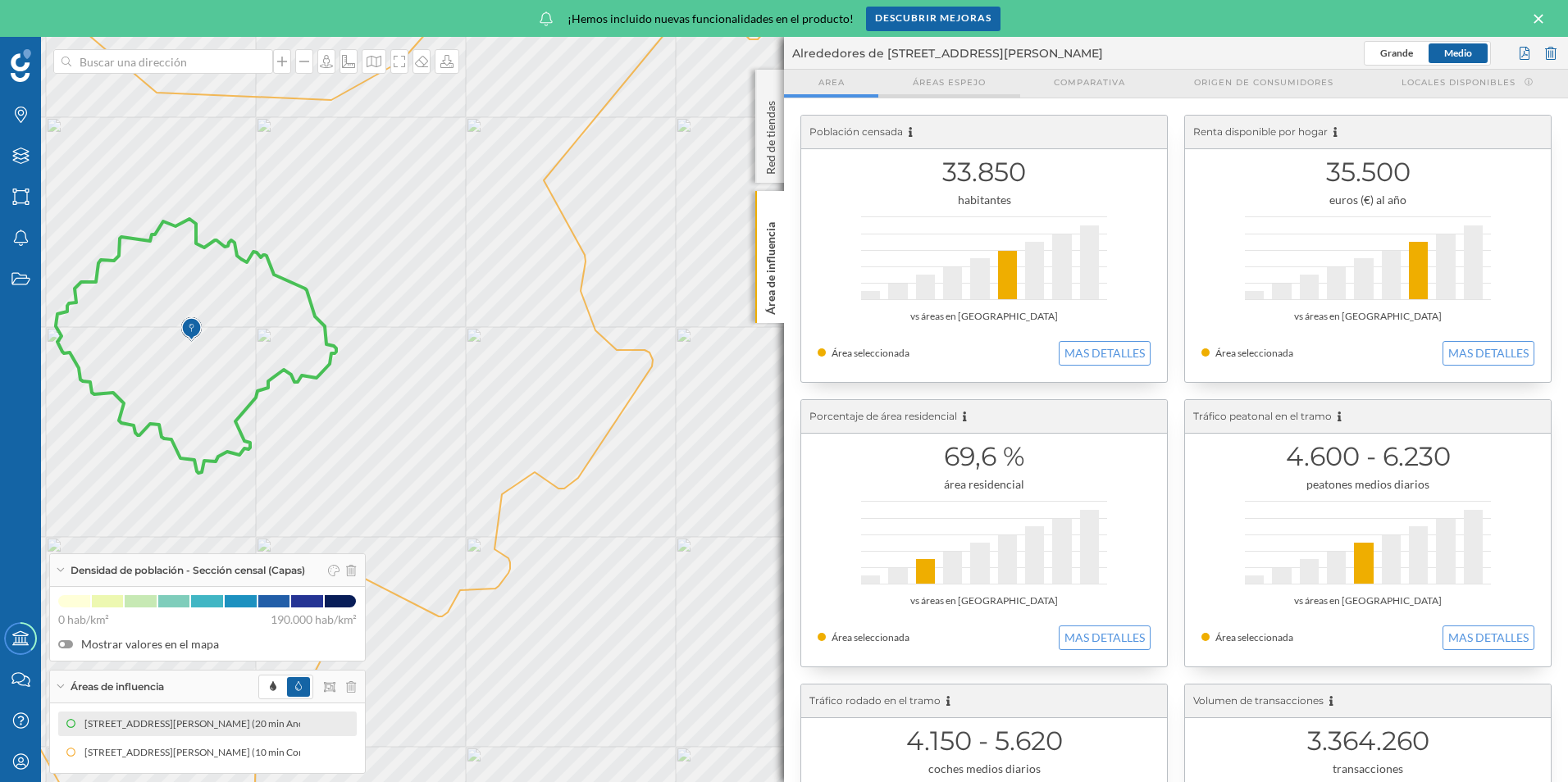
click at [964, 87] on span "Áreas espejo" at bounding box center [949, 82] width 73 height 12
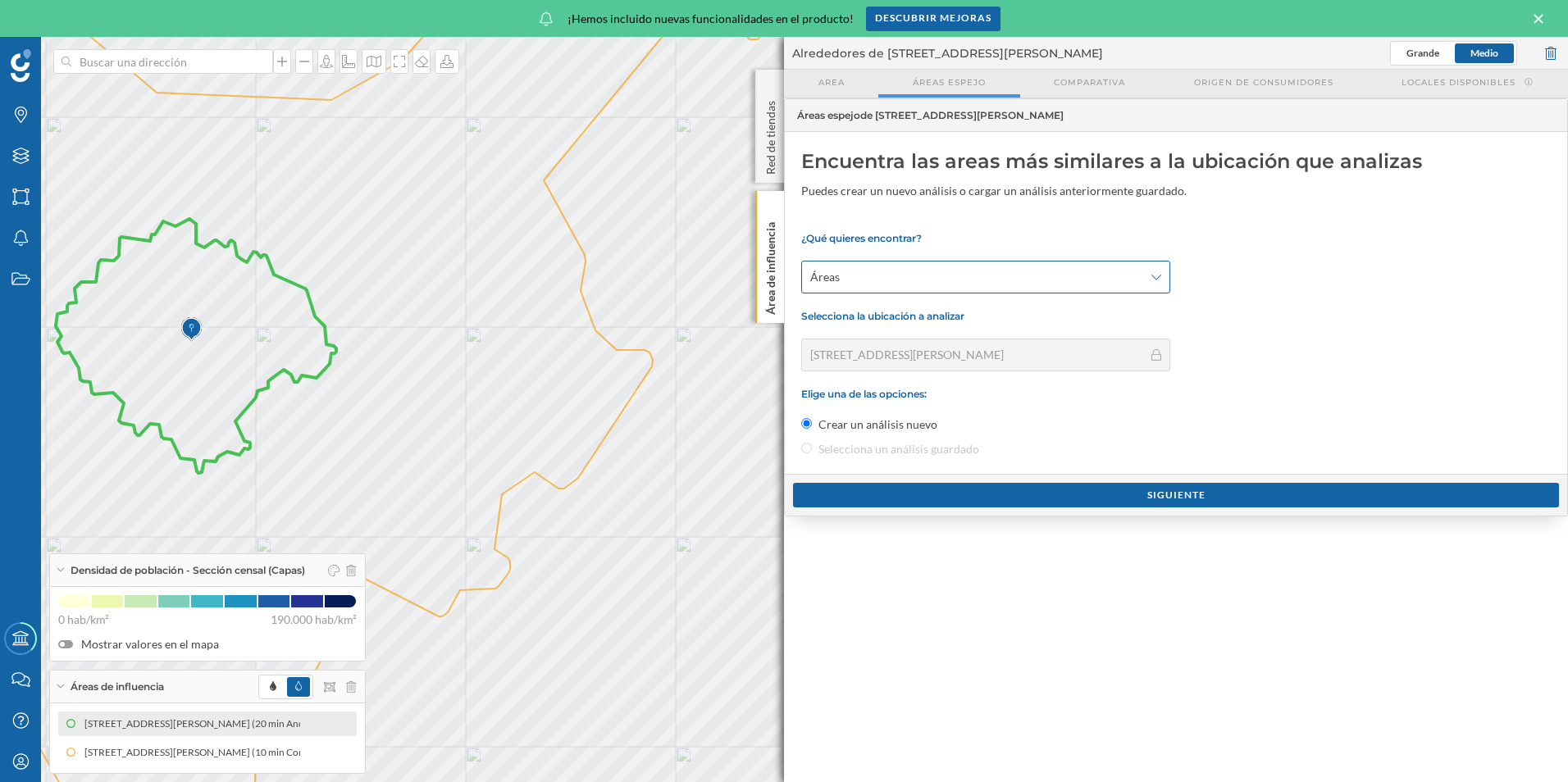
click at [959, 286] on div "Áreas" at bounding box center [985, 277] width 369 height 33
click at [825, 77] on span "Area" at bounding box center [832, 82] width 26 height 12
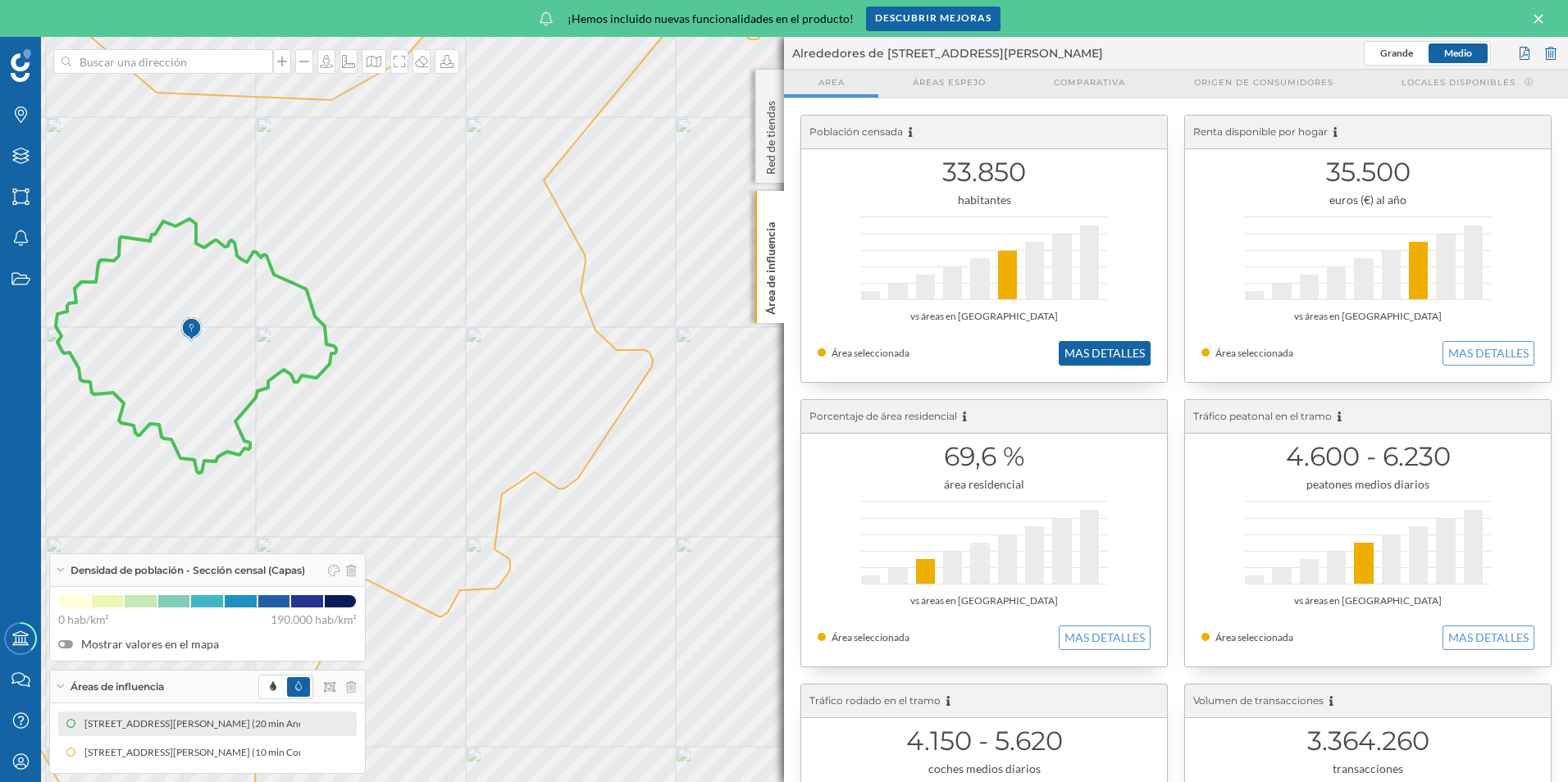
click at [1073, 348] on button "MAS DETALLES" at bounding box center [1104, 354] width 92 height 25
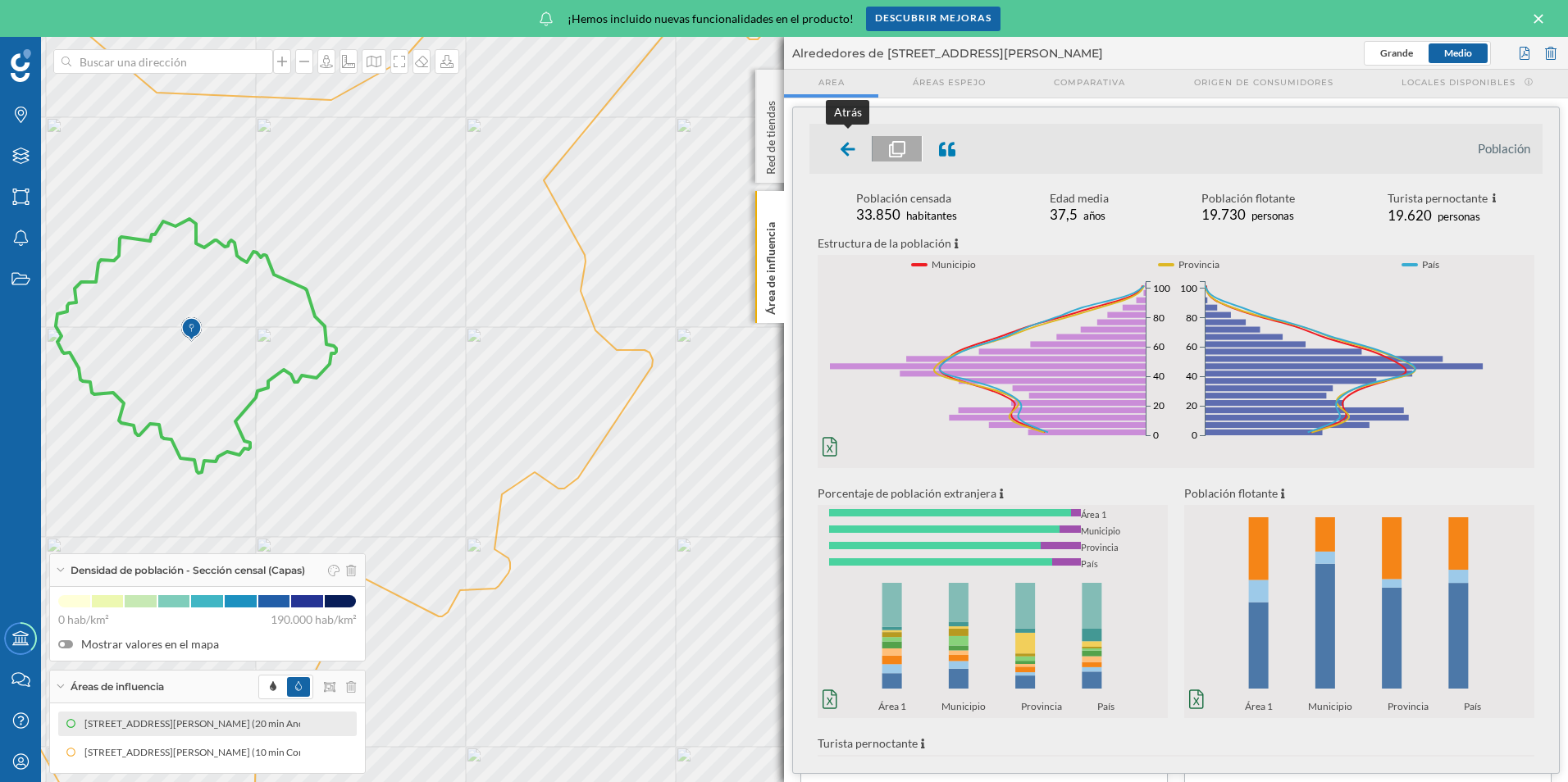
click at [857, 147] on div at bounding box center [848, 148] width 49 height 26
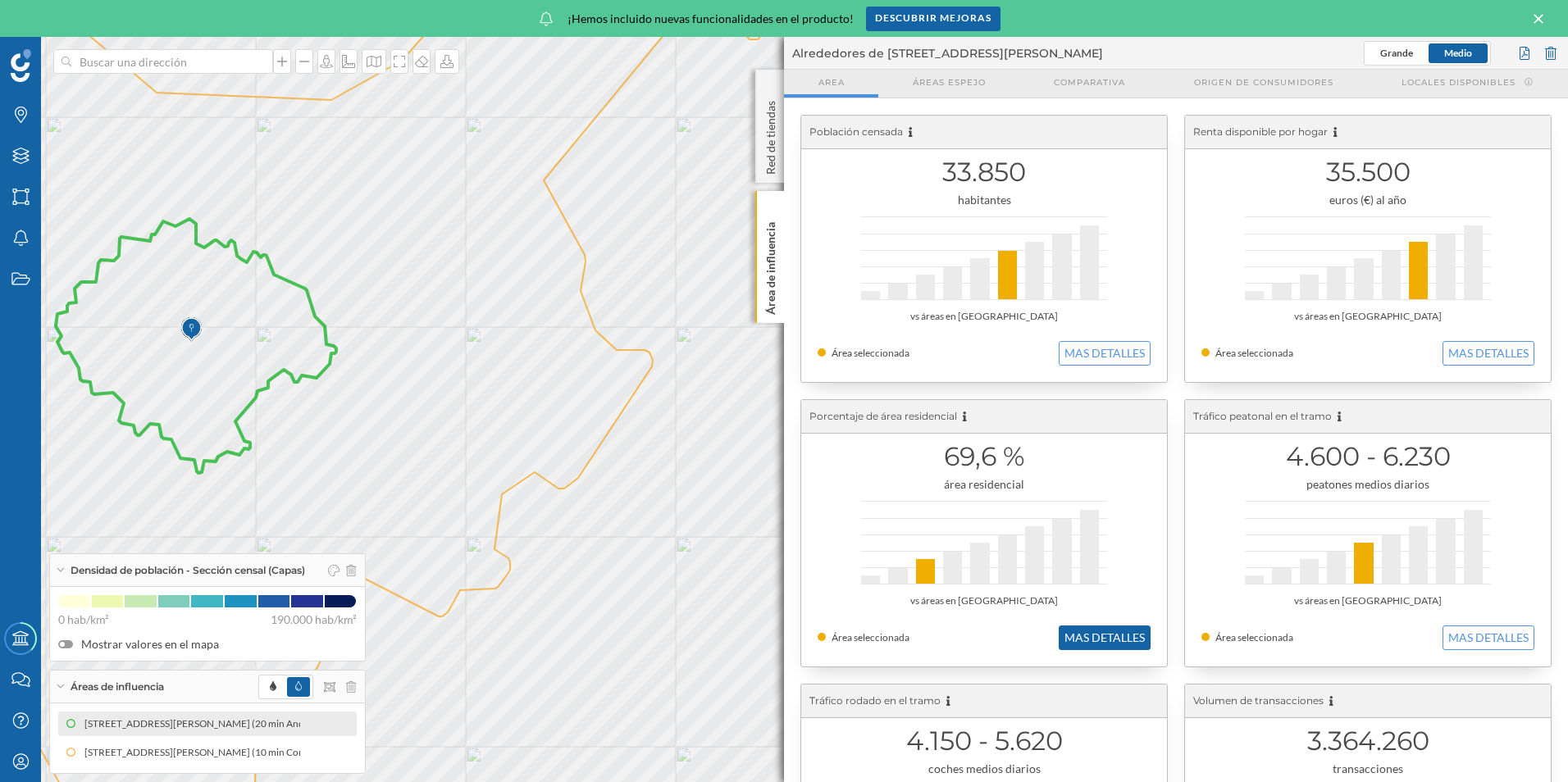
click at [1109, 638] on button "MAS DETALLES" at bounding box center [1104, 637] width 92 height 25
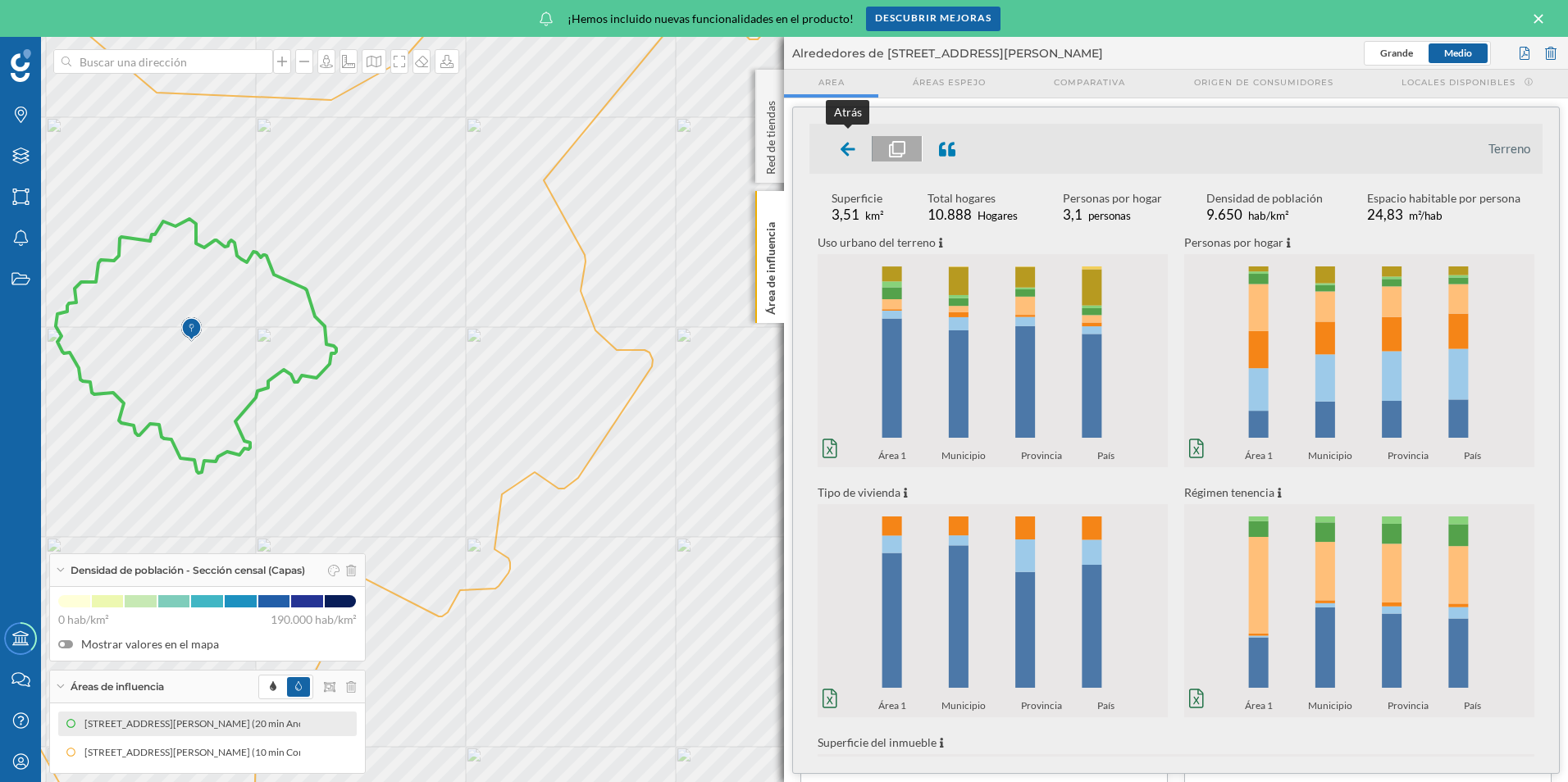
click at [837, 146] on div at bounding box center [848, 148] width 49 height 26
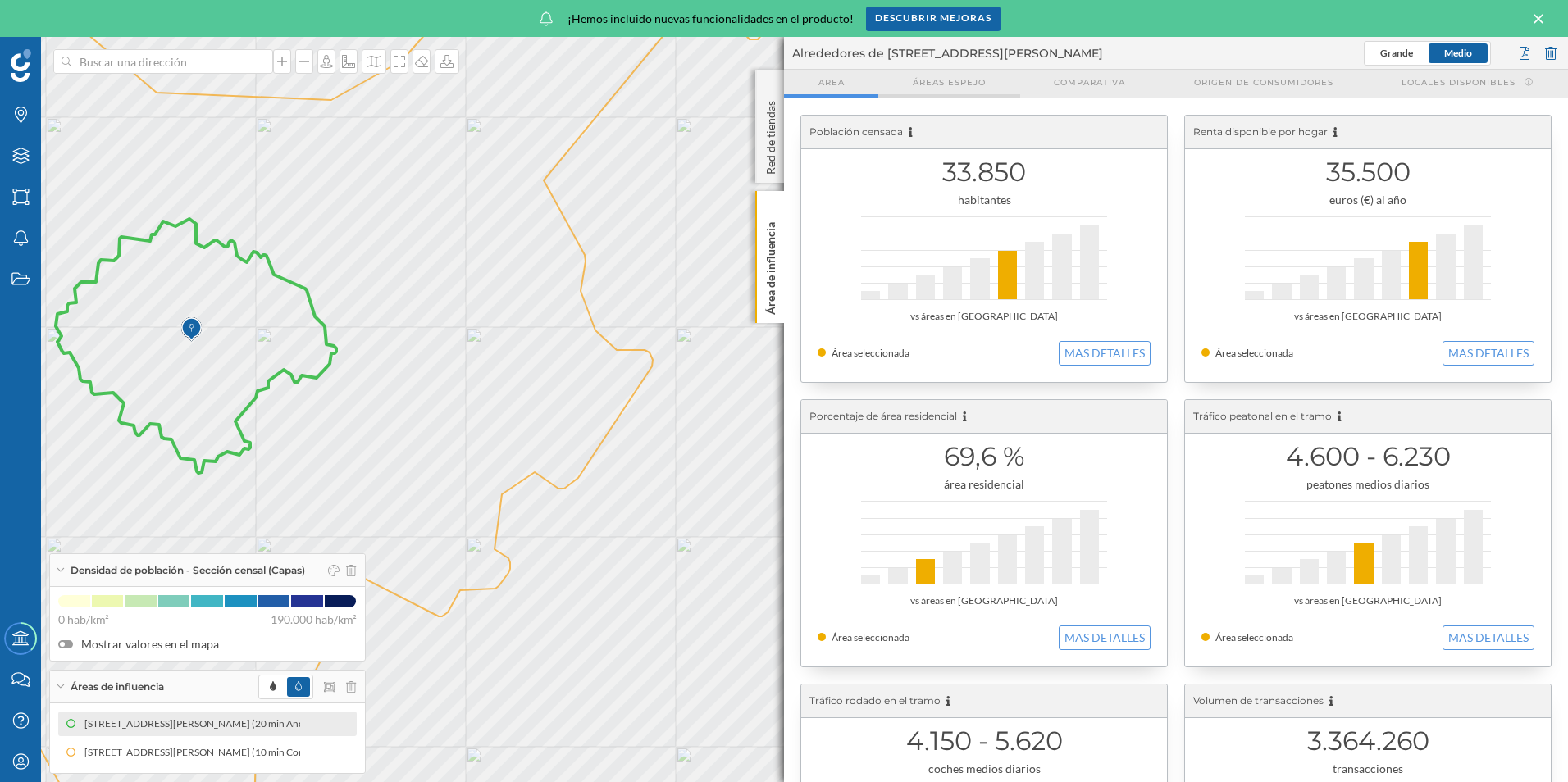
click at [957, 76] on span "Áreas espejo" at bounding box center [949, 82] width 73 height 12
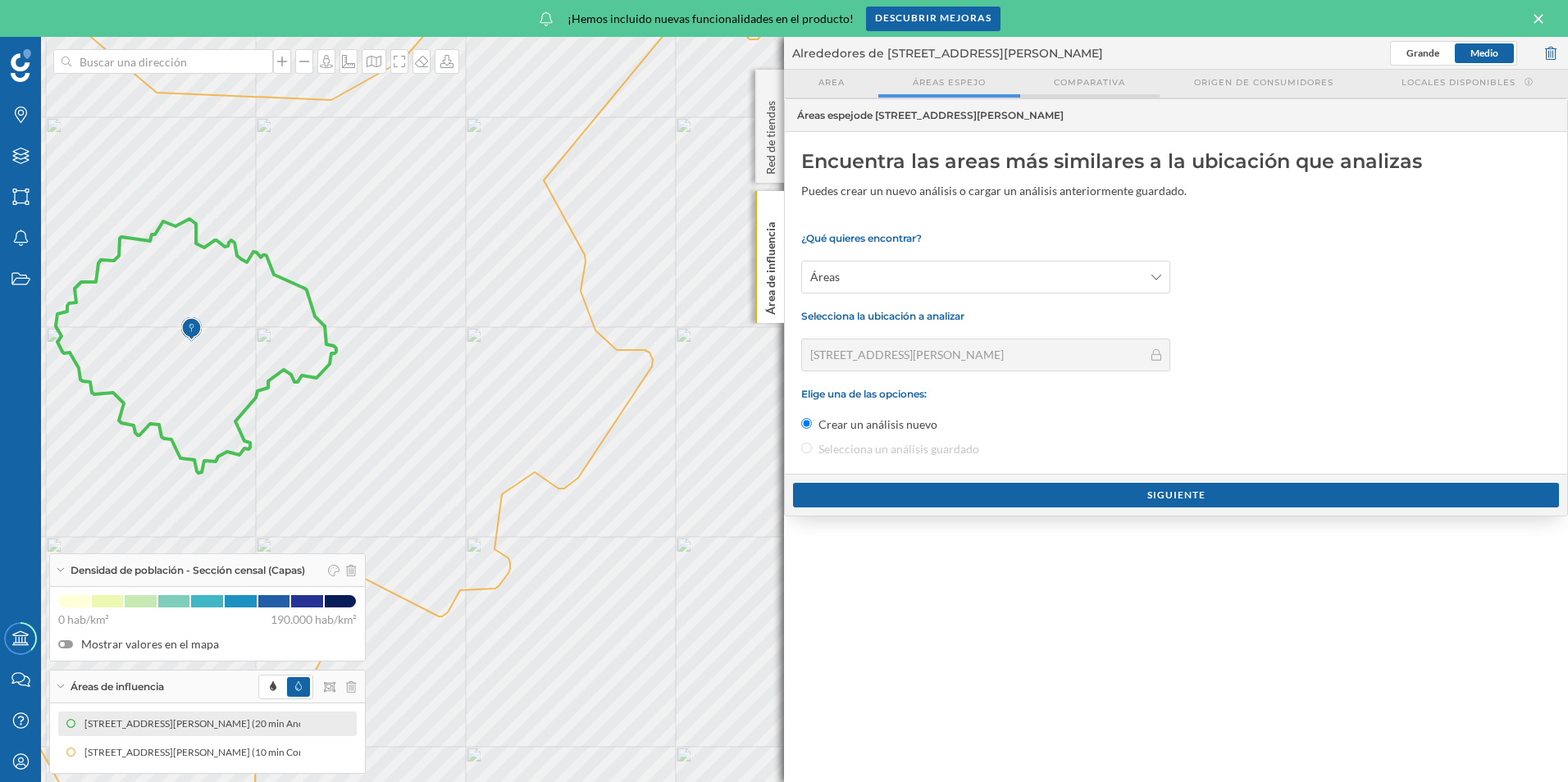
click at [1079, 74] on div "Comparativa" at bounding box center [1090, 84] width 139 height 28
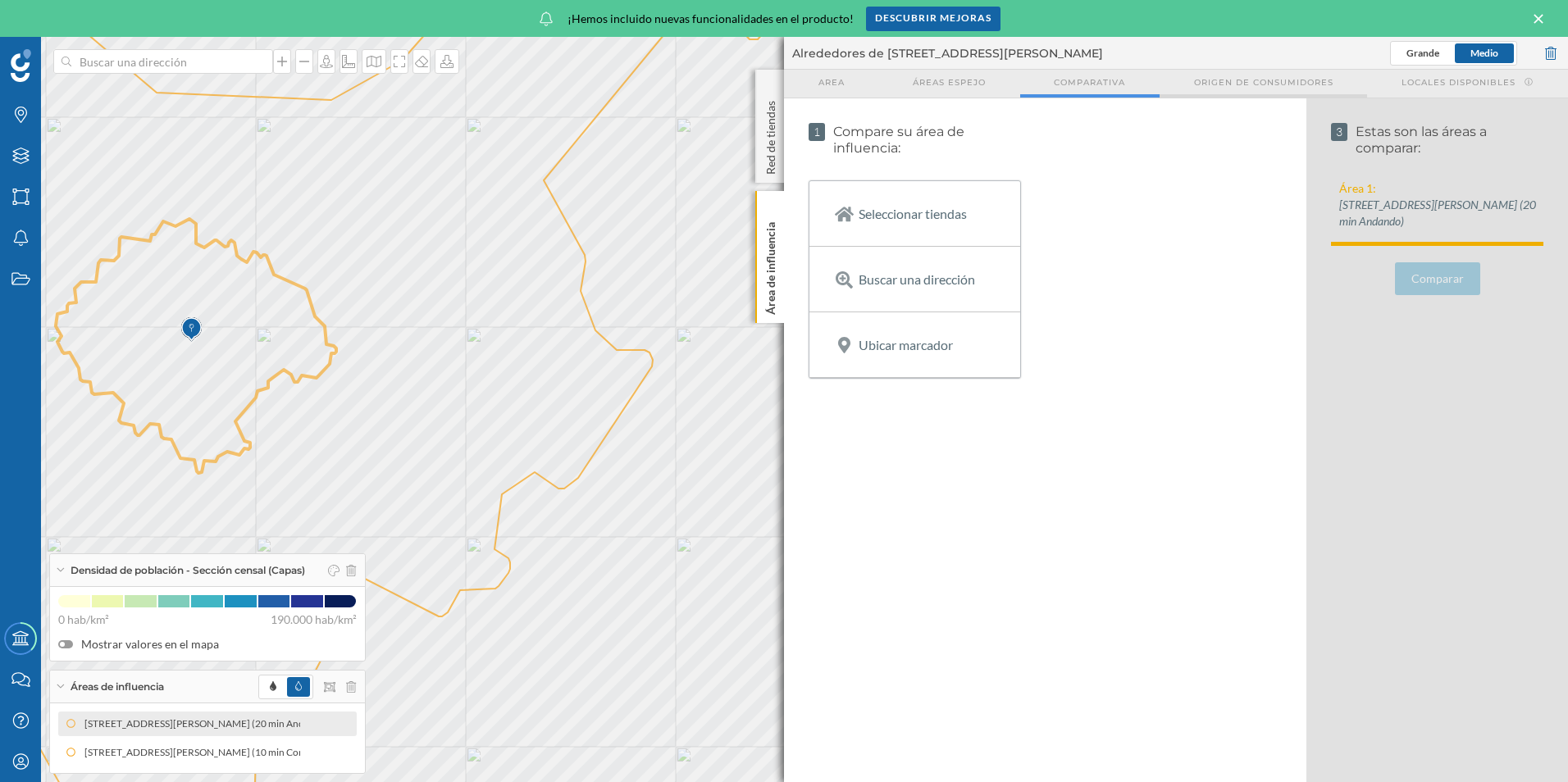
click at [1226, 76] on span "Origen de consumidores" at bounding box center [1264, 82] width 139 height 12
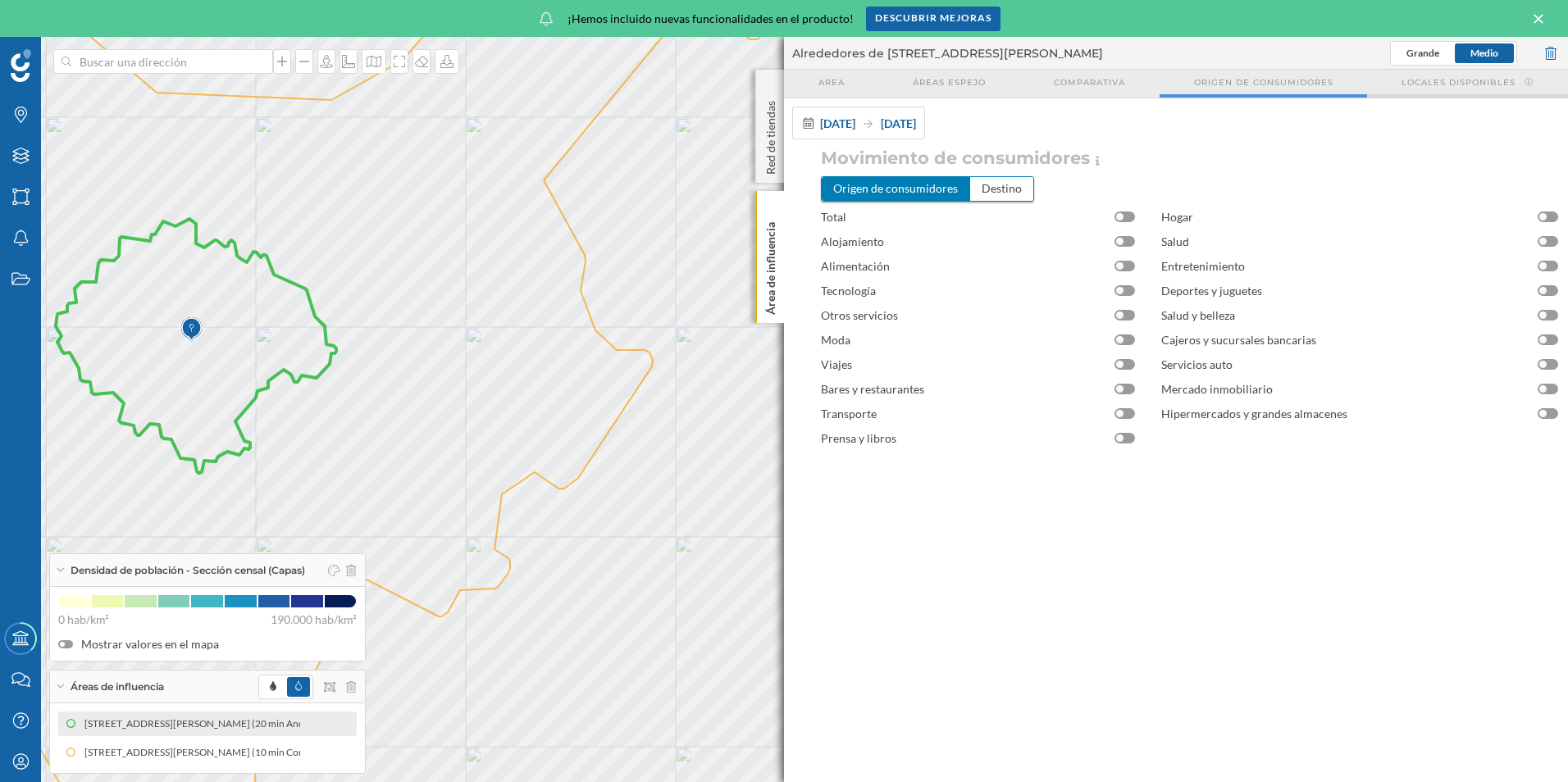
click at [1434, 86] on span "Locales disponibles" at bounding box center [1458, 82] width 114 height 12
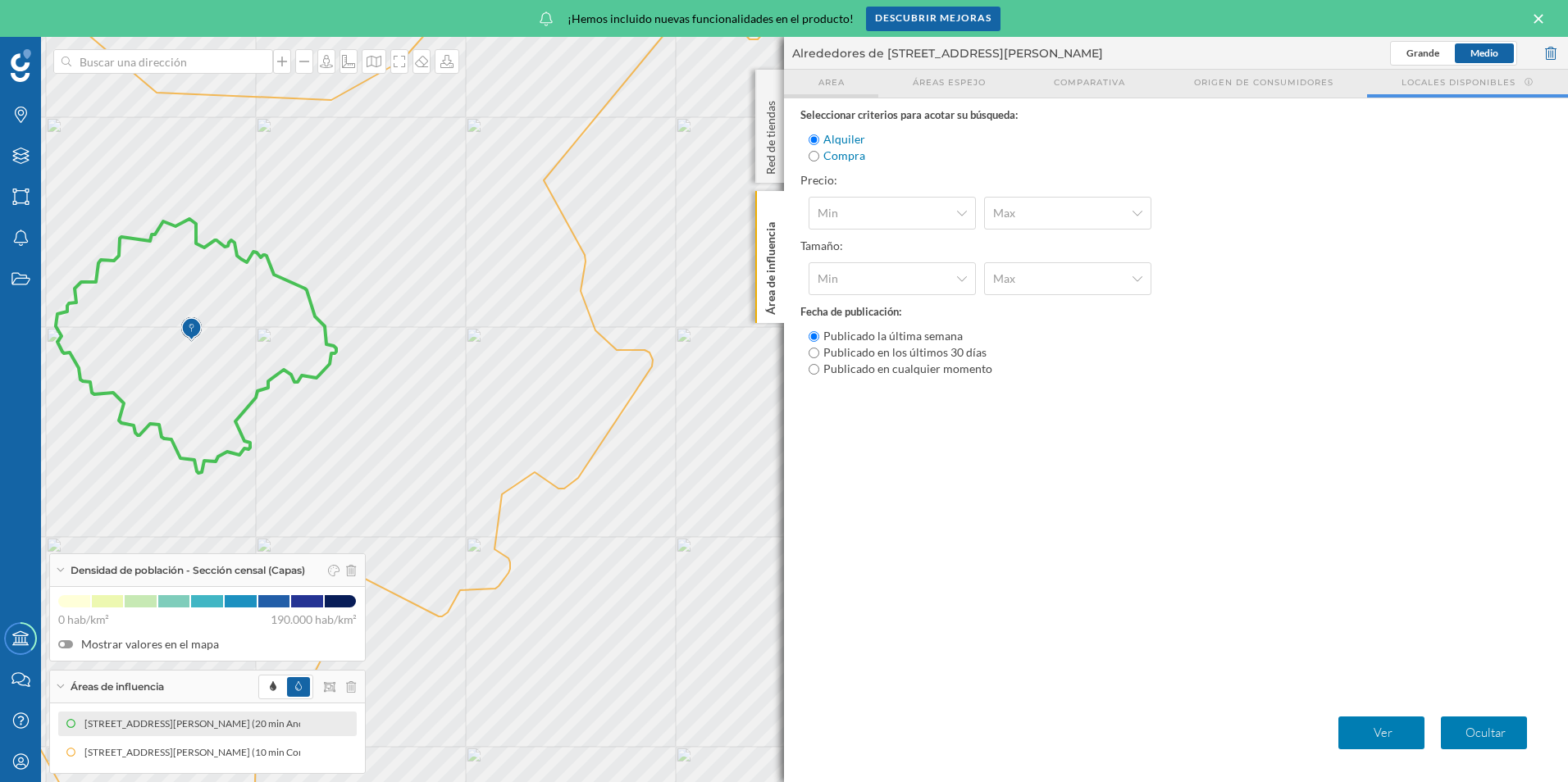
click at [835, 87] on span "Area" at bounding box center [832, 82] width 26 height 12
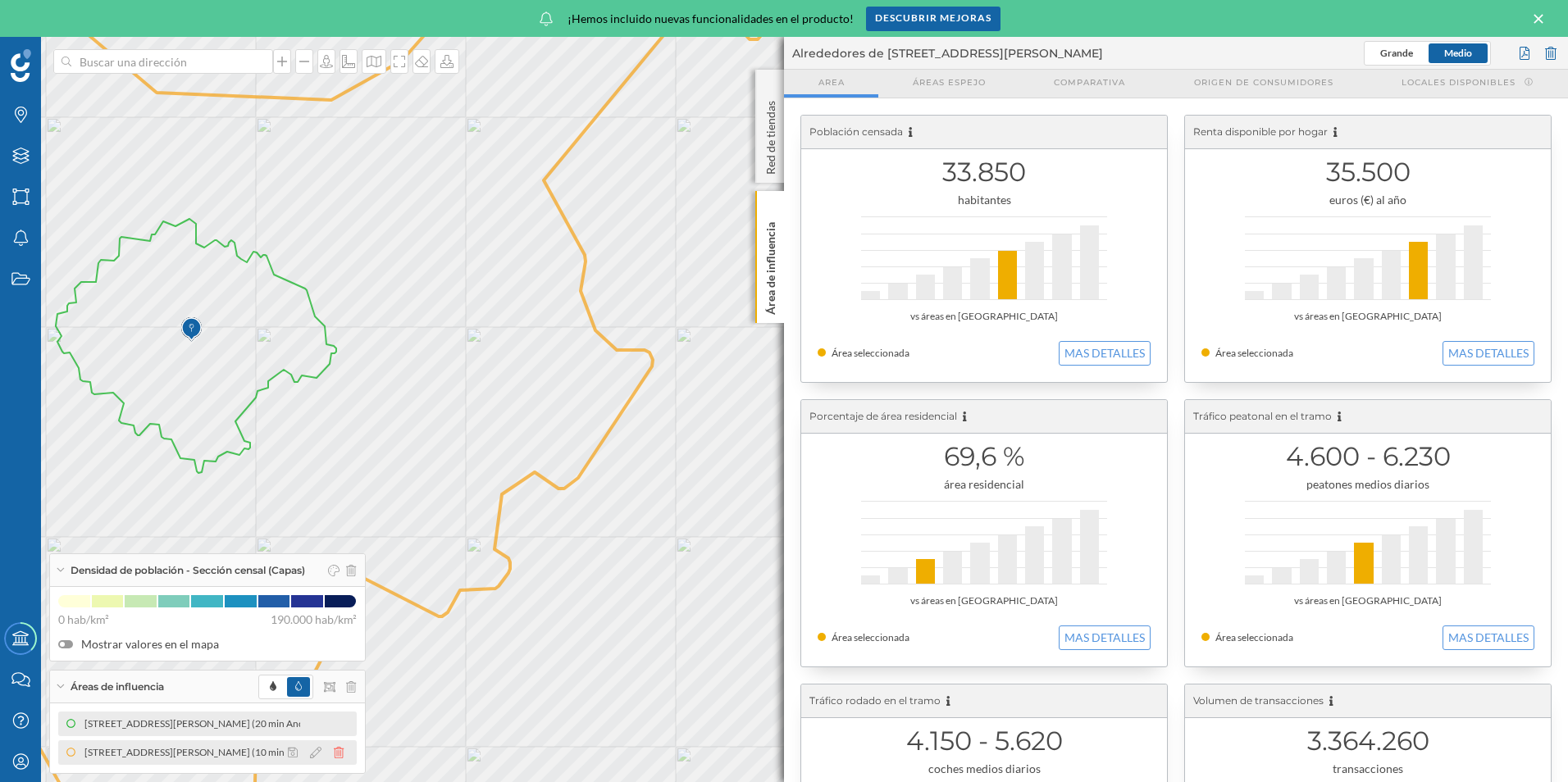
click at [344, 753] on icon at bounding box center [338, 752] width 10 height 11
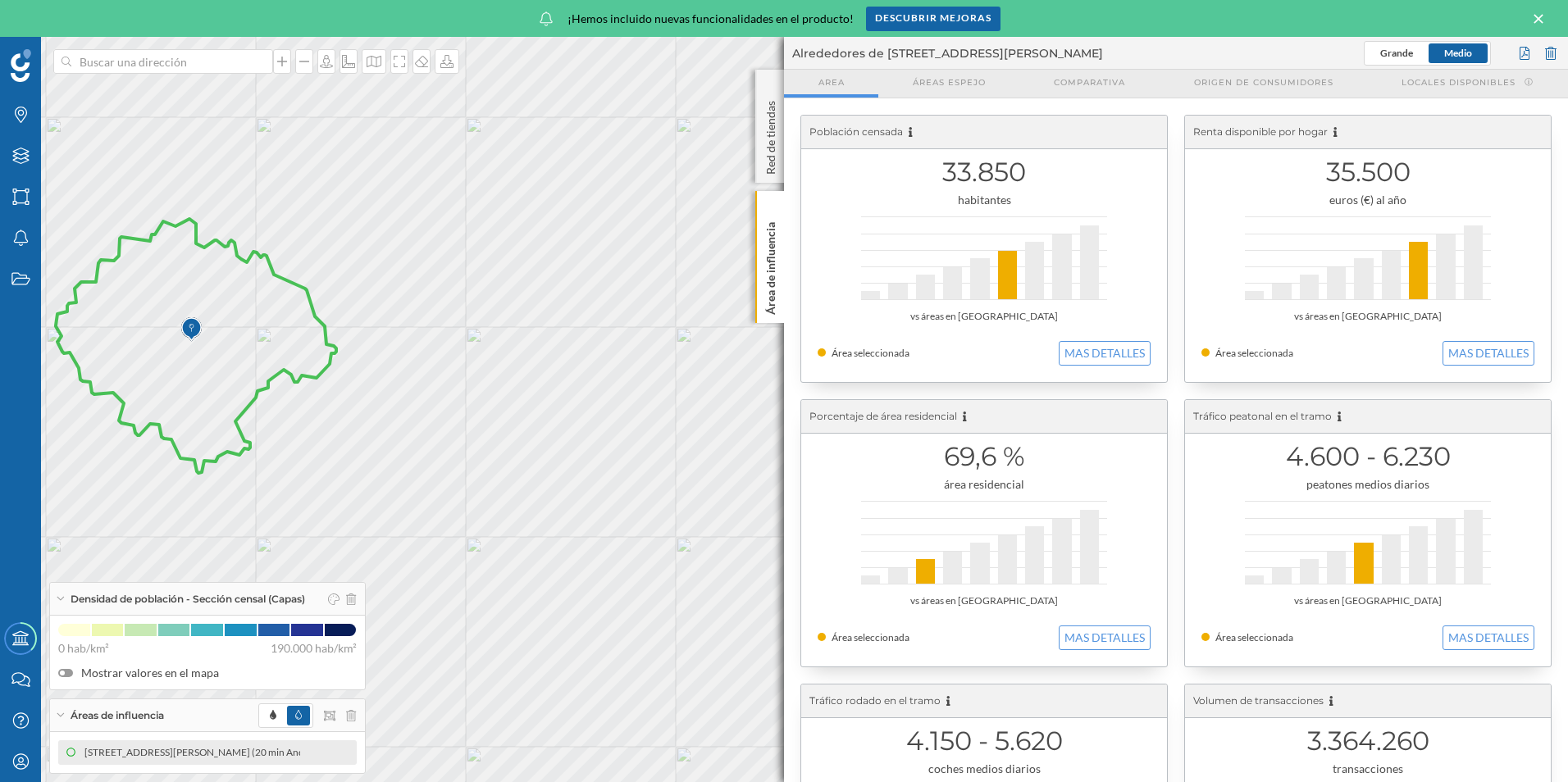
click at [65, 674] on div at bounding box center [65, 673] width 15 height 8
click at [0, 0] on input "Mostrar valores en el mapa" at bounding box center [0, 0] width 0 height 0
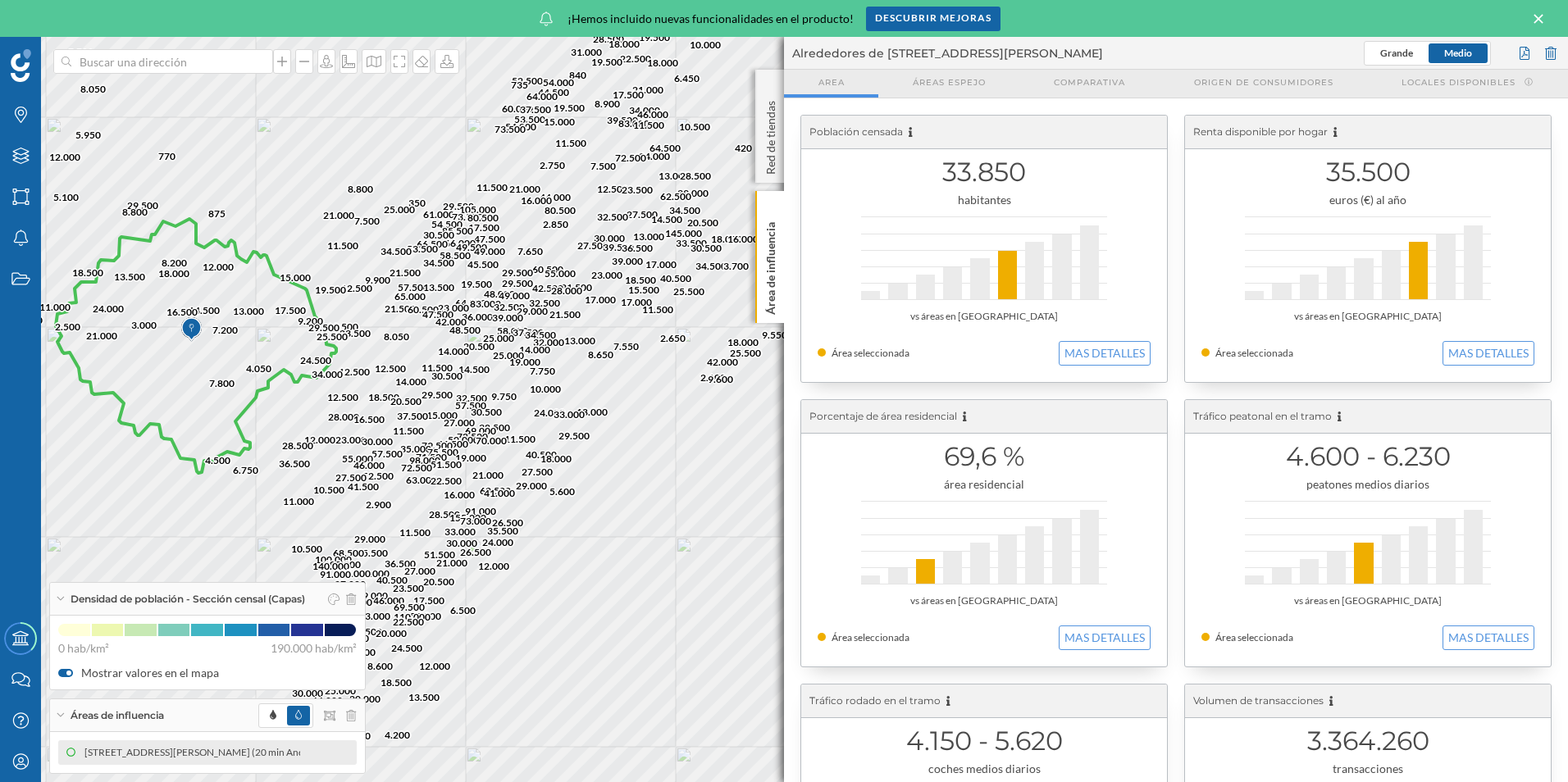
click at [56, 600] on icon at bounding box center [60, 599] width 9 height 4
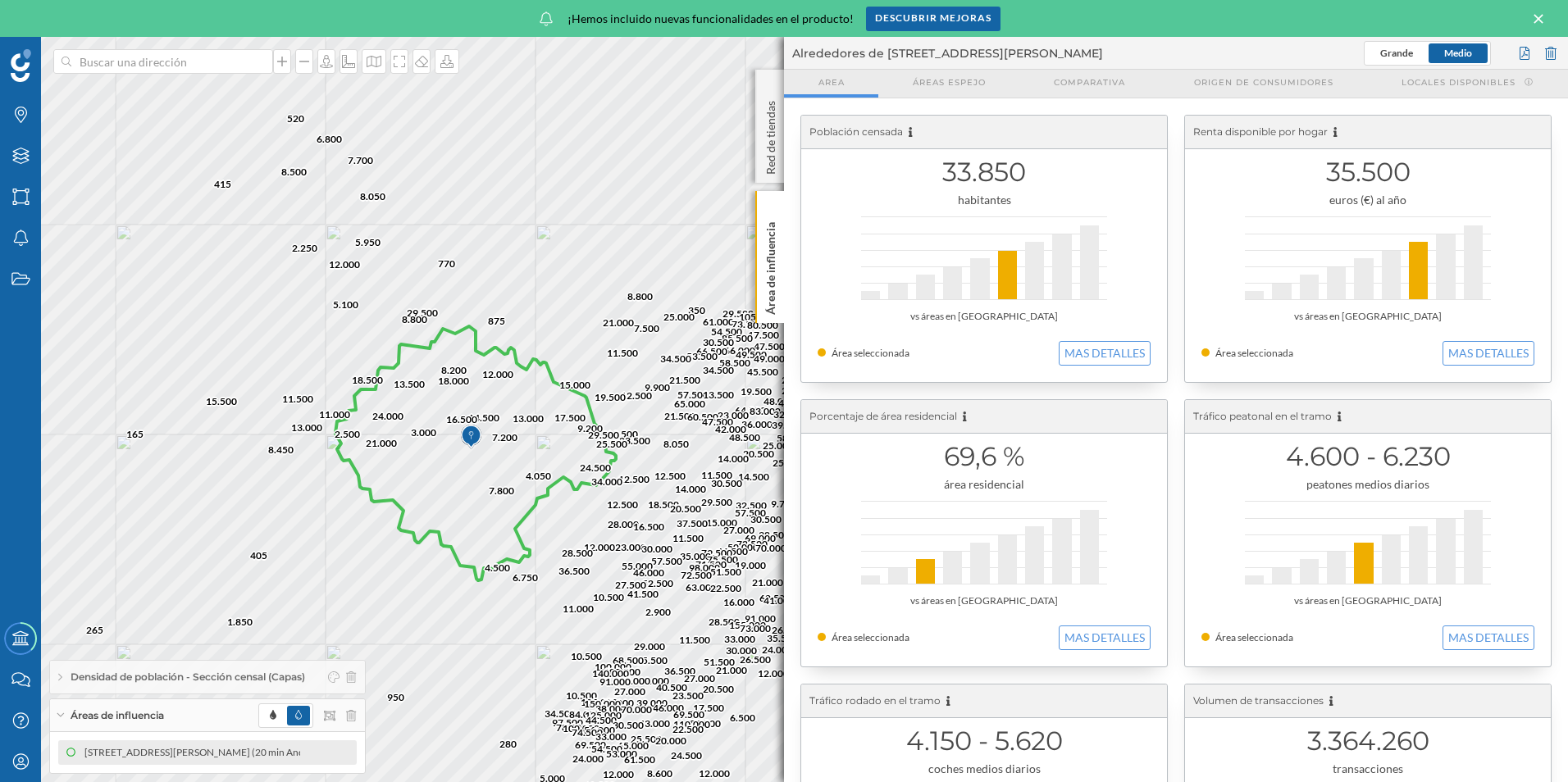
click at [840, 744] on div "Marcas Capas Áreas Notificaciones Estados Academy Contacta con nosotros Centro …" at bounding box center [784, 409] width 1568 height 745
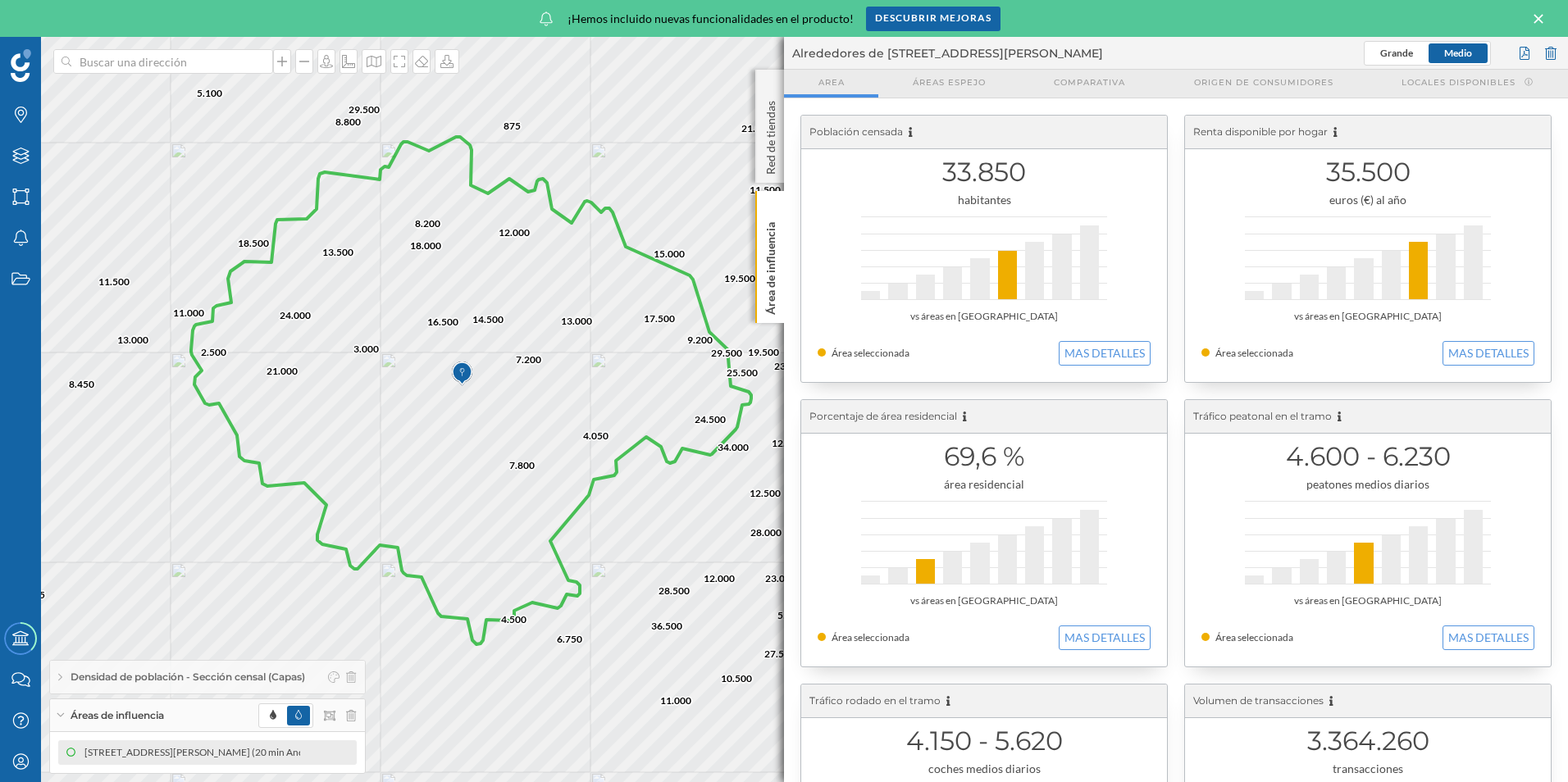
drag, startPoint x: 509, startPoint y: 473, endPoint x: 422, endPoint y: 463, distance: 87.6
click at [422, 463] on icon at bounding box center [471, 391] width 560 height 508
click at [437, 320] on icon at bounding box center [471, 391] width 560 height 508
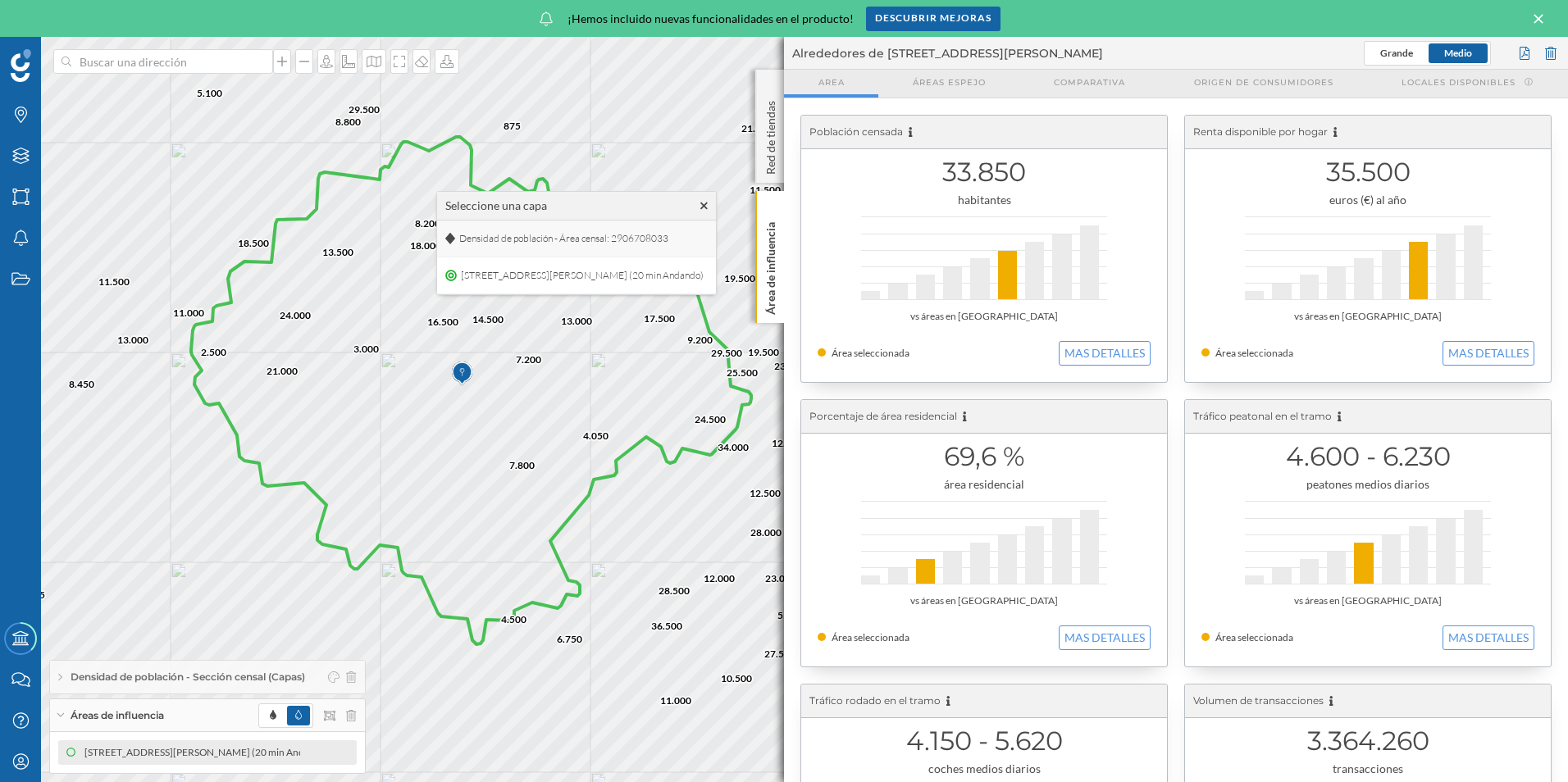
click at [570, 238] on span "Densidad de población - Área censal: 2906708033" at bounding box center [564, 239] width 217 height 25
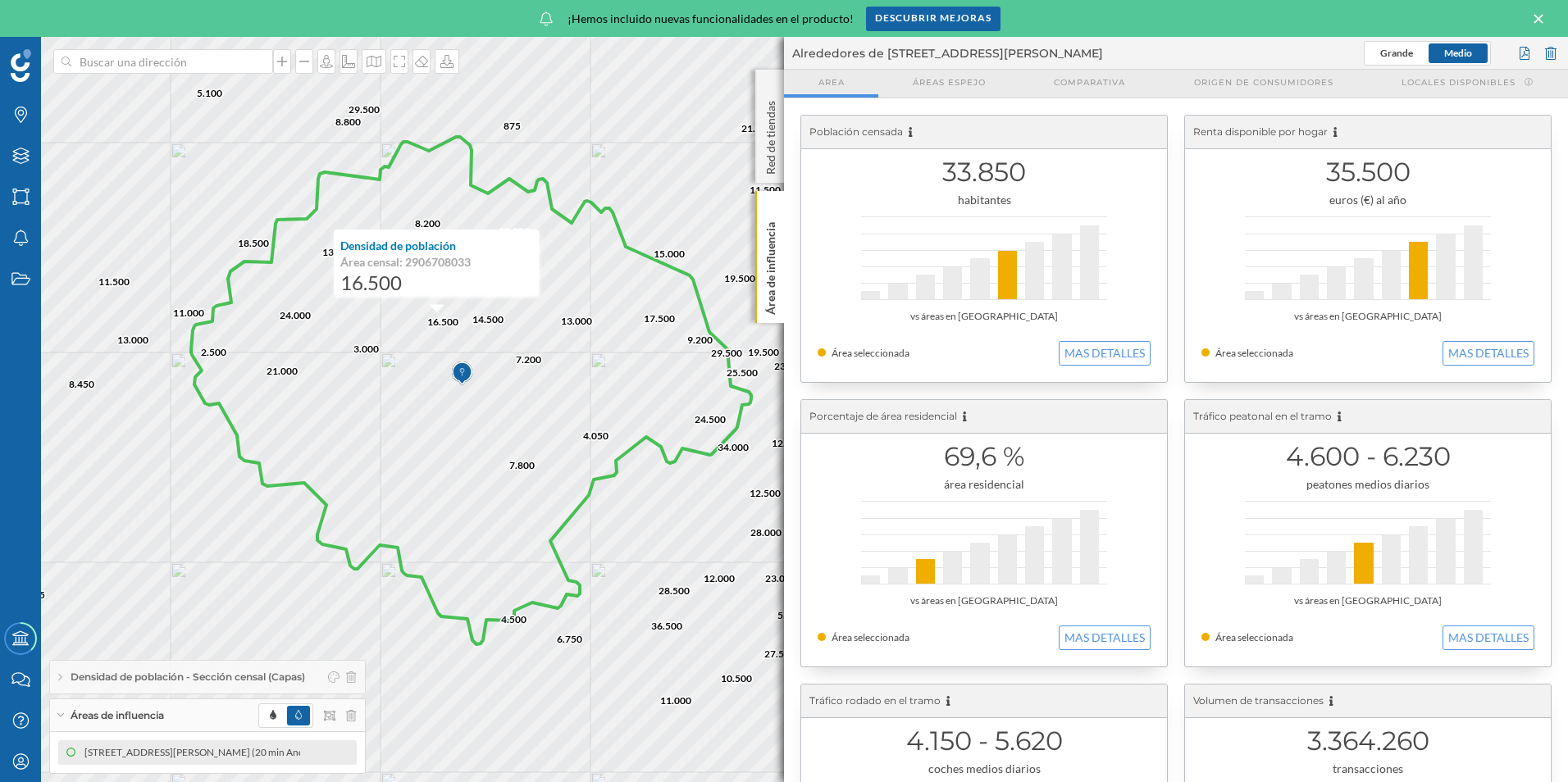
click at [477, 311] on icon at bounding box center [471, 391] width 560 height 508
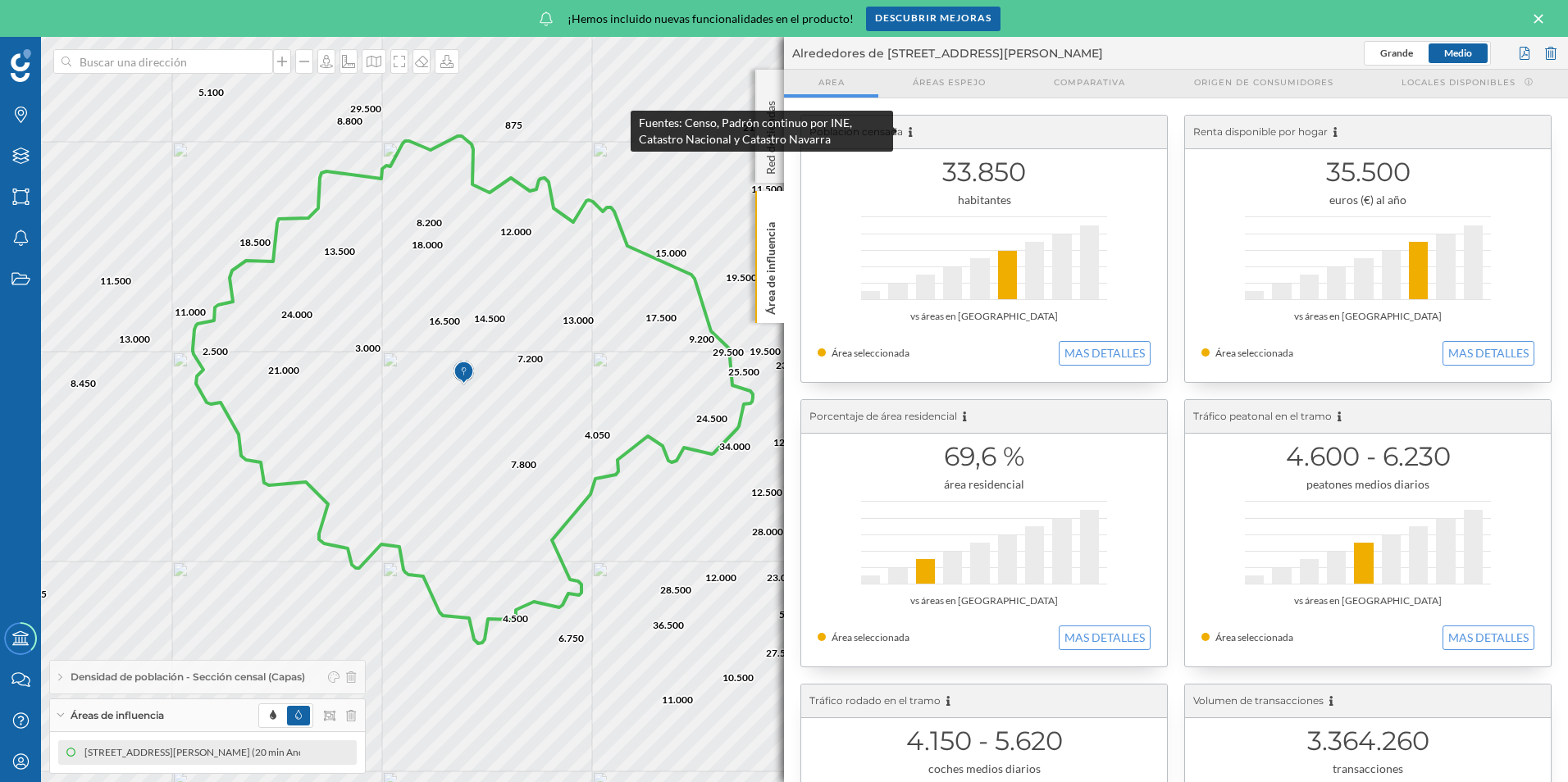
click at [910, 134] on icon at bounding box center [910, 131] width 4 height 10
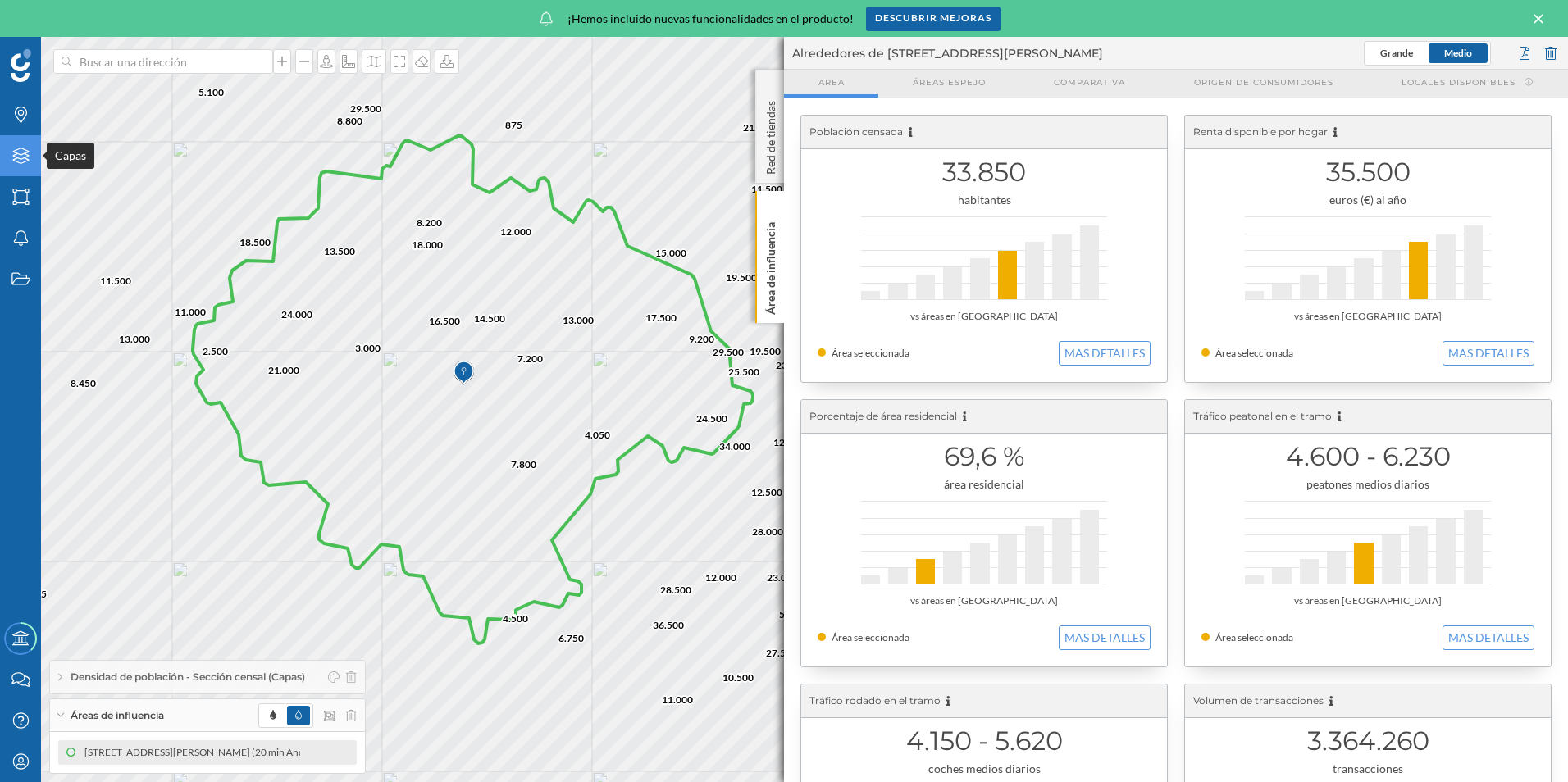
click at [18, 166] on div "Capas" at bounding box center [20, 155] width 41 height 41
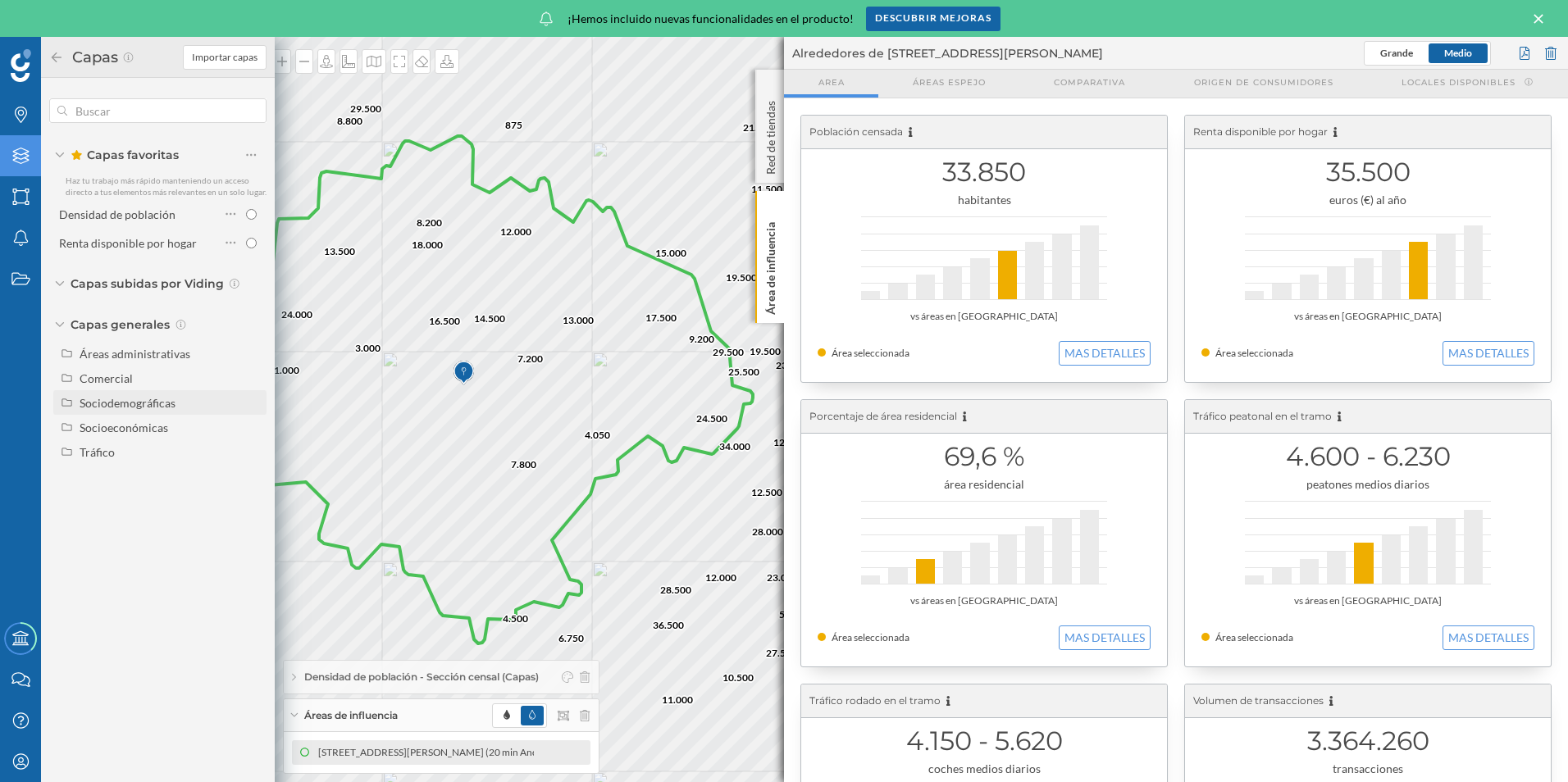
click at [115, 406] on div "Sociodemográficas" at bounding box center [127, 403] width 96 height 14
click at [259, 451] on input "Edad media" at bounding box center [256, 452] width 11 height 11
radio input "true"
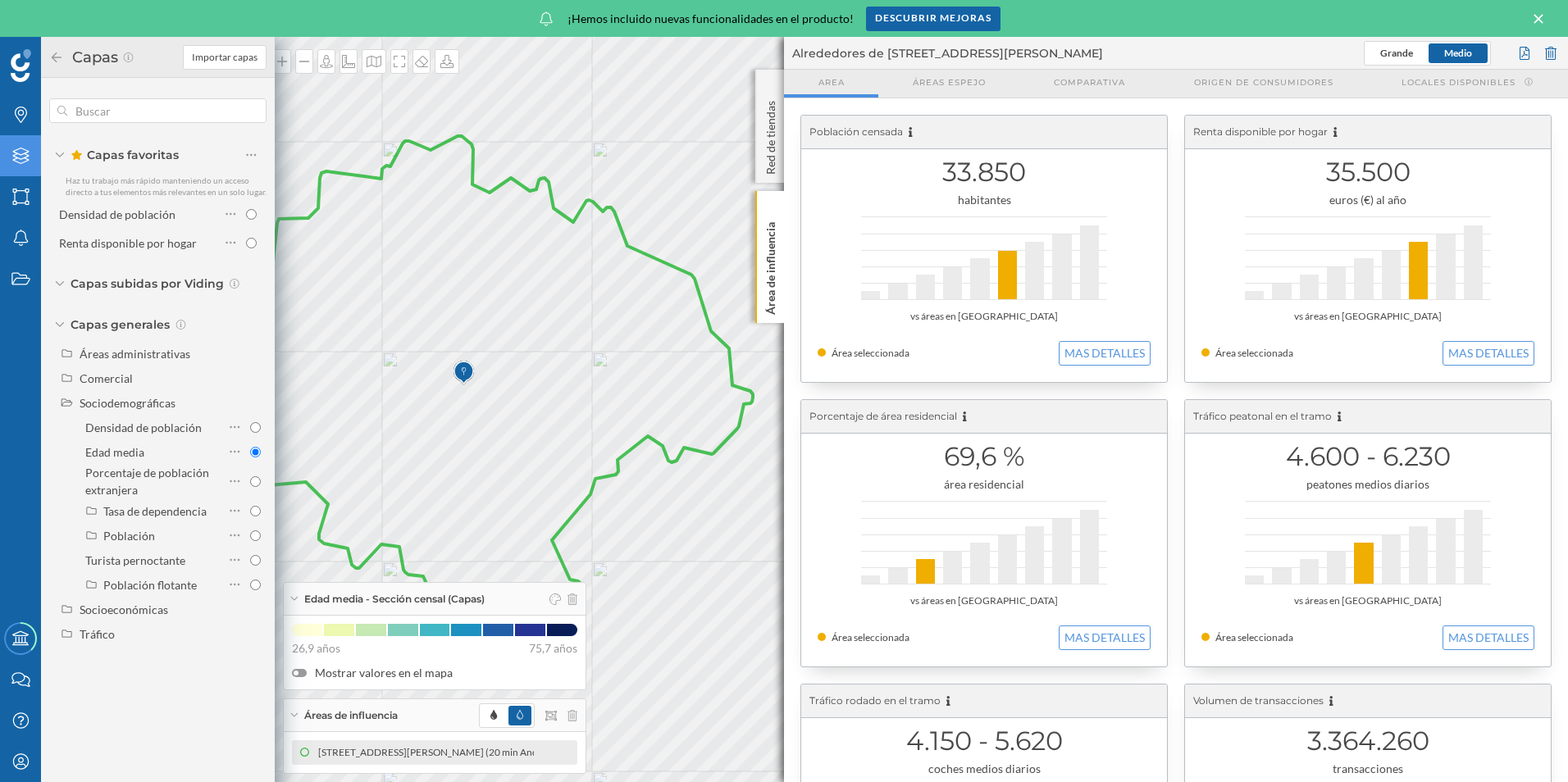
click at [56, 58] on icon at bounding box center [56, 57] width 15 height 11
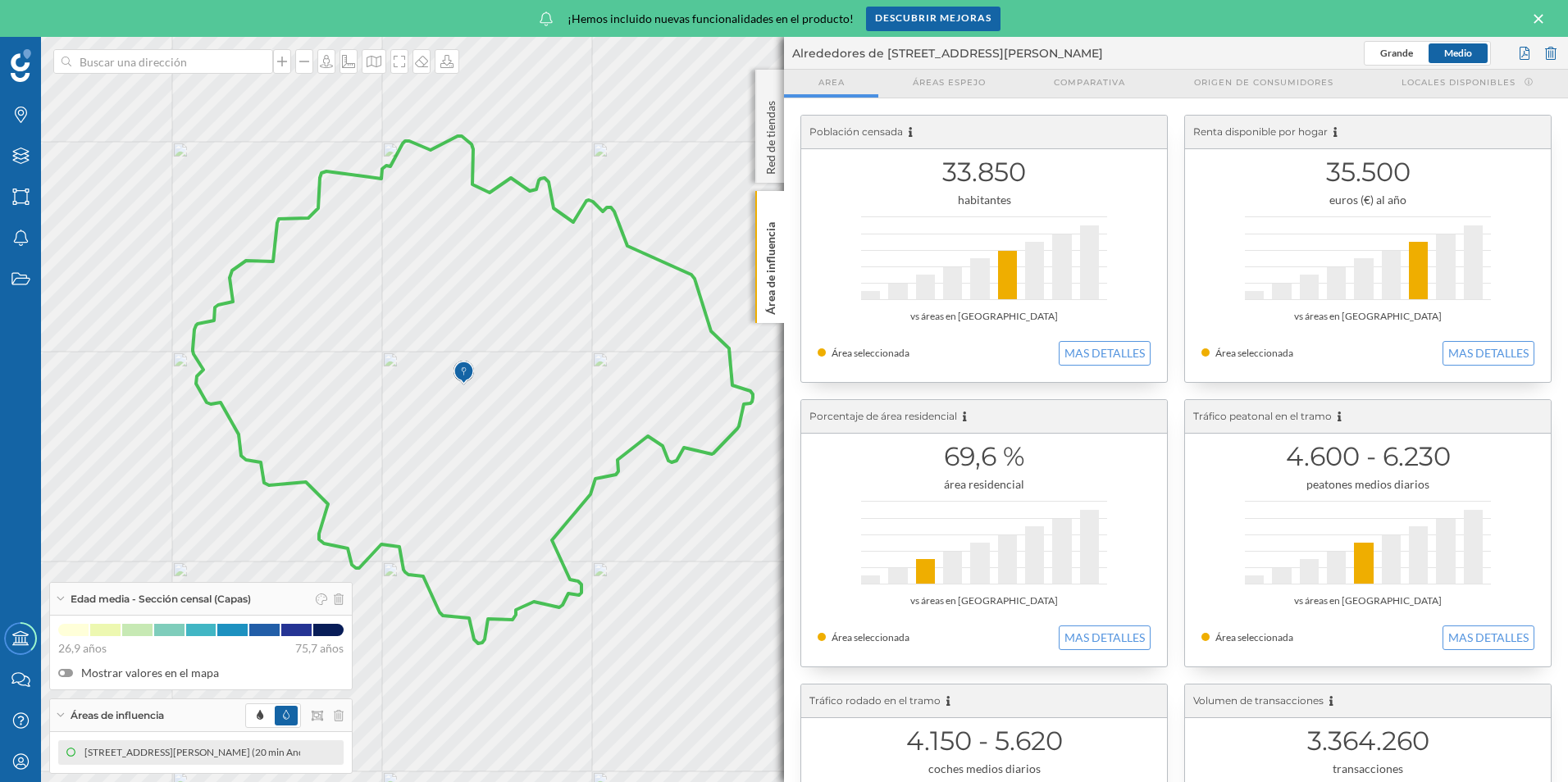
click at [515, 425] on icon at bounding box center [473, 390] width 560 height 508
click at [606, 342] on span "Edad media - Área censal: 2906708063" at bounding box center [620, 344] width 174 height 25
drag, startPoint x: 477, startPoint y: 301, endPoint x: 492, endPoint y: 303, distance: 15.1
click at [478, 301] on icon at bounding box center [473, 390] width 560 height 508
click at [541, 219] on span "Edad media - Área censal: 2906708067" at bounding box center [583, 220] width 174 height 25
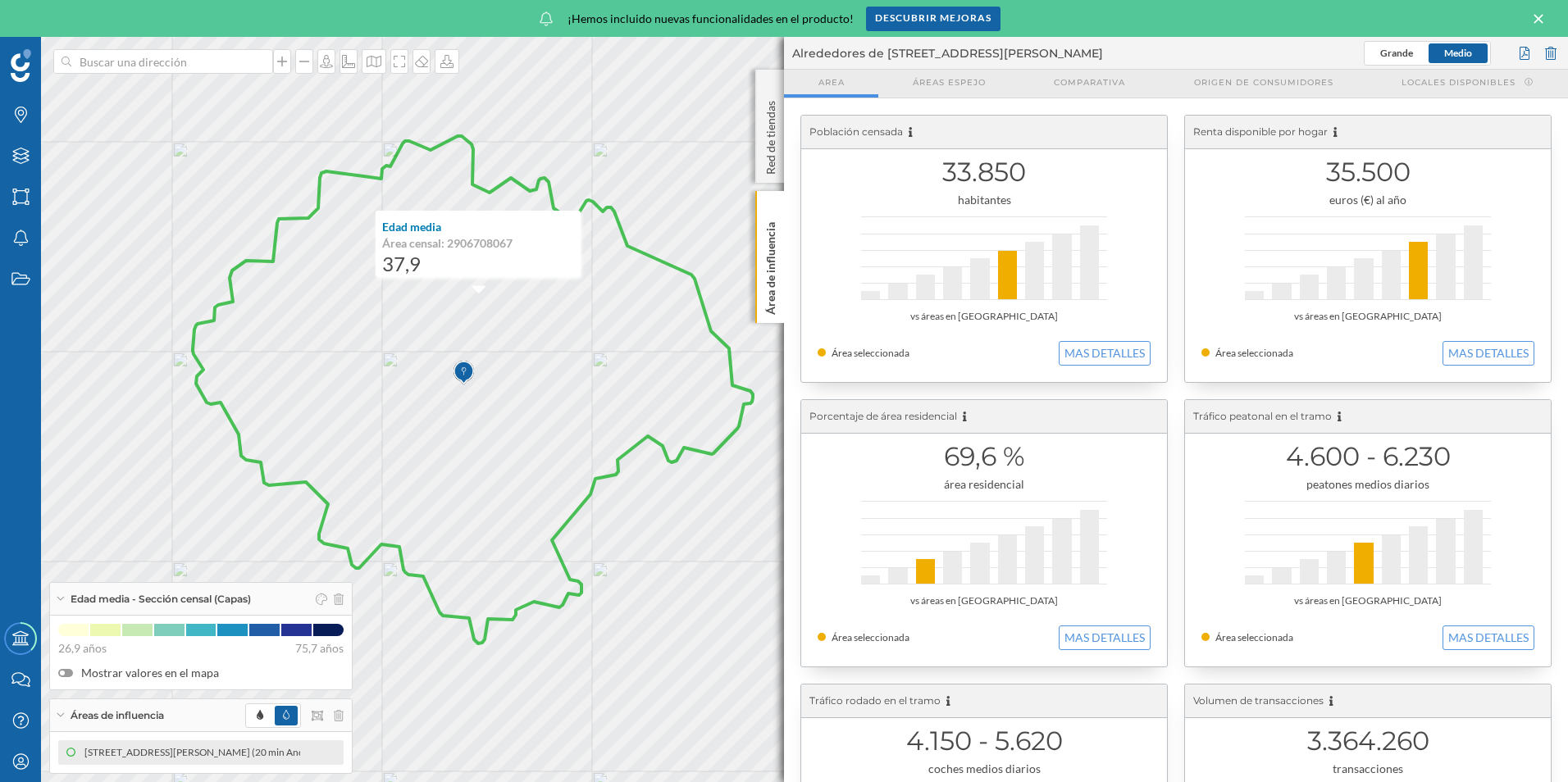
click at [446, 339] on icon at bounding box center [473, 390] width 560 height 508
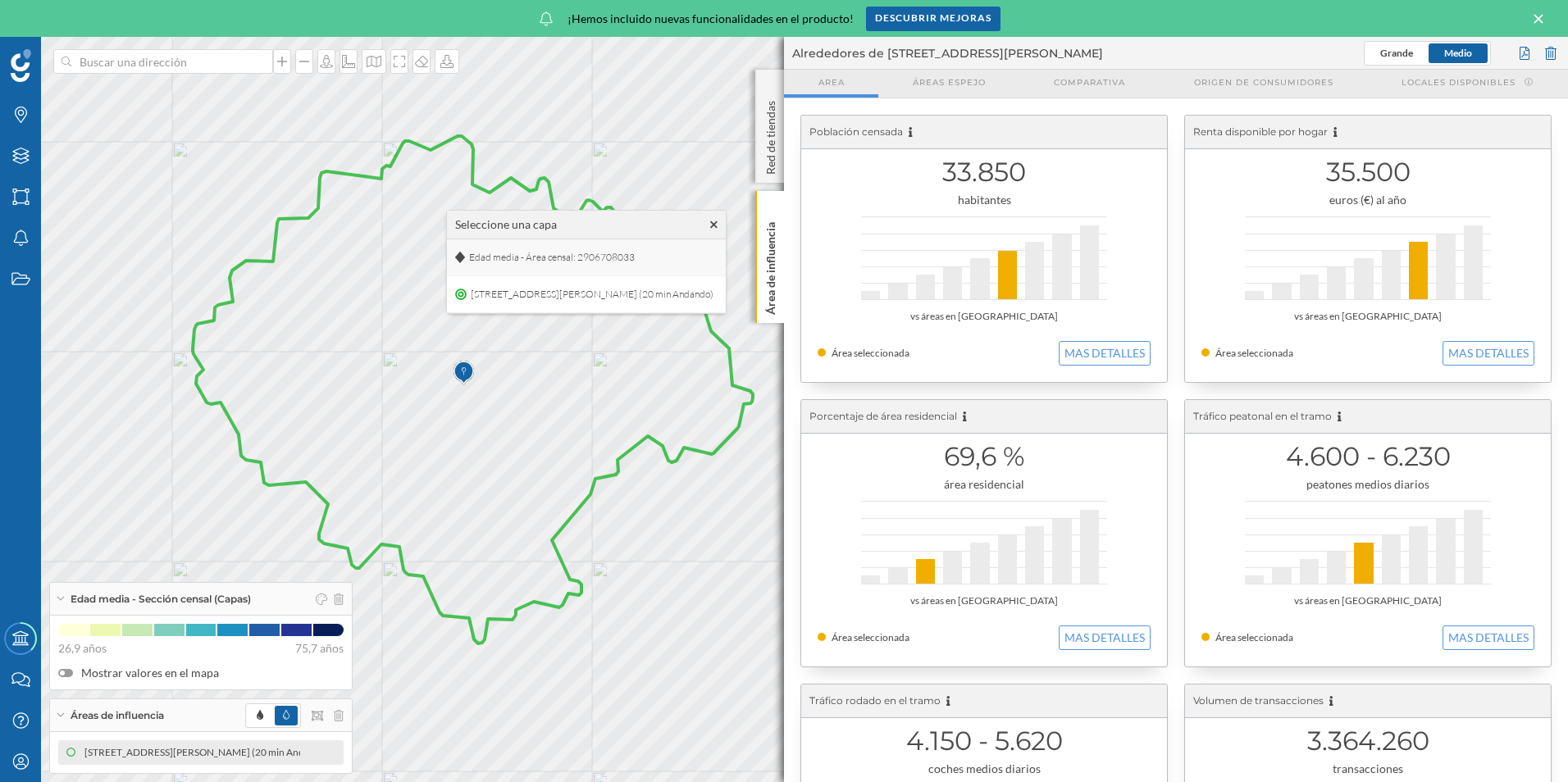
click at [486, 265] on span "Edad media - Área censal: 2906708033" at bounding box center [551, 257] width 174 height 25
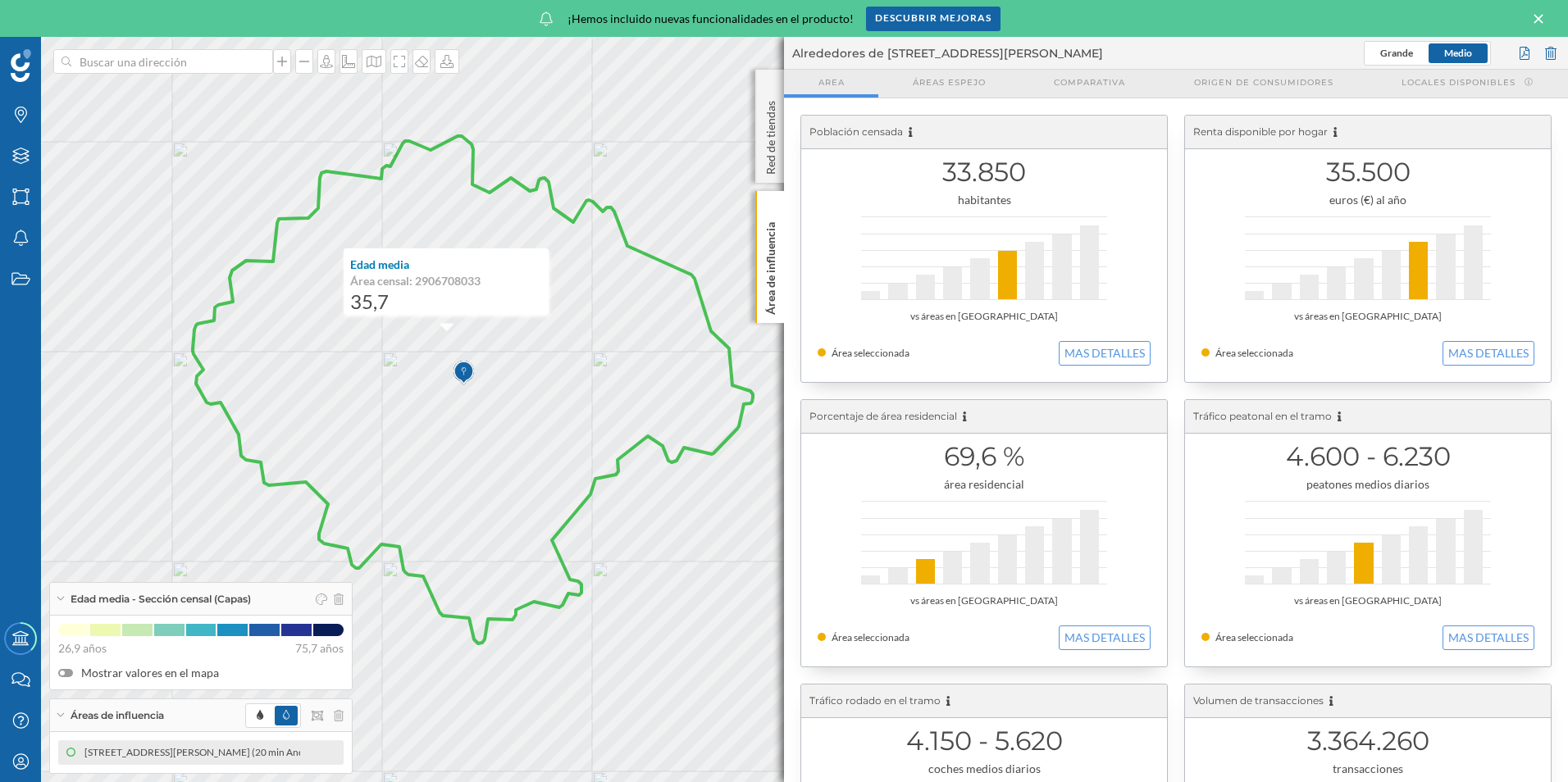
click at [429, 438] on icon at bounding box center [473, 390] width 560 height 508
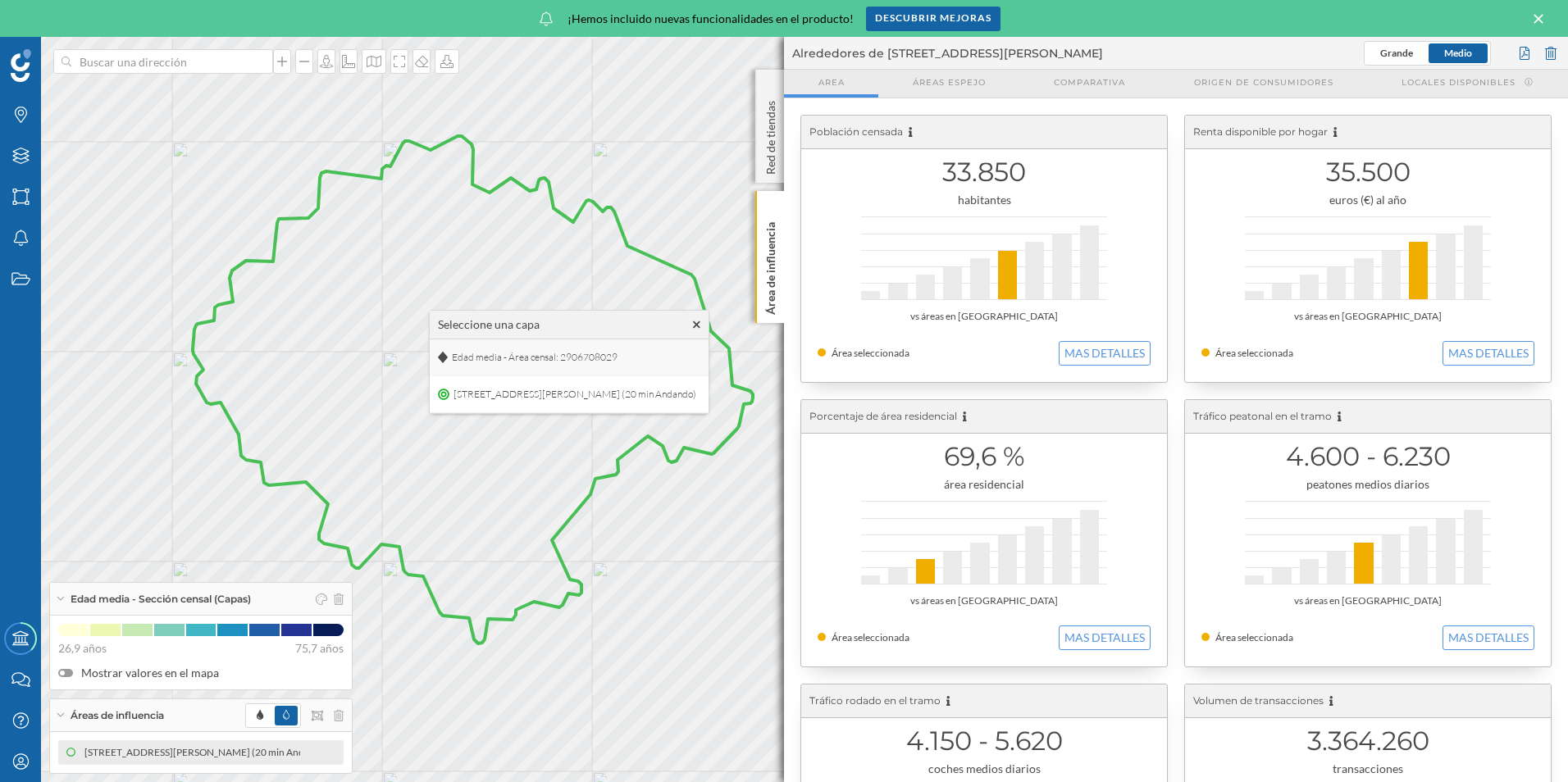
click at [509, 364] on span "Edad media - Área censal: 2906708029" at bounding box center [534, 357] width 174 height 25
click at [500, 502] on icon at bounding box center [473, 390] width 560 height 508
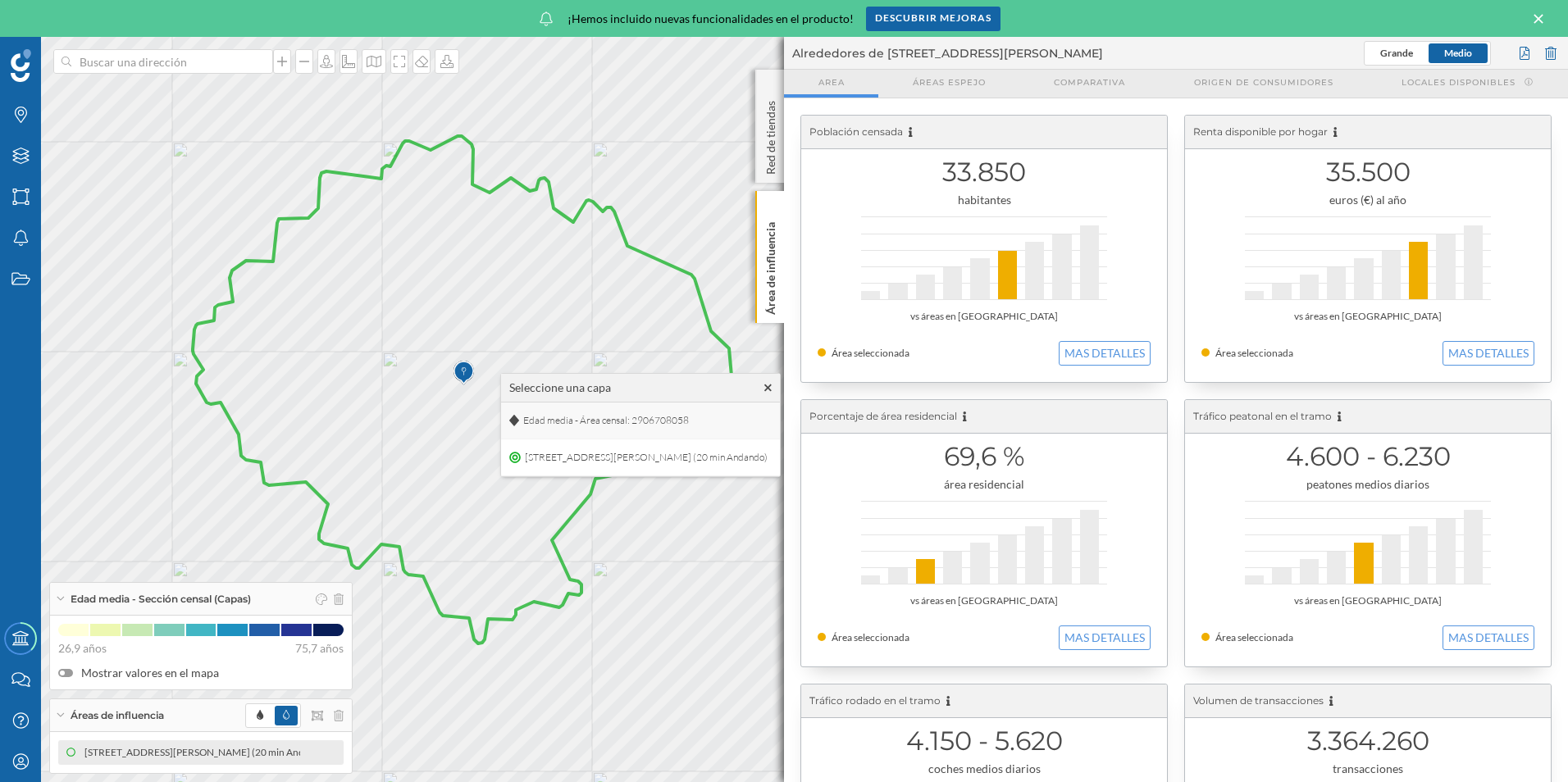
click at [564, 419] on span "Edad media - Área censal: 2906708058" at bounding box center [606, 421] width 174 height 25
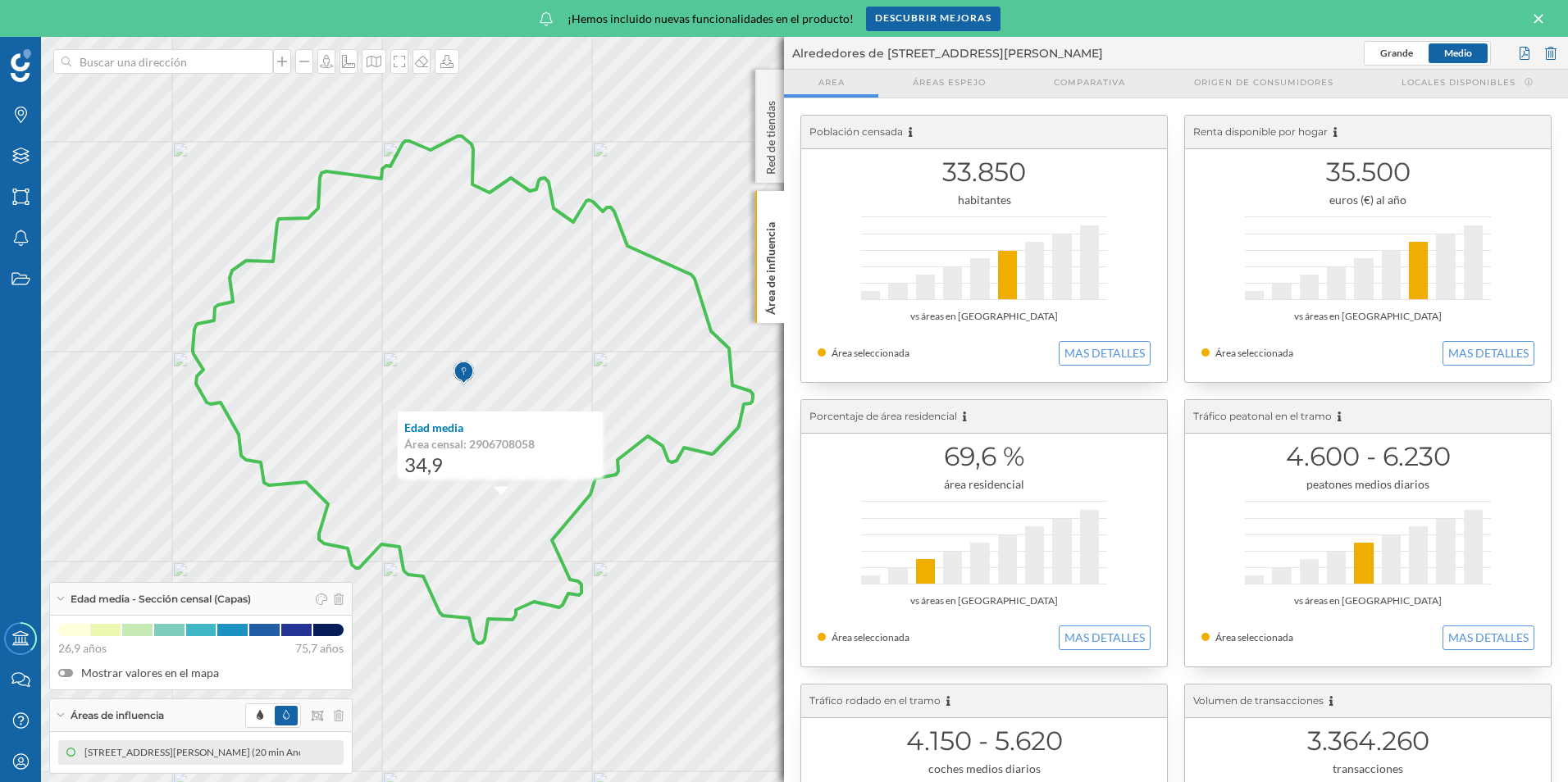
click at [695, 359] on icon at bounding box center [473, 390] width 560 height 508
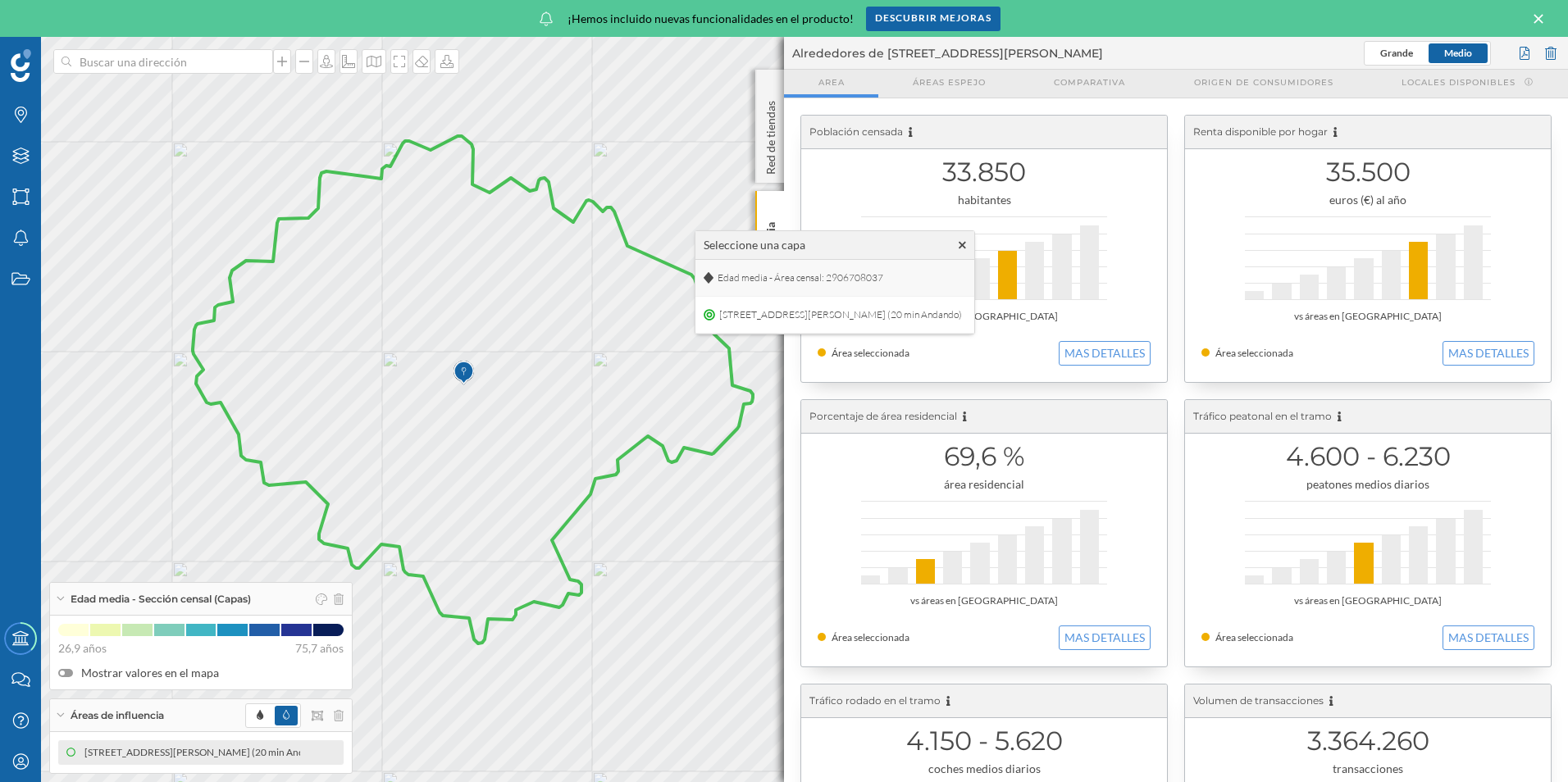
click at [754, 275] on span "Edad media - Área censal: 2906708037" at bounding box center [800, 278] width 174 height 25
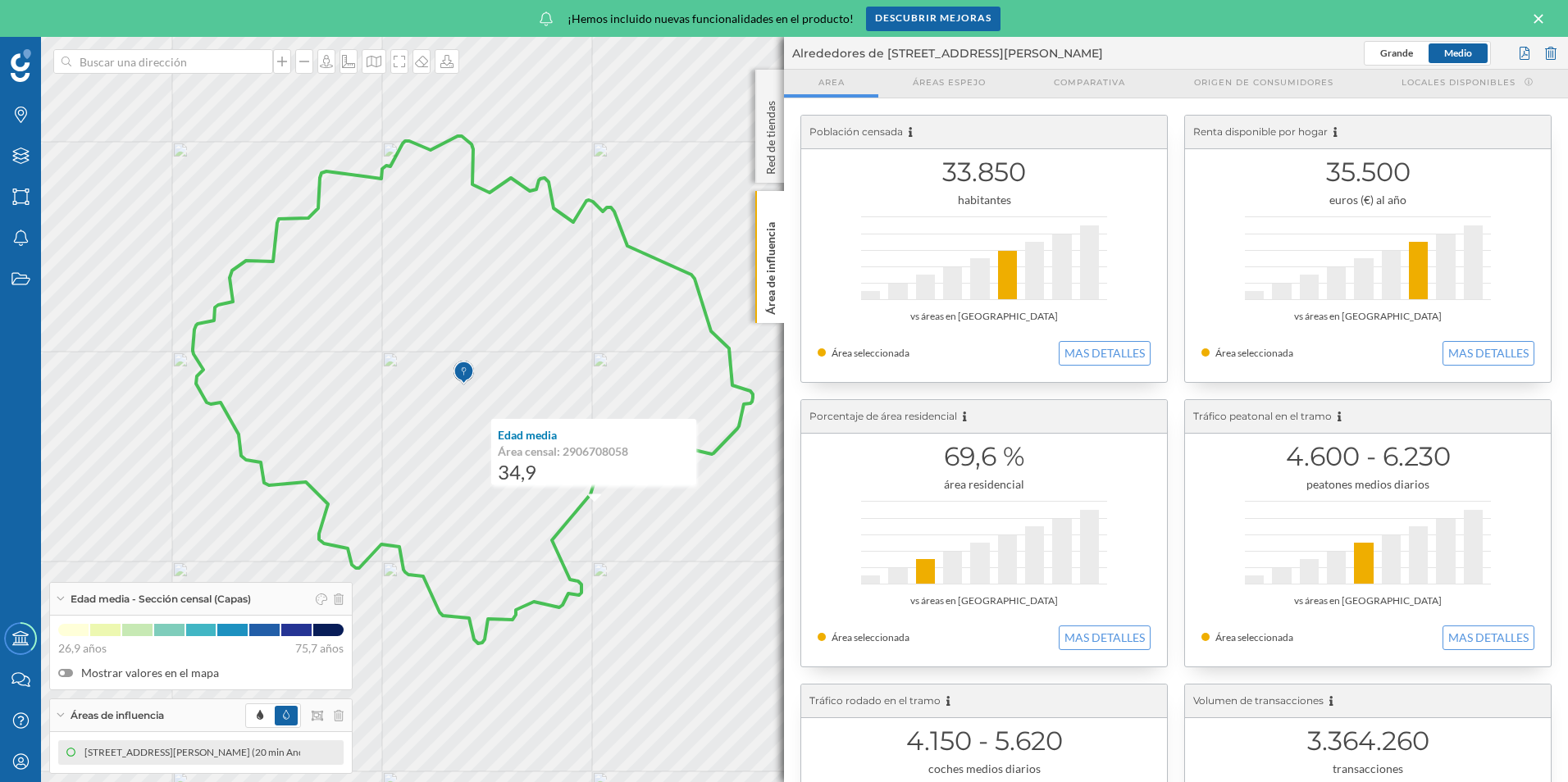
click at [243, 336] on icon at bounding box center [473, 390] width 560 height 508
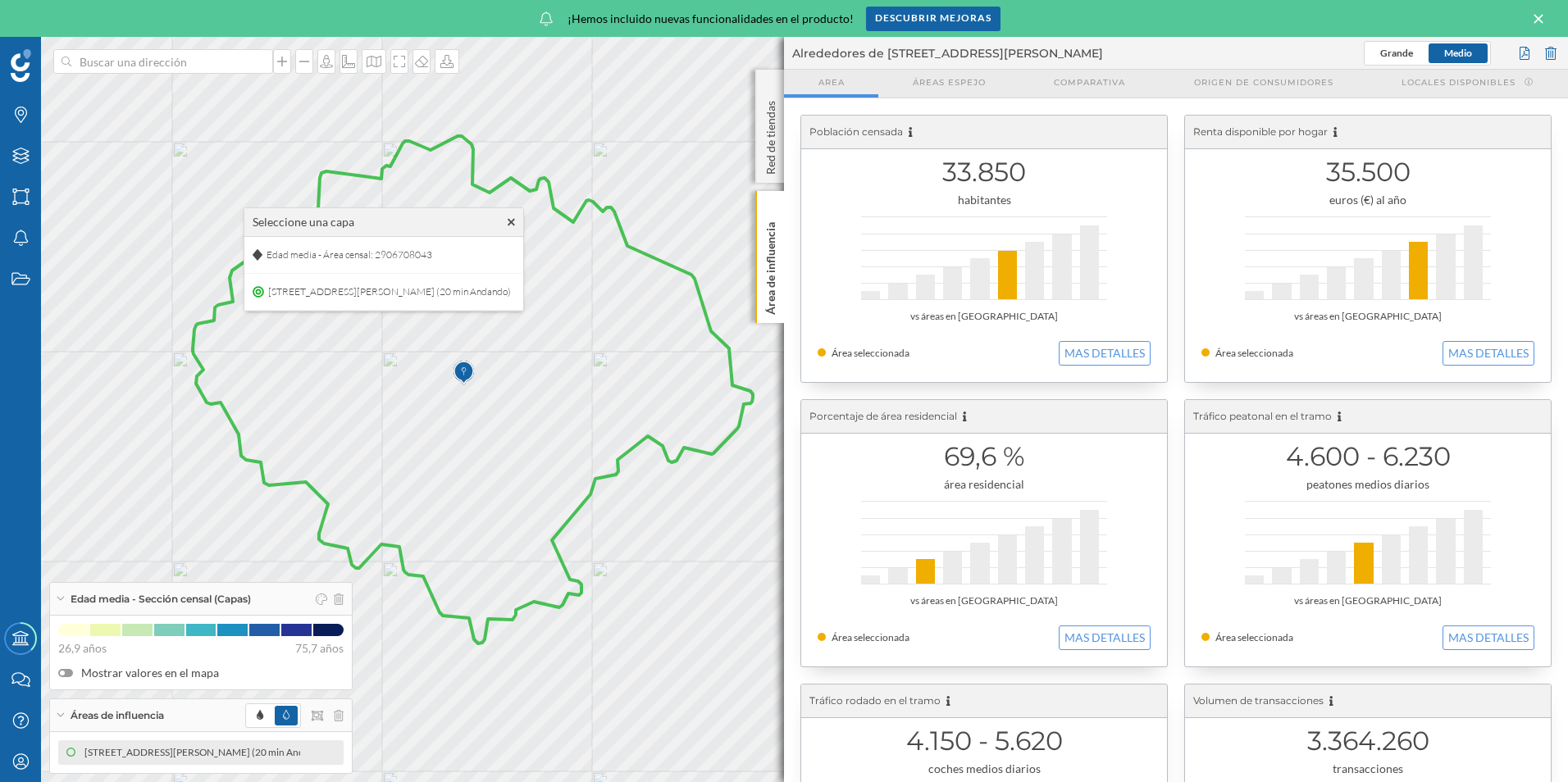
click at [464, 173] on icon at bounding box center [473, 390] width 560 height 508
click at [403, 200] on icon at bounding box center [474, 389] width 560 height 508
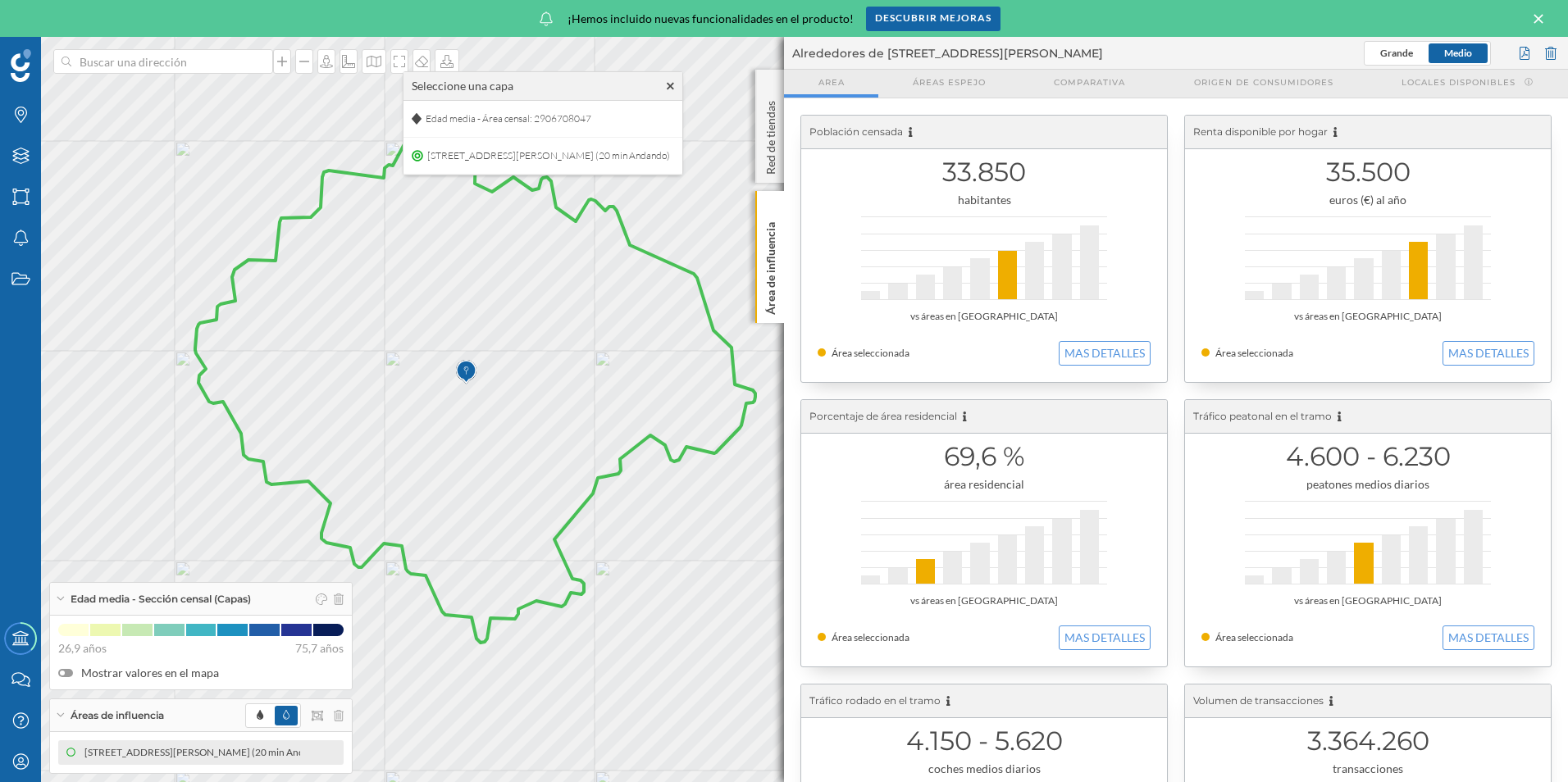
click at [434, 203] on icon at bounding box center [474, 389] width 560 height 508
click at [477, 118] on span "Edad media - Área censal: 2906708047" at bounding box center [539, 122] width 174 height 25
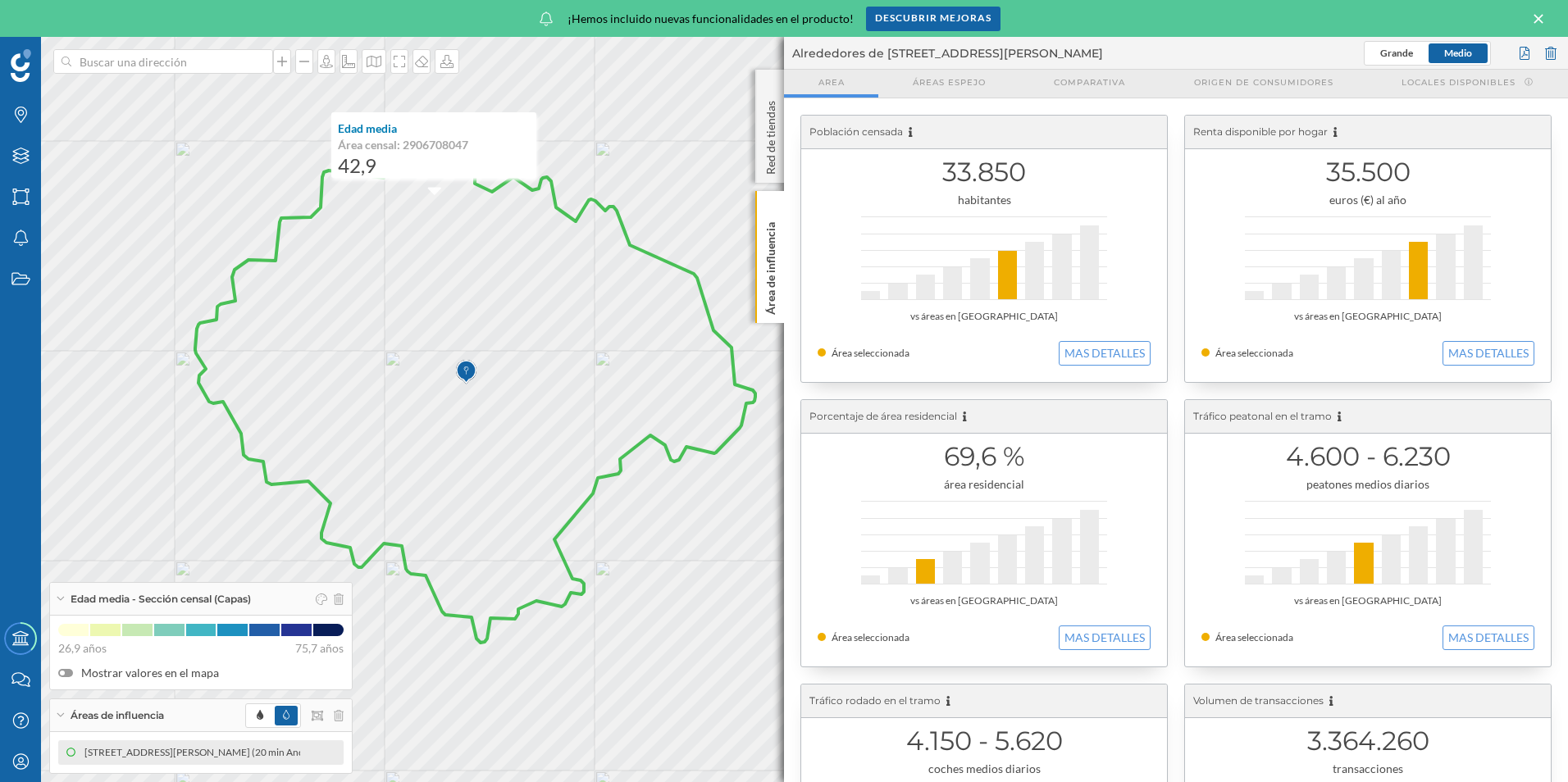
click at [469, 399] on icon at bounding box center [474, 389] width 560 height 508
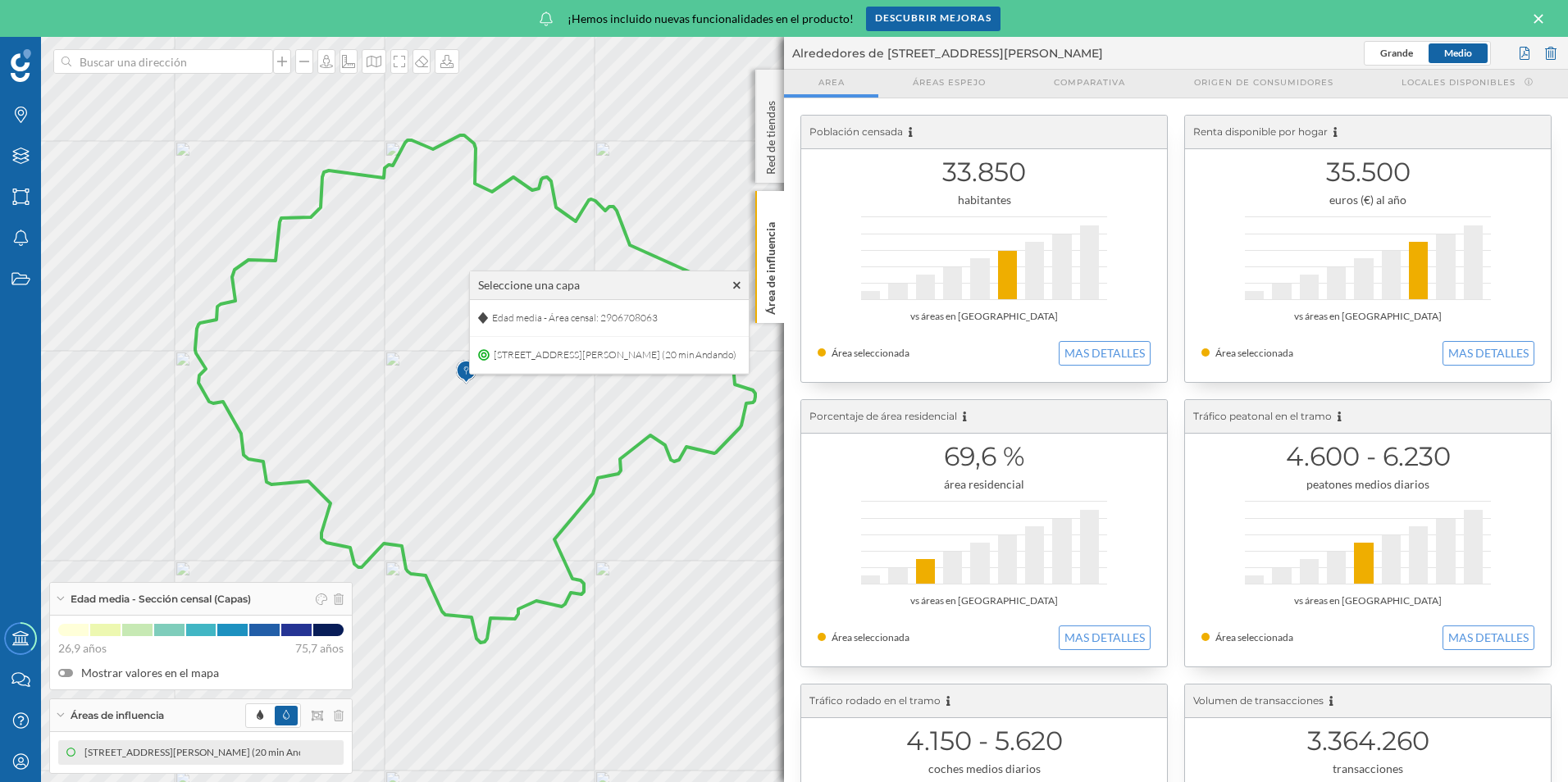
click at [696, 275] on div "Seleccione una capa" at bounding box center [609, 286] width 279 height 29
click at [733, 287] on icon at bounding box center [736, 285] width 7 height 11
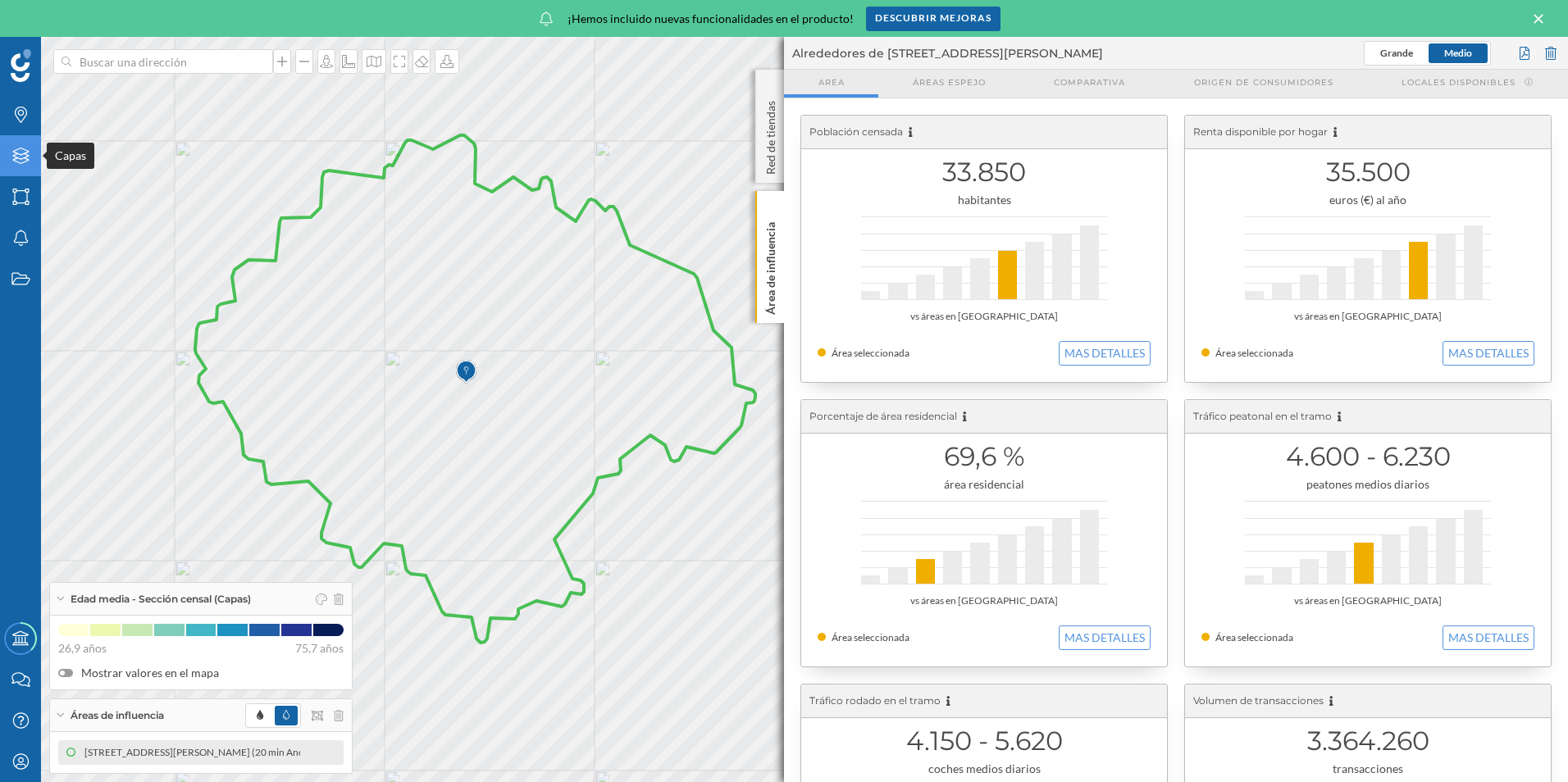
click at [18, 156] on icon "Capas" at bounding box center [20, 155] width 20 height 17
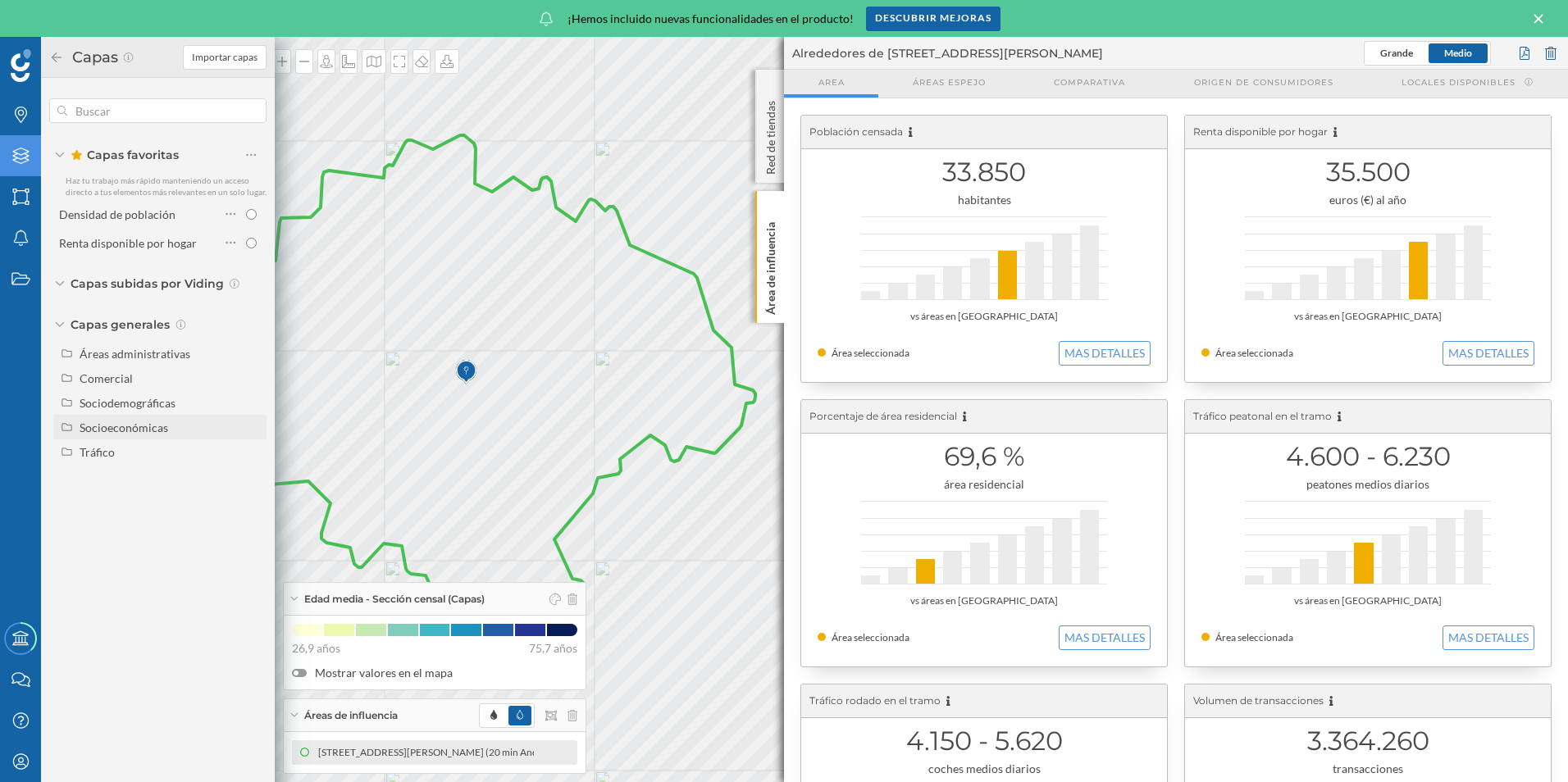
click at [78, 422] on div "Socioeconómicas" at bounding box center [161, 428] width 200 height 18
click at [87, 406] on div "Sociodemográficas" at bounding box center [127, 403] width 96 height 14
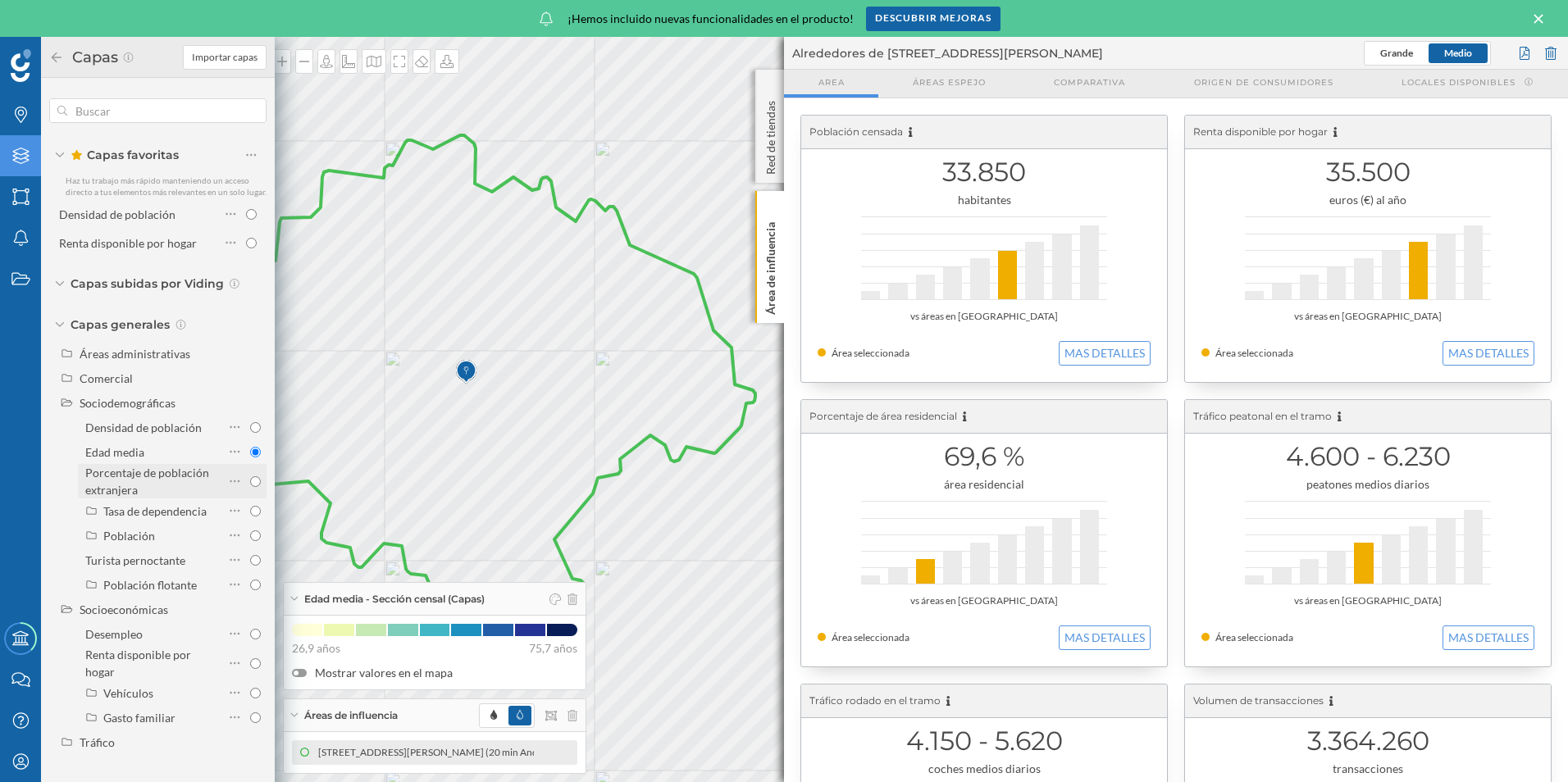
click at [256, 481] on input "Porcentaje de población extranjera" at bounding box center [256, 481] width 11 height 11
radio input "true"
click at [407, 389] on icon at bounding box center [474, 389] width 560 height 508
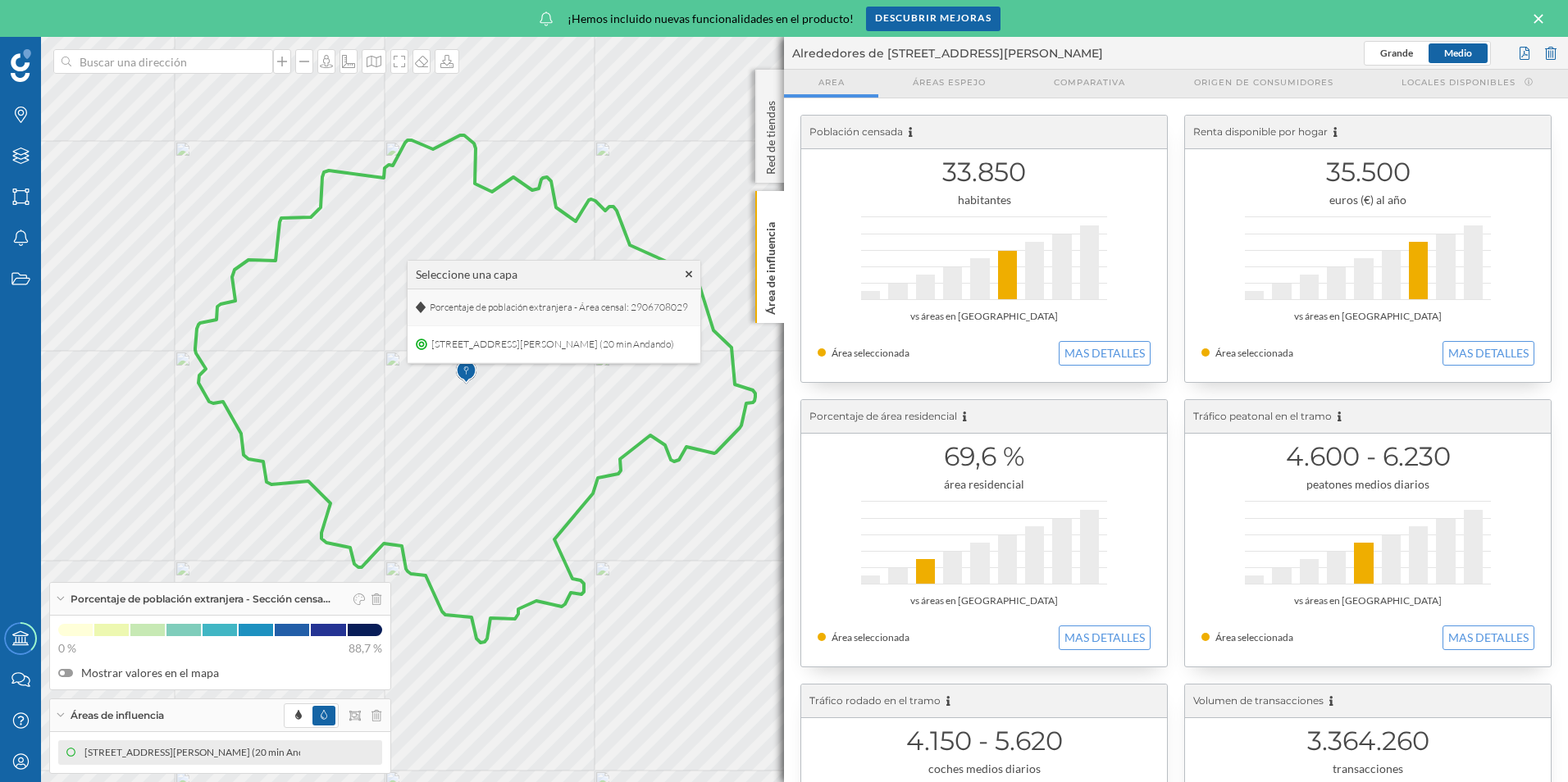
click at [438, 303] on span "Porcentaje de población extranjera - Área censal: 2906708029" at bounding box center [559, 308] width 266 height 25
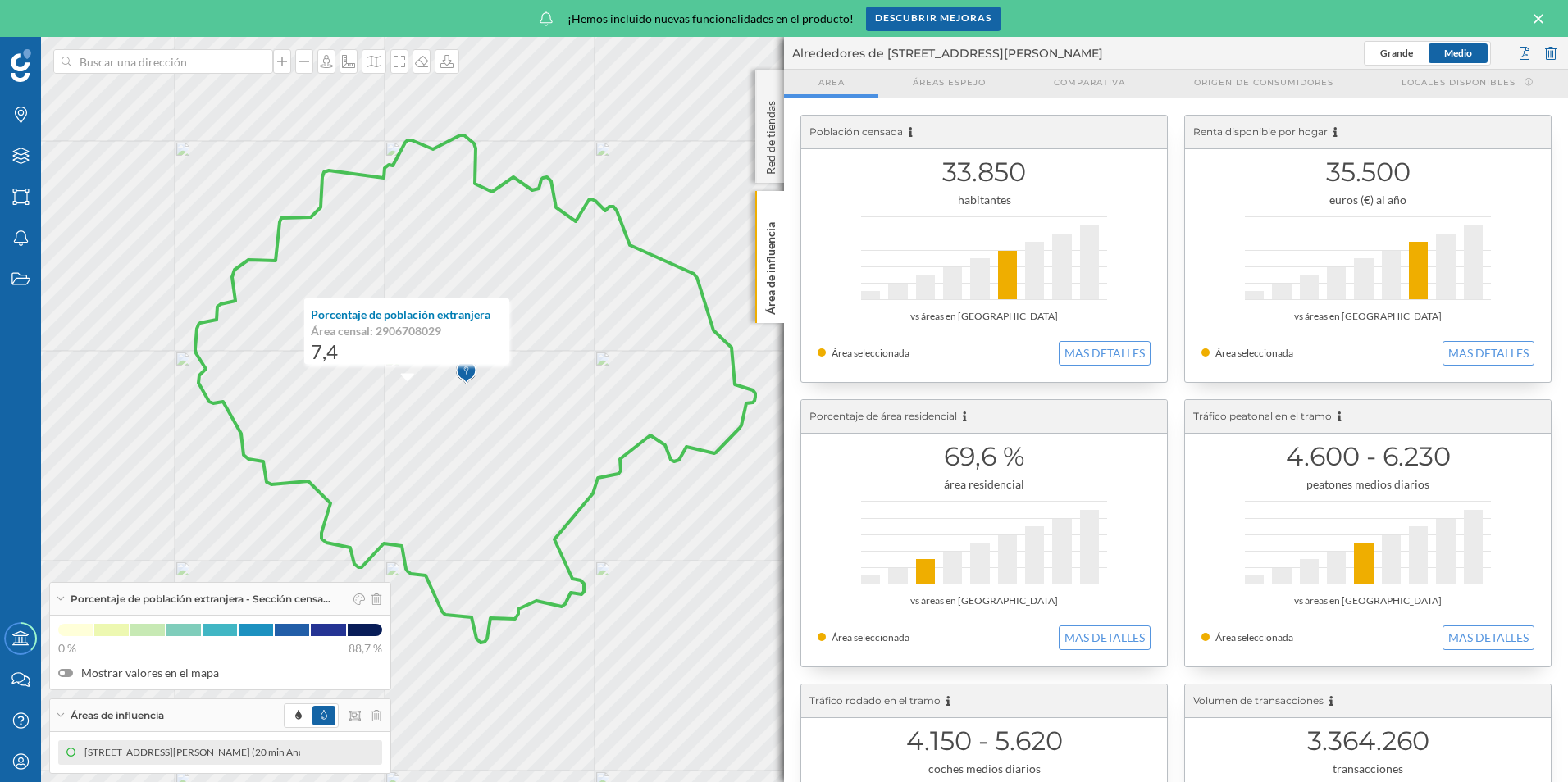
click at [470, 426] on icon at bounding box center [474, 389] width 560 height 508
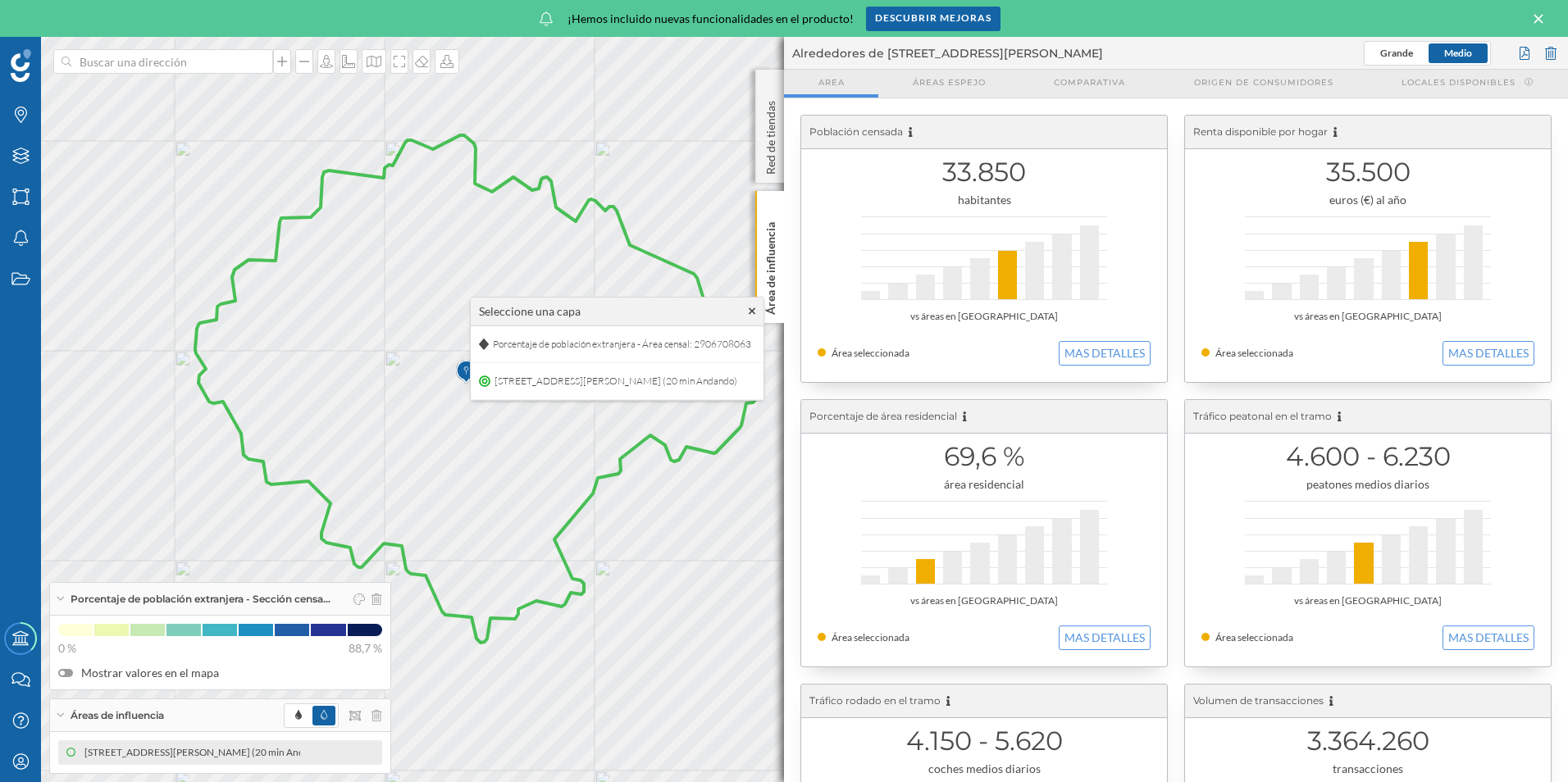
click at [471, 425] on icon at bounding box center [474, 389] width 560 height 508
click at [493, 404] on icon at bounding box center [474, 389] width 560 height 508
click at [544, 327] on span "Porcentaje de población extranjera - Área censal: 2906708063" at bounding box center [645, 323] width 266 height 25
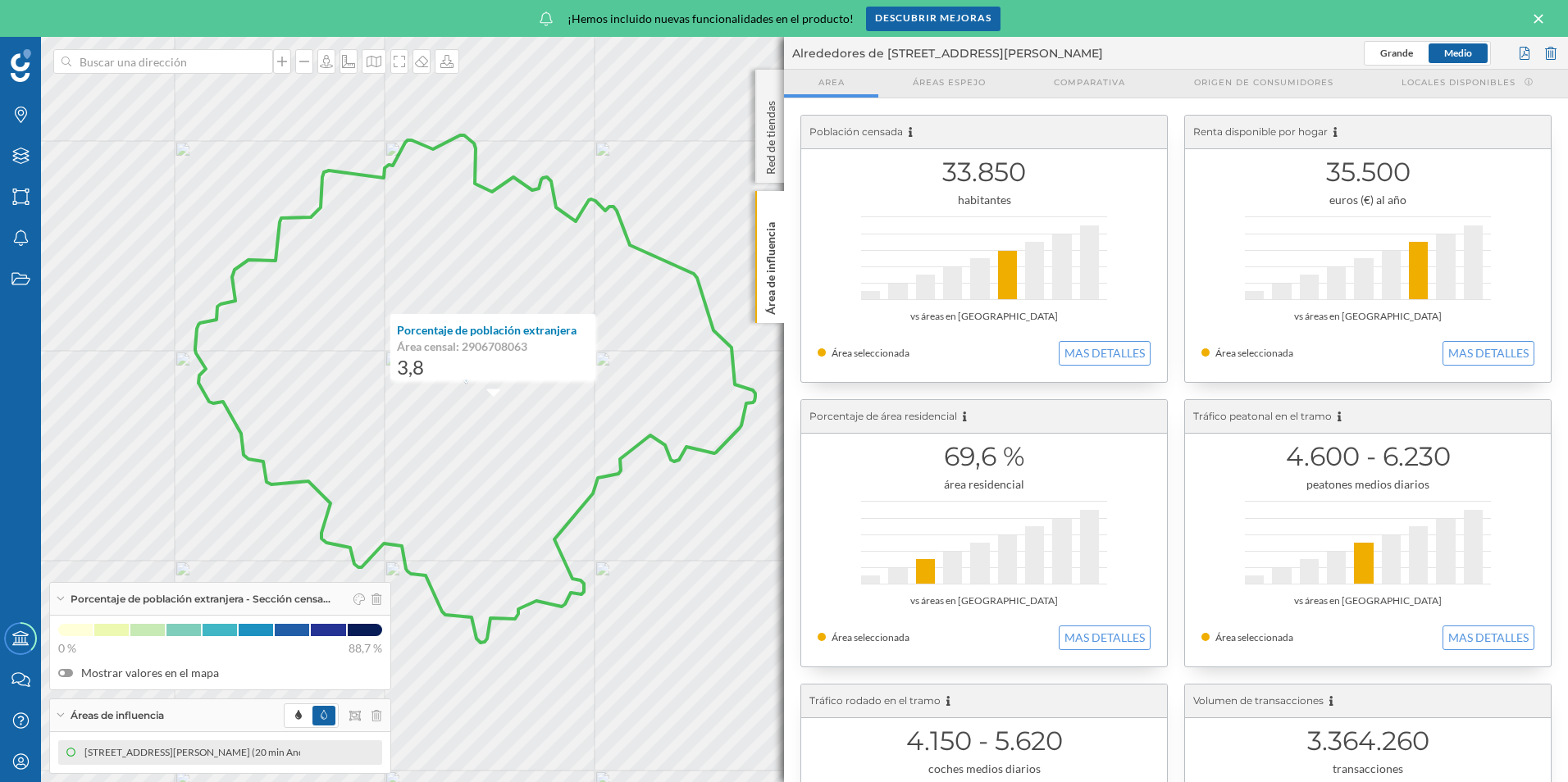
click at [430, 298] on icon at bounding box center [474, 389] width 560 height 508
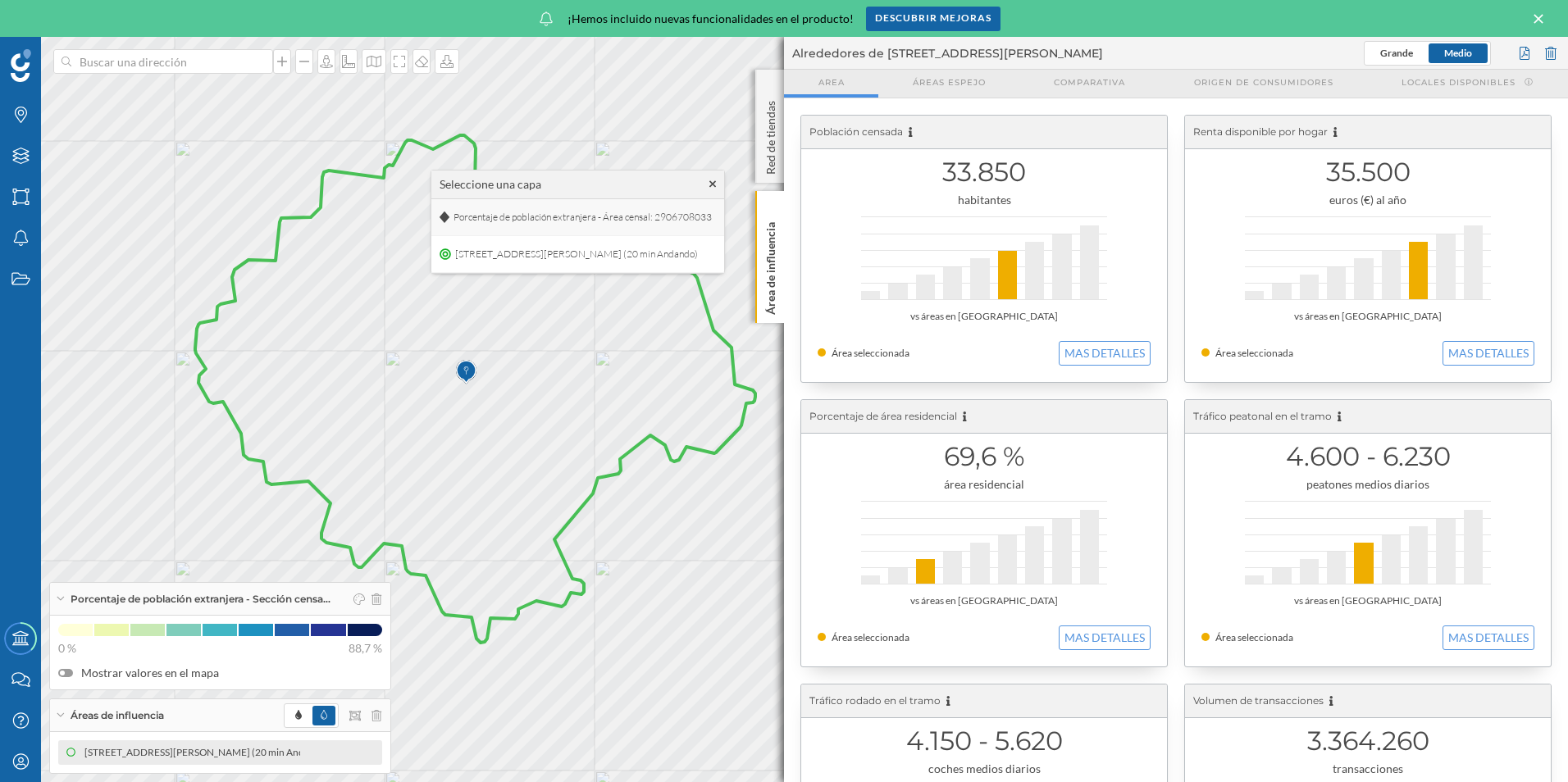
click at [495, 221] on span "Porcentaje de población extranjera - Área censal: 2906708033" at bounding box center [583, 217] width 266 height 25
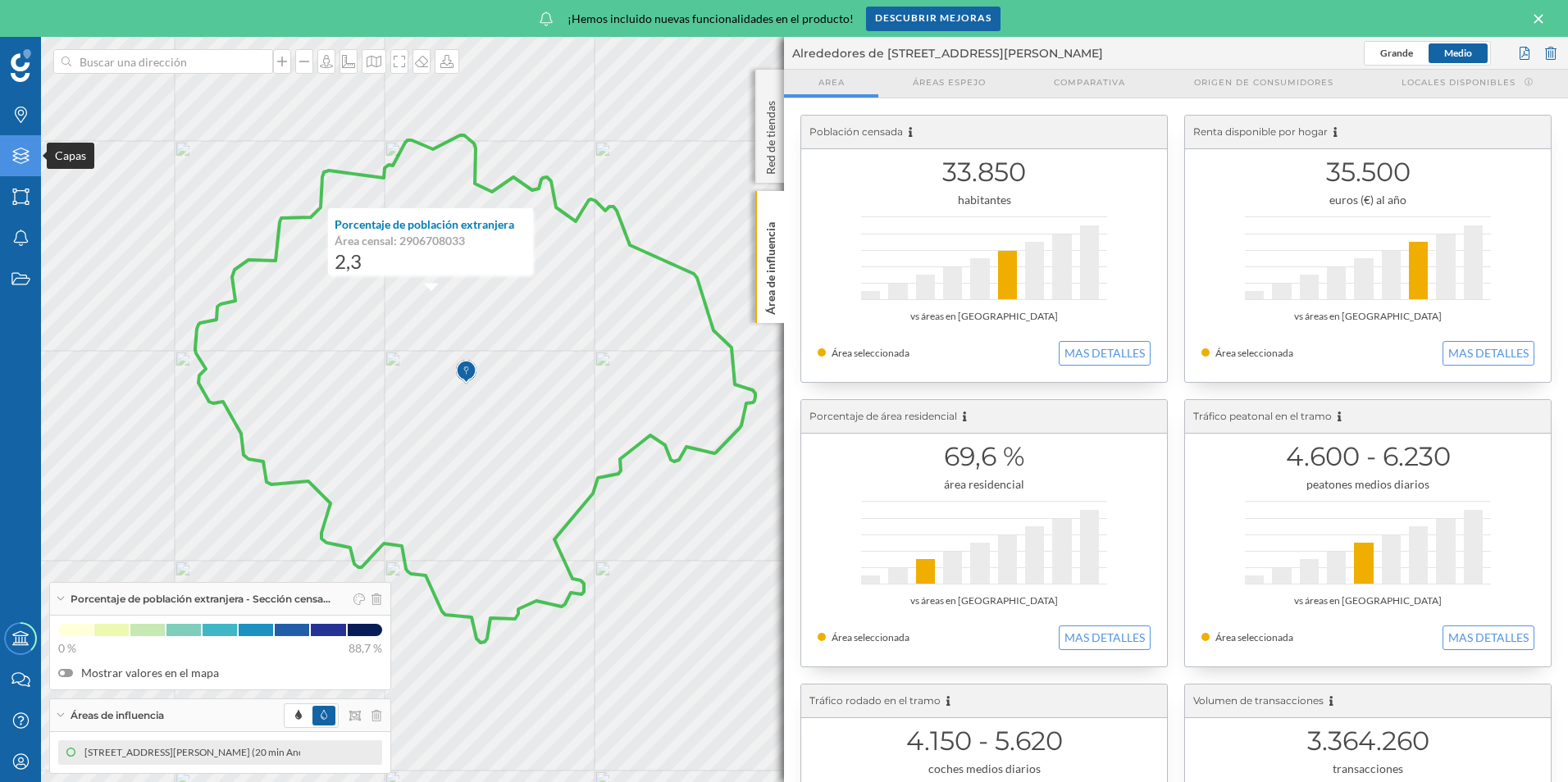
click at [23, 169] on div "Capas" at bounding box center [20, 155] width 41 height 41
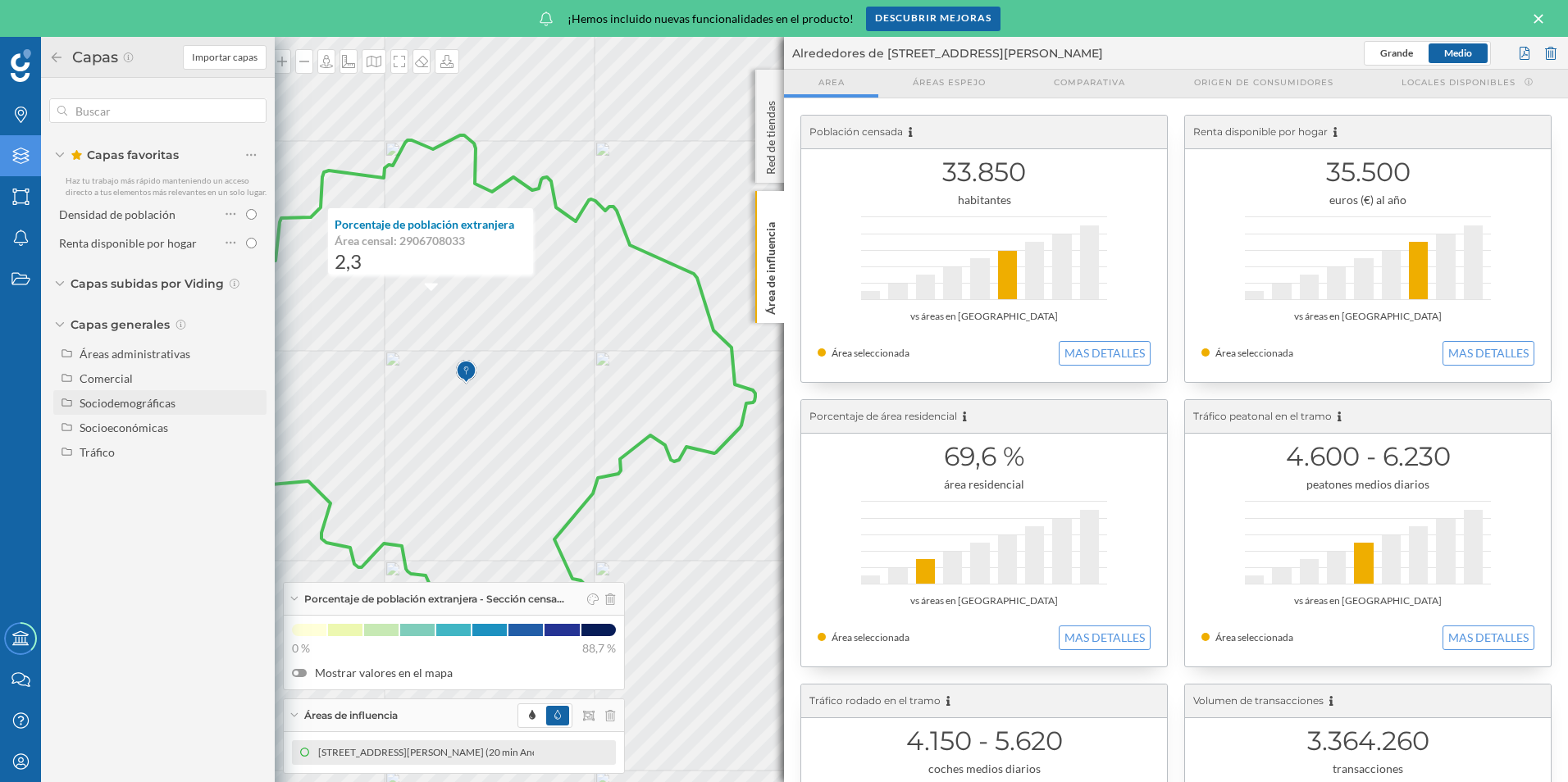
click at [110, 397] on div "Sociodemográficas" at bounding box center [127, 403] width 96 height 14
click at [196, 457] on div "Edad media" at bounding box center [153, 452] width 134 height 18
click at [250, 457] on input "Edad media" at bounding box center [256, 452] width 11 height 11
radio input "true"
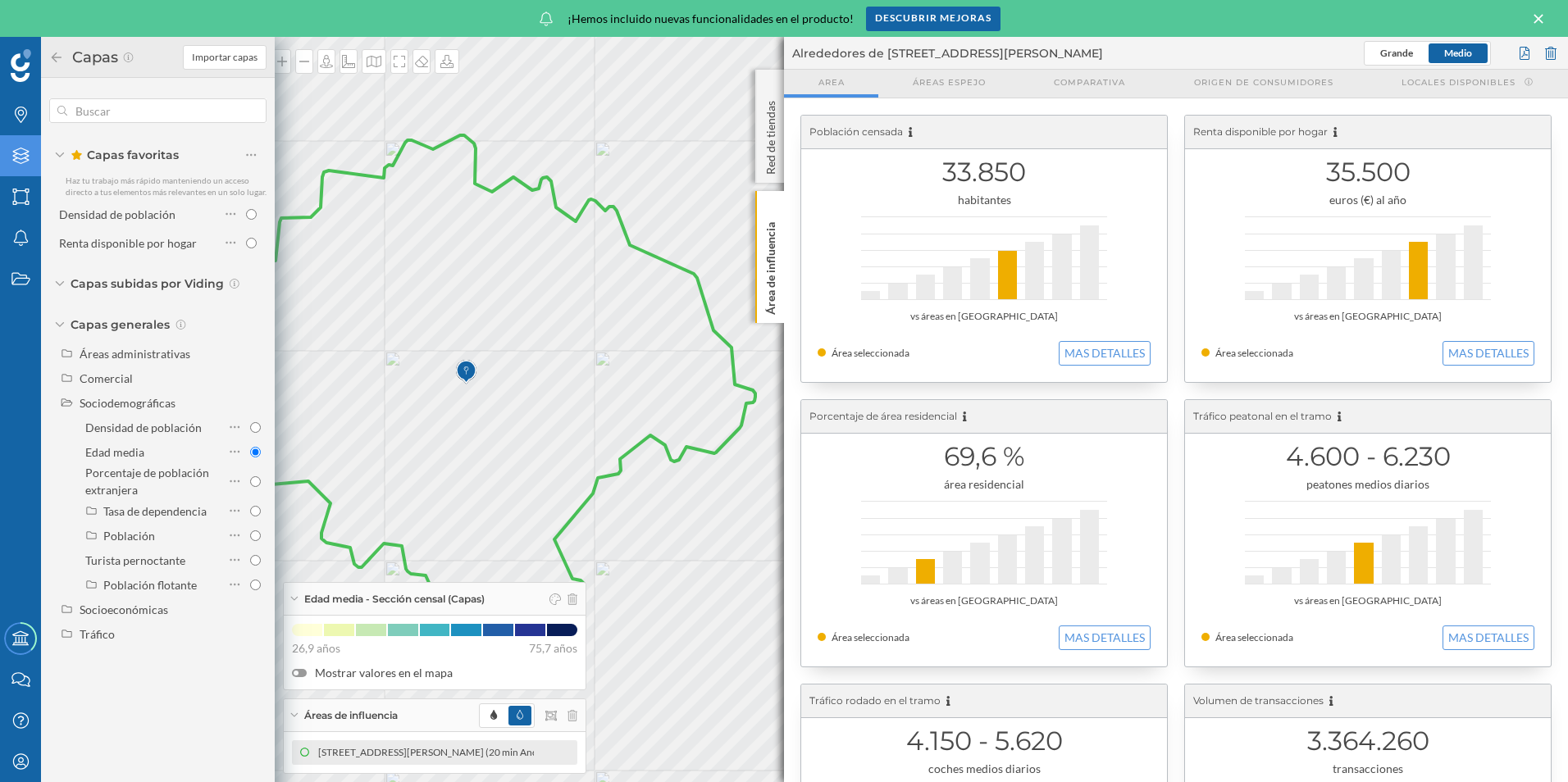
click at [56, 56] on icon at bounding box center [56, 56] width 10 height 10
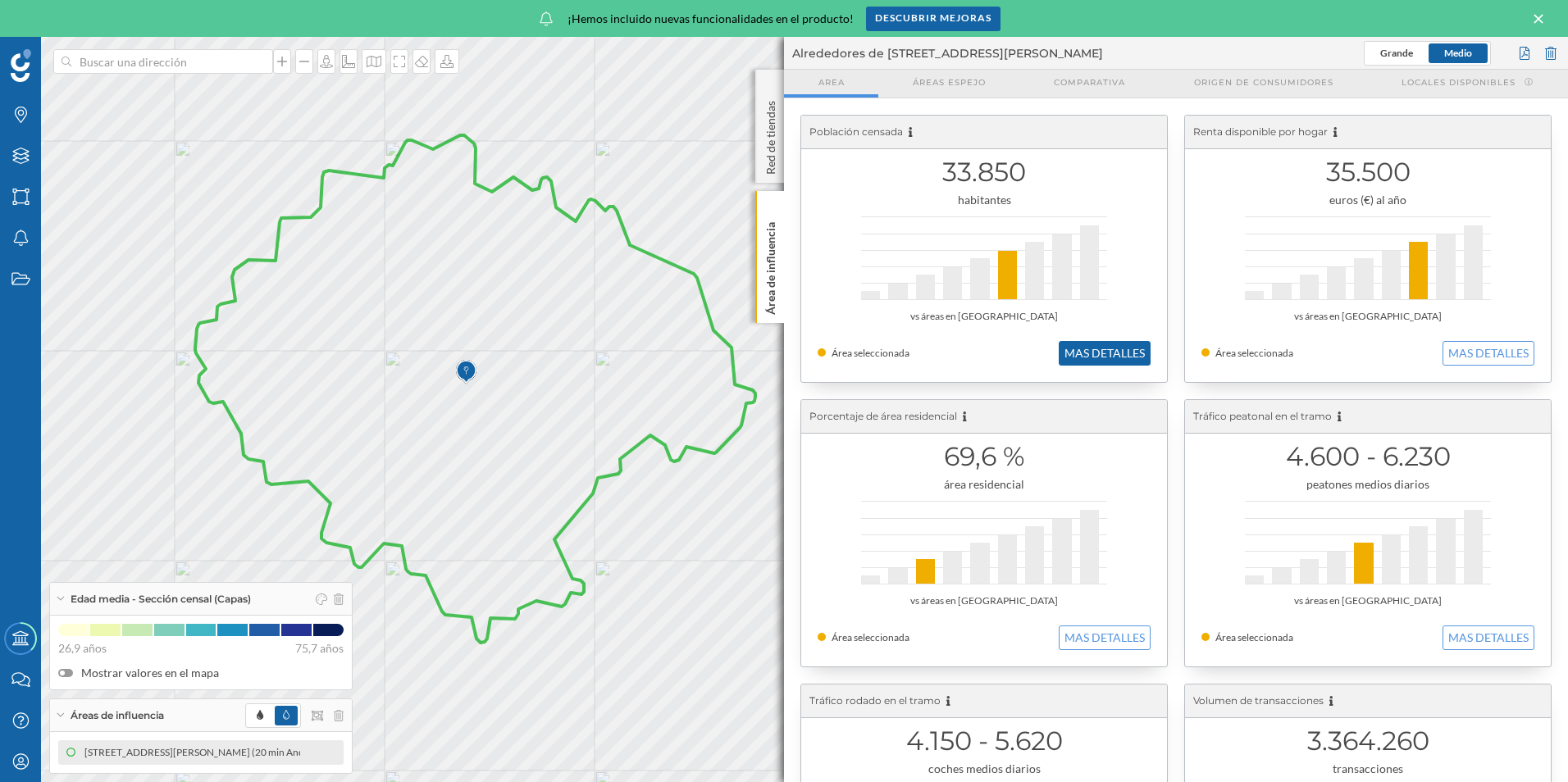
click at [1106, 351] on button "MAS DETALLES" at bounding box center [1104, 354] width 92 height 25
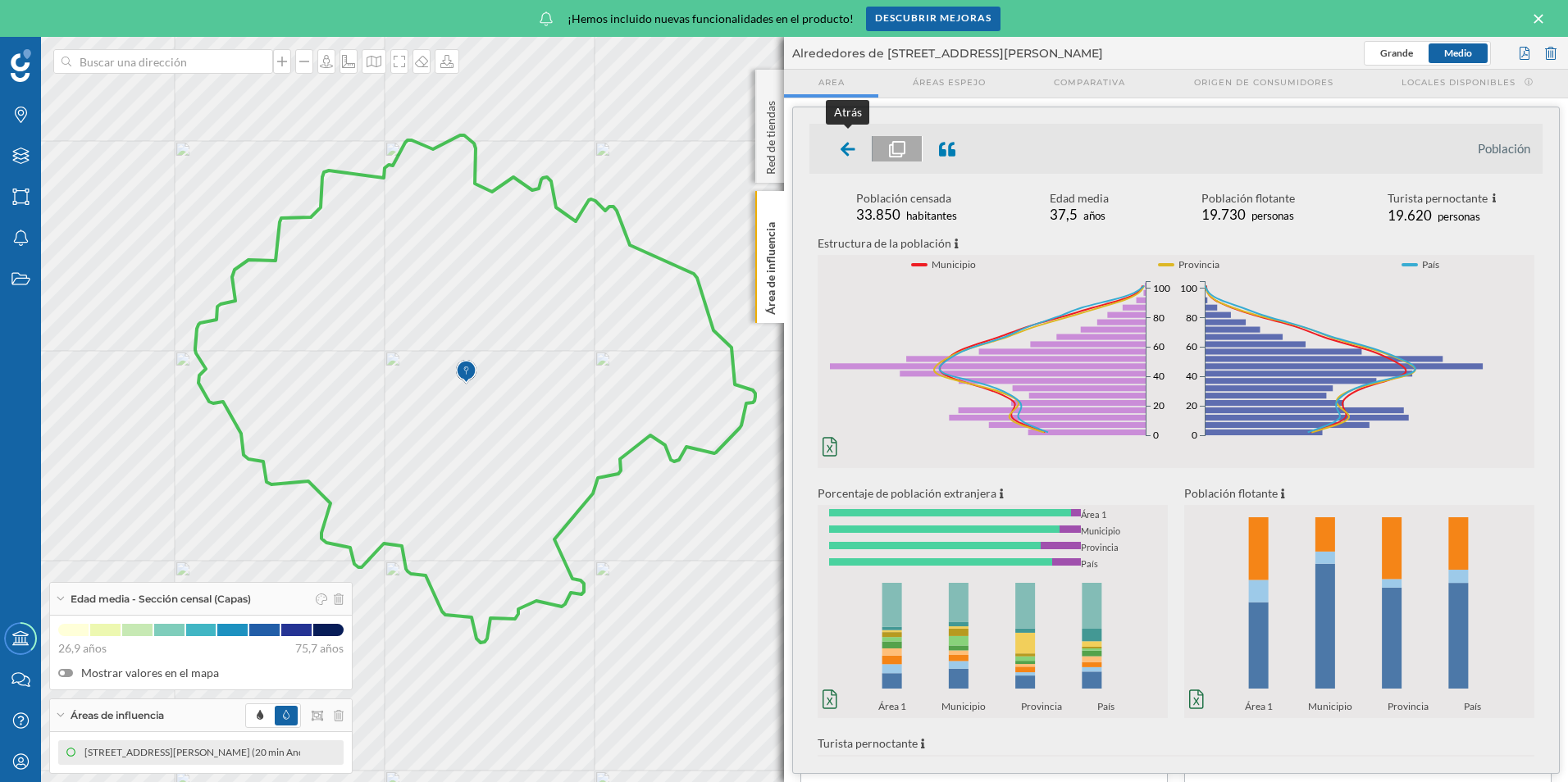
click at [849, 151] on icon at bounding box center [847, 149] width 15 height 17
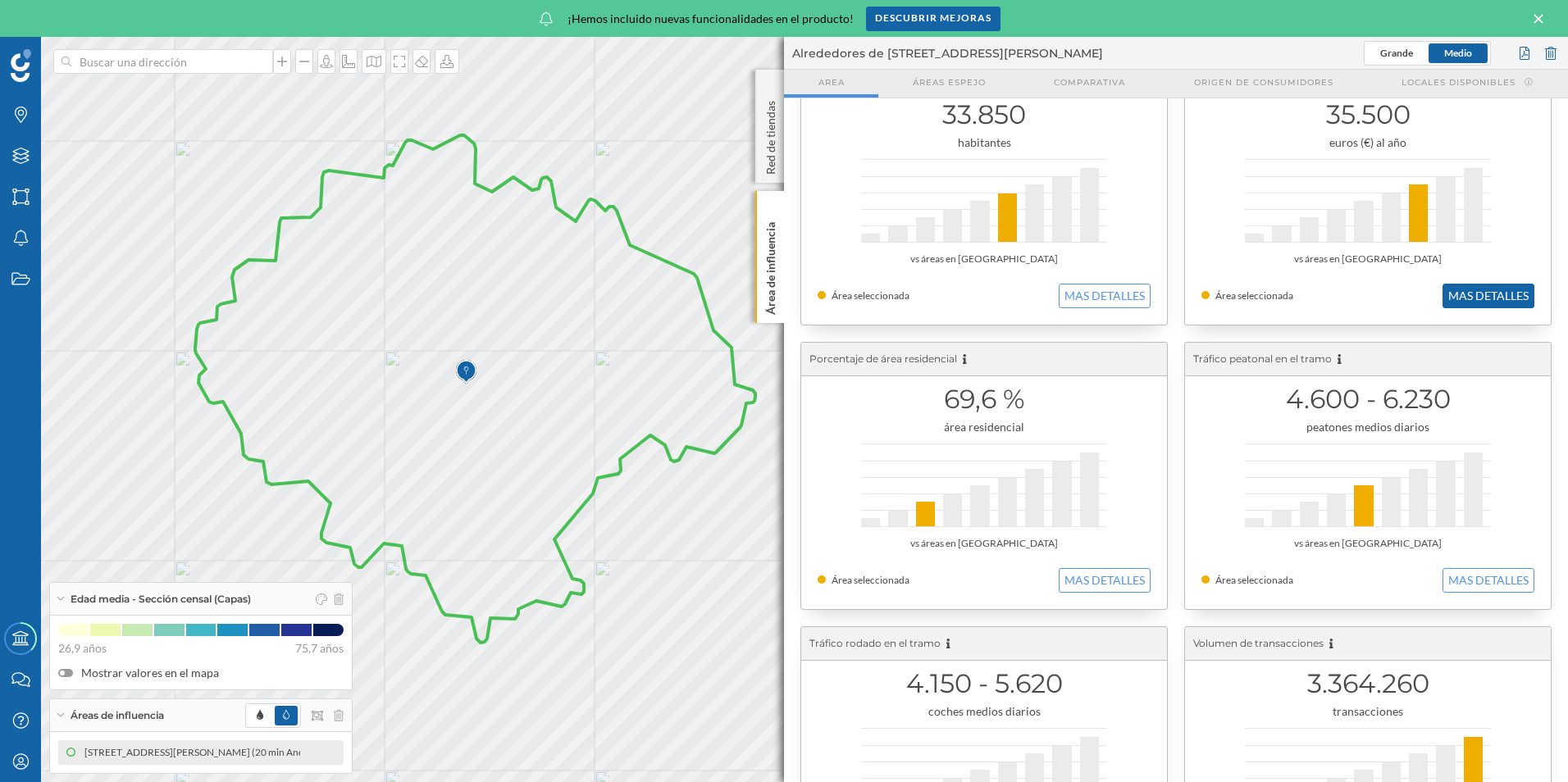
scroll to position [82, 0]
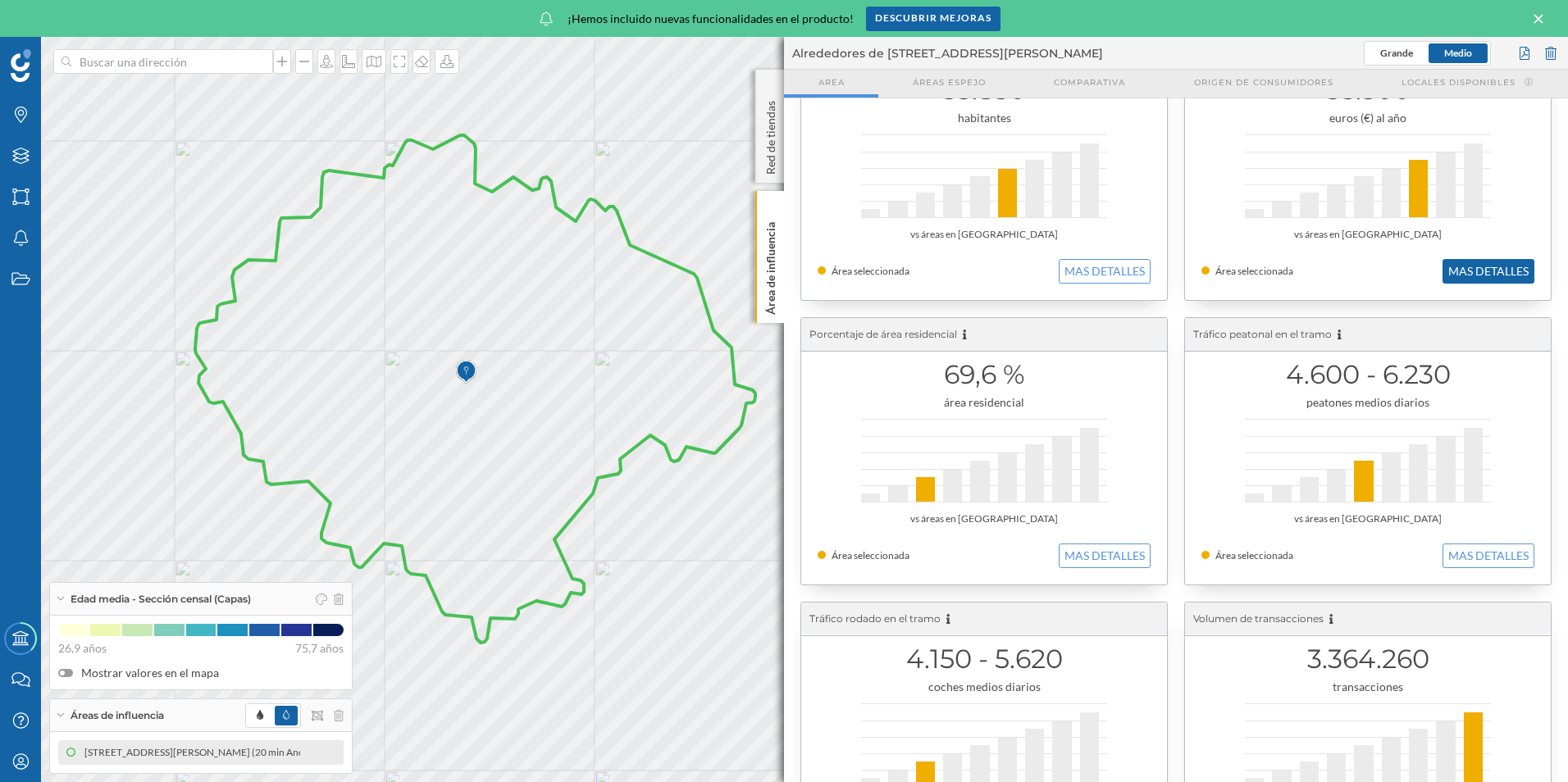
click at [1479, 264] on button "MAS DETALLES" at bounding box center [1489, 272] width 92 height 25
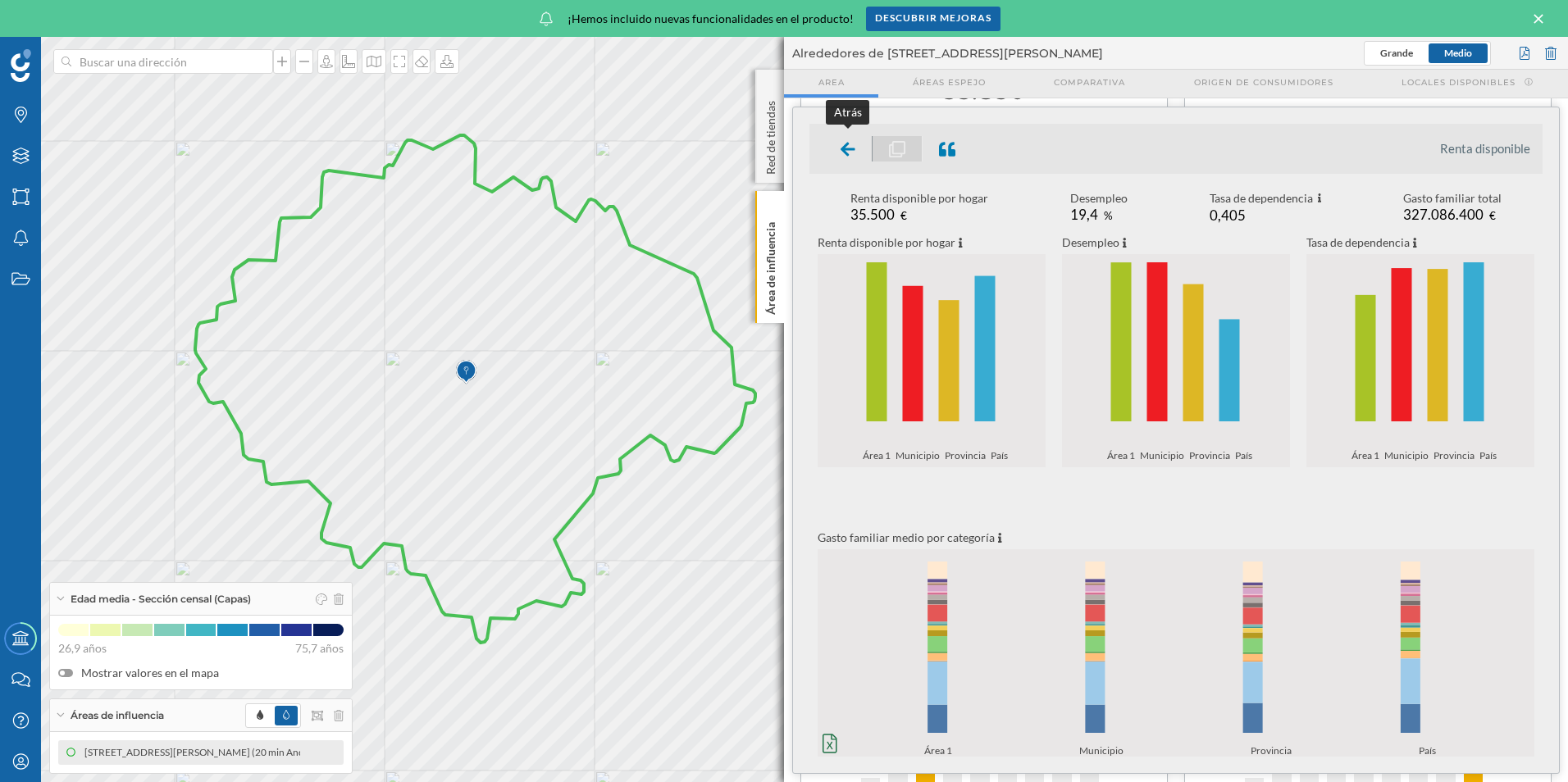
click at [826, 145] on div at bounding box center [848, 148] width 49 height 26
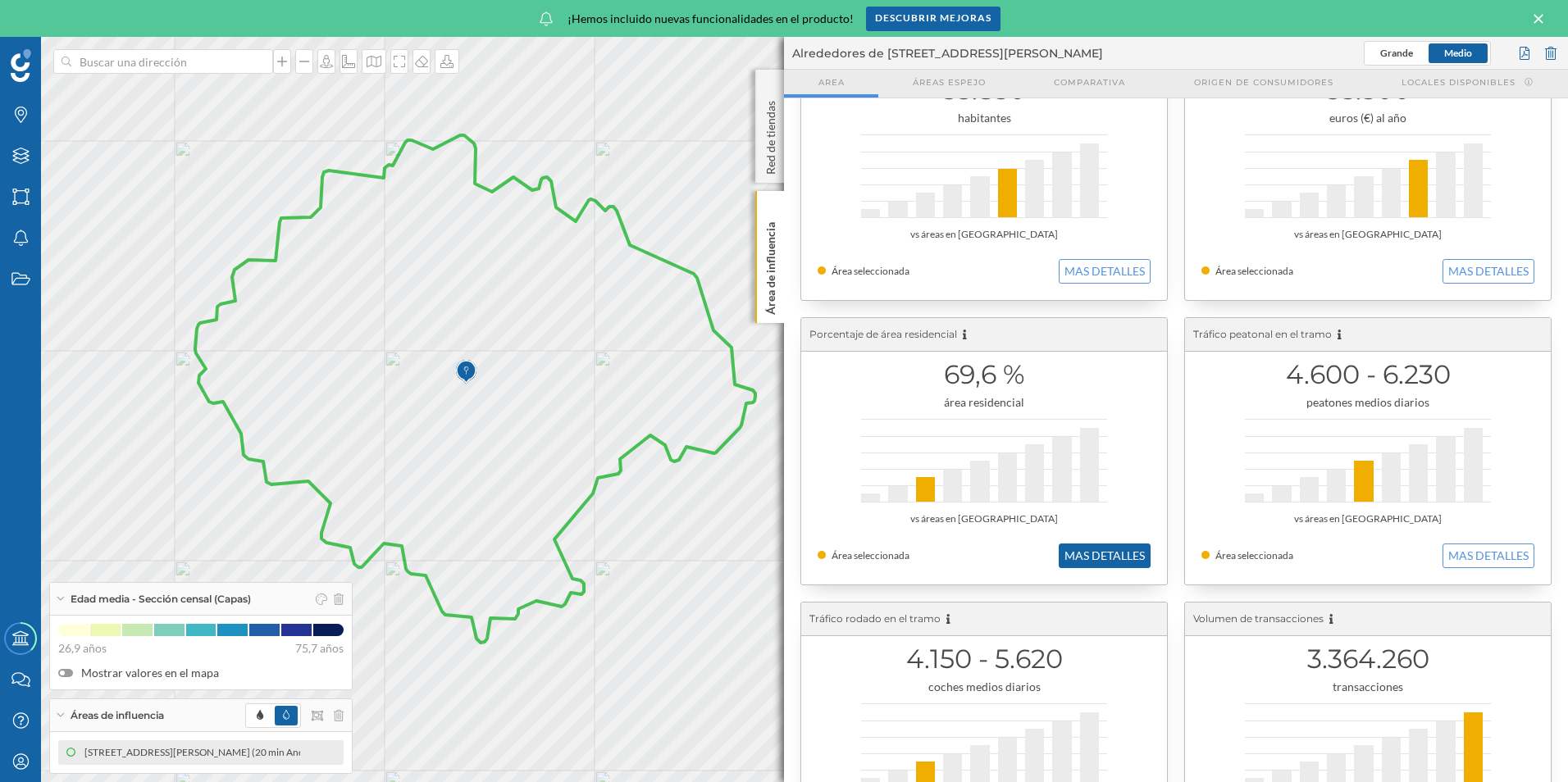
click at [1105, 561] on button "MAS DETALLES" at bounding box center [1104, 556] width 92 height 25
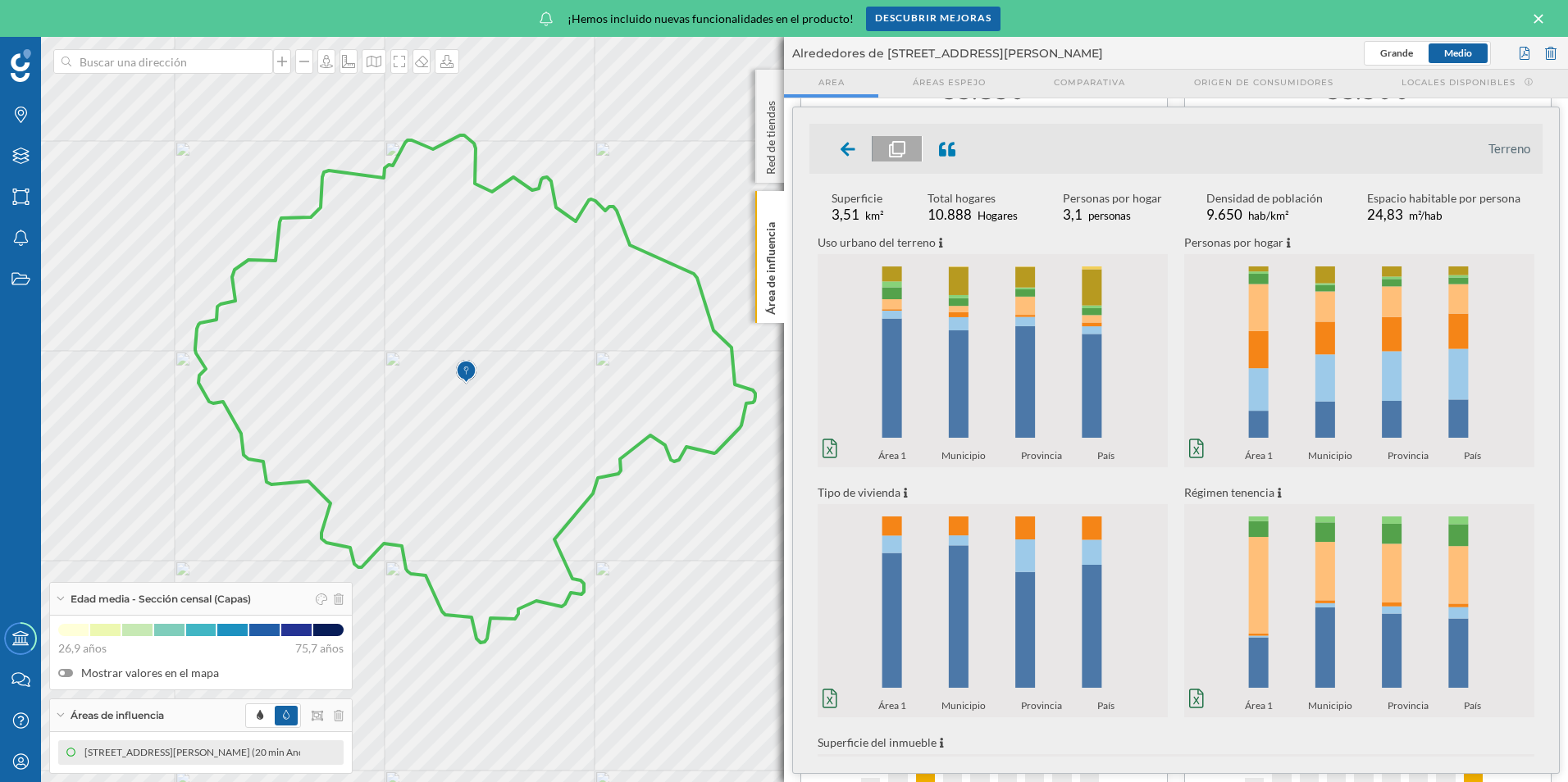
click at [833, 156] on div at bounding box center [848, 148] width 49 height 26
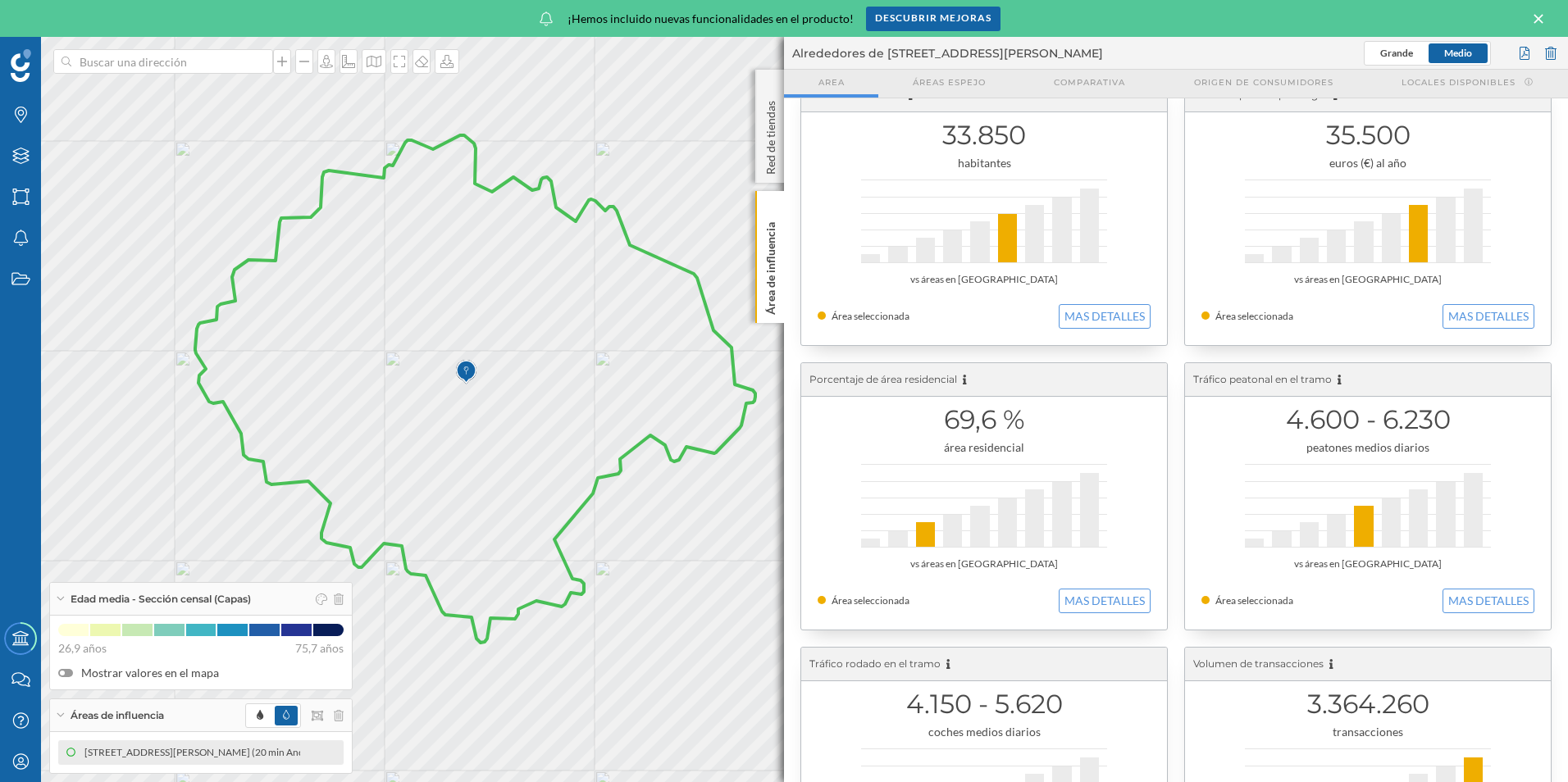
scroll to position [0, 0]
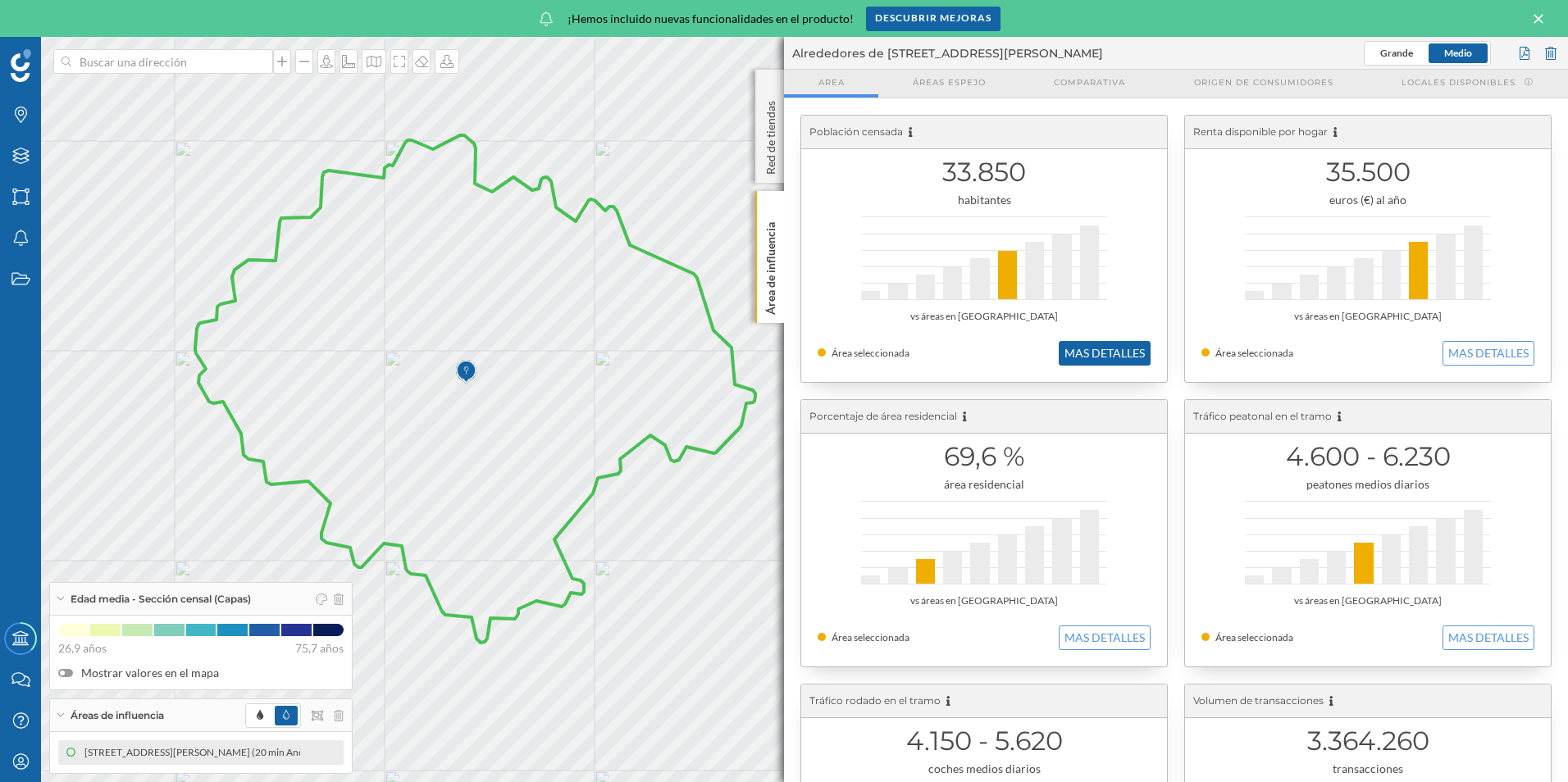
click at [1085, 364] on button "MAS DETALLES" at bounding box center [1104, 354] width 92 height 25
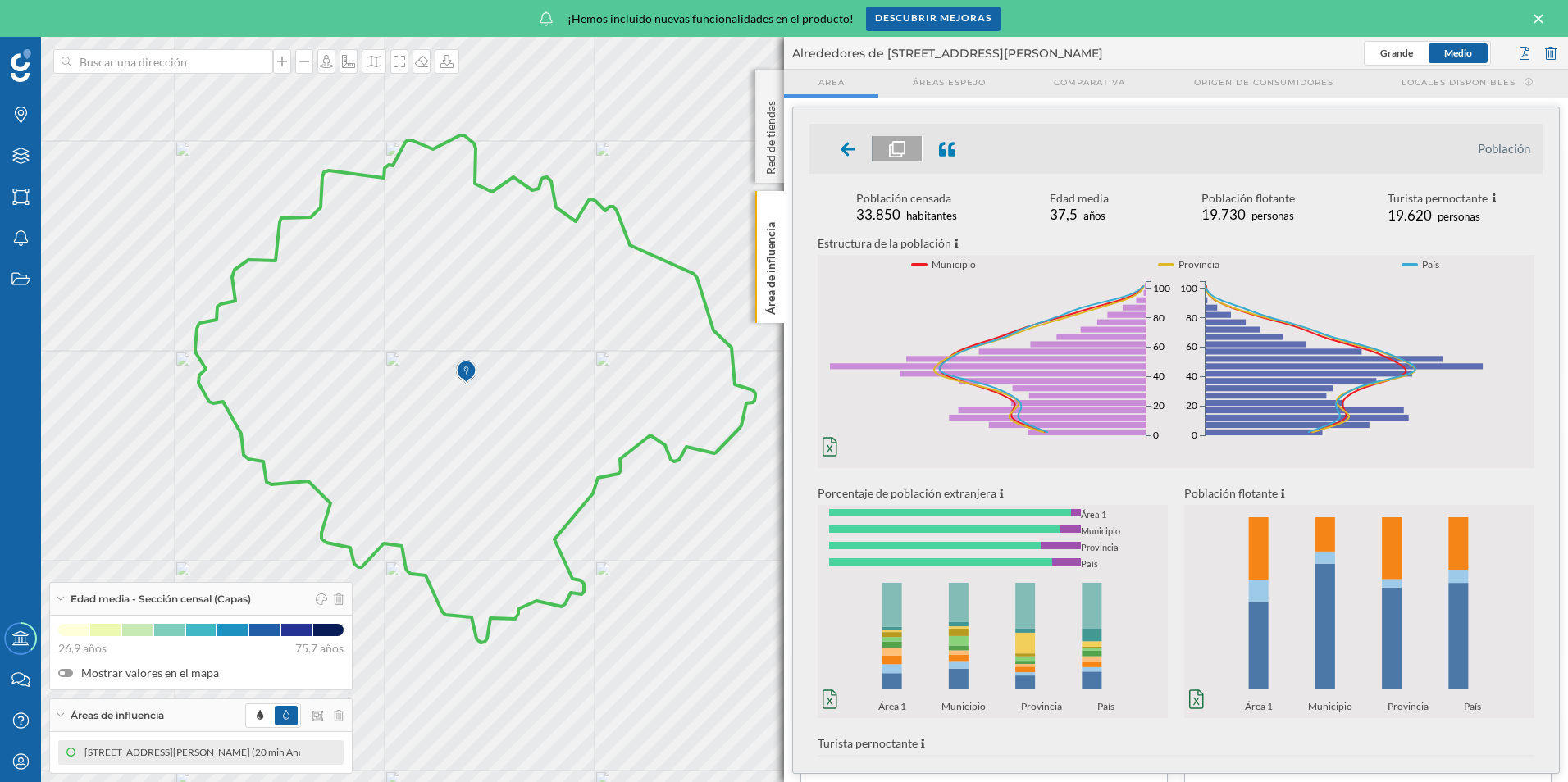
click at [847, 154] on icon at bounding box center [847, 149] width 15 height 14
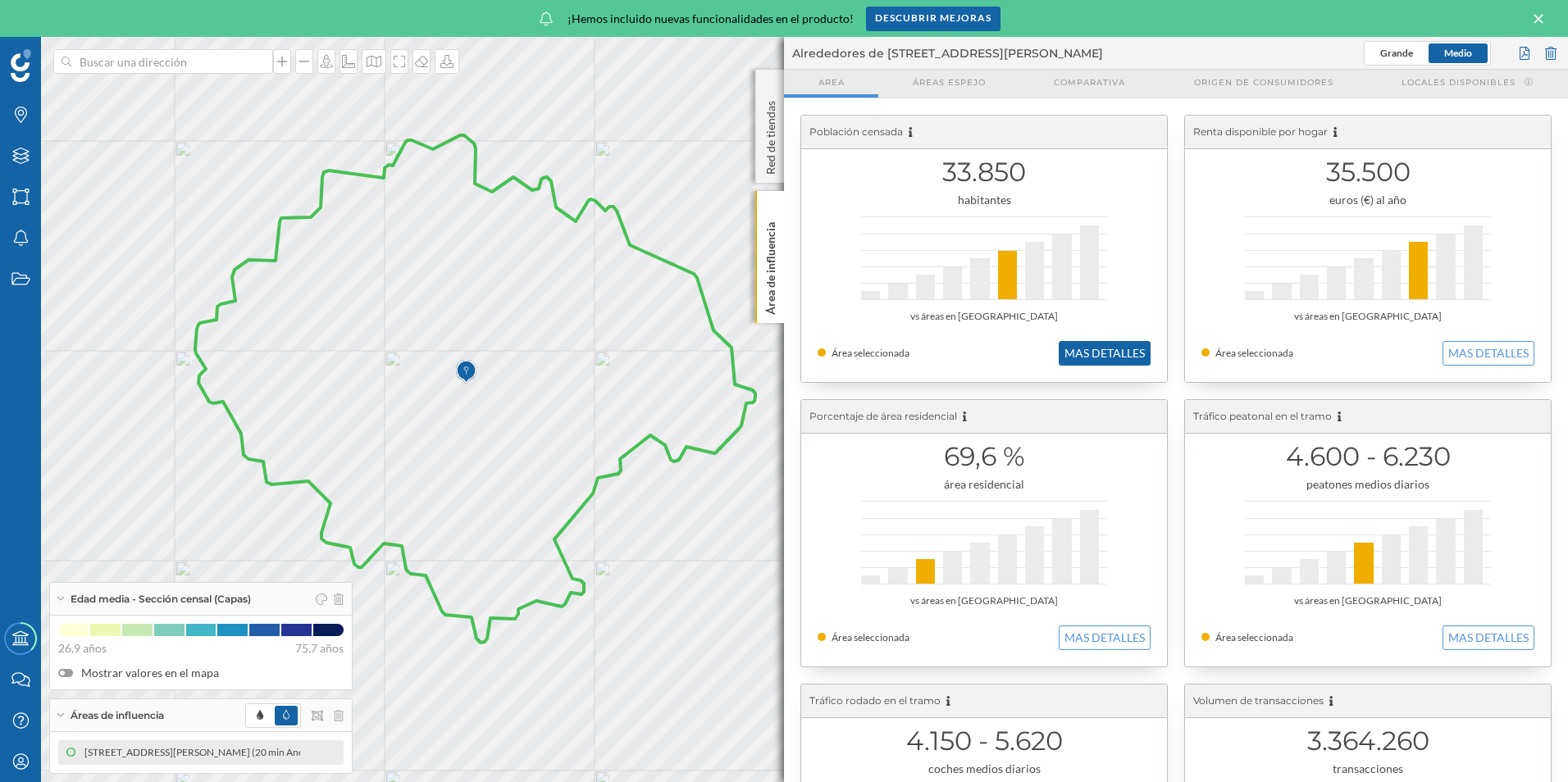
click at [1101, 343] on button "MAS DETALLES" at bounding box center [1104, 354] width 92 height 25
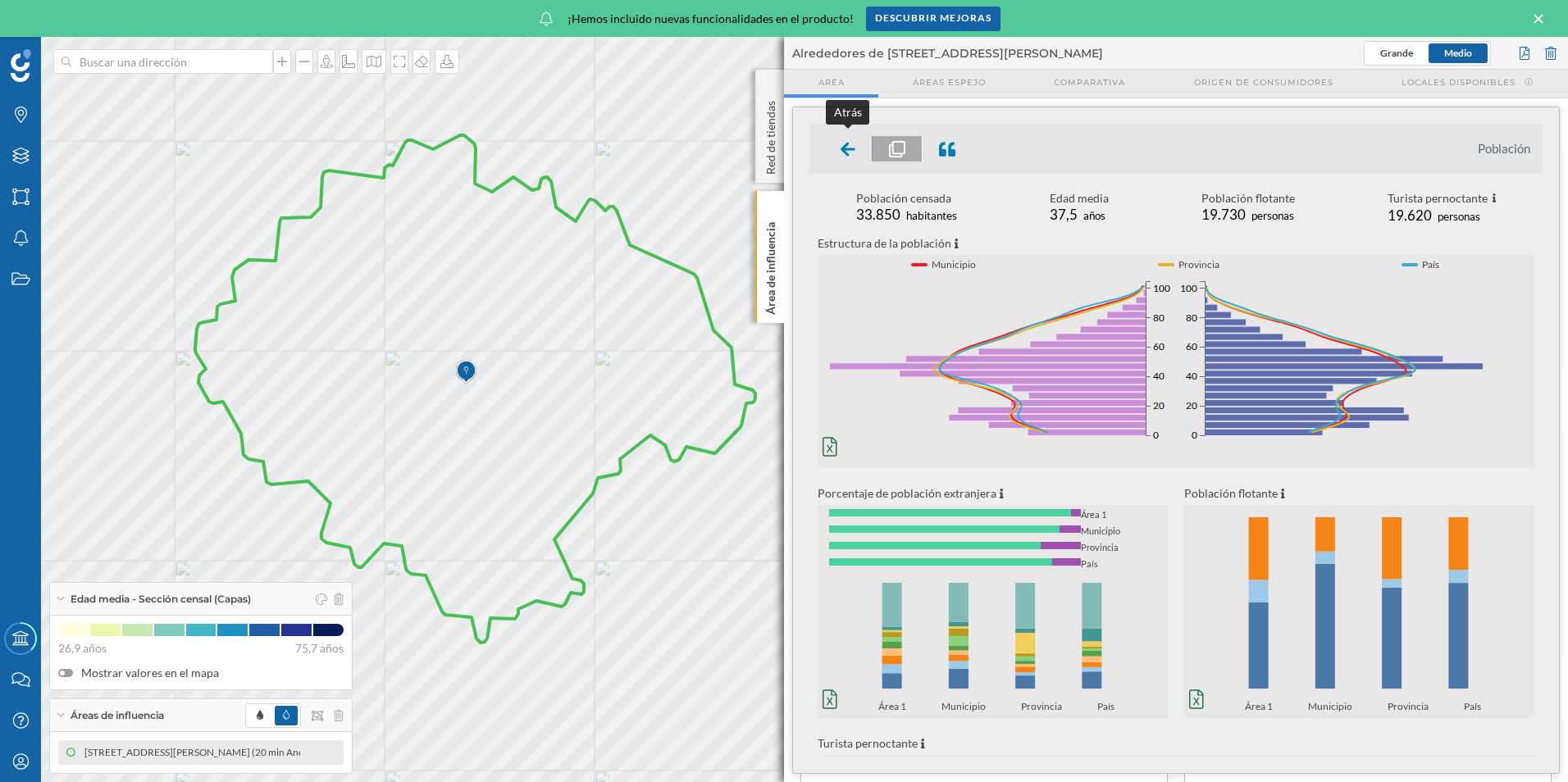
click at [837, 154] on div at bounding box center [848, 148] width 49 height 26
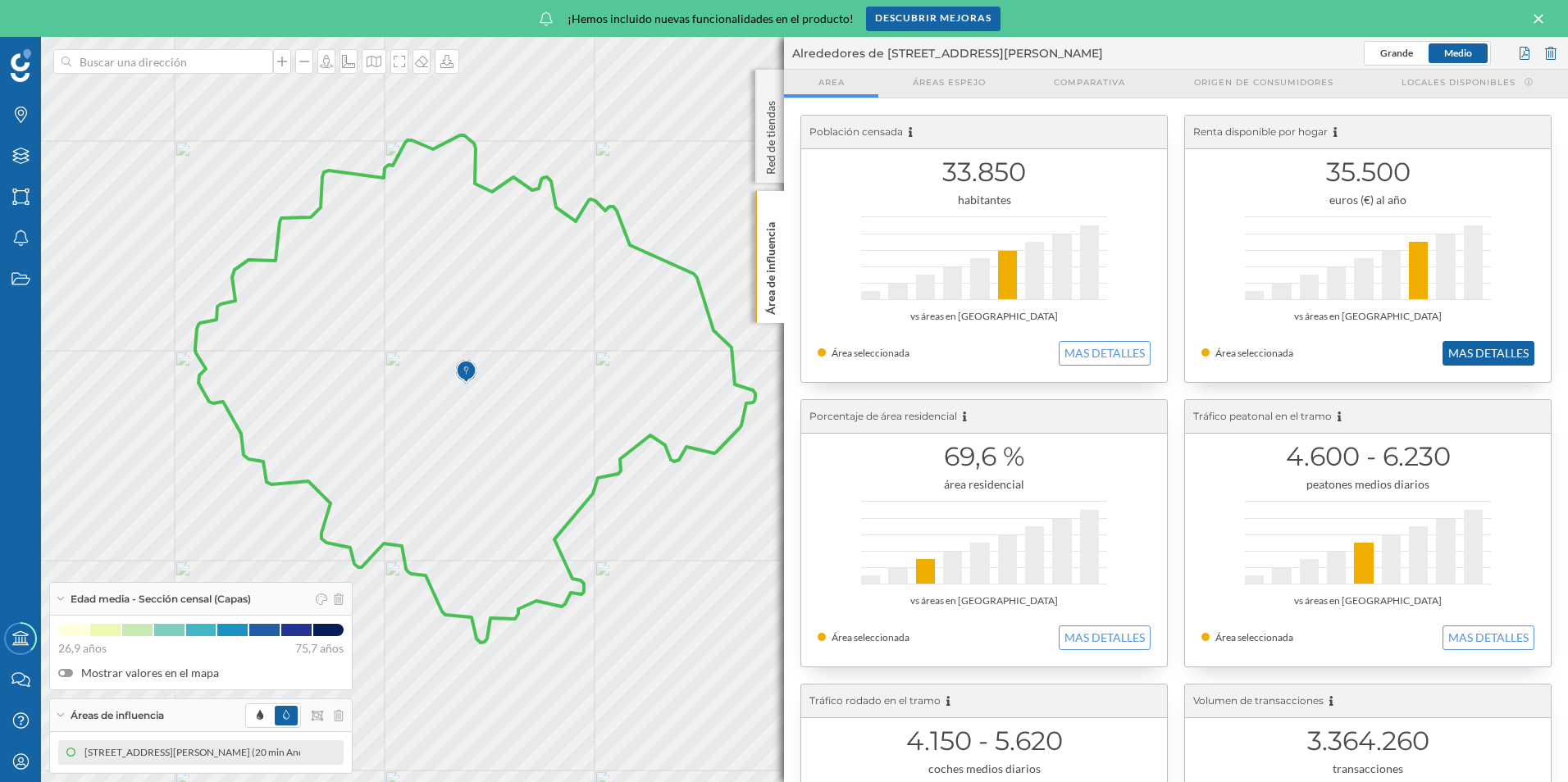
click at [1489, 360] on button "MAS DETALLES" at bounding box center [1489, 354] width 92 height 25
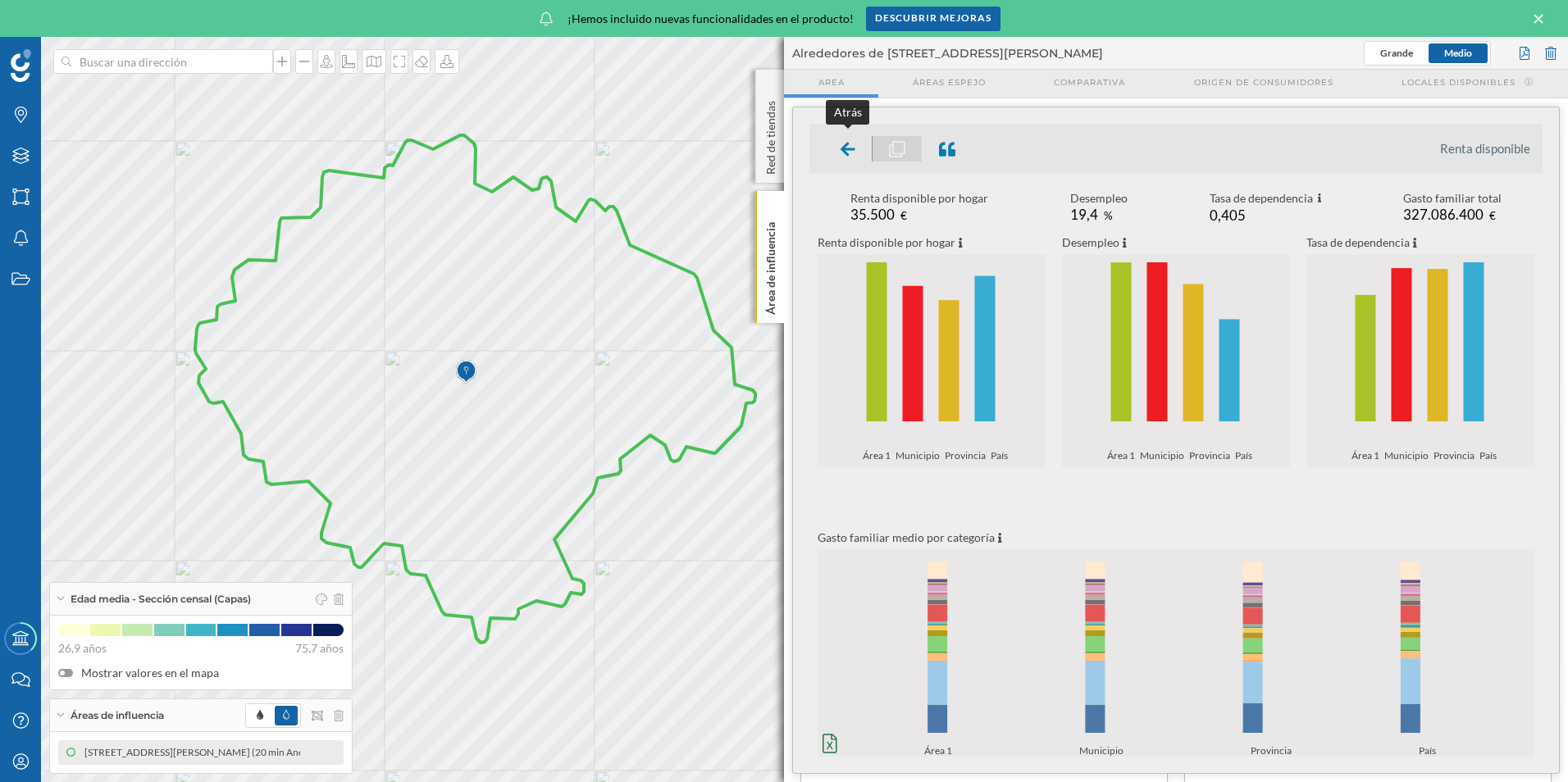
click at [847, 153] on icon at bounding box center [847, 149] width 15 height 14
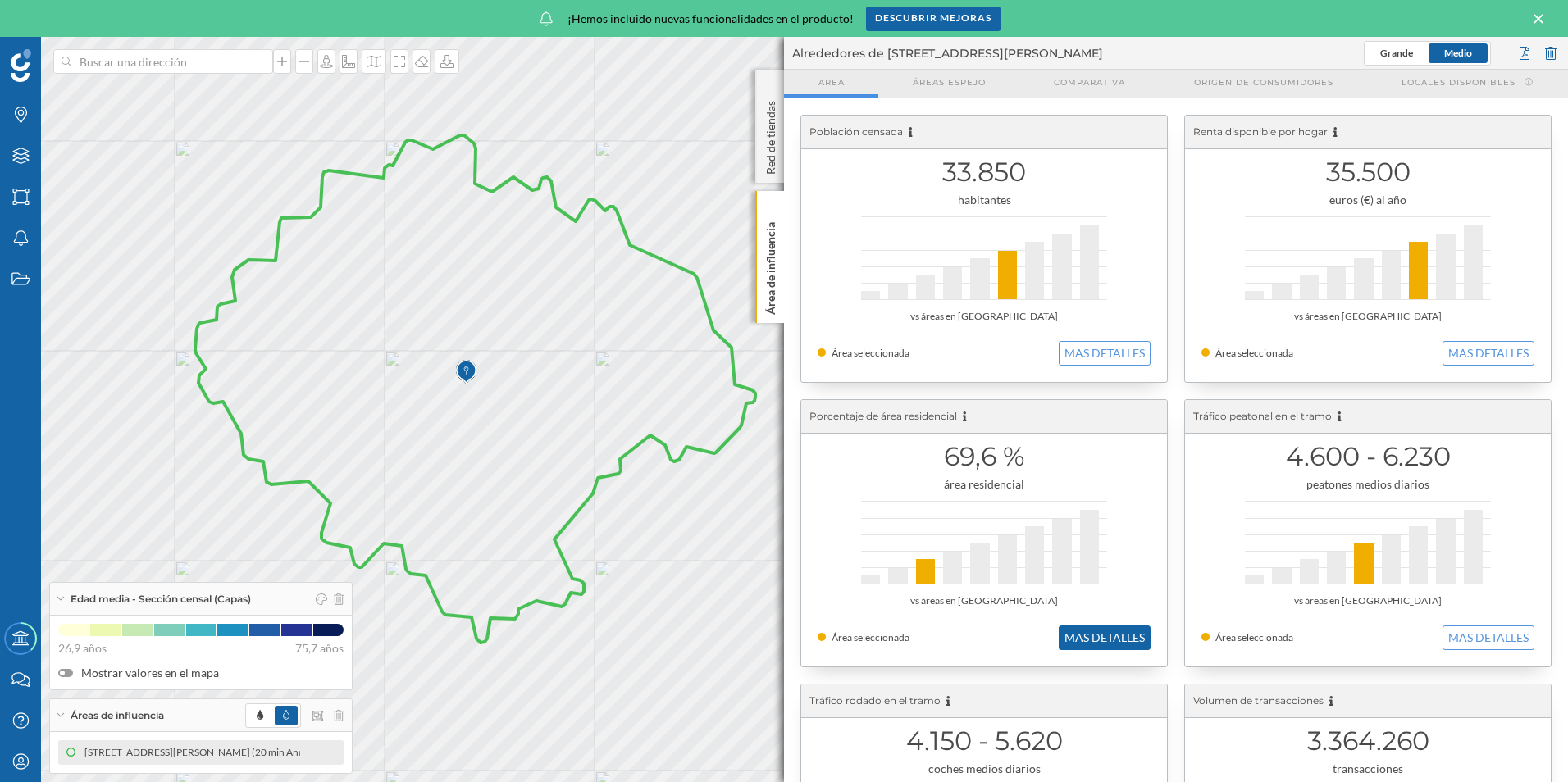
drag, startPoint x: 1086, startPoint y: 639, endPoint x: 1074, endPoint y: 643, distance: 12.6
click at [1074, 643] on button "MAS DETALLES" at bounding box center [1104, 637] width 92 height 25
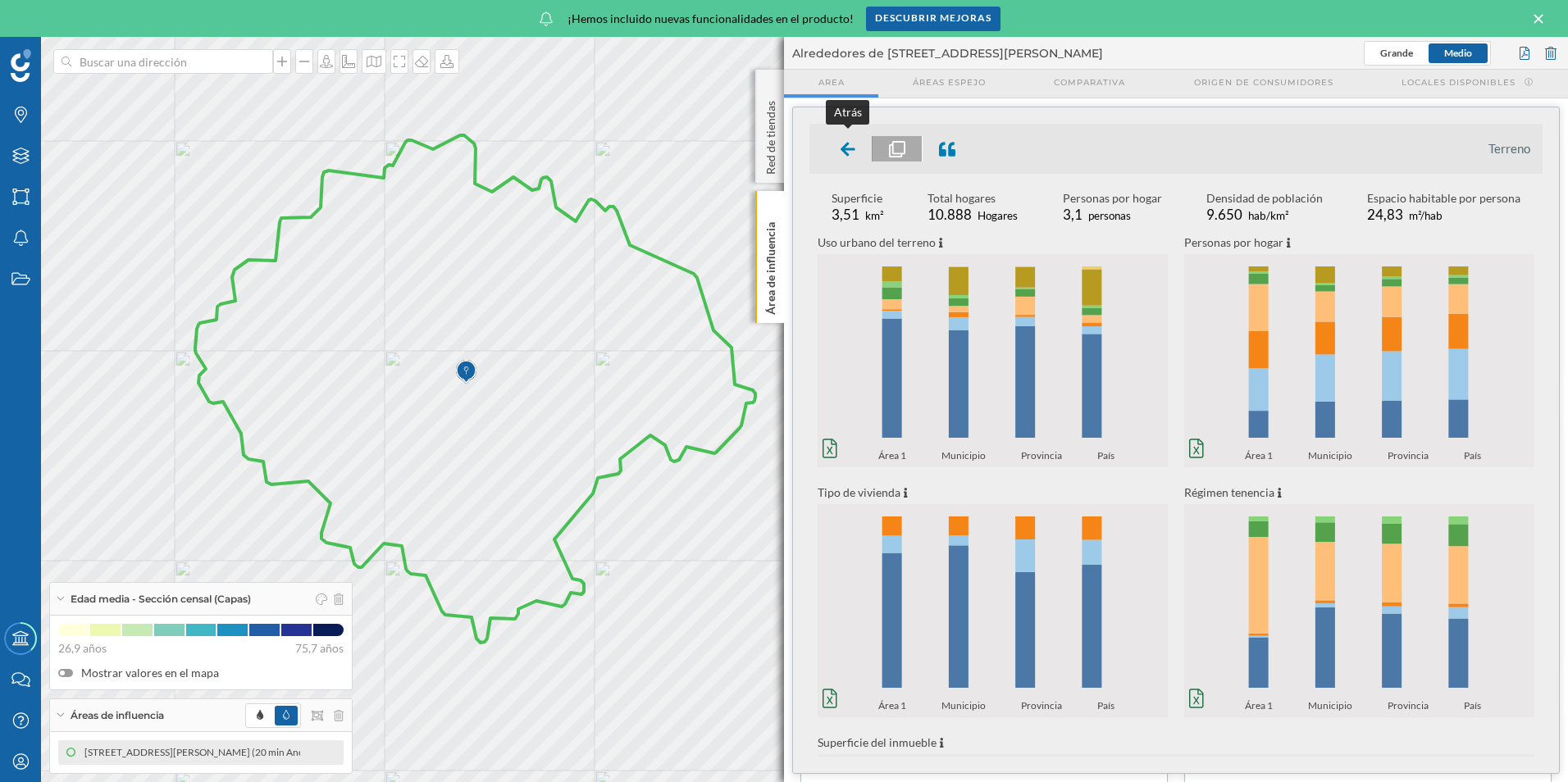
click at [836, 138] on div at bounding box center [848, 148] width 49 height 26
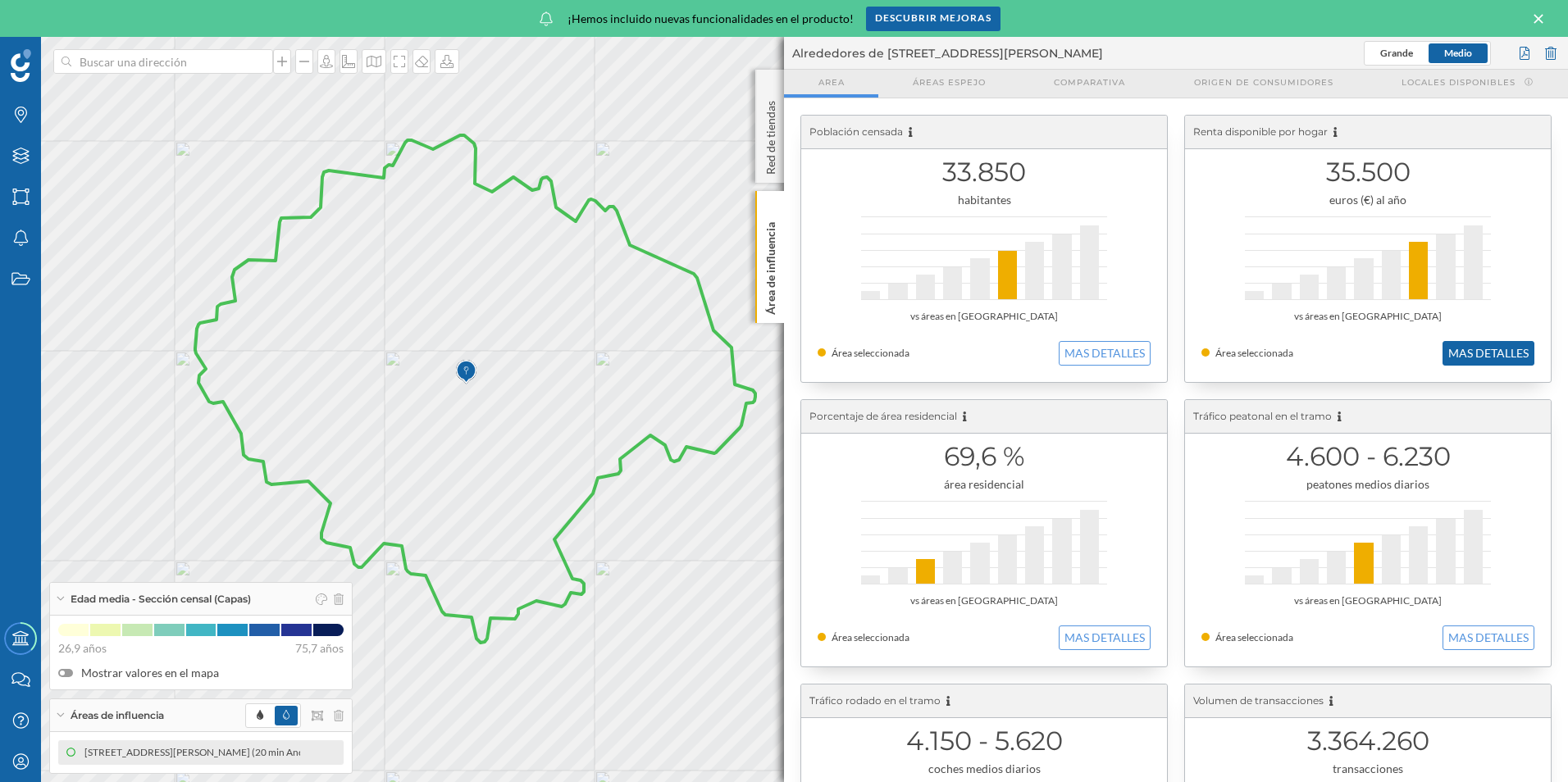
click at [1499, 364] on button "MAS DETALLES" at bounding box center [1489, 354] width 92 height 25
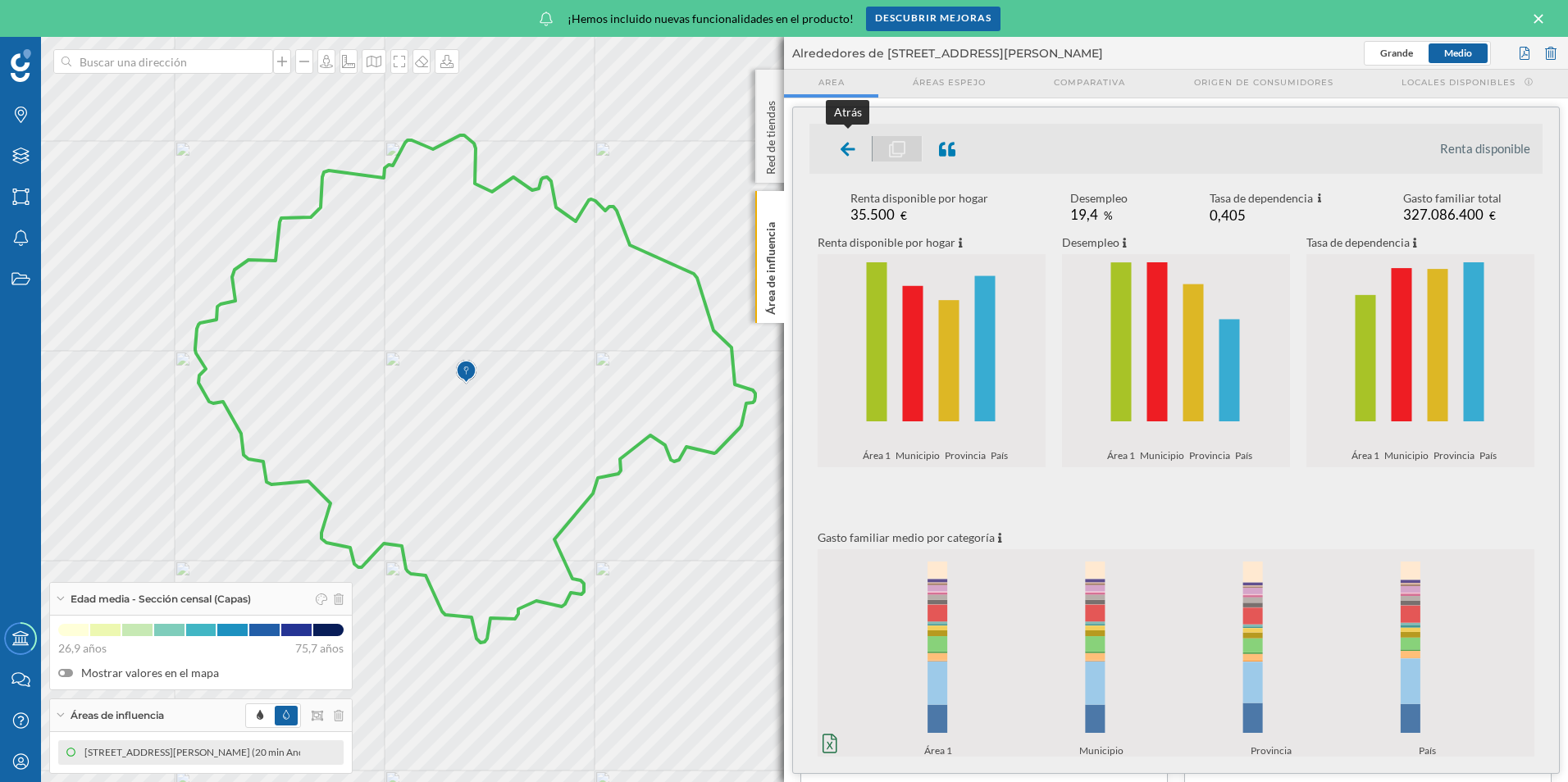
click at [855, 155] on div at bounding box center [848, 148] width 49 height 26
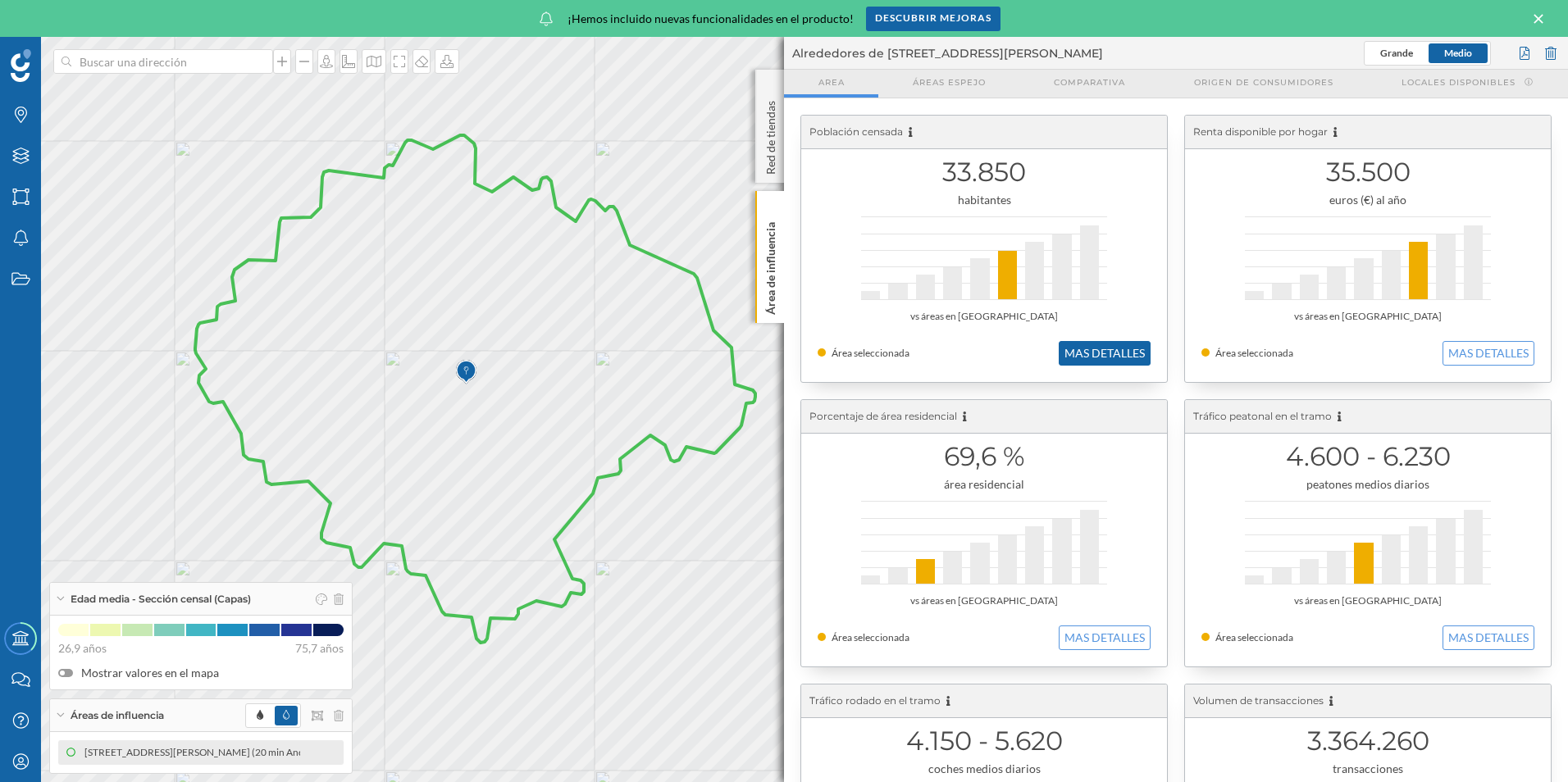
click at [1128, 345] on button "MAS DETALLES" at bounding box center [1104, 354] width 92 height 25
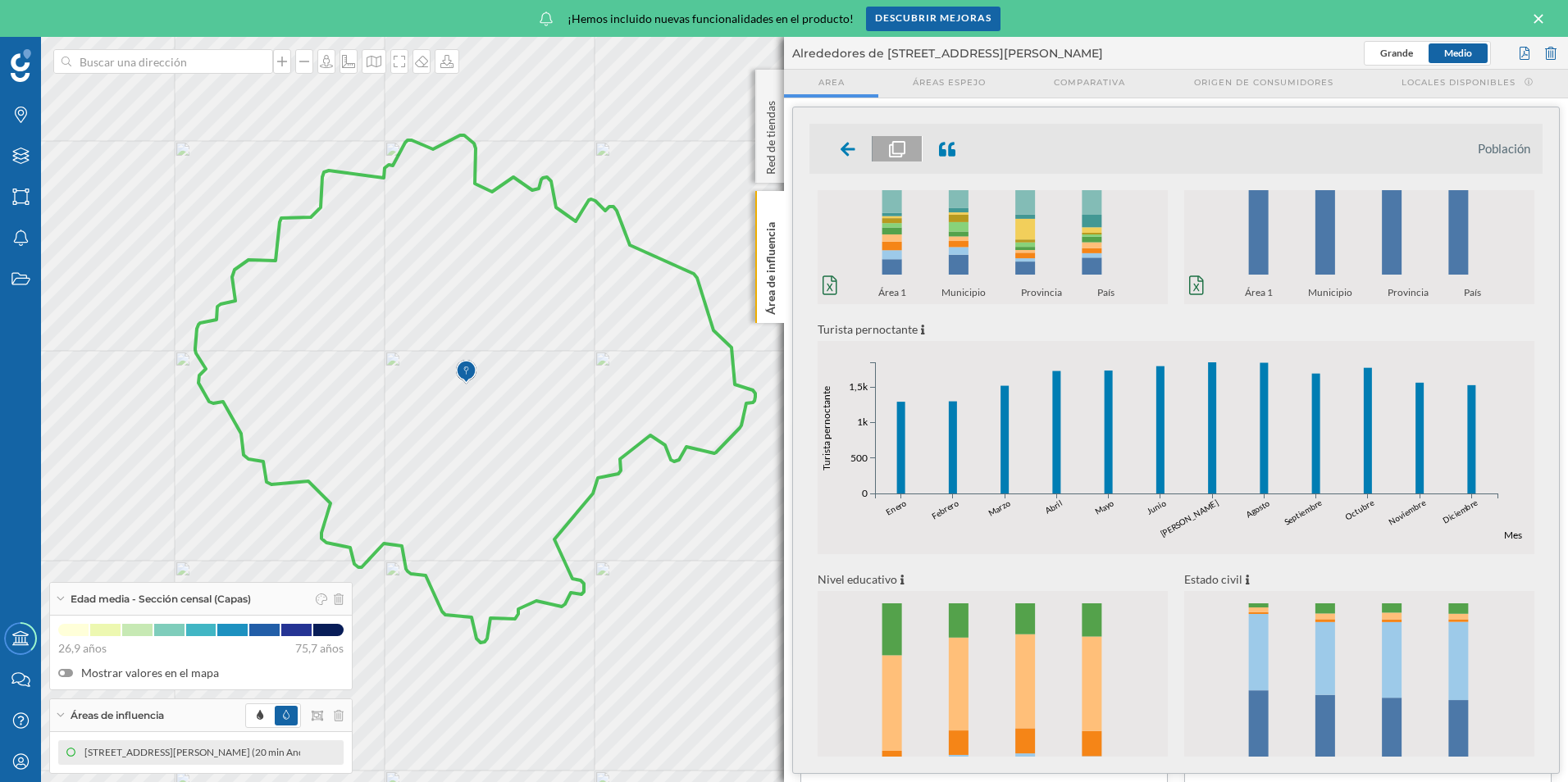
scroll to position [477, 0]
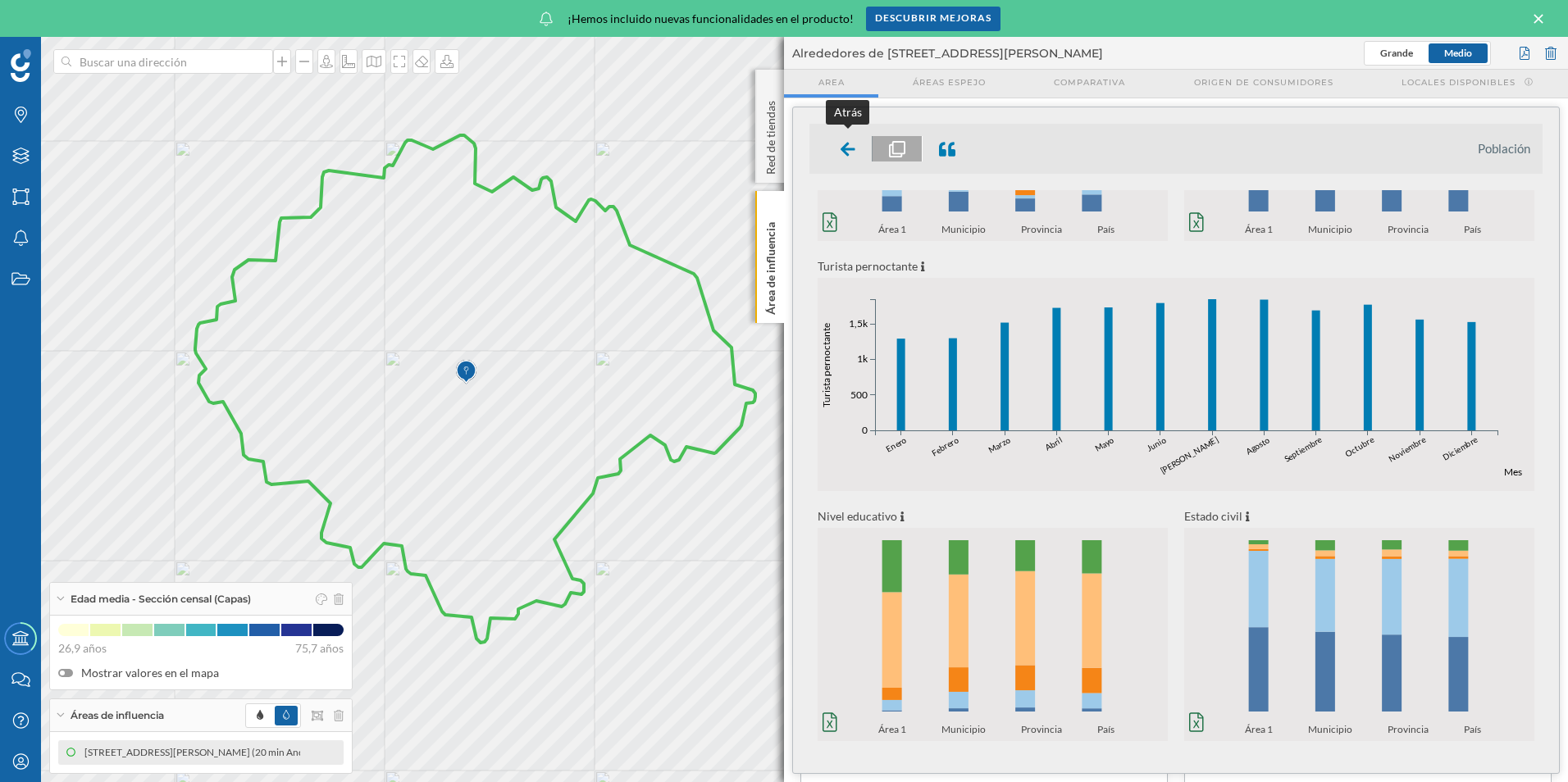
click at [844, 150] on icon at bounding box center [847, 149] width 15 height 14
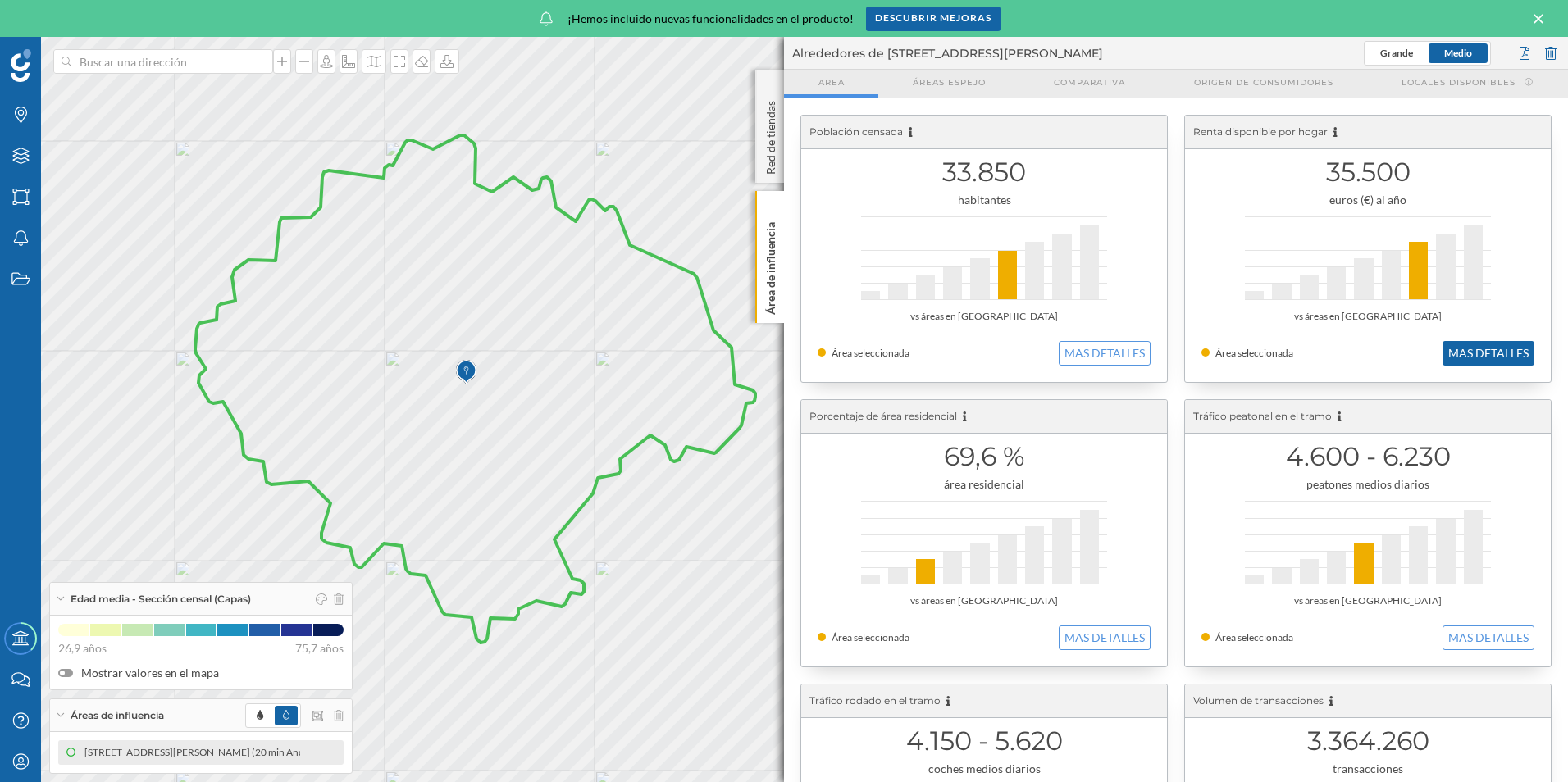
click at [1474, 348] on button "MAS DETALLES" at bounding box center [1489, 354] width 92 height 25
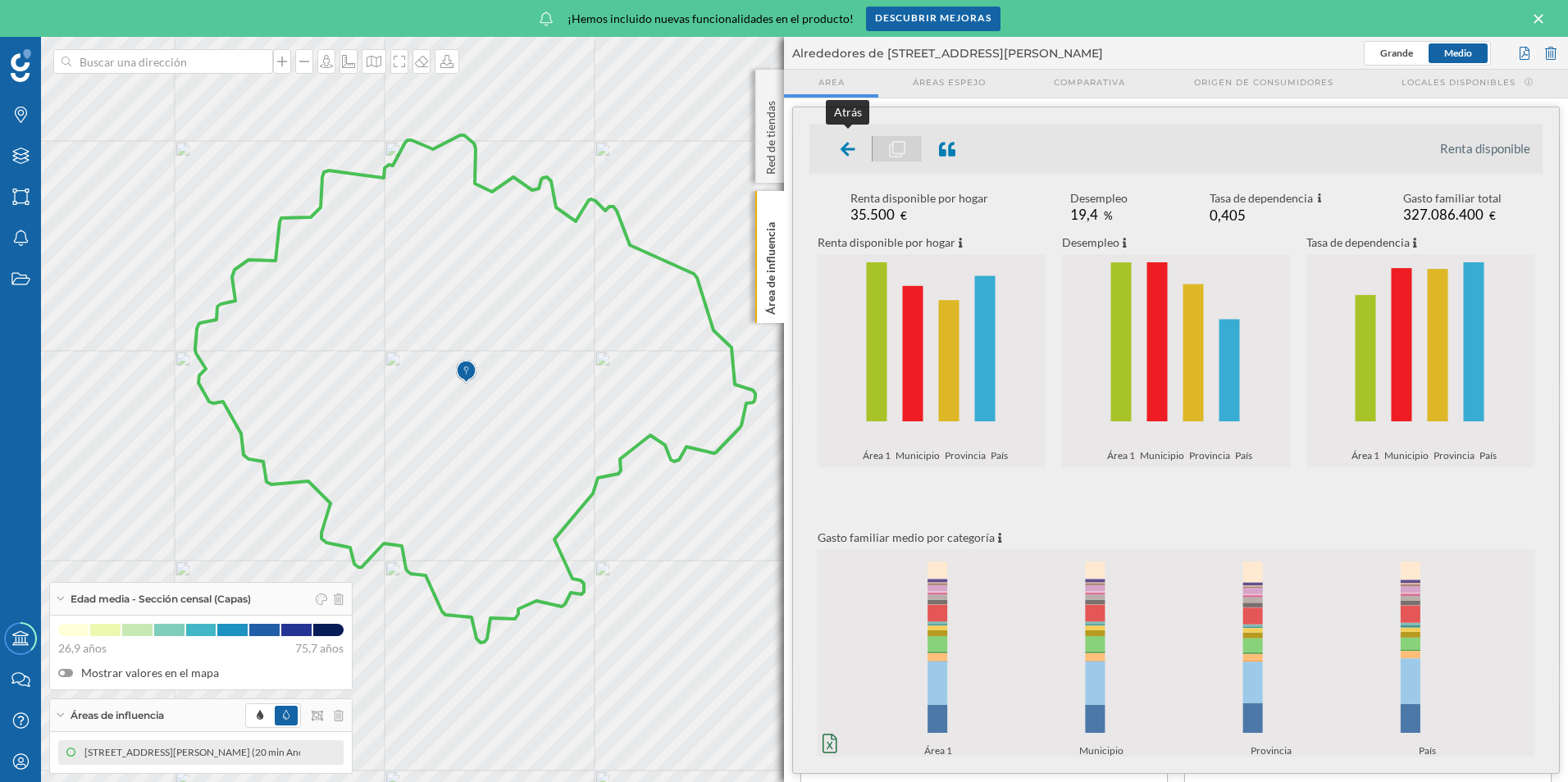
click at [848, 147] on icon at bounding box center [847, 149] width 15 height 17
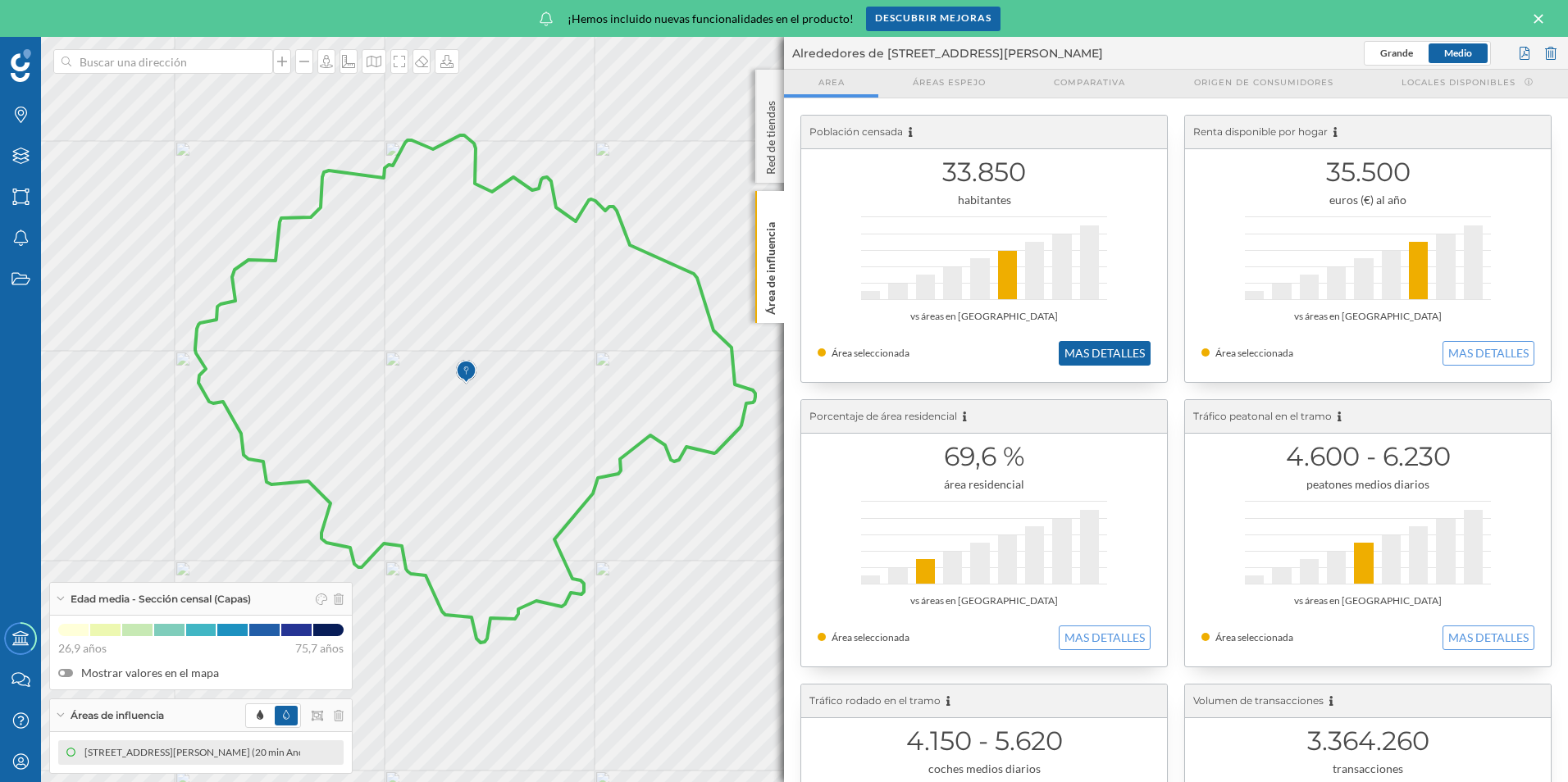
click at [1122, 352] on button "MAS DETALLES" at bounding box center [1104, 354] width 92 height 25
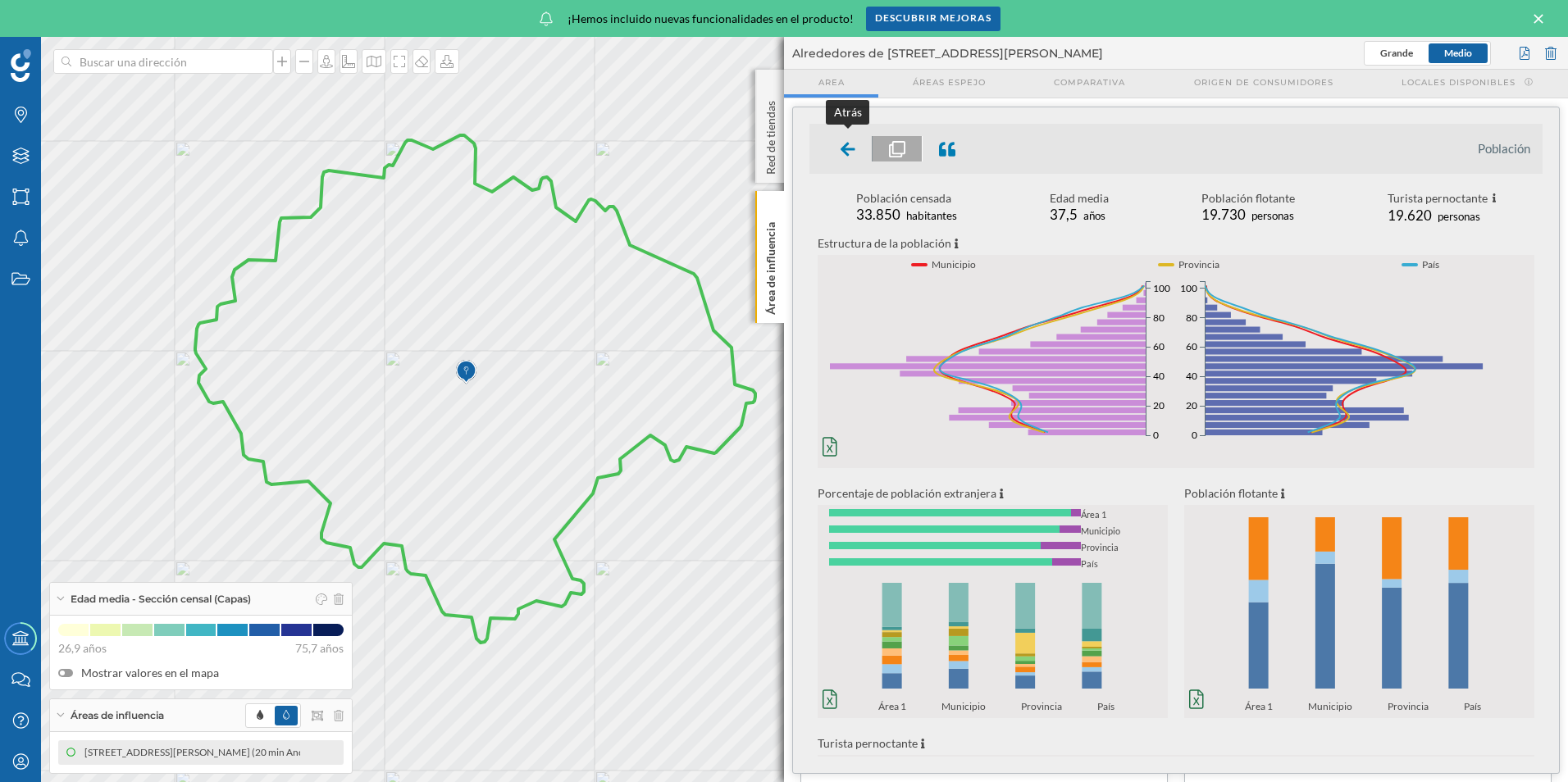
click at [855, 160] on div at bounding box center [848, 148] width 49 height 26
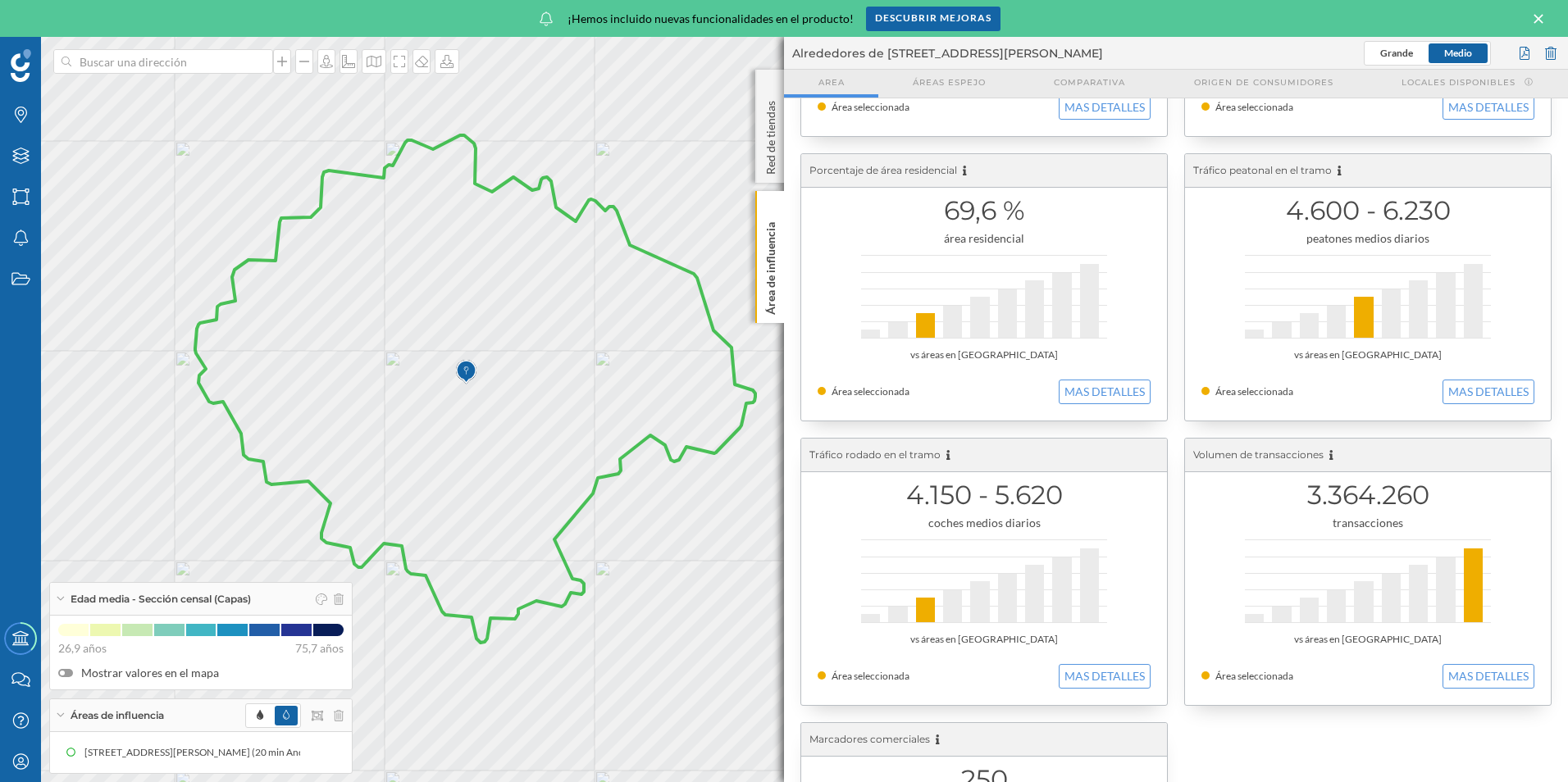
scroll to position [328, 0]
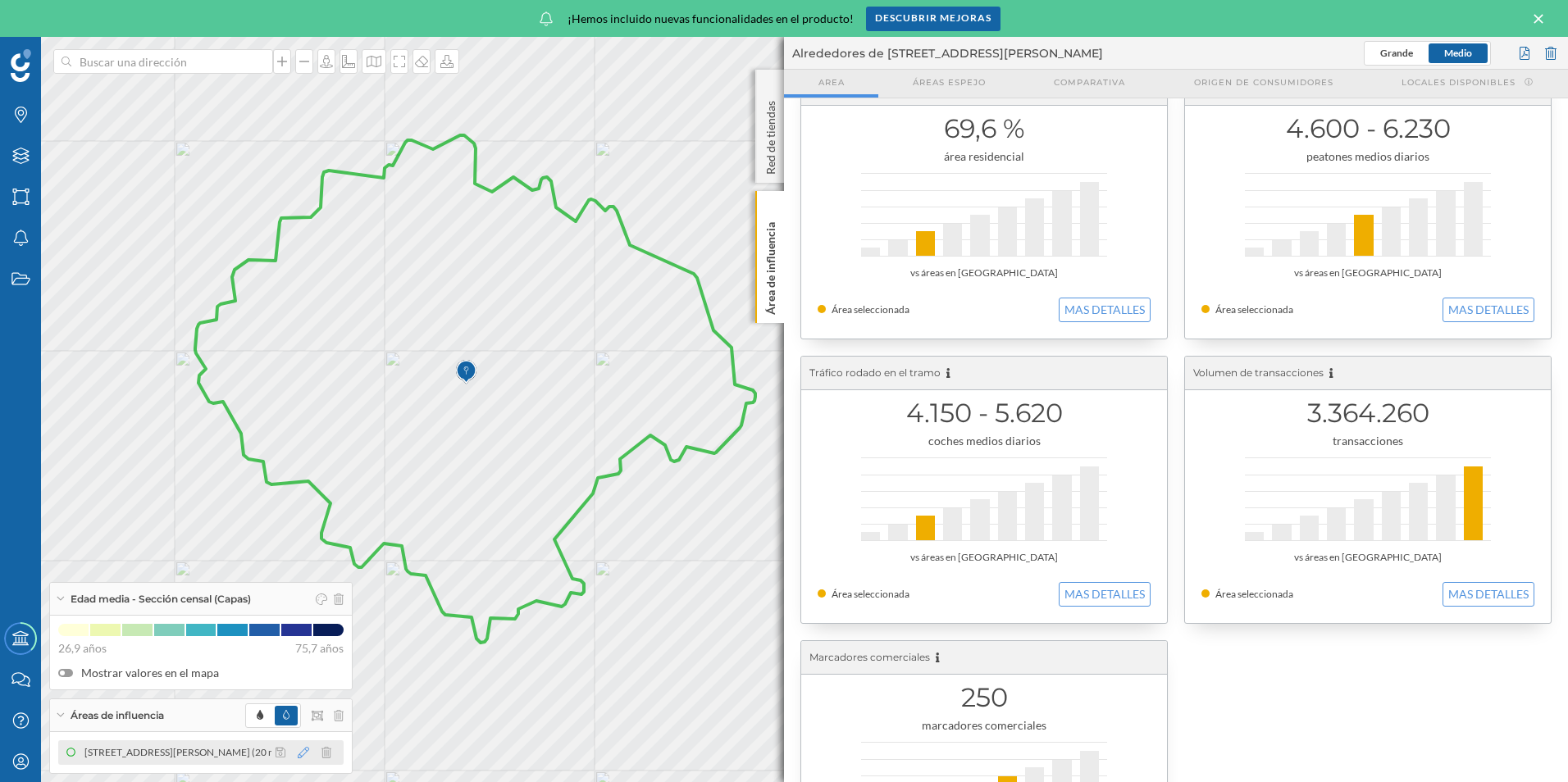
click at [304, 751] on icon at bounding box center [303, 752] width 11 height 11
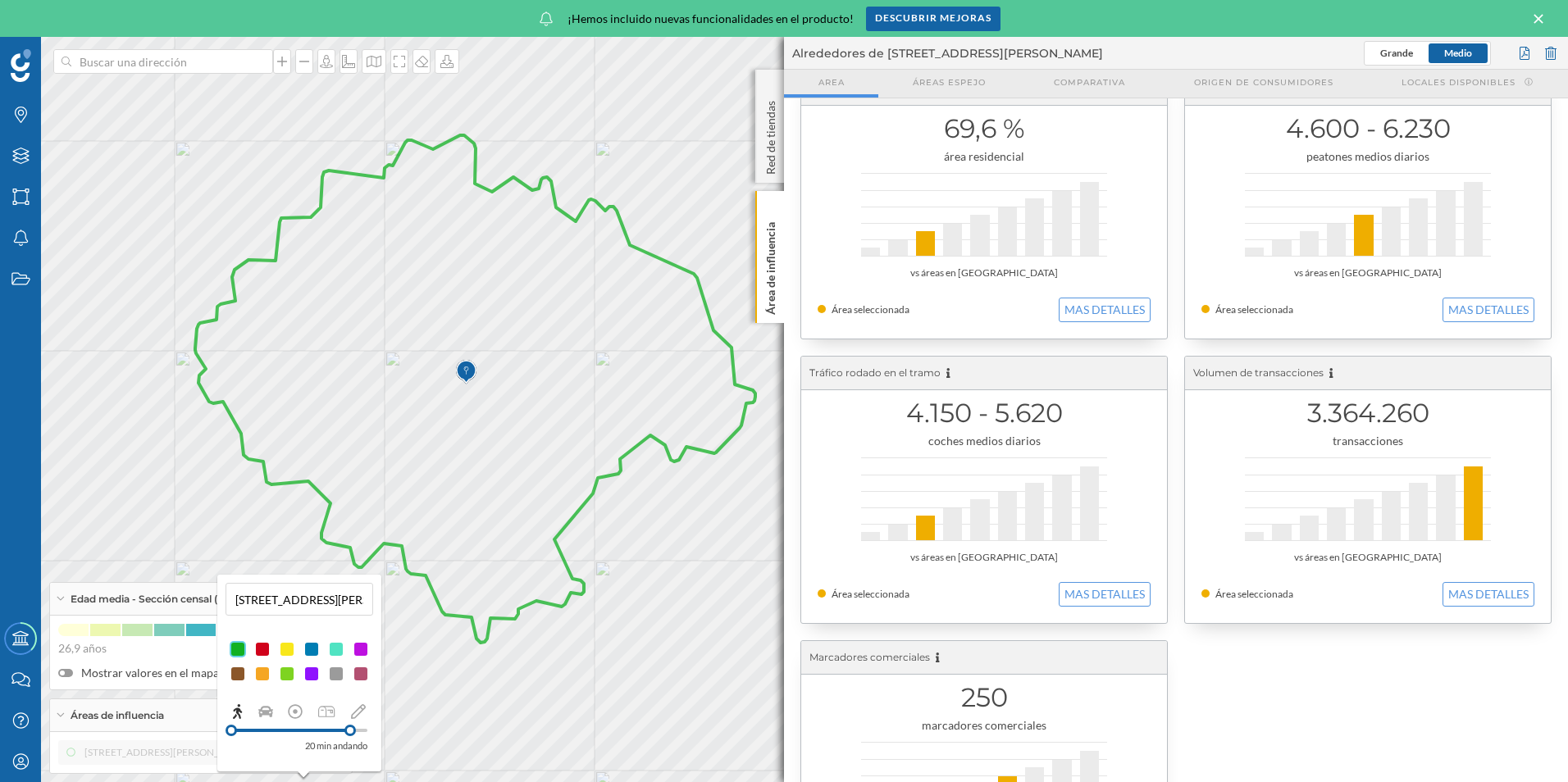
click at [301, 727] on div at bounding box center [299, 730] width 136 height 15
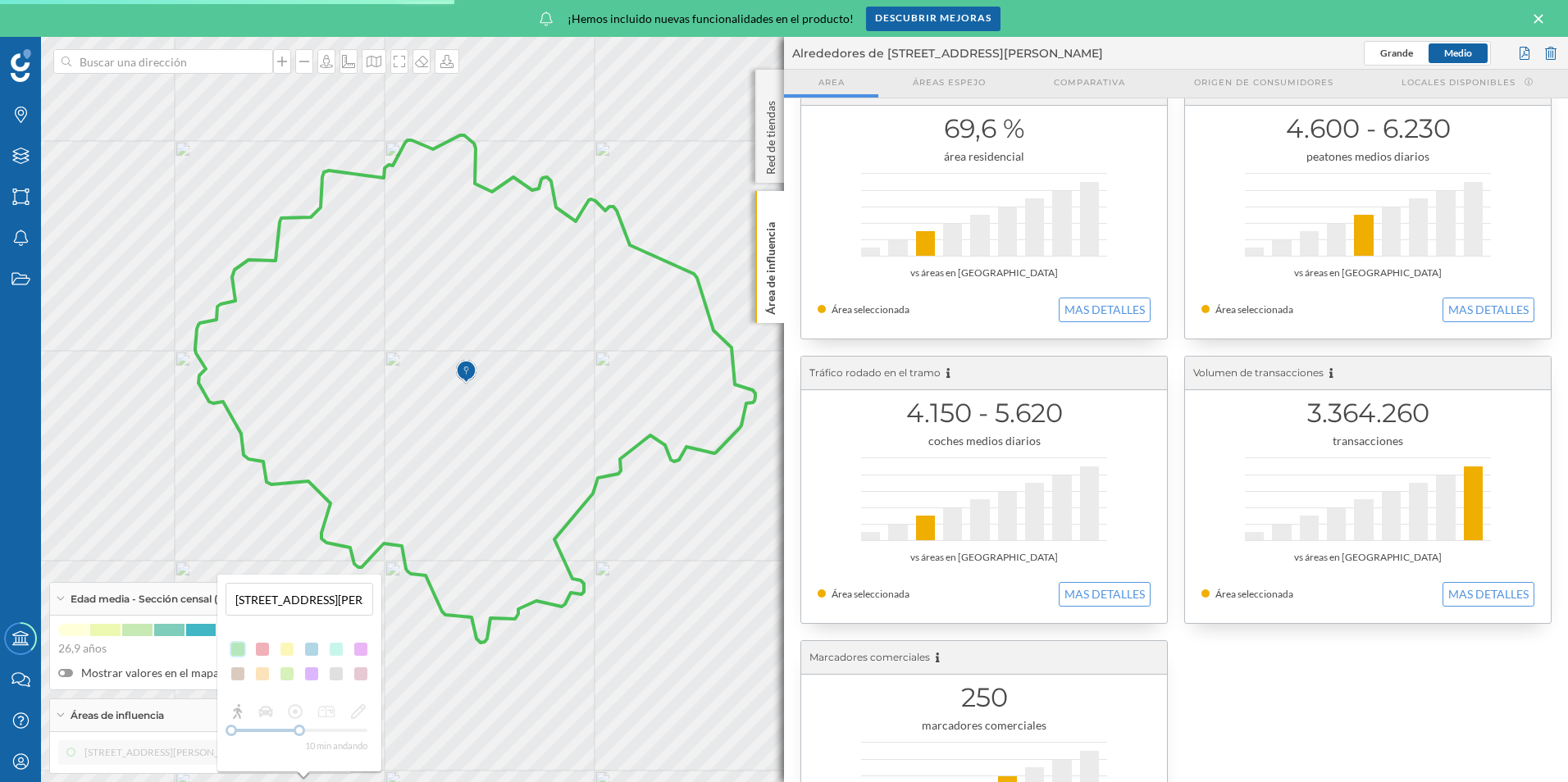
scroll to position [0, 0]
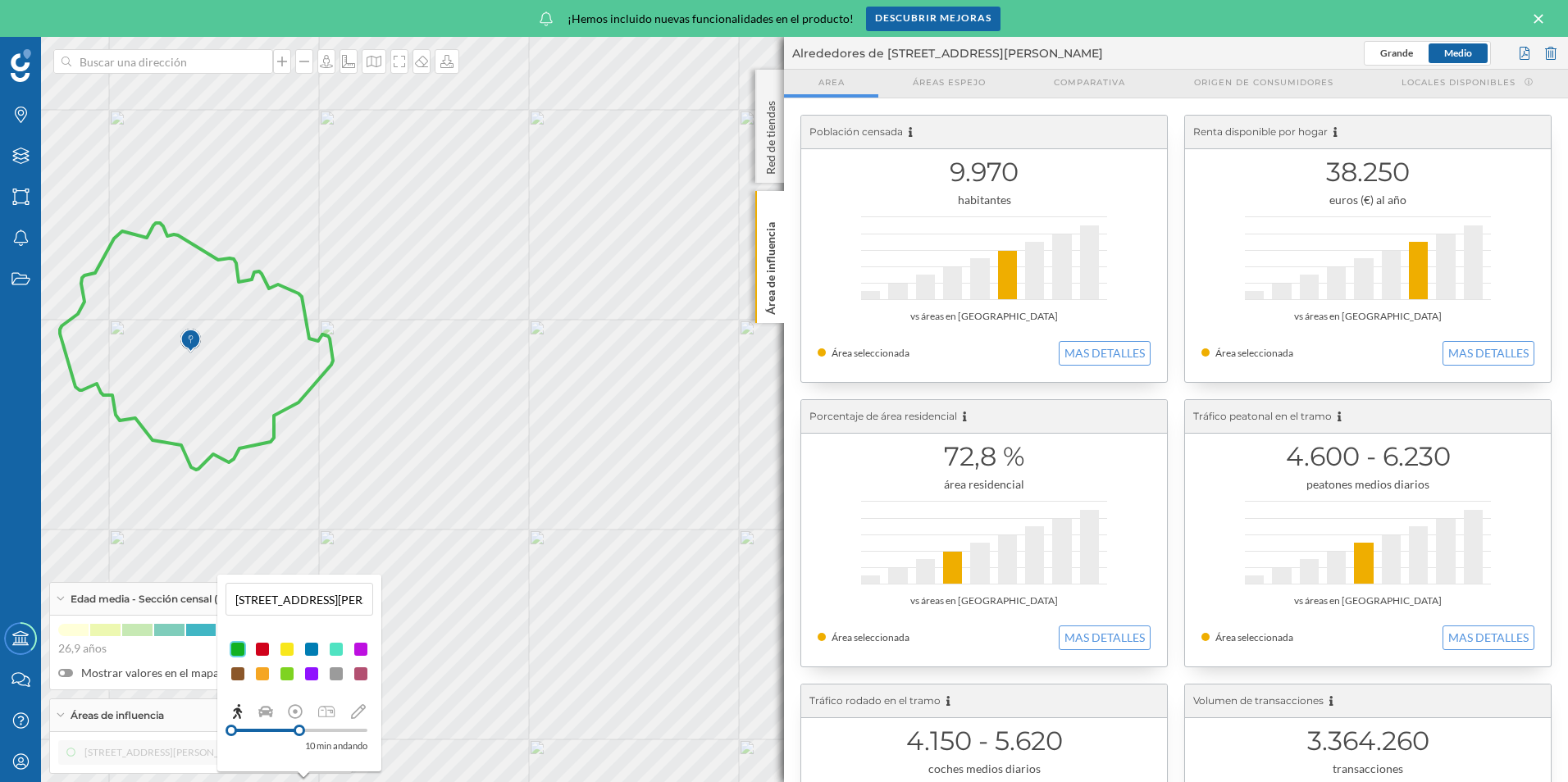
click at [336, 727] on div at bounding box center [299, 730] width 136 height 15
click at [341, 731] on div "14 min andando" at bounding box center [299, 728] width 147 height 52
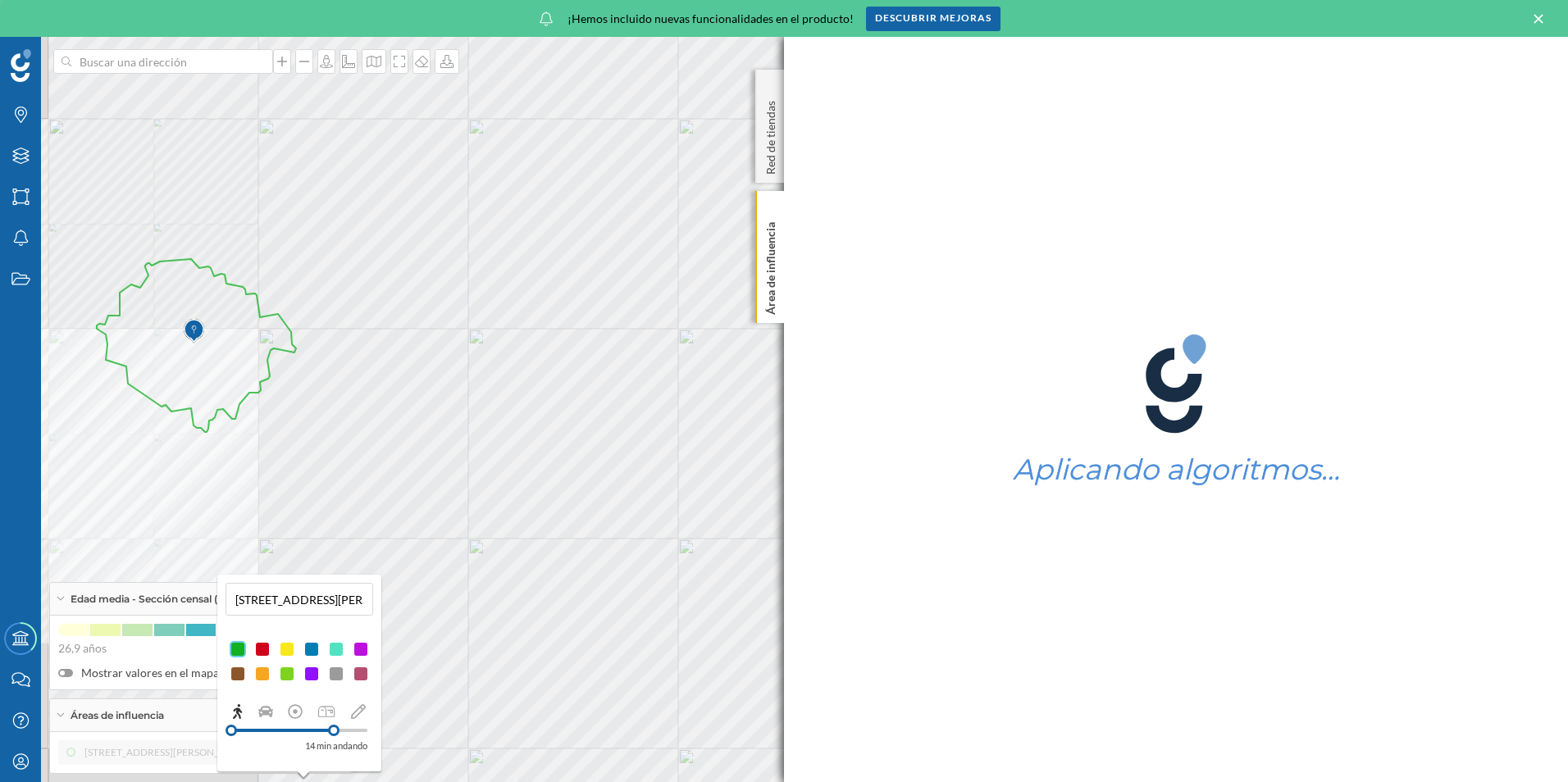
click at [339, 733] on div at bounding box center [333, 730] width 11 height 11
click at [343, 731] on div "14 min andando" at bounding box center [299, 728] width 147 height 52
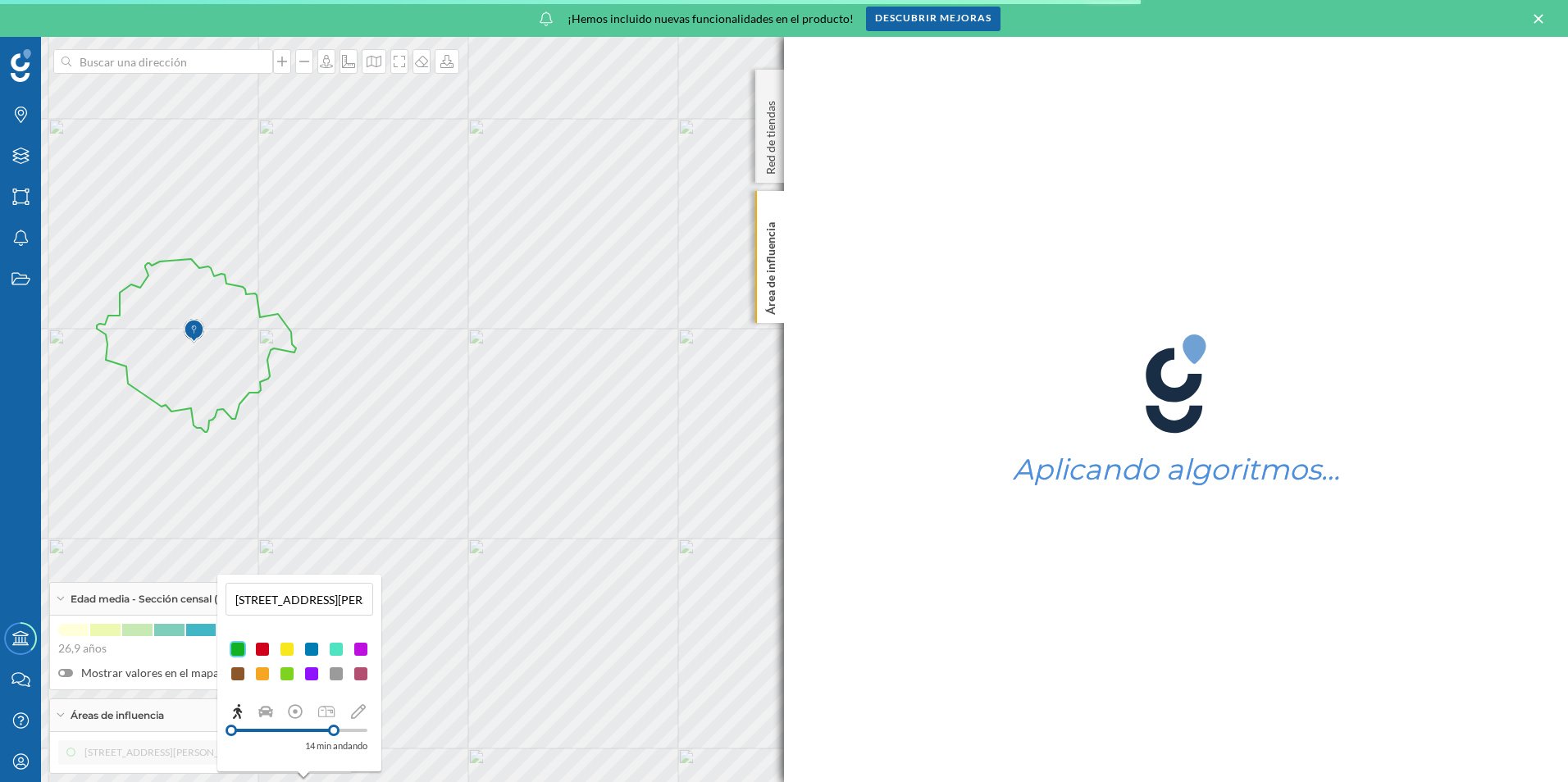
click at [338, 731] on div at bounding box center [333, 730] width 11 height 11
click at [340, 733] on div "14 min andando" at bounding box center [299, 728] width 147 height 52
click at [339, 733] on div at bounding box center [339, 730] width 11 height 11
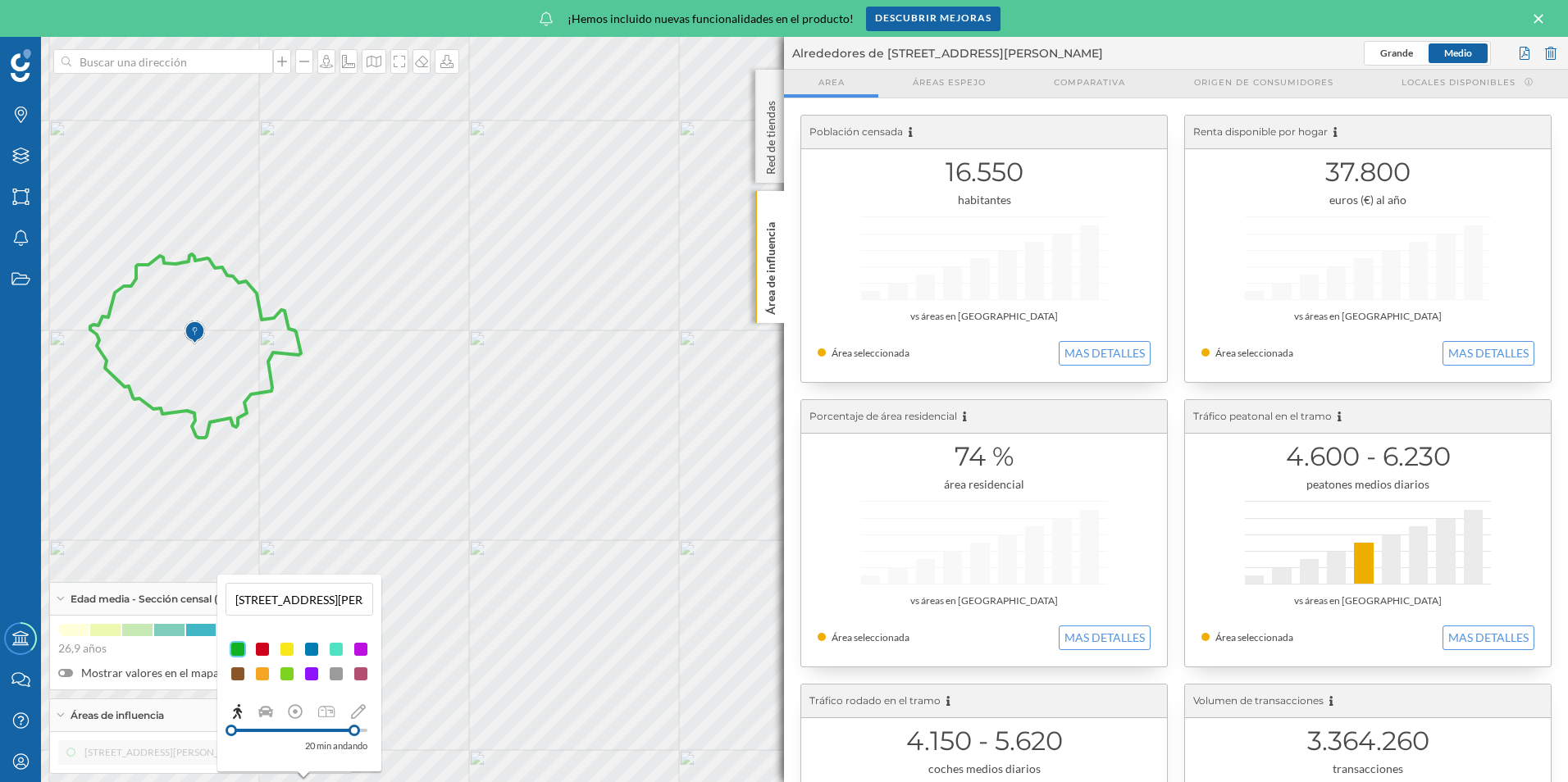
drag, startPoint x: 341, startPoint y: 731, endPoint x: 355, endPoint y: 734, distance: 14.3
click at [355, 734] on div at bounding box center [354, 730] width 11 height 11
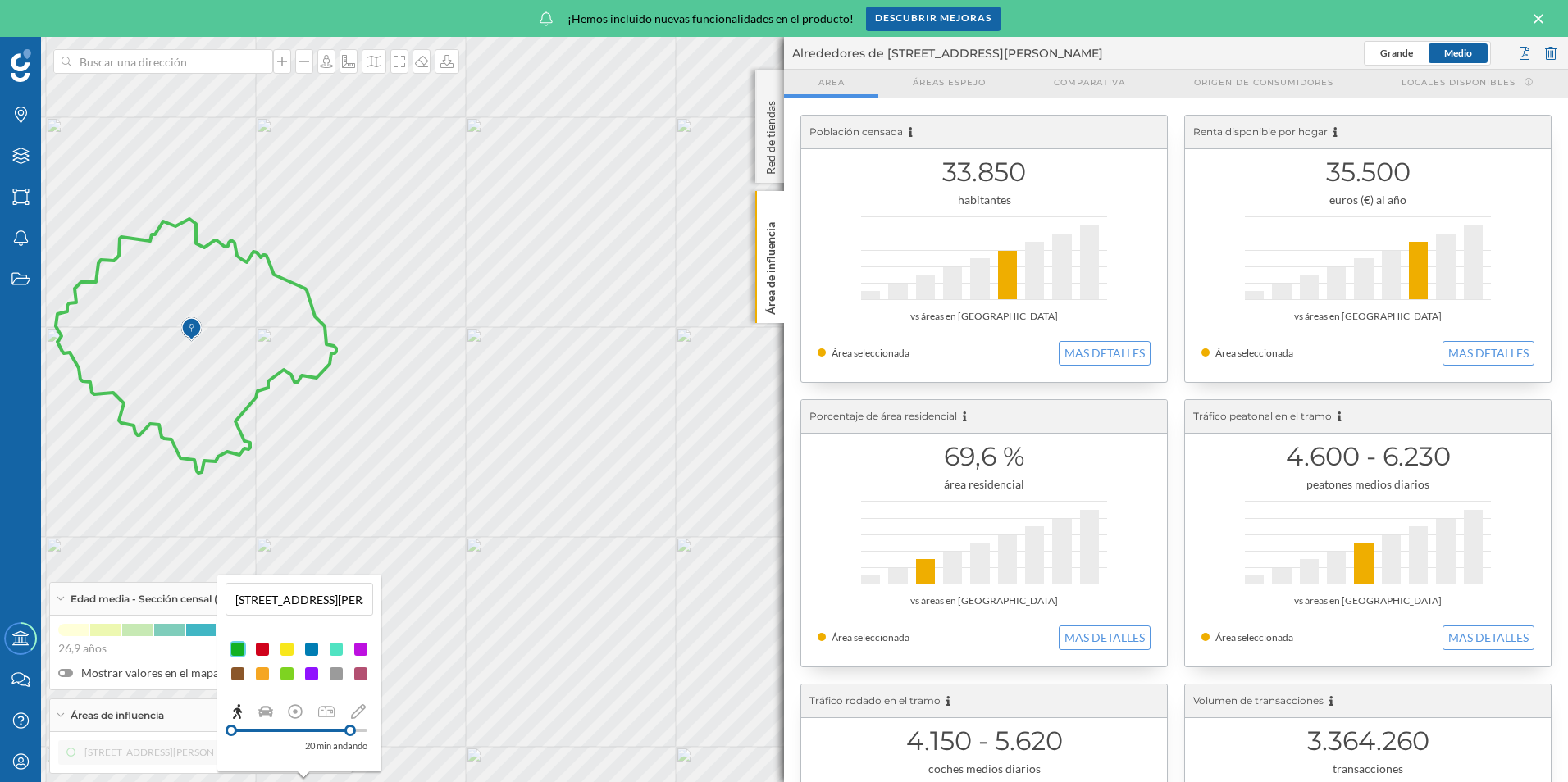
click at [325, 730] on div at bounding box center [290, 731] width 119 height 4
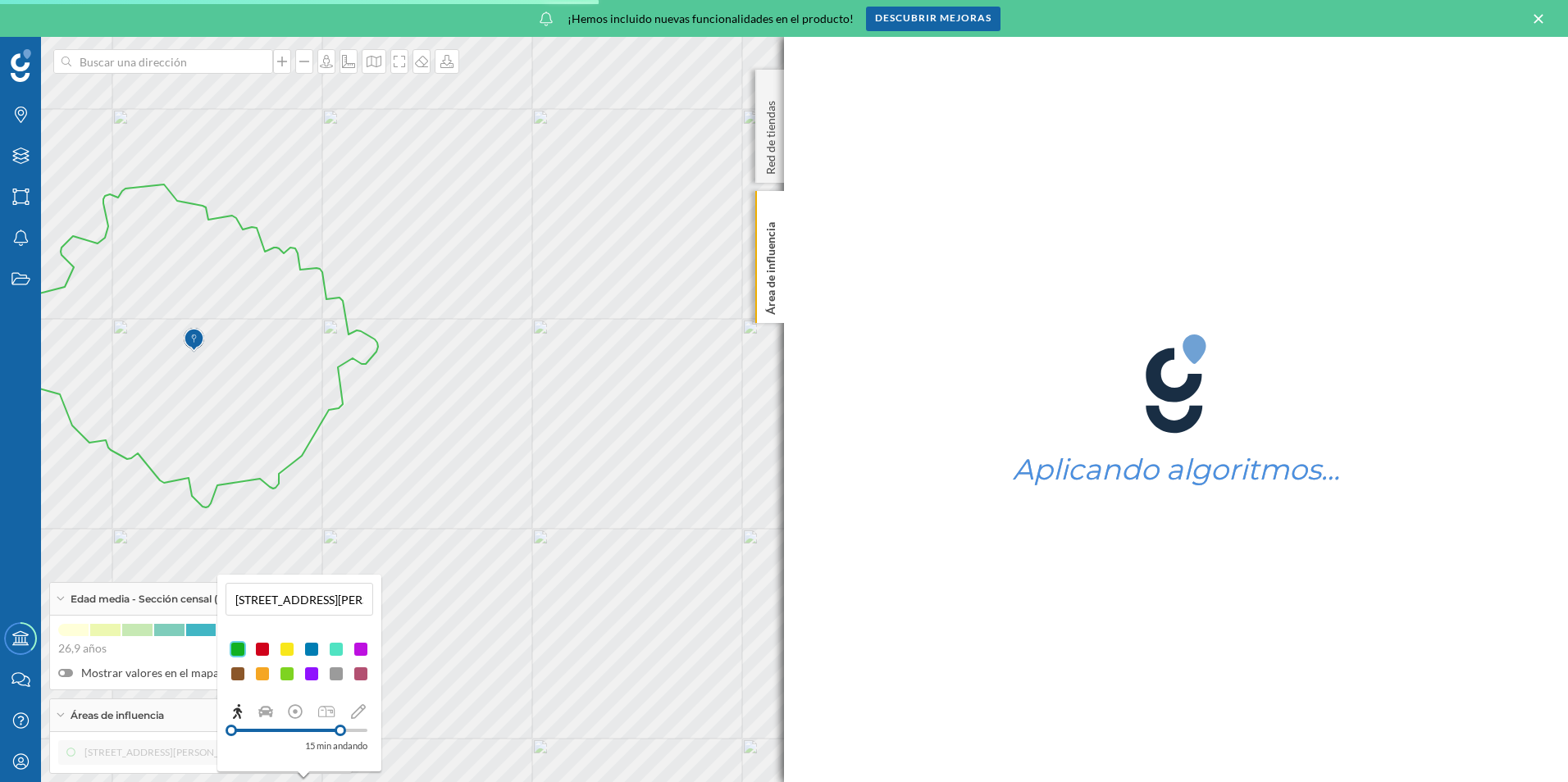
drag, startPoint x: 323, startPoint y: 733, endPoint x: 340, endPoint y: 734, distance: 17.0
click at [340, 734] on div at bounding box center [340, 730] width 11 height 11
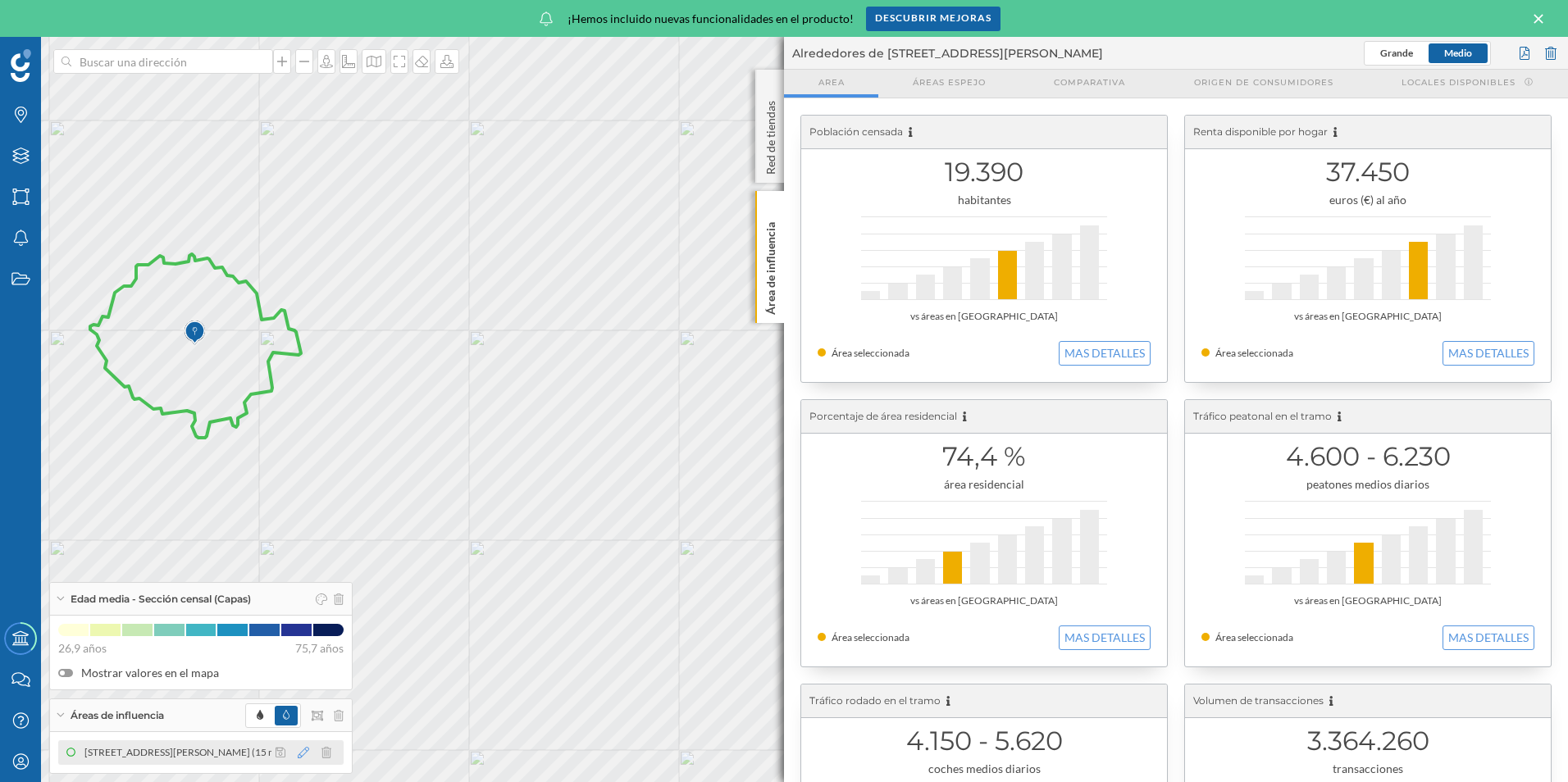
click at [308, 749] on icon at bounding box center [303, 752] width 11 height 11
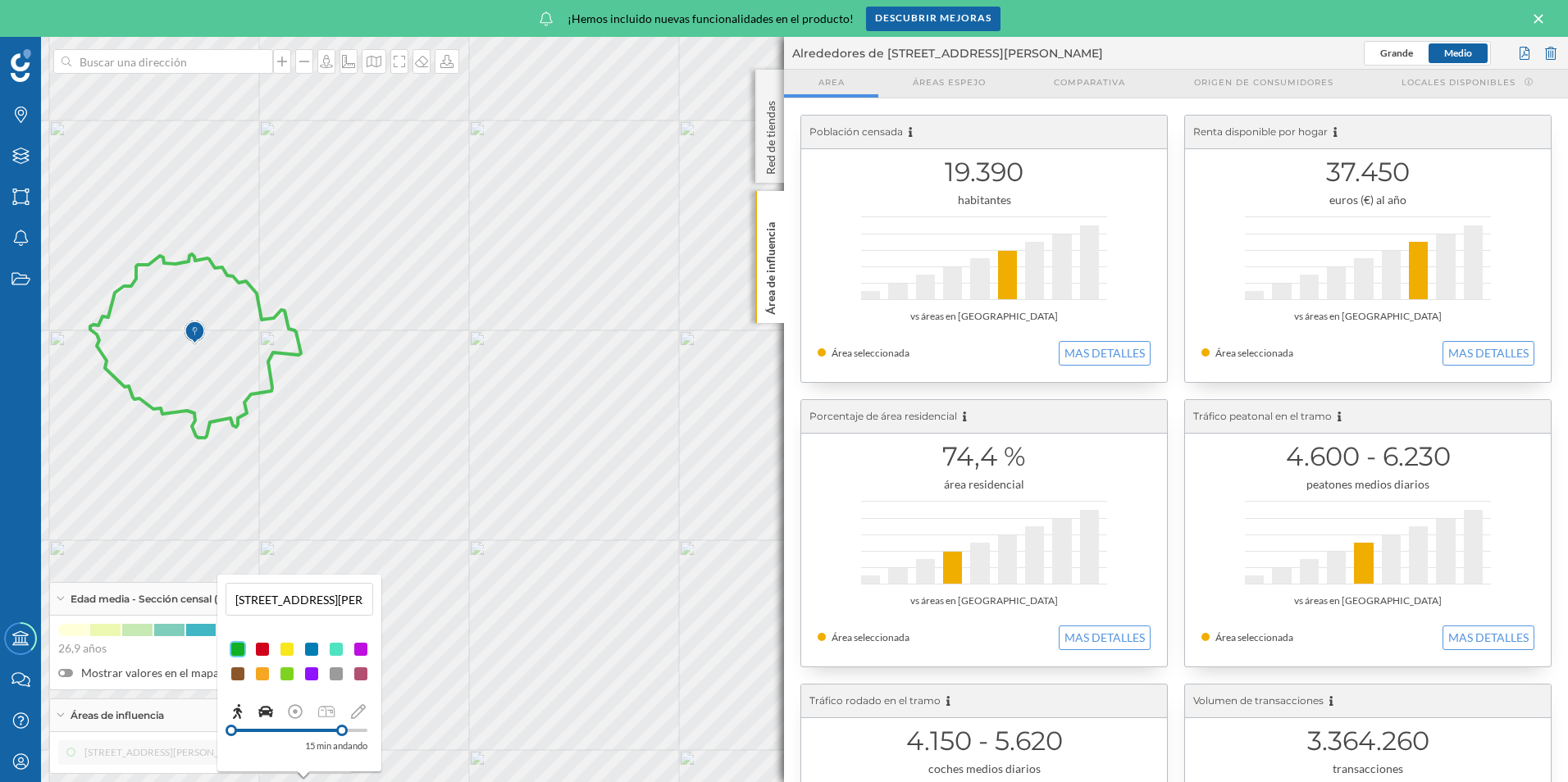
click at [262, 711] on icon at bounding box center [265, 711] width 15 height 11
click at [265, 719] on div "3 min conduciendo Tráfico en hora punta" at bounding box center [299, 726] width 147 height 68
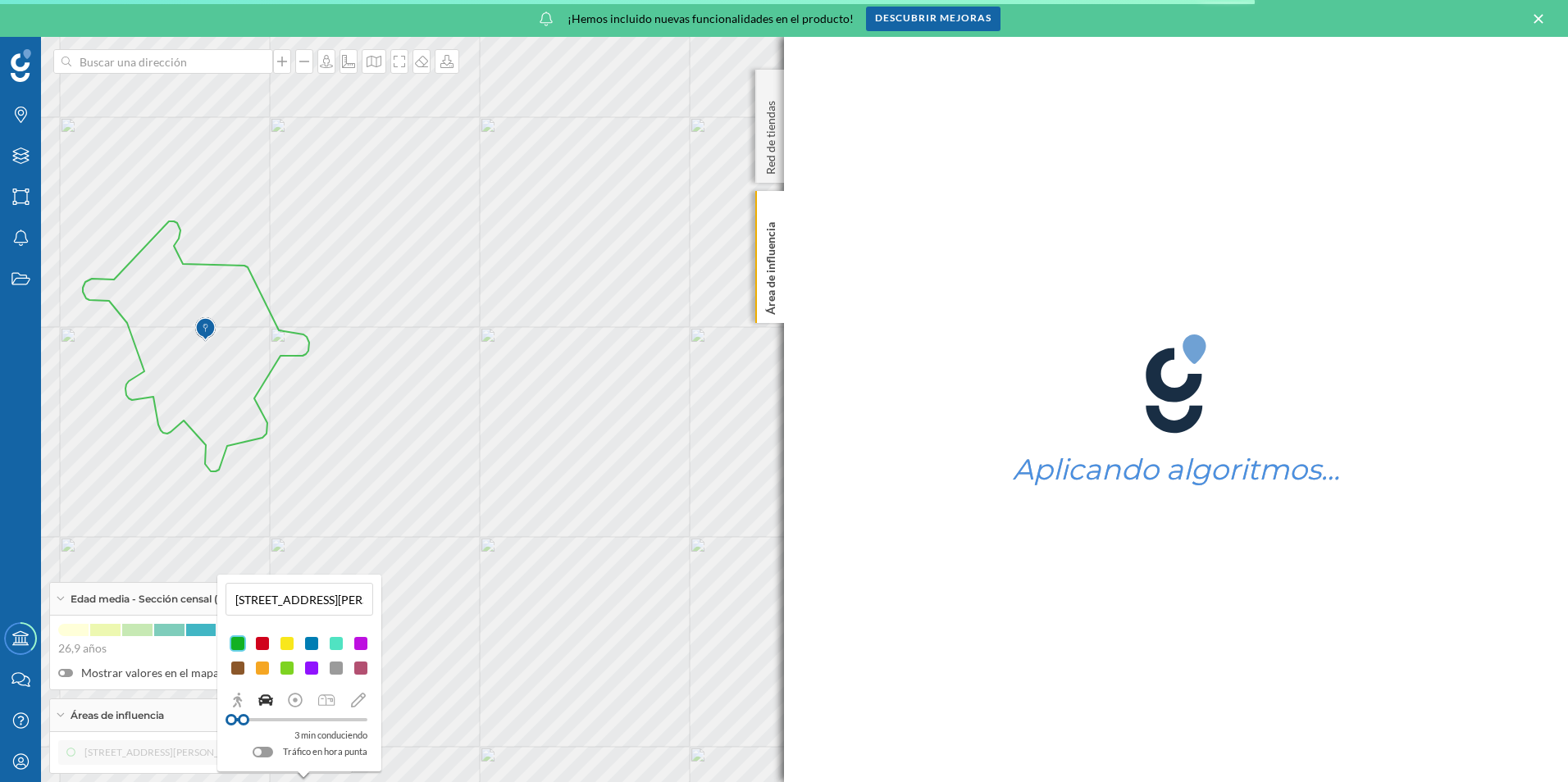
click at [258, 719] on div at bounding box center [299, 720] width 136 height 4
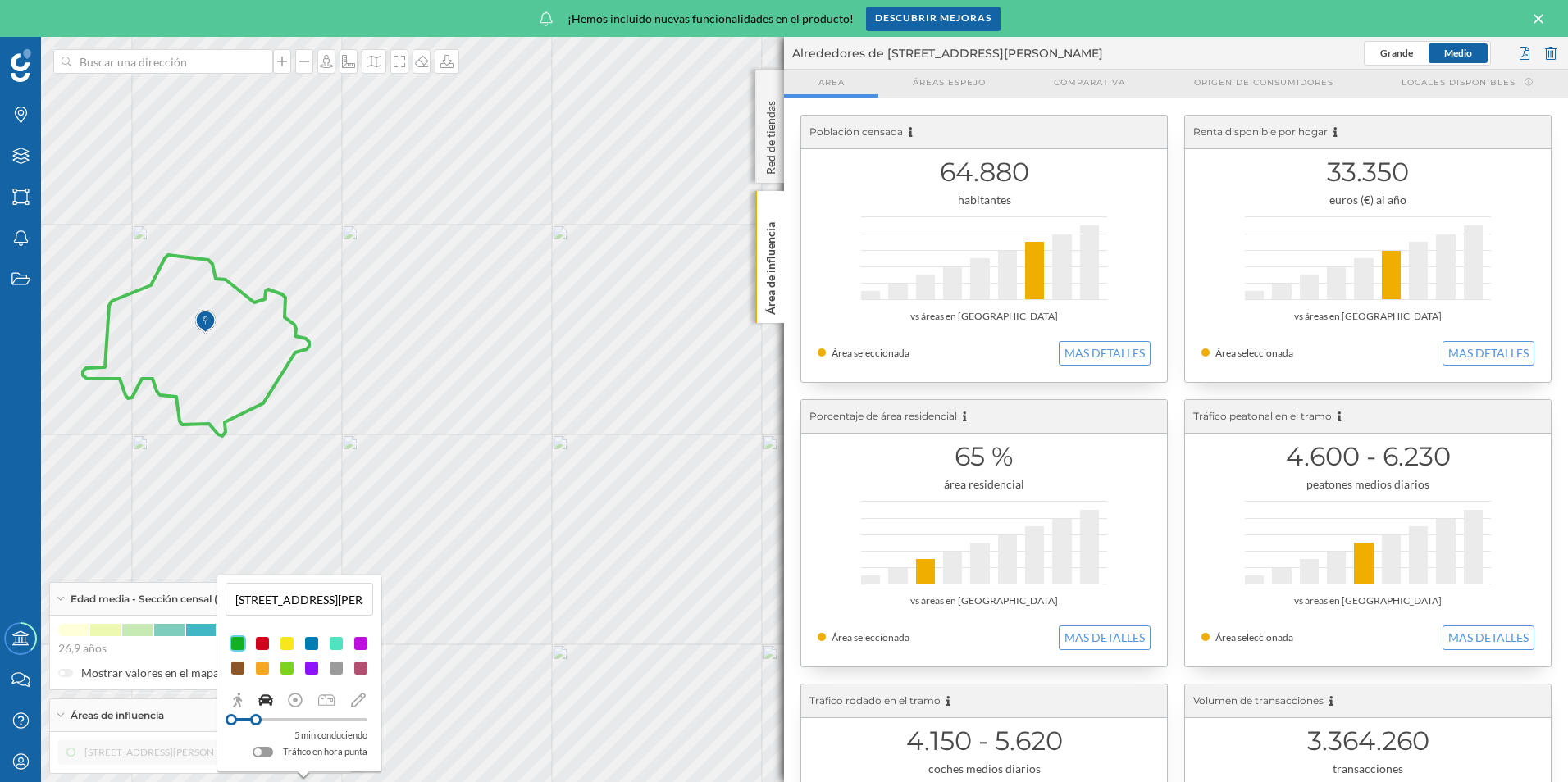
click at [291, 721] on div at bounding box center [299, 719] width 136 height 15
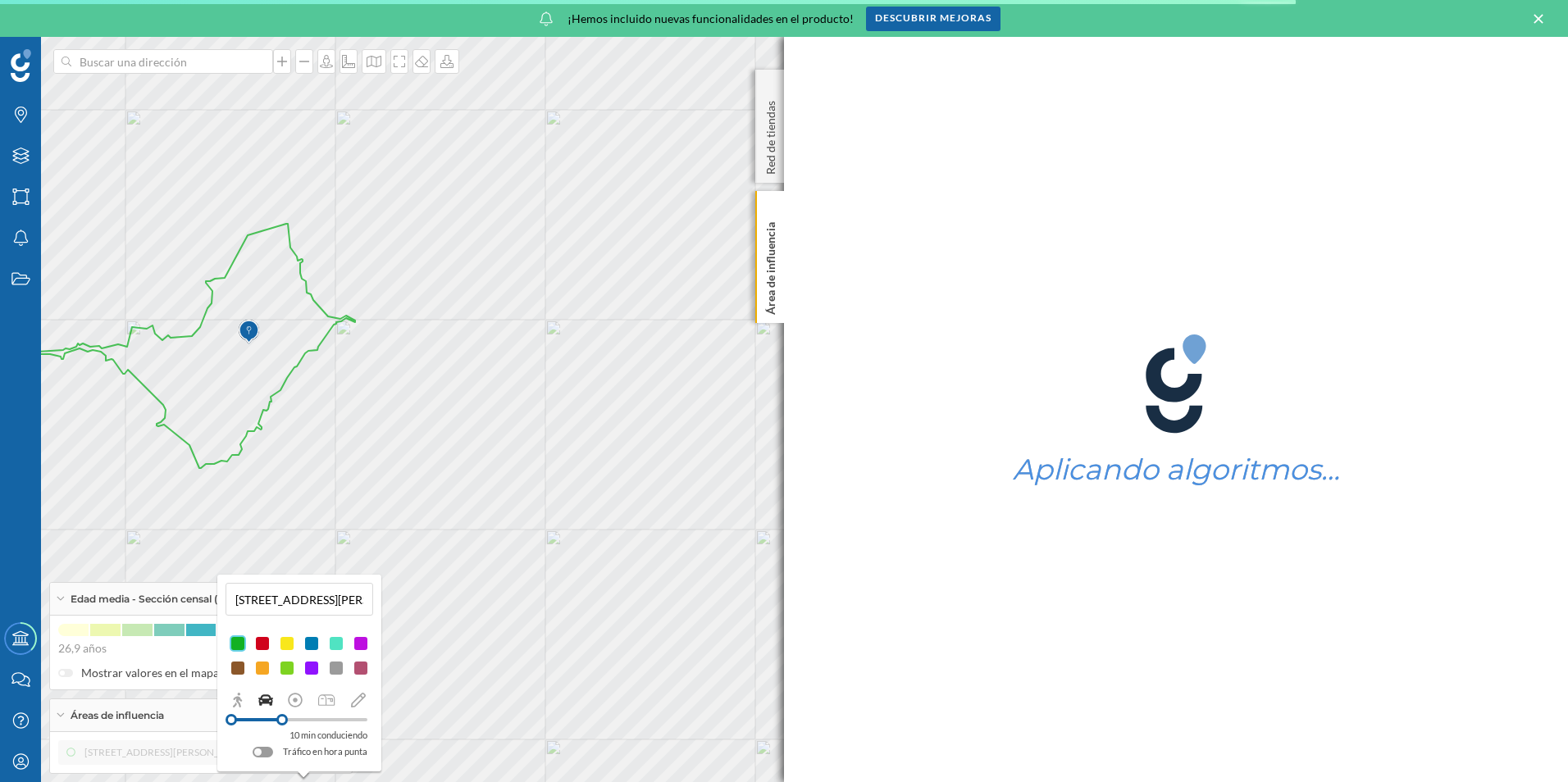
click at [282, 722] on div at bounding box center [281, 719] width 11 height 11
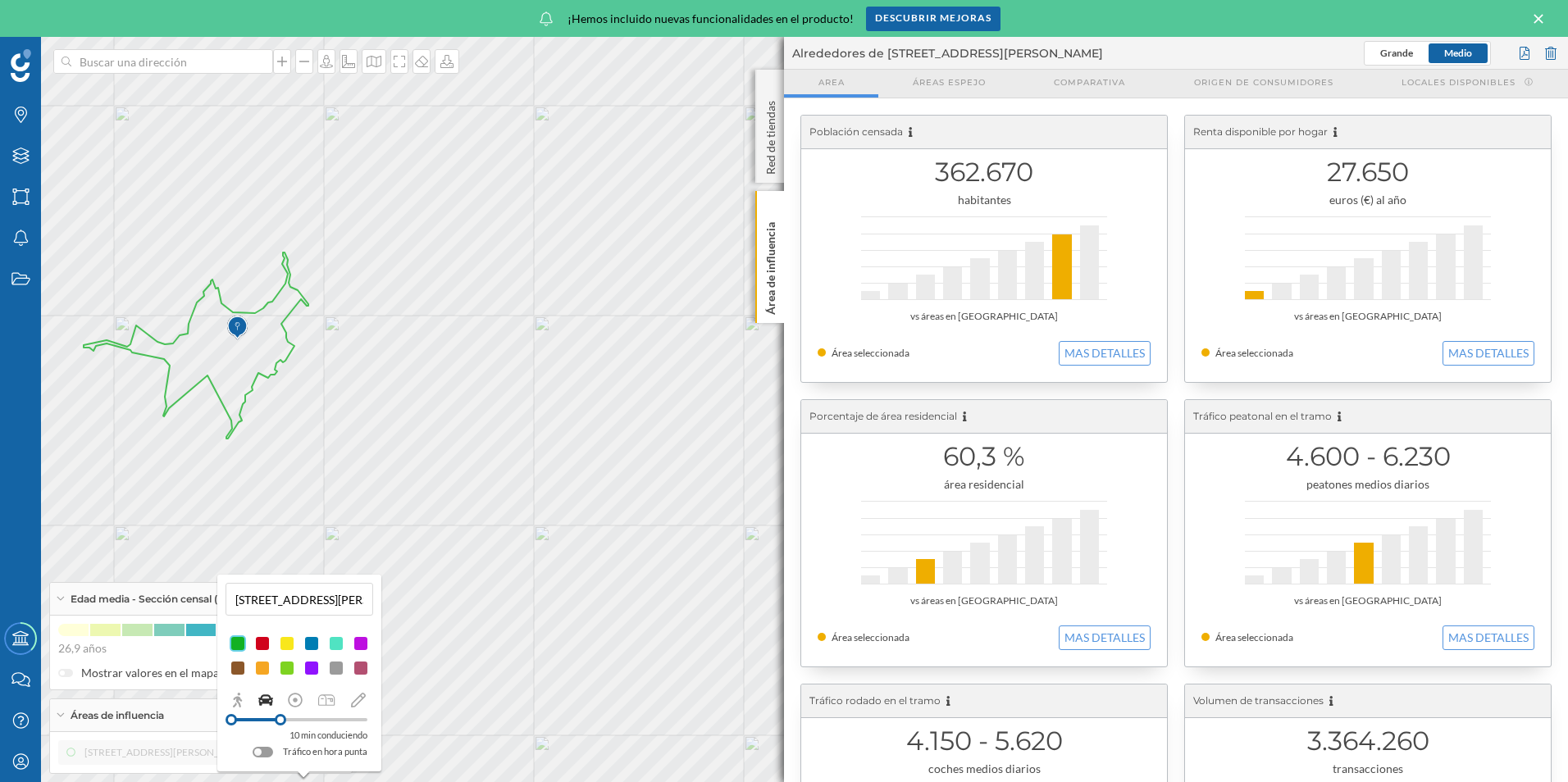
click at [1535, 15] on icon at bounding box center [1538, 19] width 9 height 9
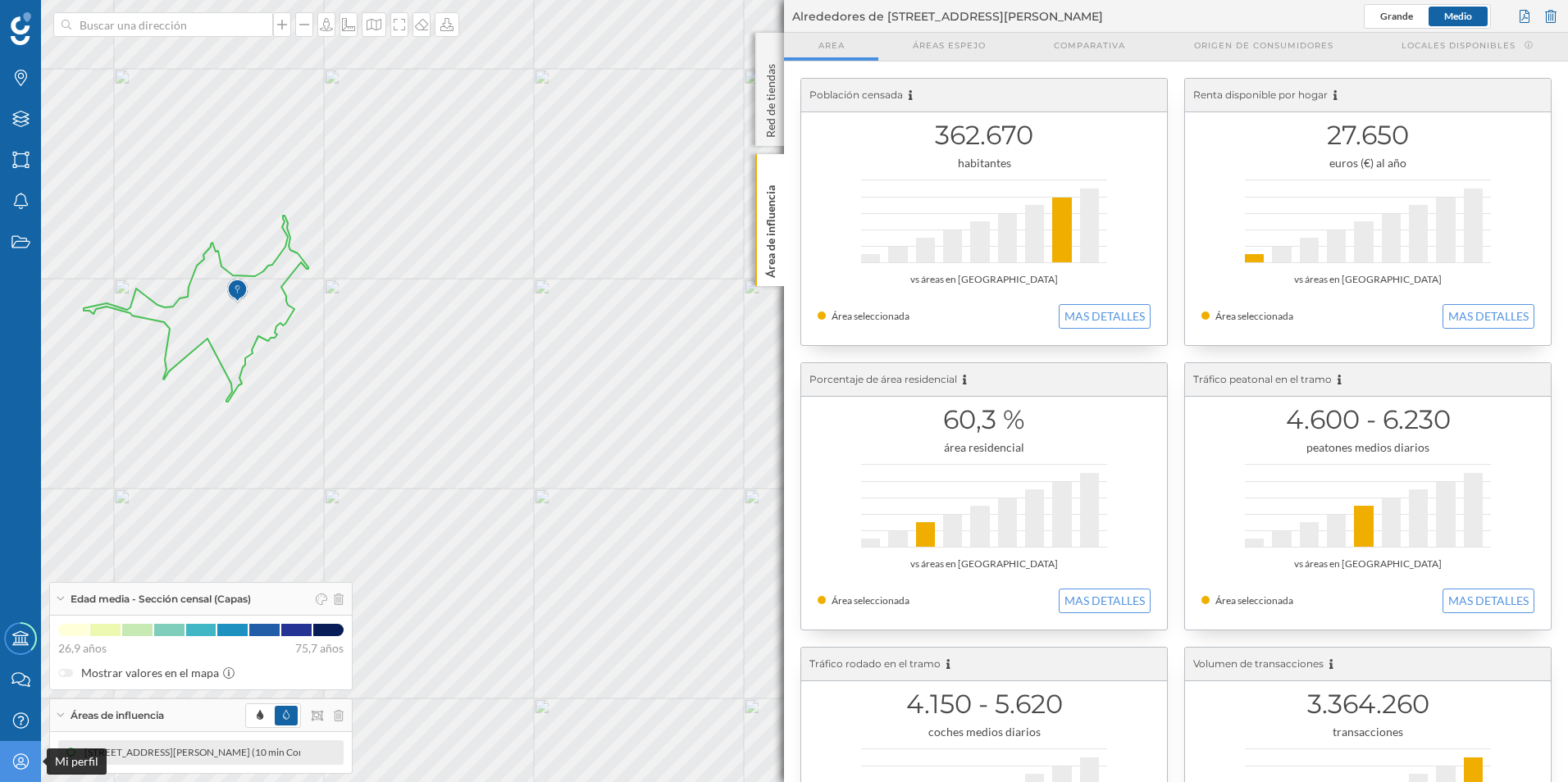
click at [22, 757] on icon "Mi perfil" at bounding box center [20, 762] width 20 height 17
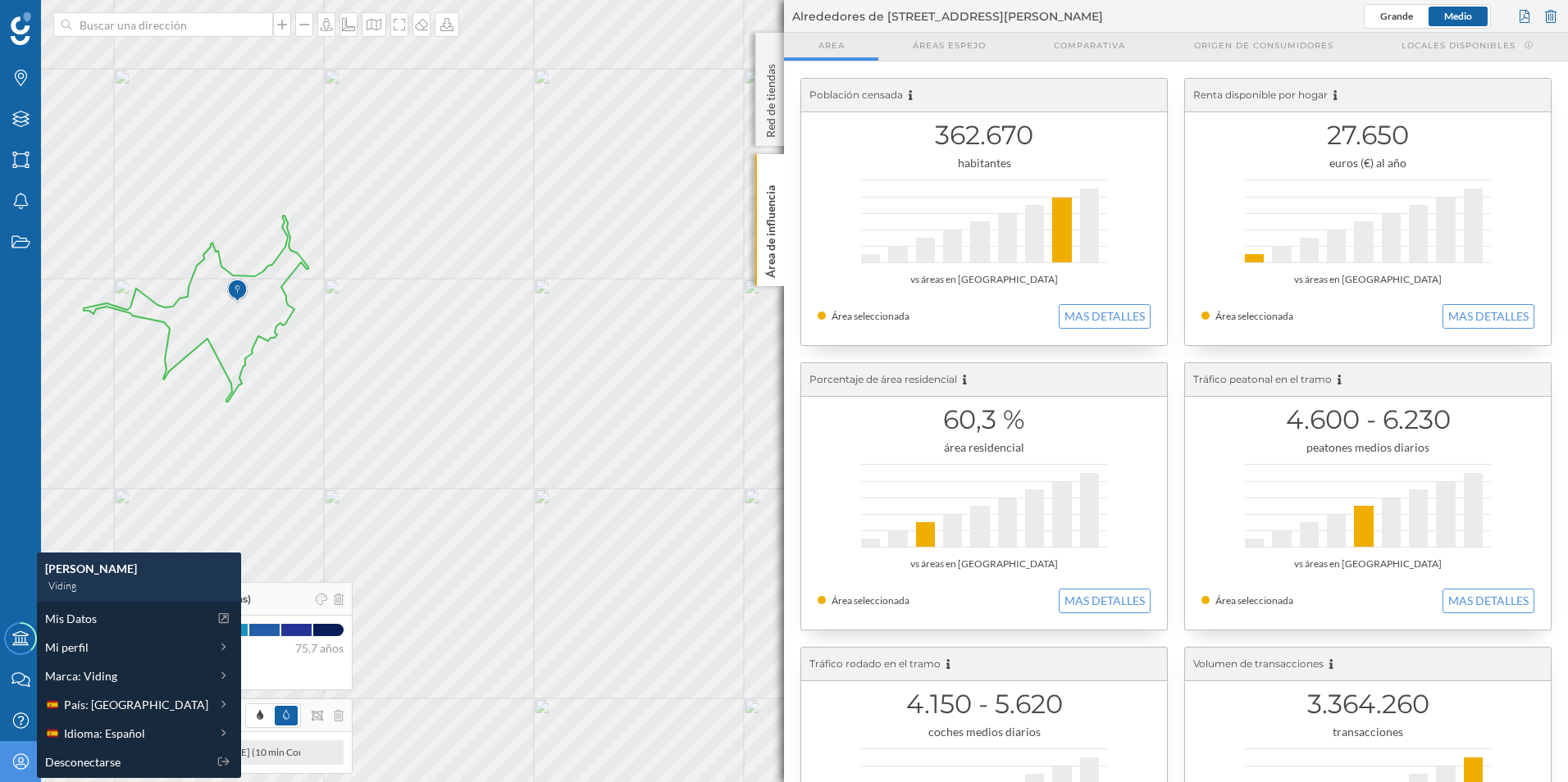
click at [126, 774] on div "Mis Datos Mi perfil Marca: Viding País: España Idioma: Español Desconectarse" at bounding box center [139, 690] width 205 height 176
click at [128, 773] on div "Desconectarse" at bounding box center [138, 762] width 196 height 25
